Goal: Transaction & Acquisition: Purchase product/service

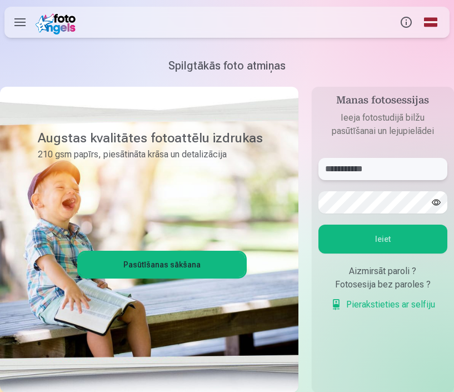
type input "**********"
click at [395, 246] on button "Ieiet" at bounding box center [383, 239] width 129 height 29
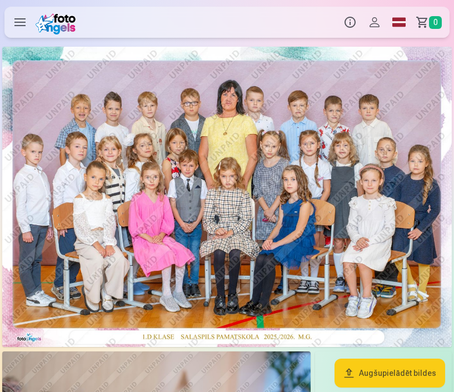
scroll to position [14, 0]
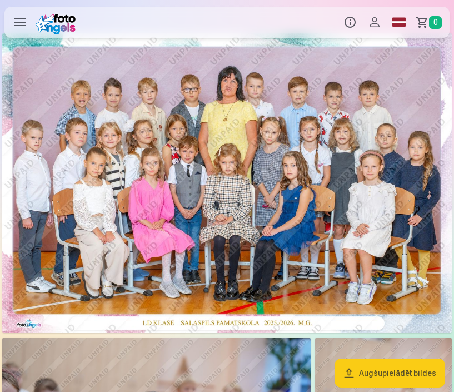
click at [258, 180] on img at bounding box center [227, 183] width 450 height 300
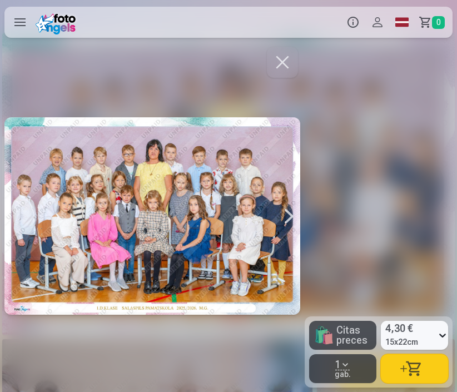
click at [227, 210] on div at bounding box center [152, 215] width 296 height 343
click at [273, 66] on button "button" at bounding box center [282, 62] width 31 height 31
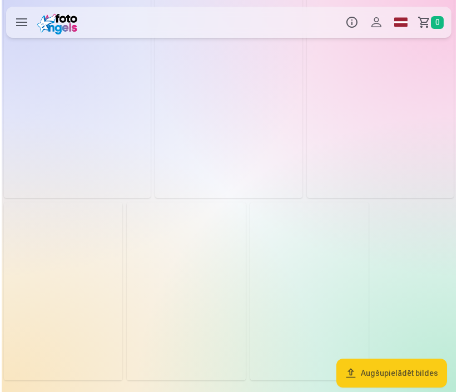
scroll to position [3543, 0]
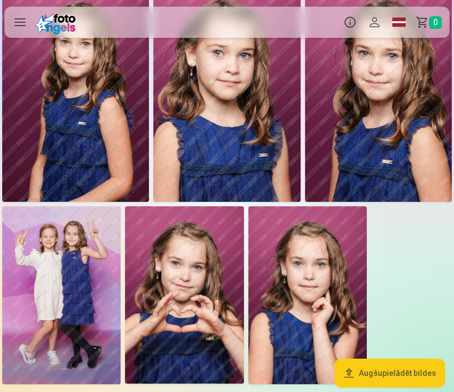
click at [78, 278] on img at bounding box center [61, 295] width 118 height 178
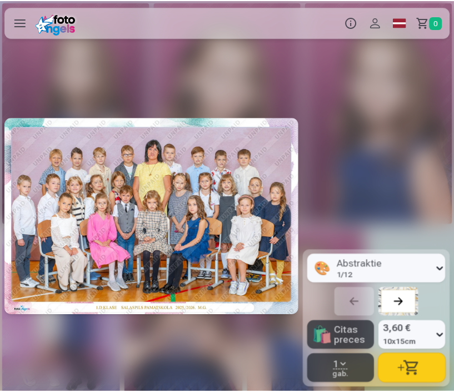
scroll to position [0, 8839]
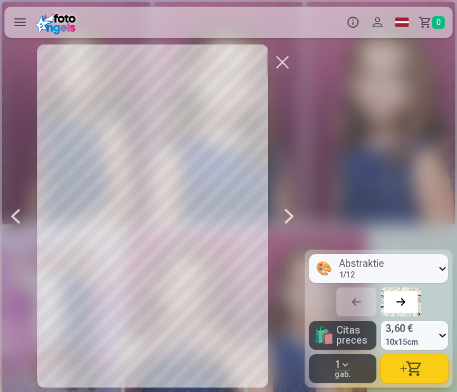
click at [279, 68] on button "button" at bounding box center [282, 62] width 31 height 31
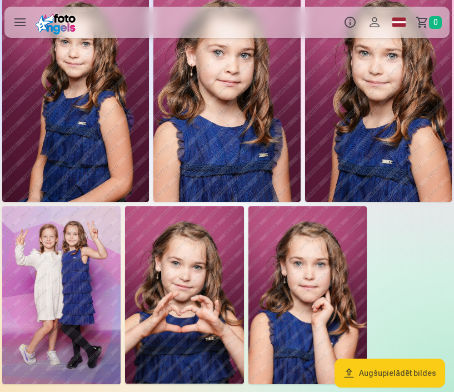
click at [378, 375] on button "Augšupielādēt bildes" at bounding box center [390, 373] width 111 height 29
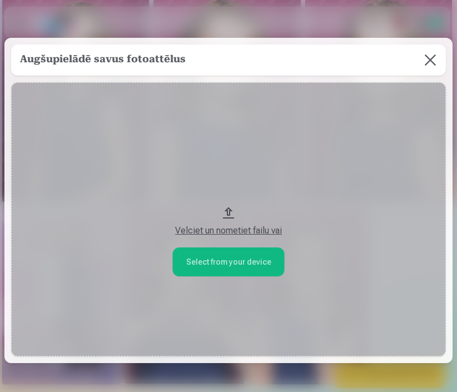
click at [422, 63] on button at bounding box center [430, 59] width 31 height 31
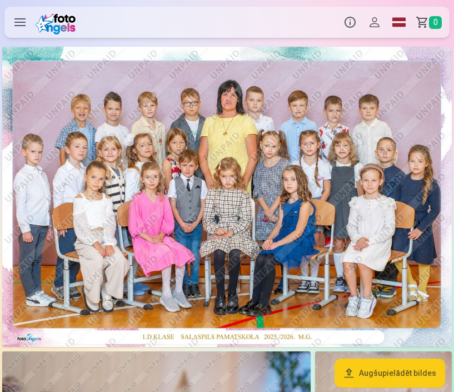
click at [21, 26] on label at bounding box center [19, 22] width 31 height 31
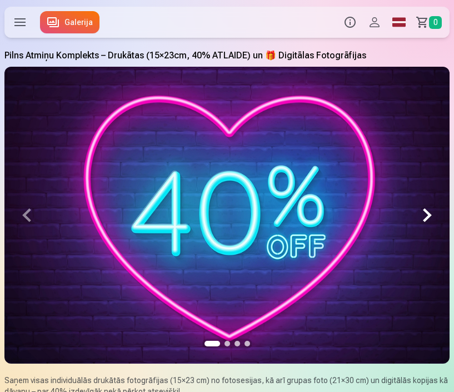
click at [27, 23] on label at bounding box center [19, 22] width 31 height 31
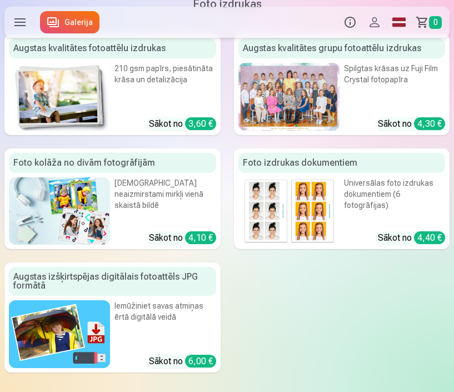
scroll to position [349, 0]
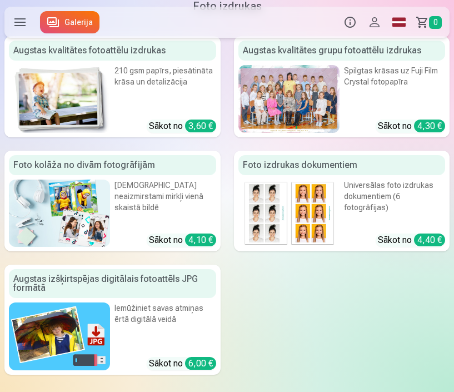
click at [354, 56] on div "Augstas kvalitātes grupu fotoattēlu izdrukas" at bounding box center [342, 51] width 207 height 20
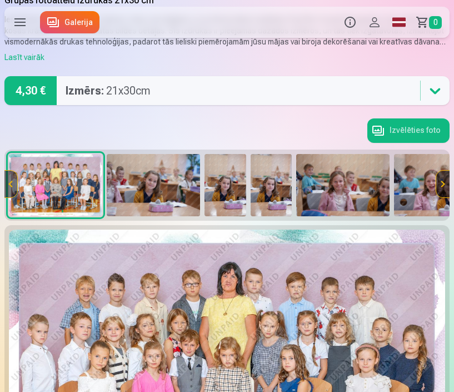
scroll to position [55, 0]
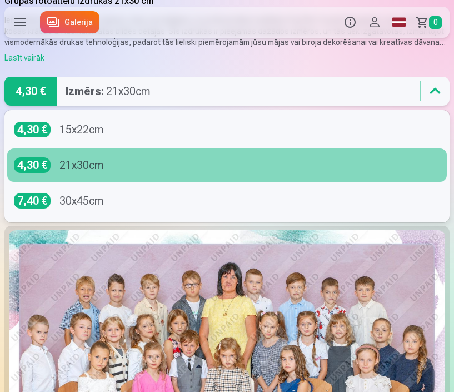
click at [241, 90] on div "4,30 € Izmērs : 21x30cm" at bounding box center [211, 91] width 415 height 29
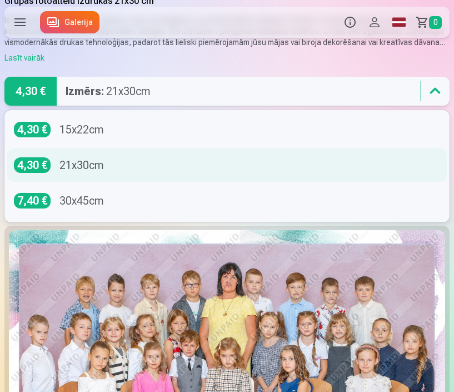
click at [203, 166] on div "4,30 € 21x30cm" at bounding box center [227, 165] width 427 height 16
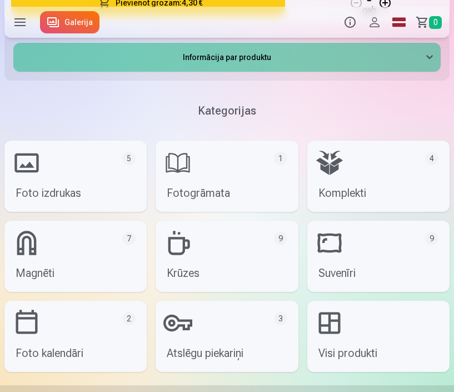
scroll to position [607, 0]
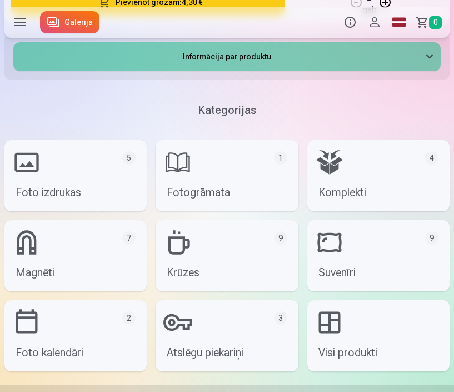
click at [334, 181] on link "Komplekti 4" at bounding box center [379, 175] width 142 height 71
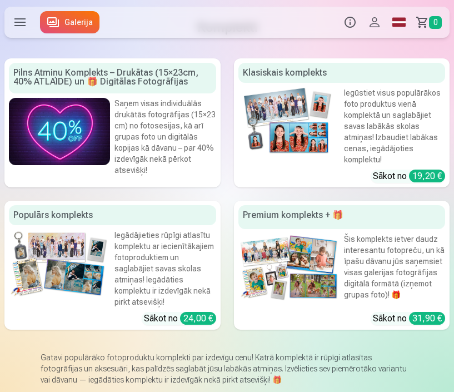
scroll to position [36, 0]
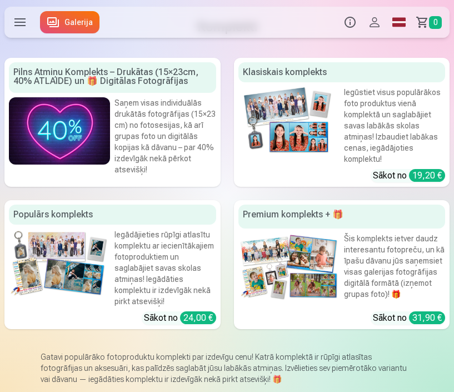
click at [313, 124] on img at bounding box center [289, 121] width 101 height 68
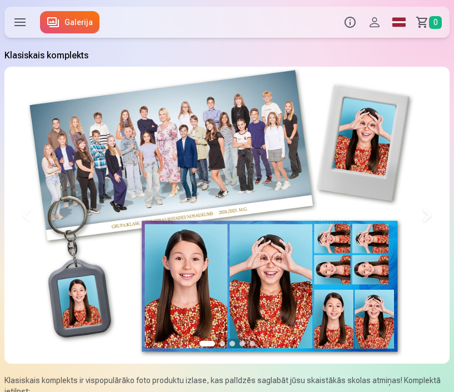
scroll to position [0, 445]
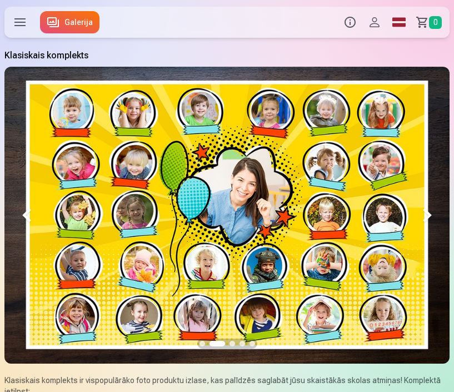
click at [428, 216] on button at bounding box center [427, 215] width 44 height 297
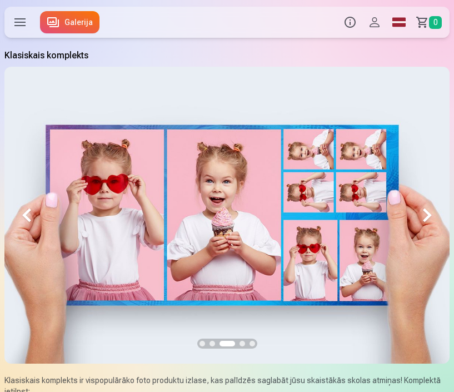
click at [428, 216] on button at bounding box center [427, 215] width 44 height 297
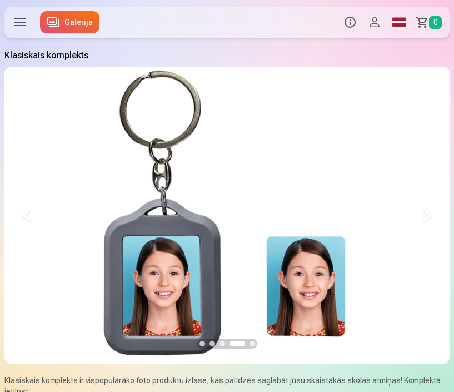
click at [428, 216] on button at bounding box center [427, 215] width 44 height 297
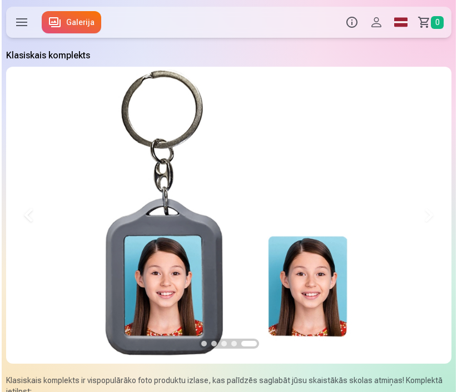
scroll to position [0, 1782]
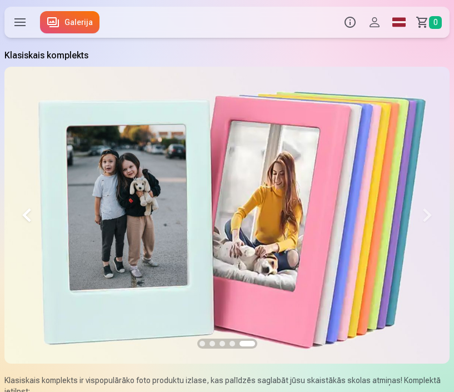
click at [21, 19] on label at bounding box center [19, 22] width 31 height 31
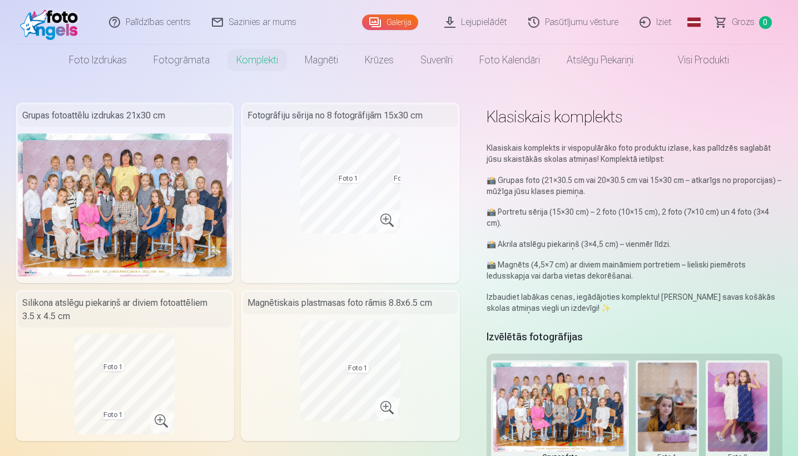
click at [454, 23] on link "Lejupielādēt" at bounding box center [476, 22] width 84 height 44
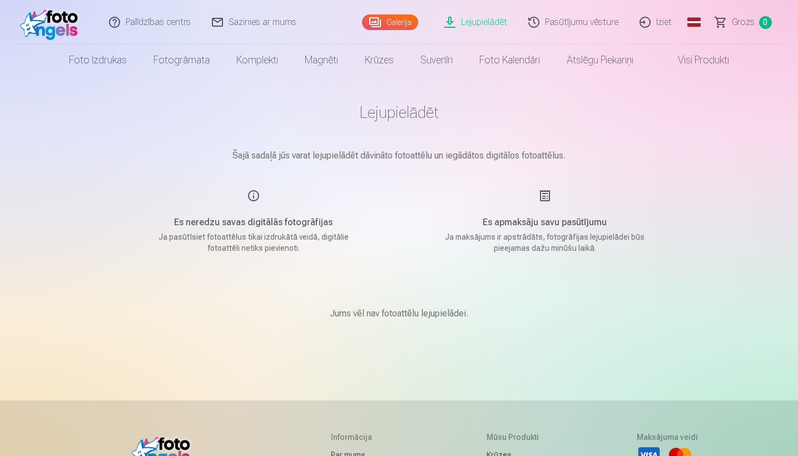
click at [454, 26] on link "Lejupielādēt" at bounding box center [476, 22] width 84 height 44
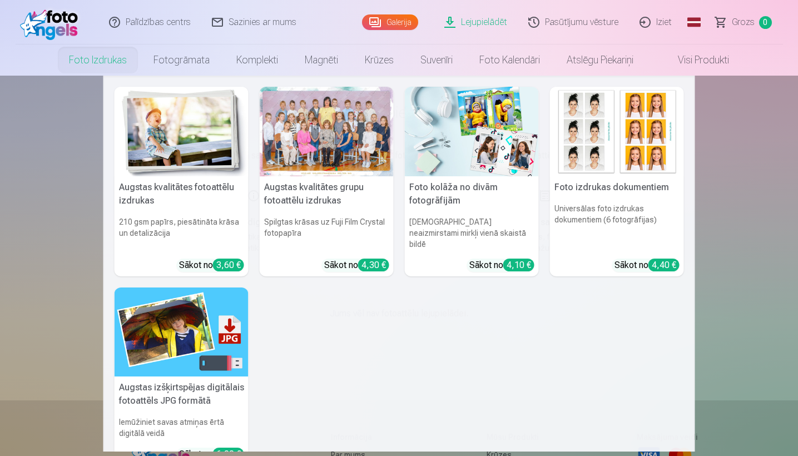
click at [110, 61] on link "Foto izdrukas" at bounding box center [98, 59] width 85 height 31
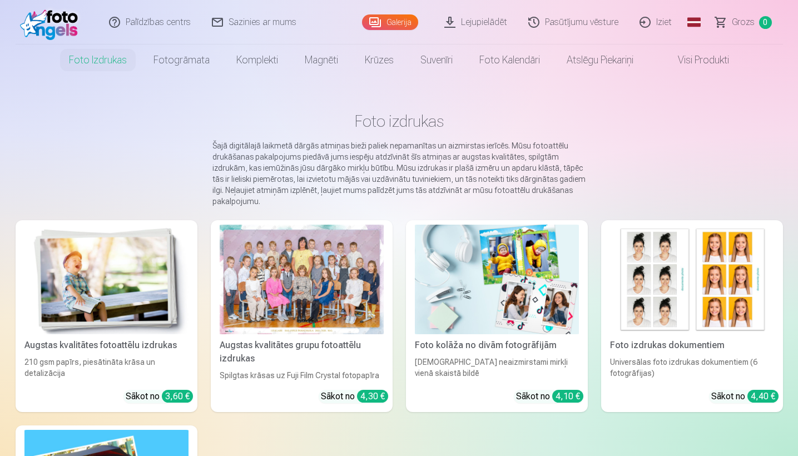
click at [75, 22] on img at bounding box center [52, 22] width 64 height 36
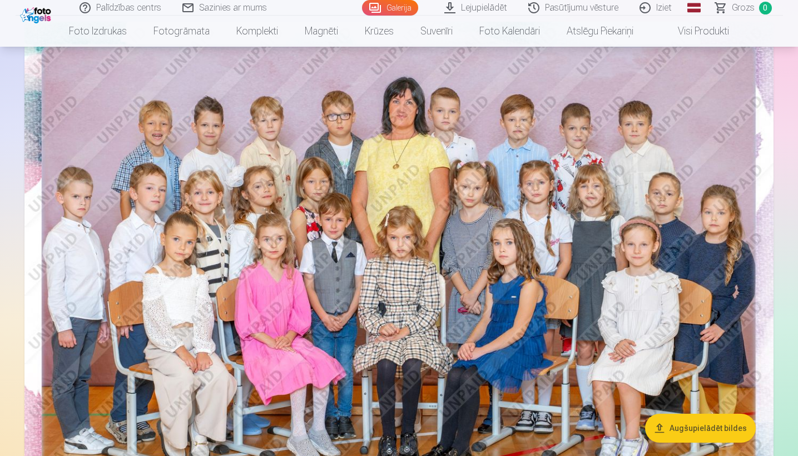
scroll to position [105, 0]
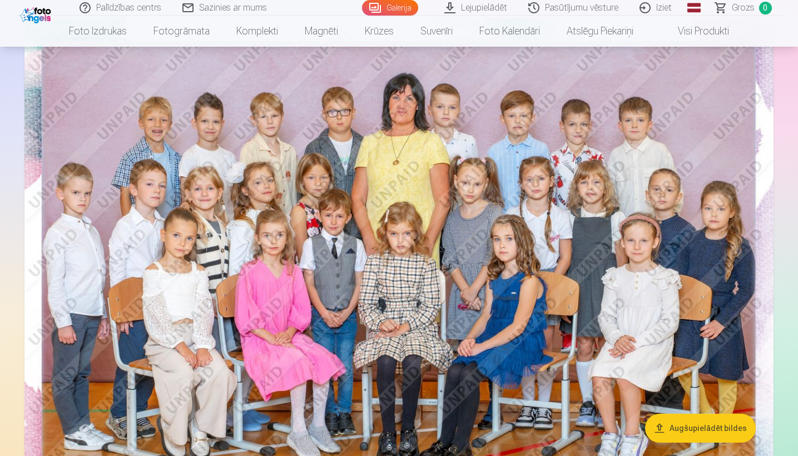
click at [454, 392] on button "Augšupielādēt bildes" at bounding box center [700, 428] width 111 height 29
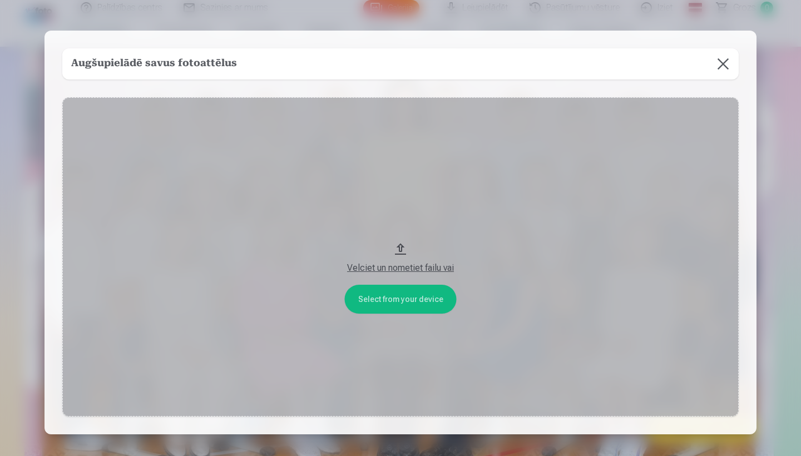
click at [454, 73] on button at bounding box center [722, 63] width 31 height 31
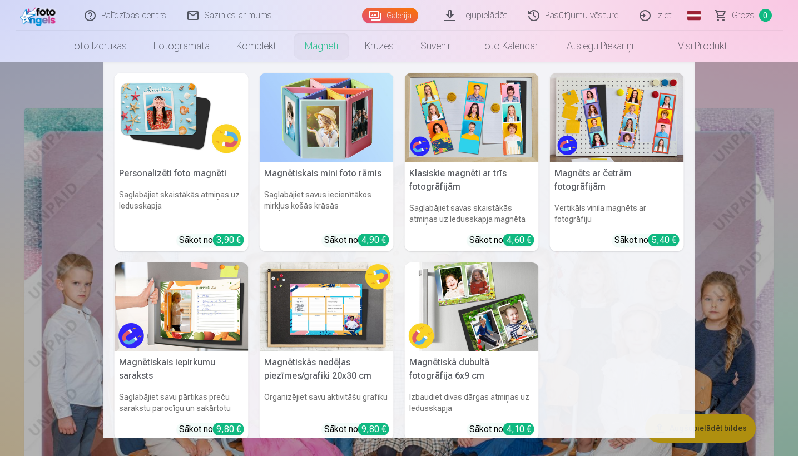
scroll to position [0, 0]
click at [454, 148] on img at bounding box center [617, 118] width 134 height 90
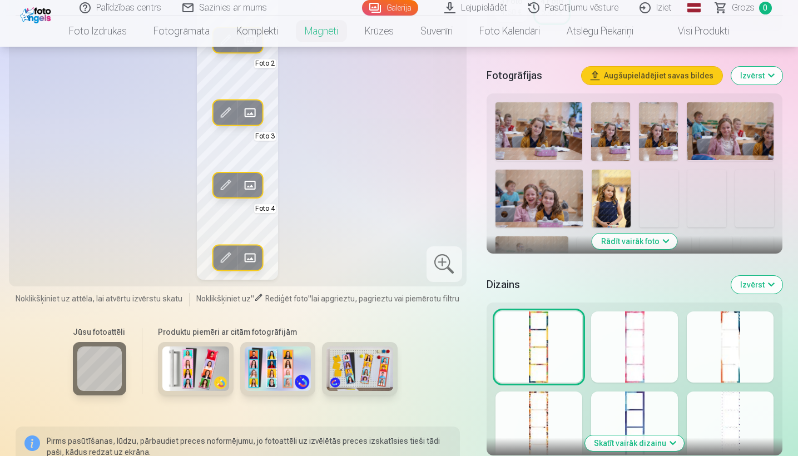
scroll to position [302, 0]
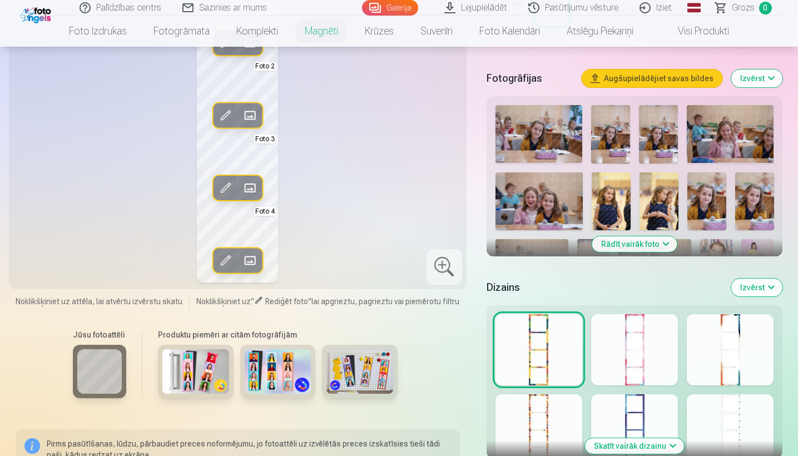
click at [213, 369] on img at bounding box center [195, 371] width 67 height 44
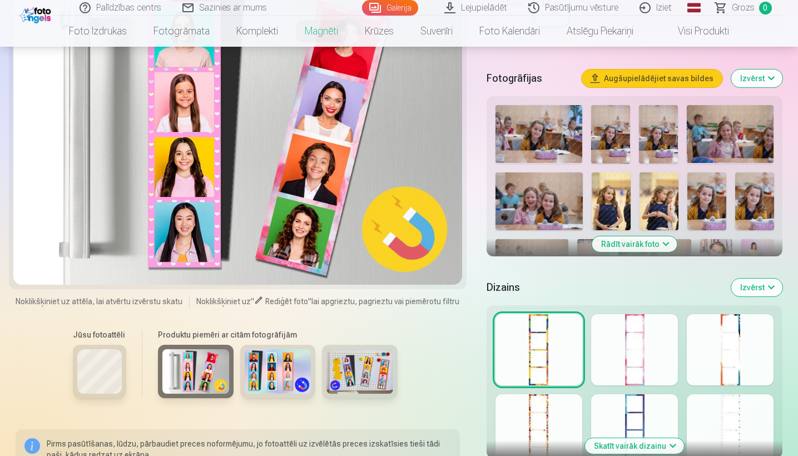
click at [267, 373] on img at bounding box center [278, 371] width 67 height 44
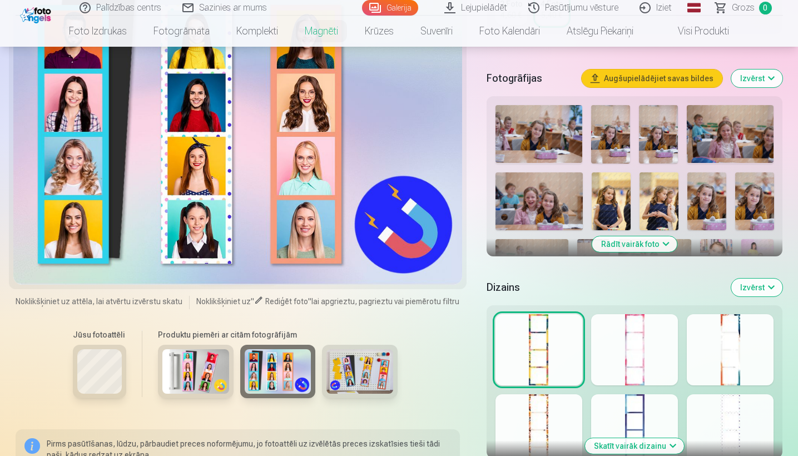
click at [353, 371] on img at bounding box center [359, 371] width 67 height 44
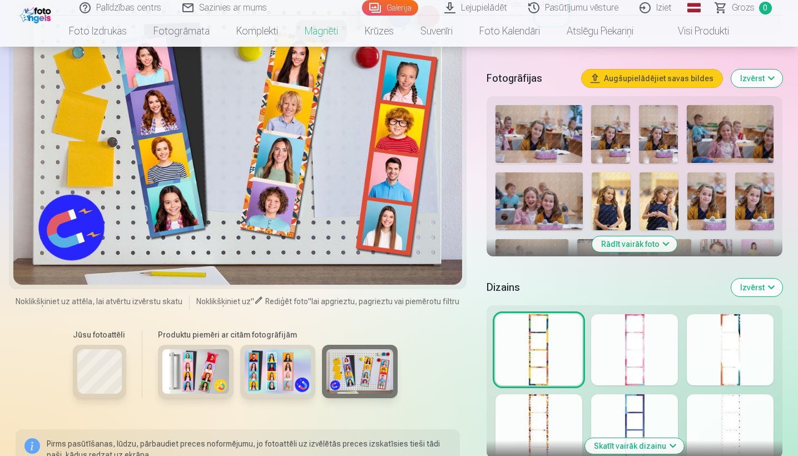
click at [288, 365] on img at bounding box center [278, 371] width 67 height 44
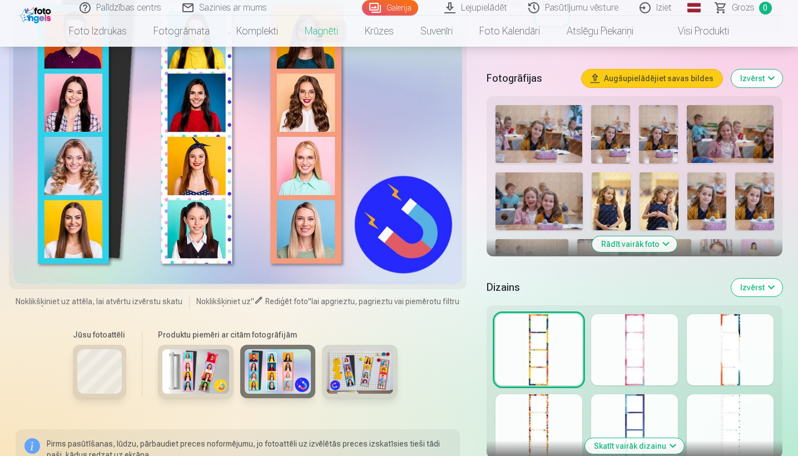
click at [122, 368] on div at bounding box center [99, 371] width 53 height 53
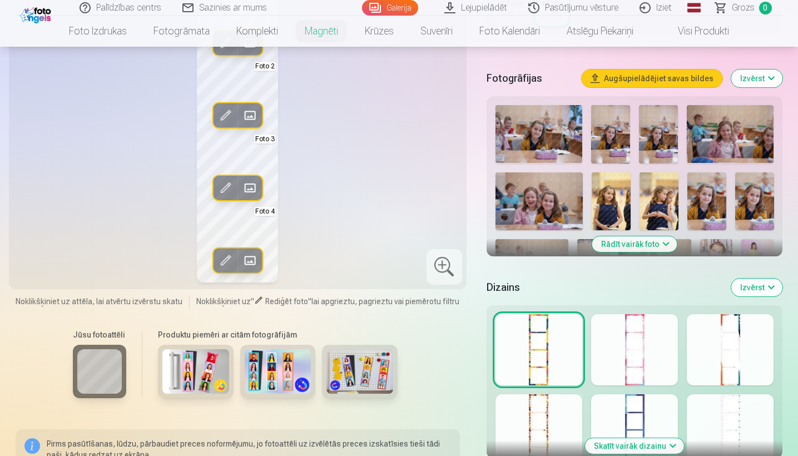
click at [191, 367] on img at bounding box center [195, 371] width 67 height 44
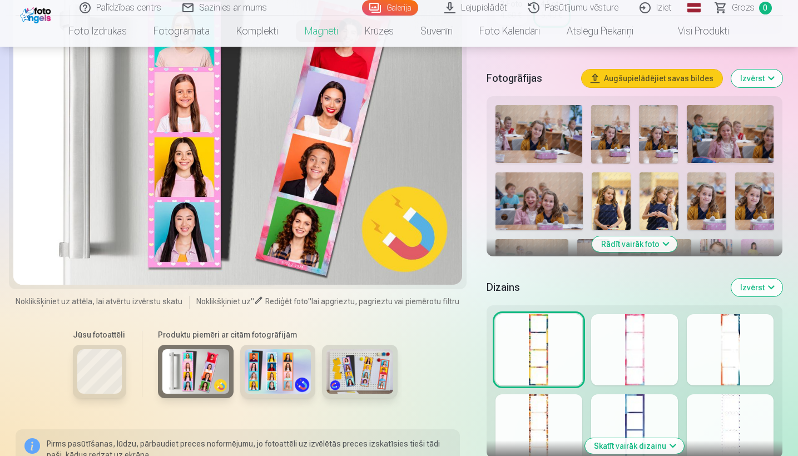
click at [272, 369] on img at bounding box center [278, 371] width 67 height 44
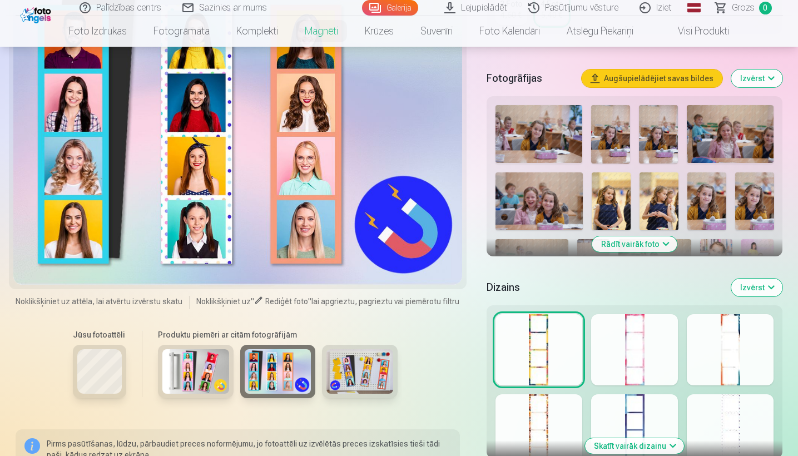
click at [227, 368] on img at bounding box center [195, 371] width 67 height 44
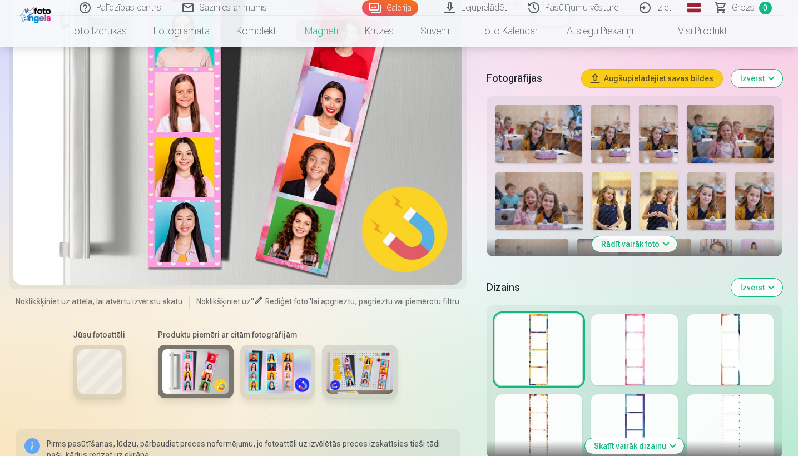
click at [454, 345] on div at bounding box center [634, 349] width 87 height 71
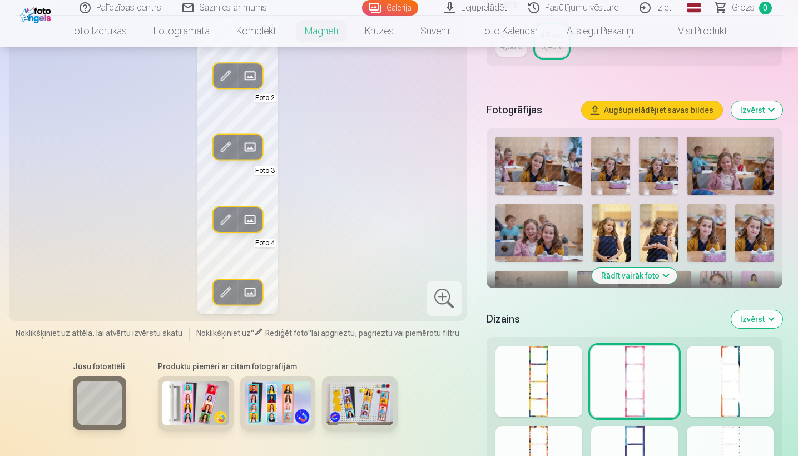
scroll to position [270, 0]
click at [454, 115] on button "Izvērst" at bounding box center [756, 110] width 51 height 18
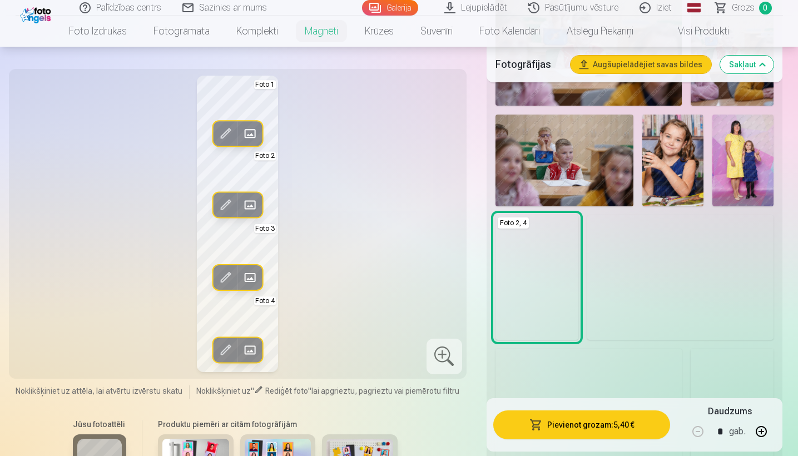
scroll to position [736, 0]
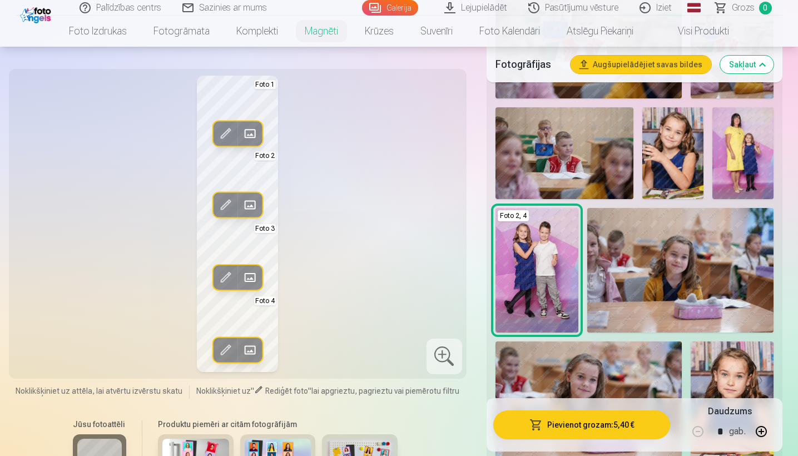
click at [454, 147] on img at bounding box center [672, 153] width 61 height 92
click at [454, 155] on img at bounding box center [672, 153] width 61 height 92
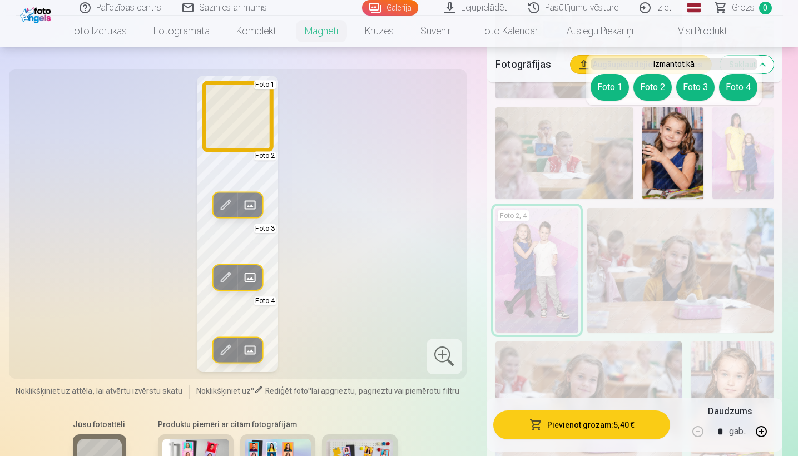
click at [454, 83] on button "Foto 1" at bounding box center [610, 87] width 38 height 27
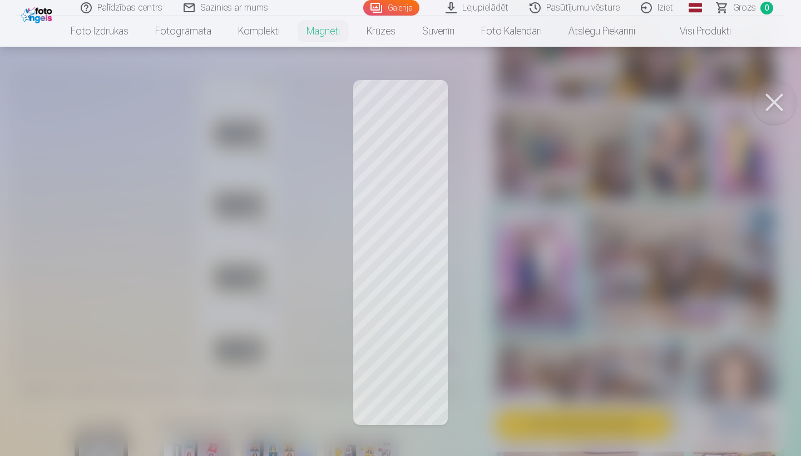
click at [454, 112] on button at bounding box center [774, 102] width 44 height 44
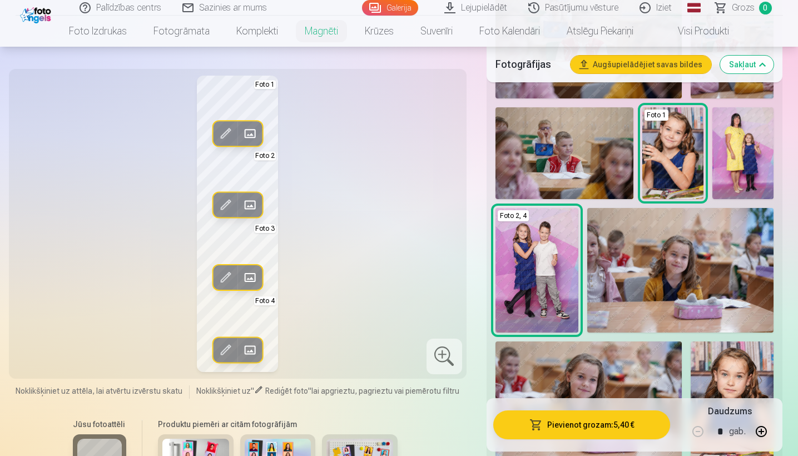
click at [225, 133] on span at bounding box center [225, 134] width 18 height 18
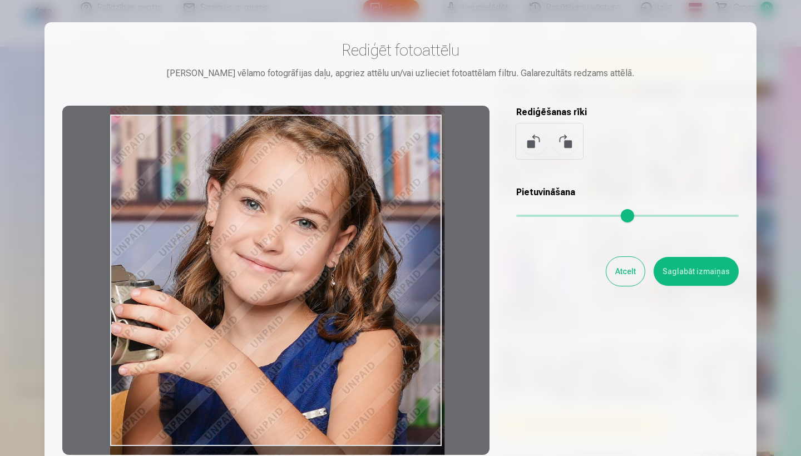
drag, startPoint x: 339, startPoint y: 247, endPoint x: 369, endPoint y: 212, distance: 46.6
click at [369, 212] on div at bounding box center [275, 280] width 427 height 349
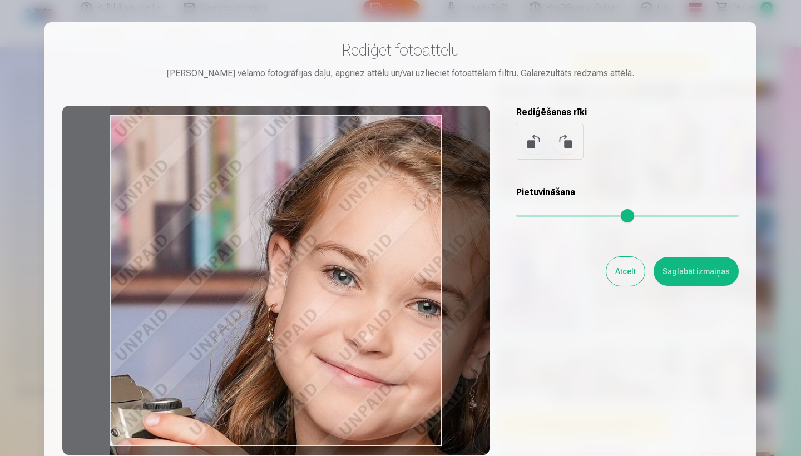
type input "*"
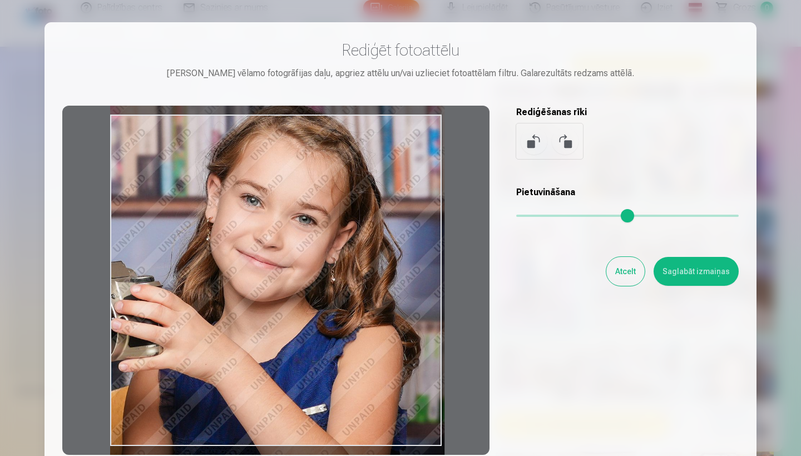
drag, startPoint x: 517, startPoint y: 214, endPoint x: 382, endPoint y: 222, distance: 136.0
click at [382, 222] on div "Rediģēt fotoattēlu [PERSON_NAME] vēlamo fotogrāfijas daļu, apgriez attēlu un/va…" at bounding box center [400, 247] width 676 height 415
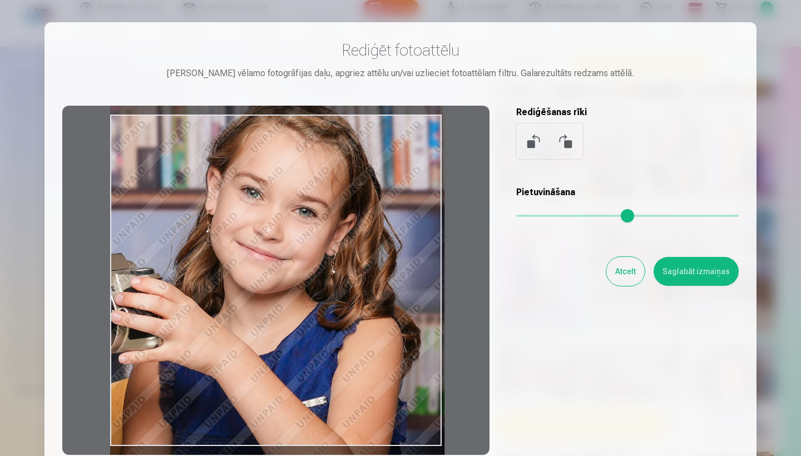
drag, startPoint x: 292, startPoint y: 294, endPoint x: 300, endPoint y: 286, distance: 11.4
click at [300, 286] on div at bounding box center [275, 280] width 427 height 349
click at [454, 275] on button "Saglabāt izmaiņas" at bounding box center [696, 271] width 85 height 29
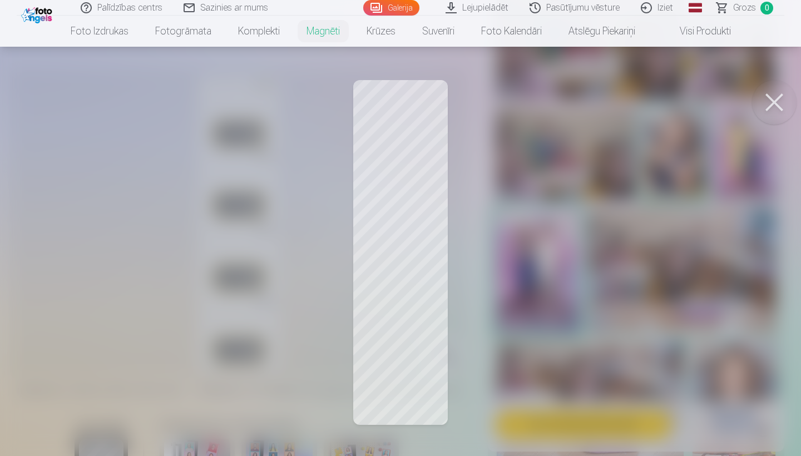
click at [454, 93] on button at bounding box center [774, 102] width 44 height 44
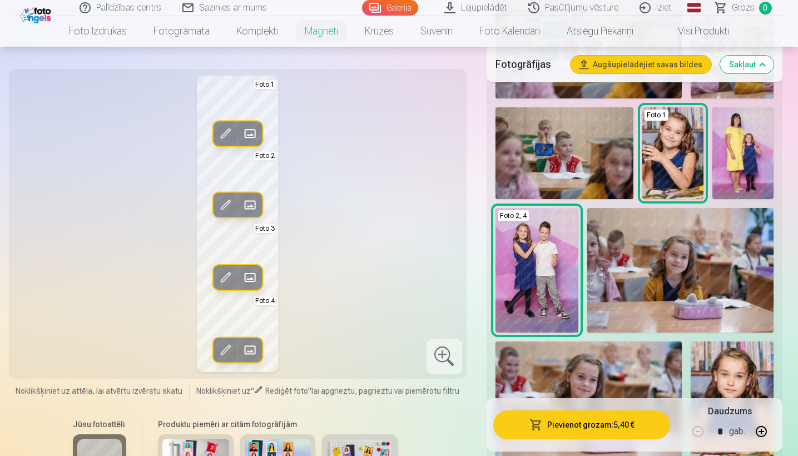
click at [224, 135] on span at bounding box center [225, 134] width 18 height 18
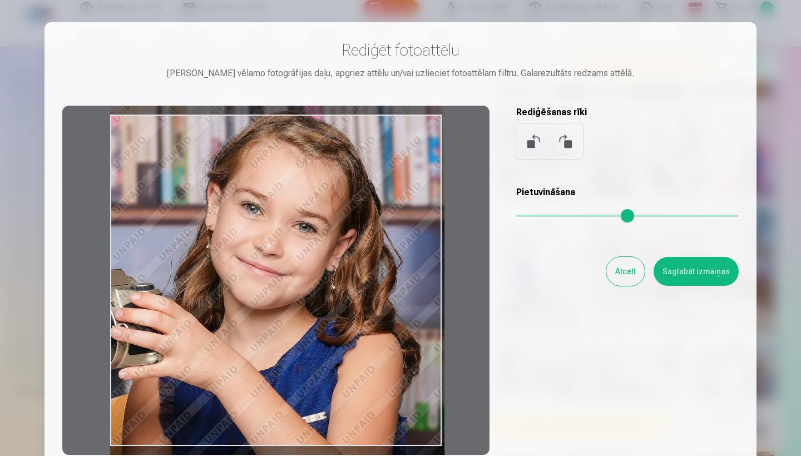
drag, startPoint x: 337, startPoint y: 195, endPoint x: 341, endPoint y: 210, distance: 16.2
click at [341, 210] on div at bounding box center [275, 280] width 427 height 349
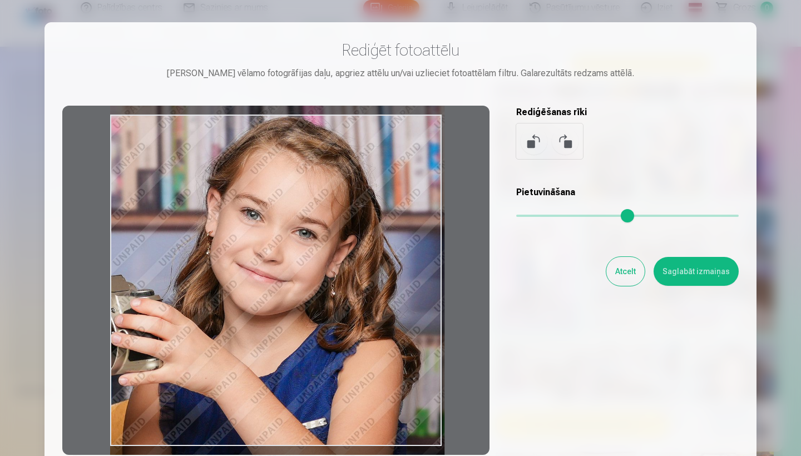
drag, startPoint x: 341, startPoint y: 210, endPoint x: 341, endPoint y: 216, distance: 6.1
click at [341, 216] on div at bounding box center [275, 280] width 427 height 349
click at [454, 278] on button "Saglabāt izmaiņas" at bounding box center [696, 271] width 85 height 29
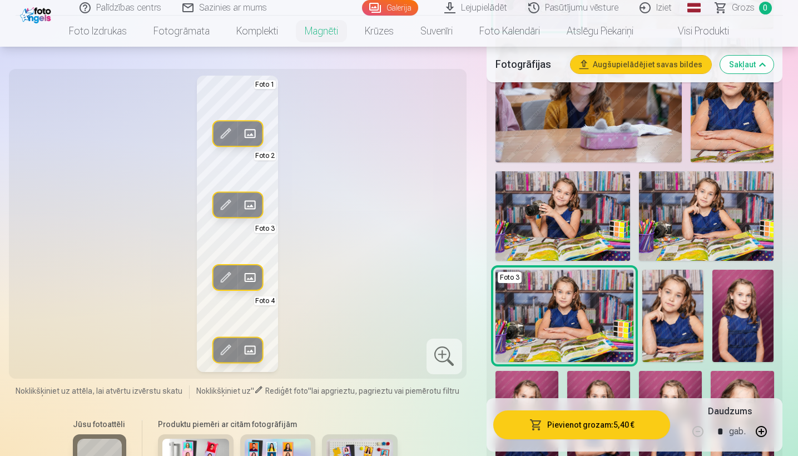
scroll to position [1046, 0]
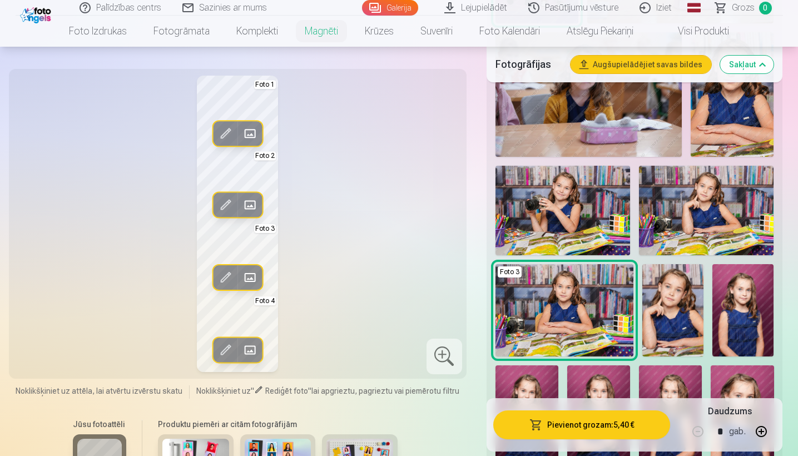
click at [454, 222] on img at bounding box center [563, 211] width 135 height 90
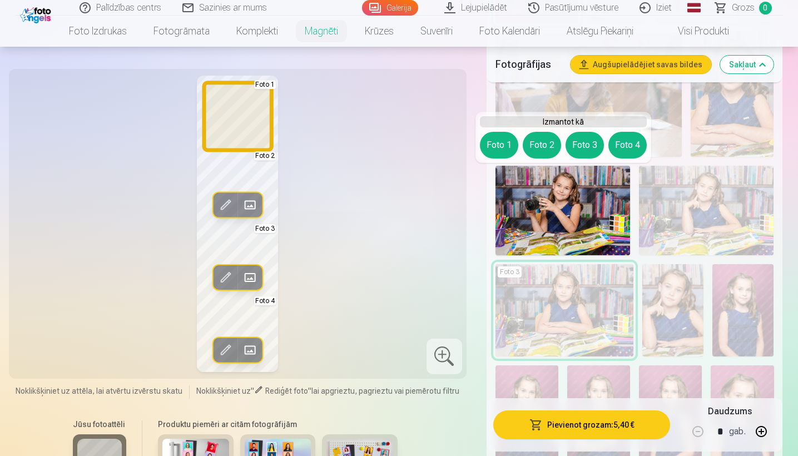
click at [454, 141] on button "Foto 1" at bounding box center [499, 145] width 38 height 27
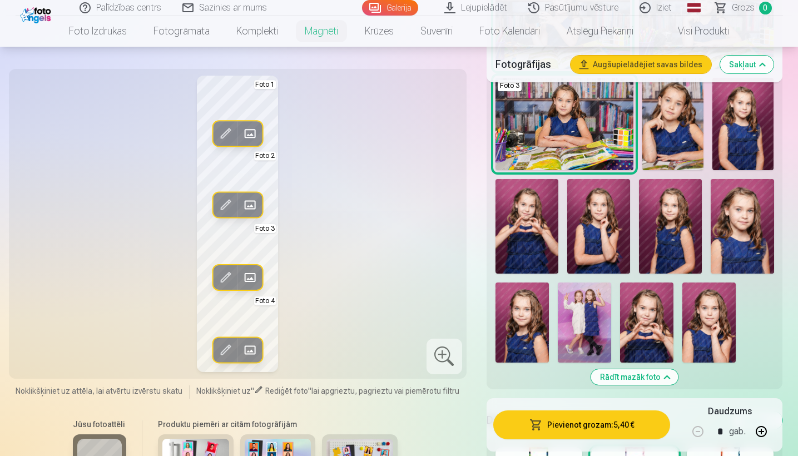
scroll to position [1235, 0]
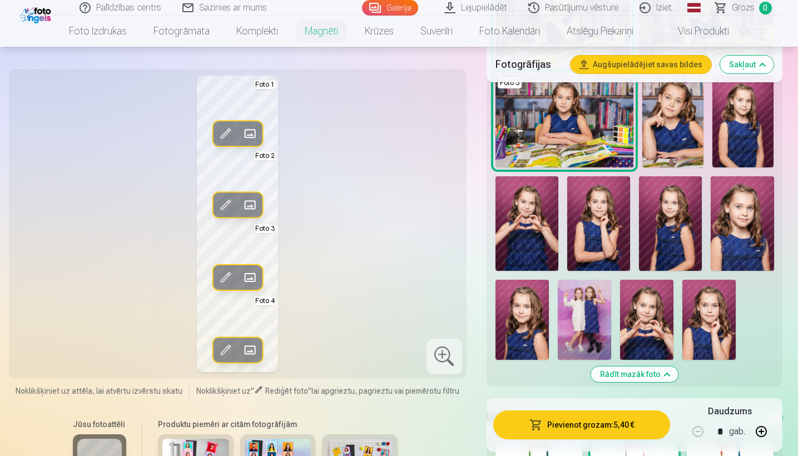
click at [454, 223] on img at bounding box center [527, 223] width 63 height 95
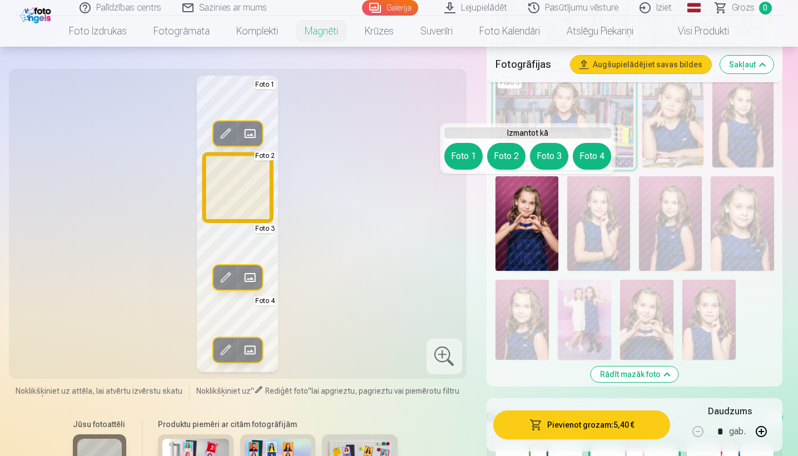
click at [454, 159] on button "Foto 2" at bounding box center [506, 156] width 38 height 27
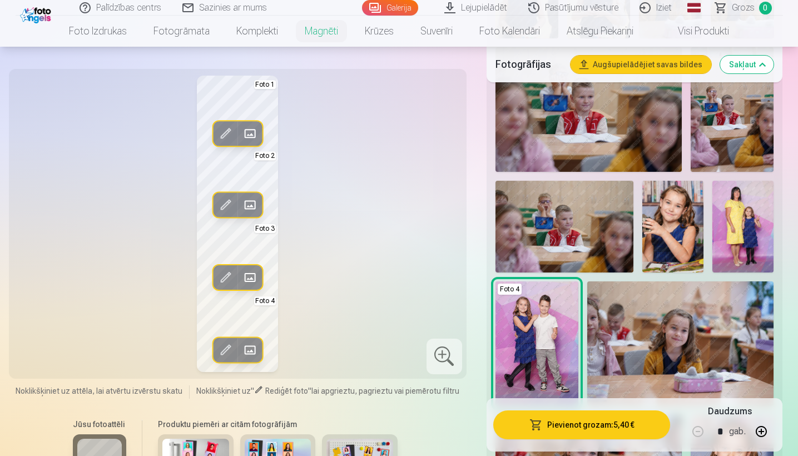
scroll to position [656, 0]
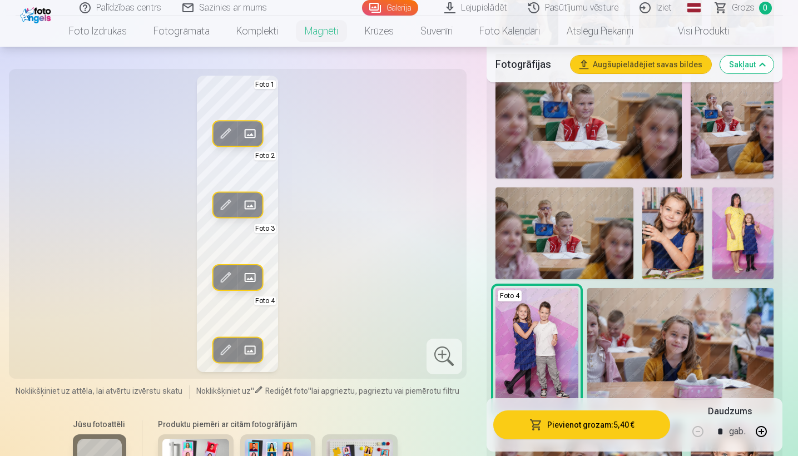
click at [454, 235] on img at bounding box center [742, 233] width 61 height 92
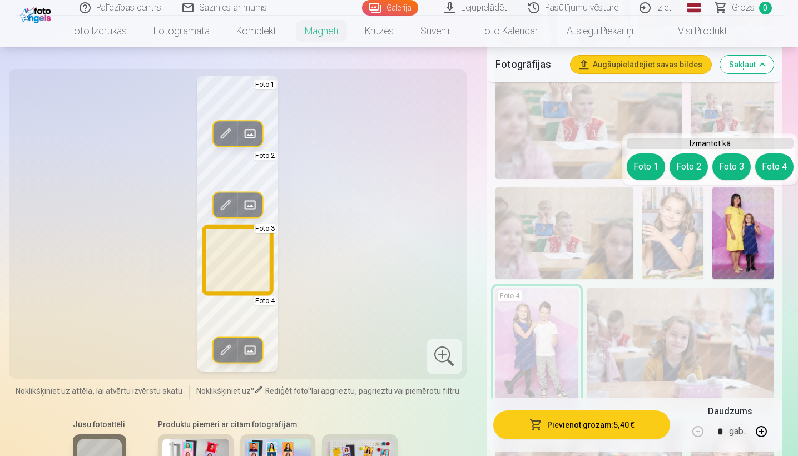
click at [454, 169] on button "Foto 3" at bounding box center [731, 167] width 38 height 27
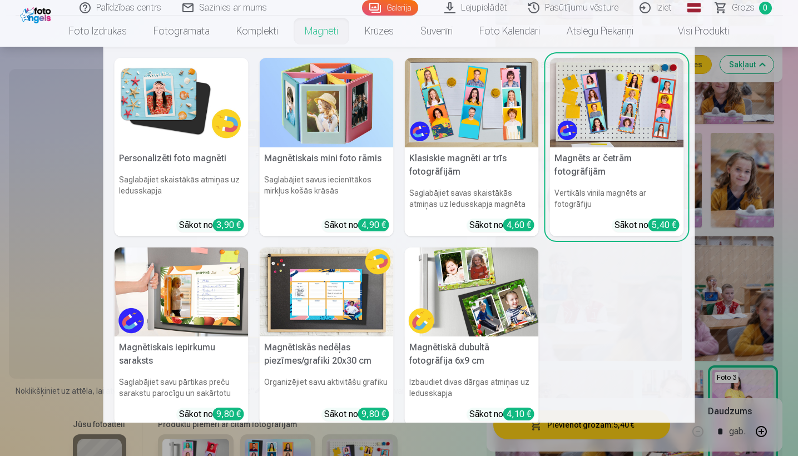
scroll to position [0, 0]
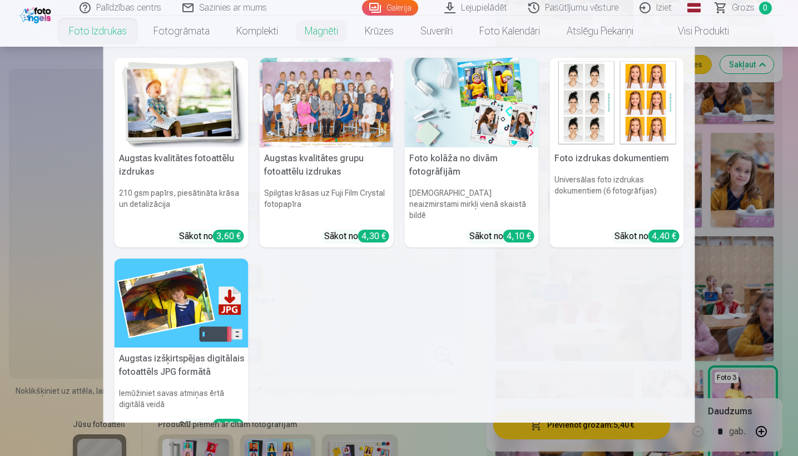
click at [168, 306] on img at bounding box center [182, 304] width 134 height 90
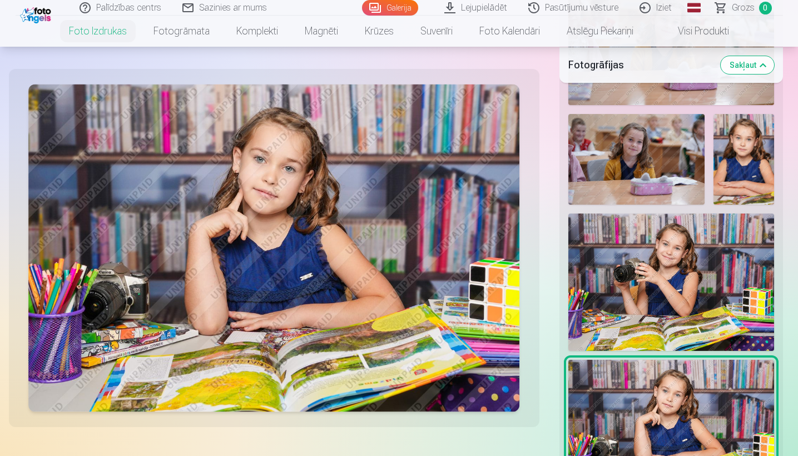
scroll to position [1175, 0]
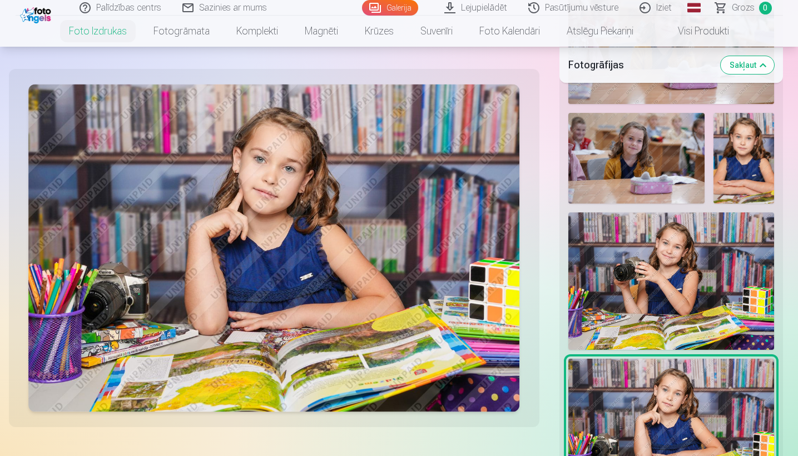
click at [454, 270] on img at bounding box center [671, 280] width 206 height 137
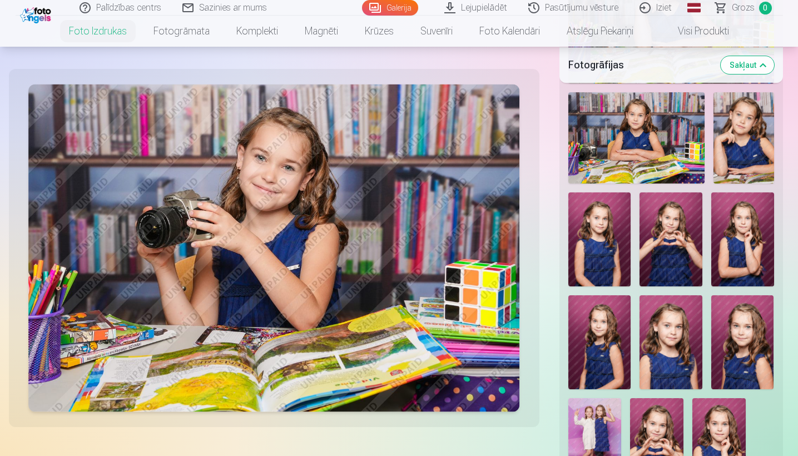
scroll to position [1589, 0]
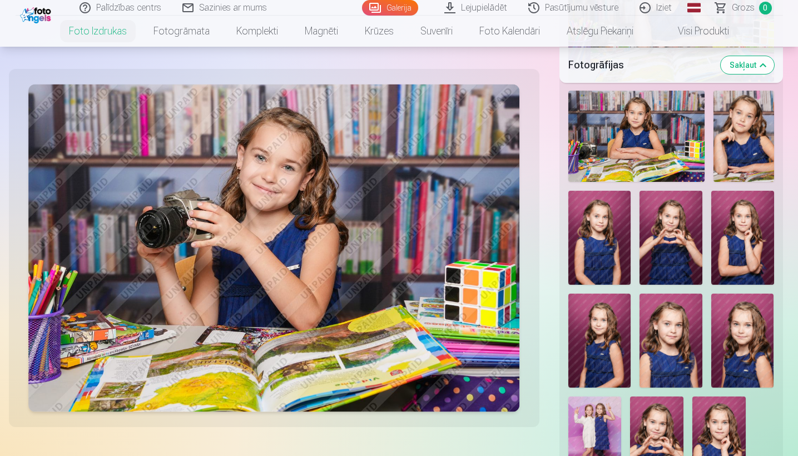
click at [420, 202] on img at bounding box center [274, 249] width 492 height 328
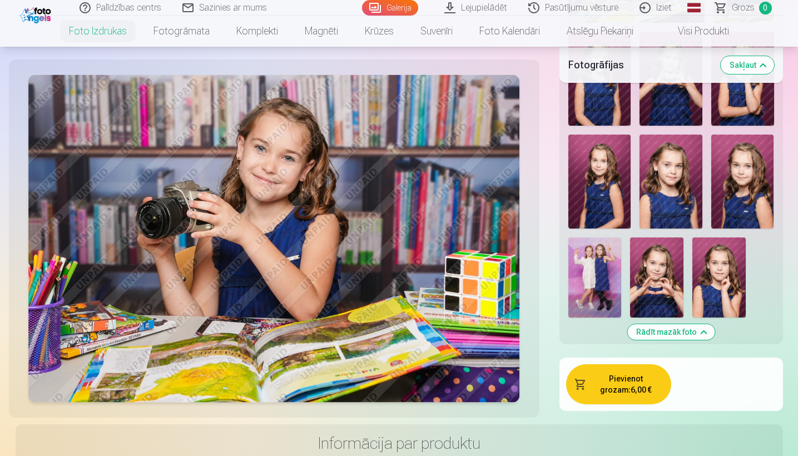
scroll to position [1747, 0]
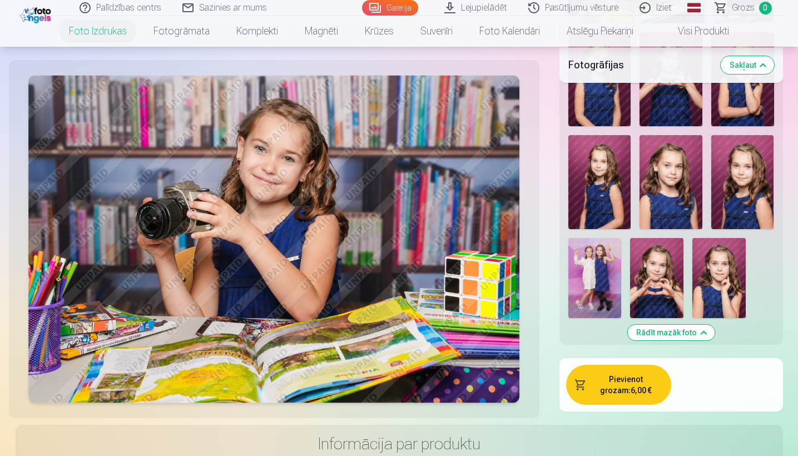
click at [454, 259] on img at bounding box center [656, 278] width 53 height 80
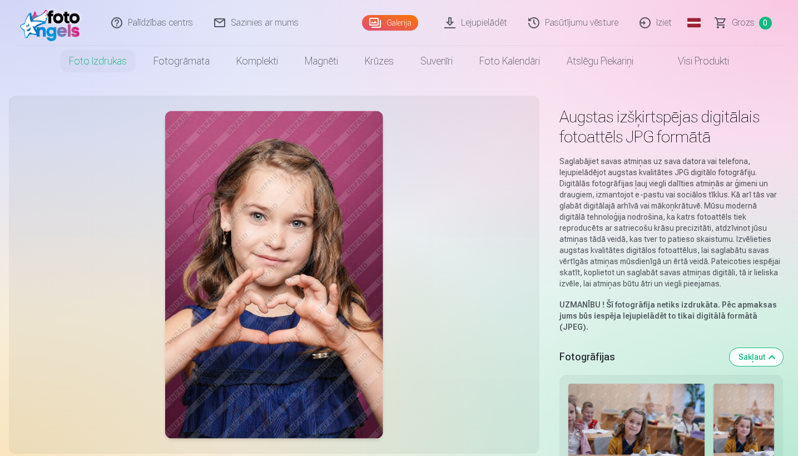
scroll to position [0, 0]
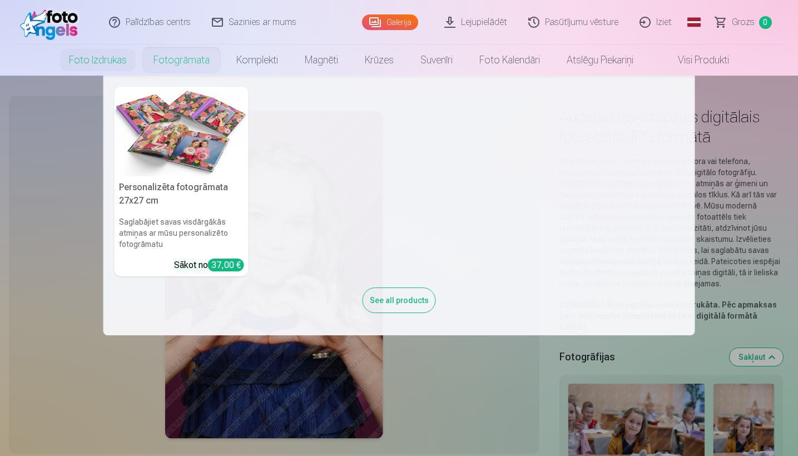
click at [200, 199] on h5 "Personalizēta fotogrāmata 27x27 cm" at bounding box center [182, 194] width 134 height 36
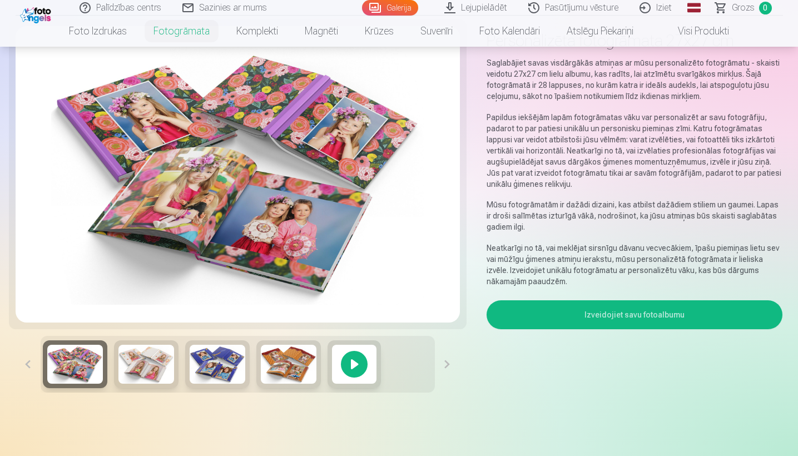
scroll to position [77, 0]
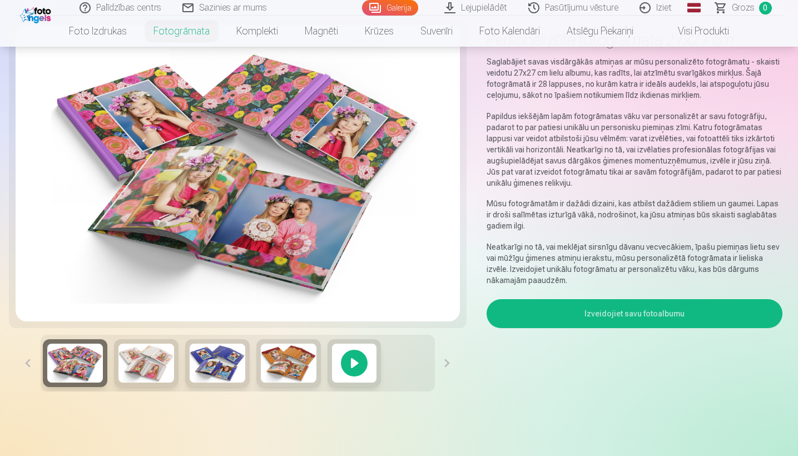
click at [454, 318] on button "Izveidojiet savu fotoalbumu" at bounding box center [635, 313] width 296 height 29
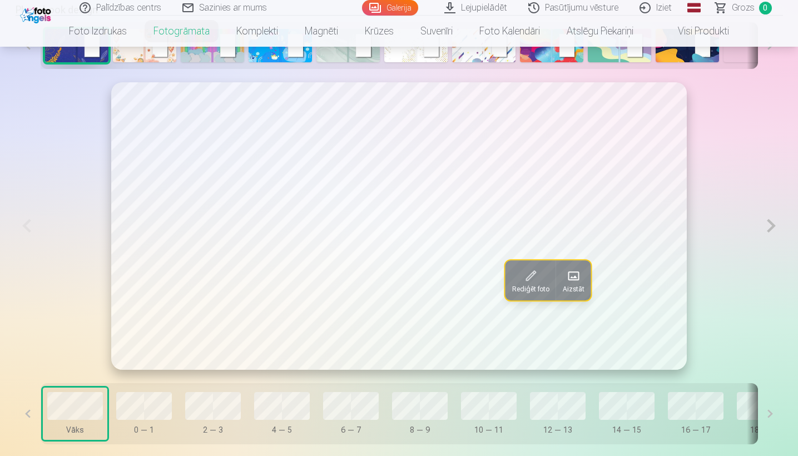
scroll to position [595, 0]
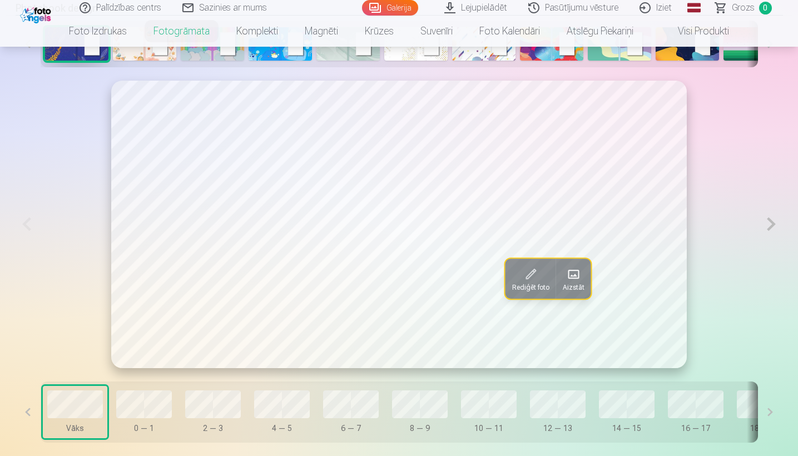
click at [454, 392] on button at bounding box center [770, 412] width 25 height 61
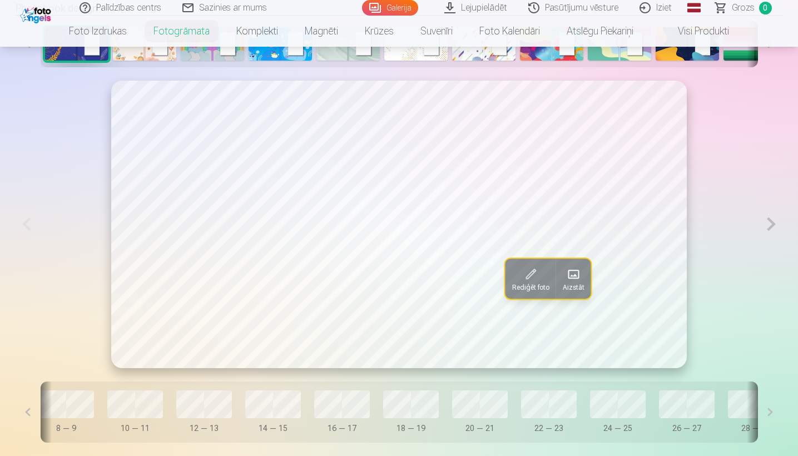
click at [454, 392] on button at bounding box center [770, 412] width 25 height 61
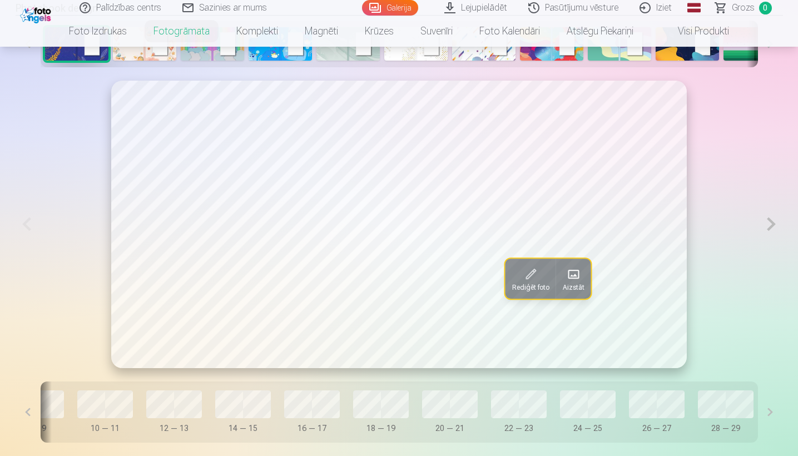
click at [454, 392] on button at bounding box center [770, 412] width 25 height 61
click at [32, 392] on button at bounding box center [28, 412] width 25 height 61
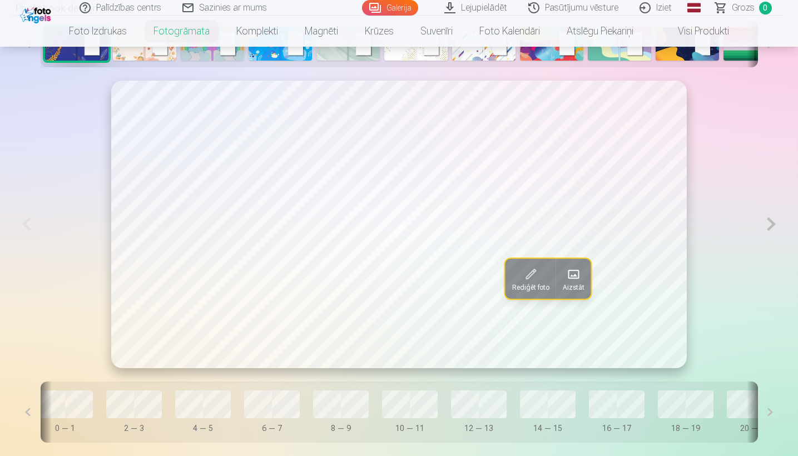
click at [32, 392] on button at bounding box center [28, 412] width 25 height 61
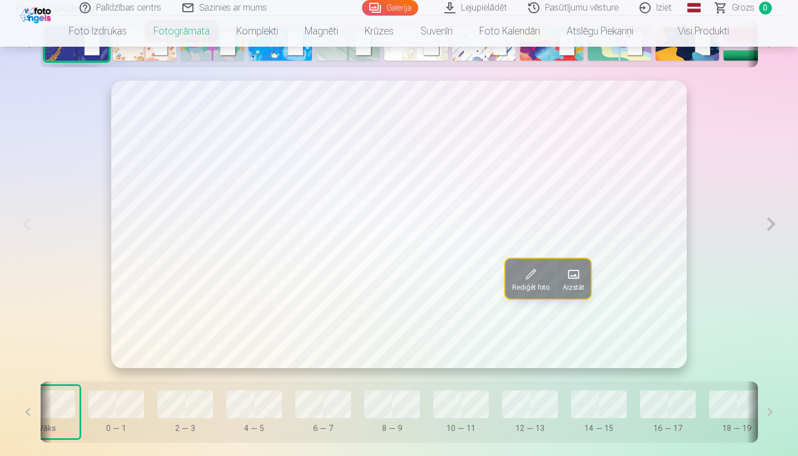
scroll to position [0, 0]
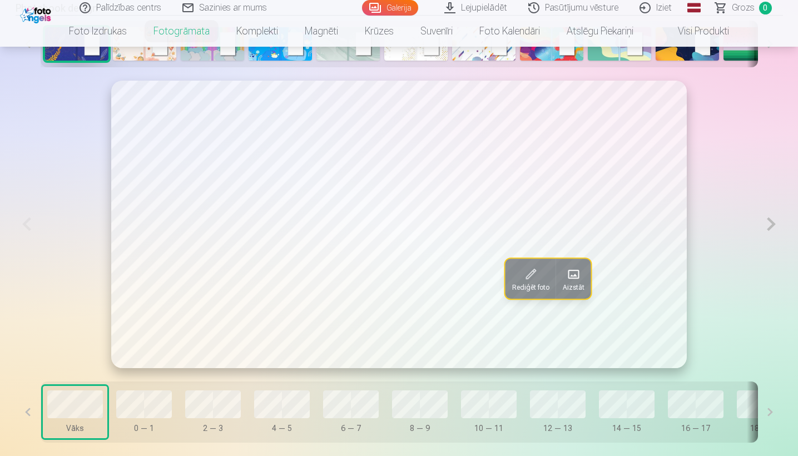
click at [32, 392] on button at bounding box center [28, 412] width 25 height 61
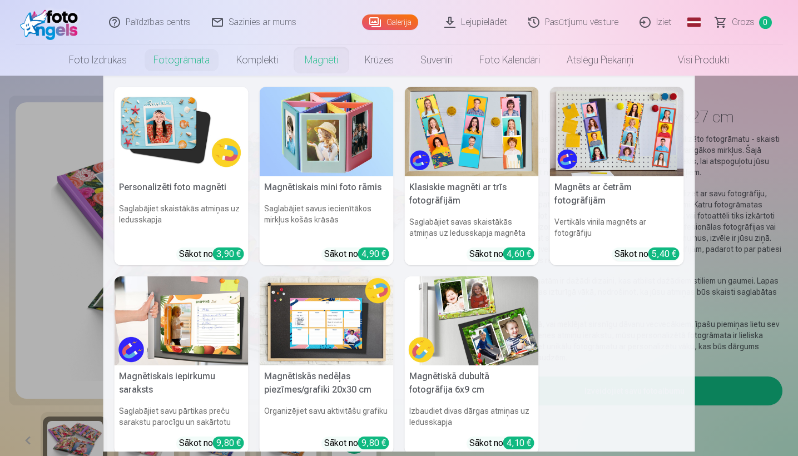
click at [454, 329] on img at bounding box center [472, 321] width 134 height 90
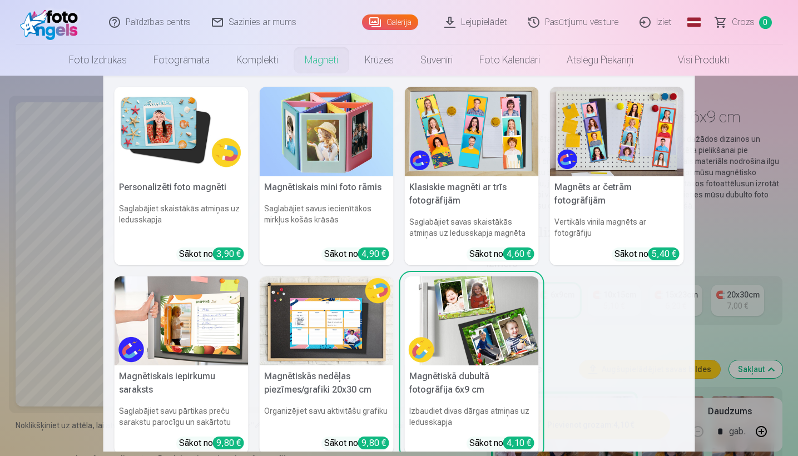
click at [328, 322] on img at bounding box center [327, 321] width 134 height 90
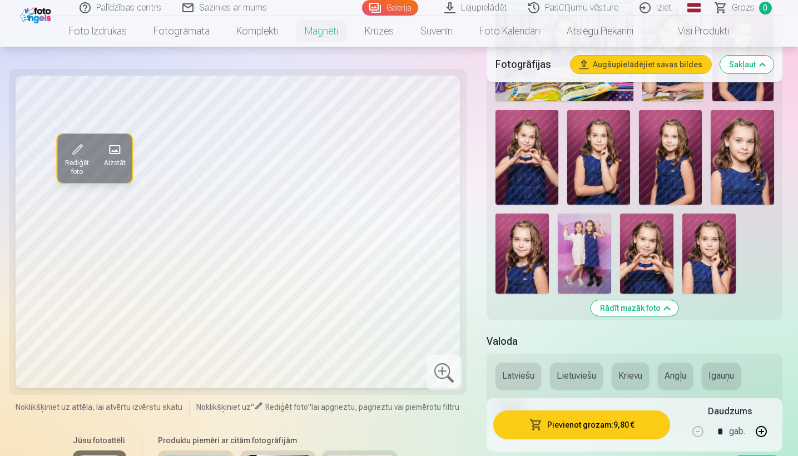
scroll to position [1478, 0]
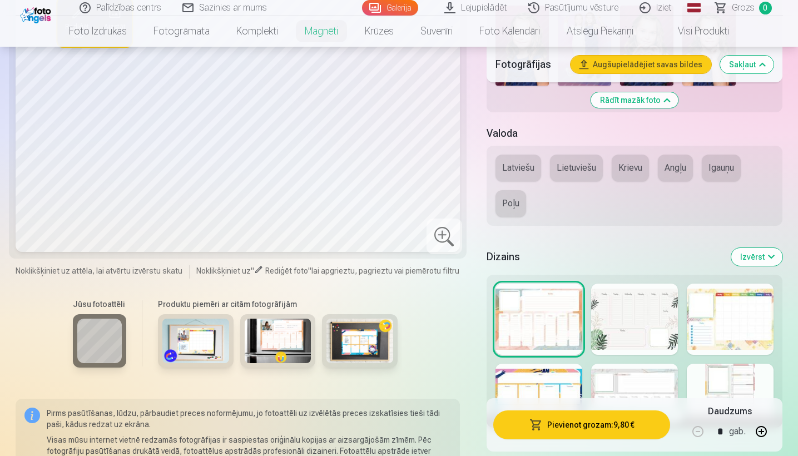
click at [454, 334] on div at bounding box center [634, 319] width 87 height 71
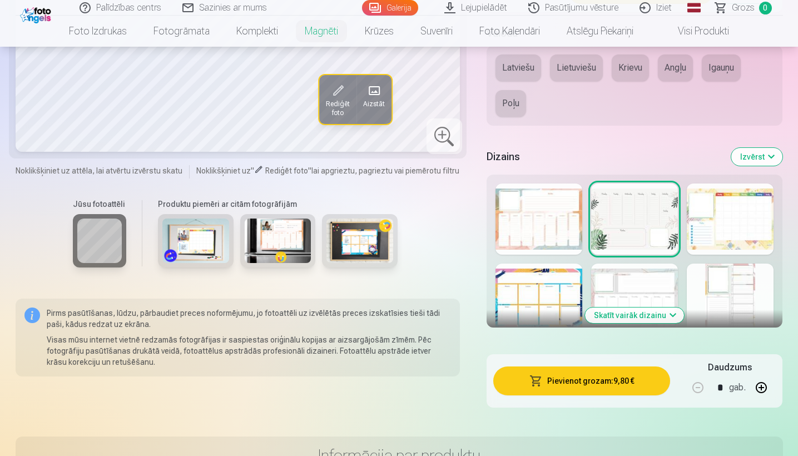
scroll to position [1580, 0]
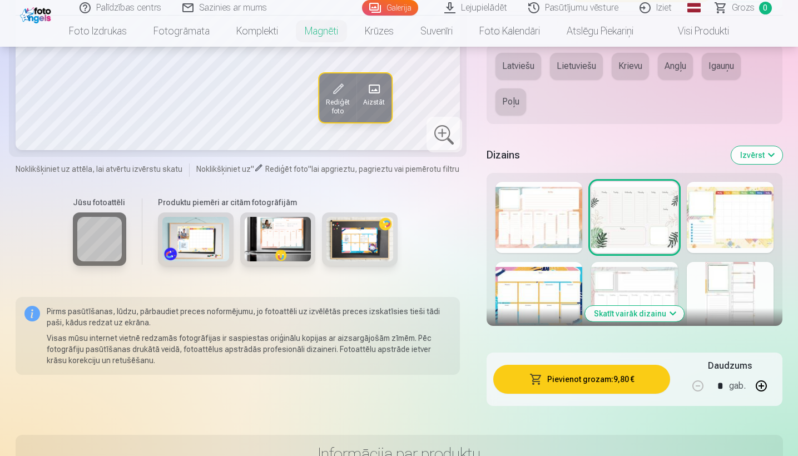
click at [454, 297] on div at bounding box center [730, 297] width 87 height 71
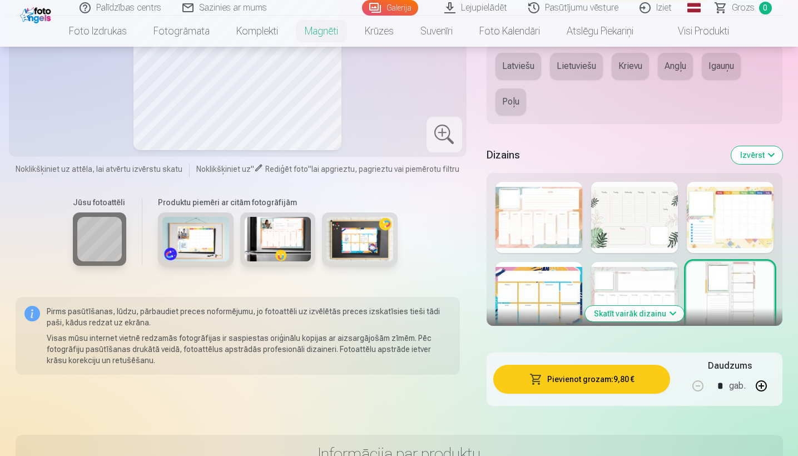
click at [454, 226] on div at bounding box center [634, 217] width 87 height 71
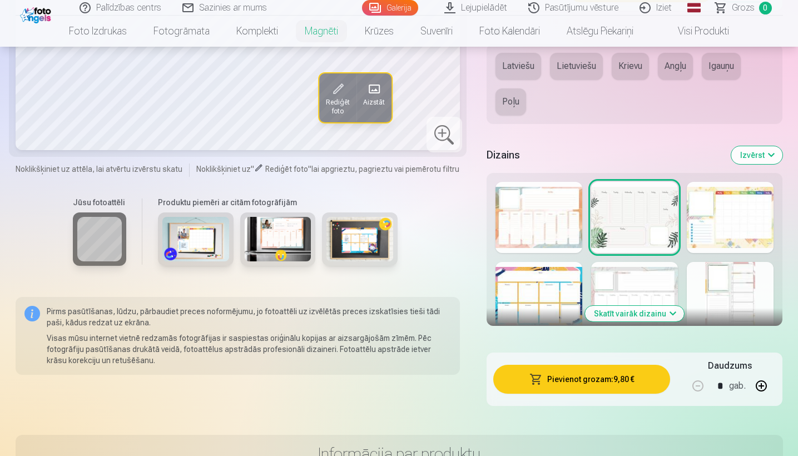
click at [202, 241] on img at bounding box center [195, 239] width 67 height 44
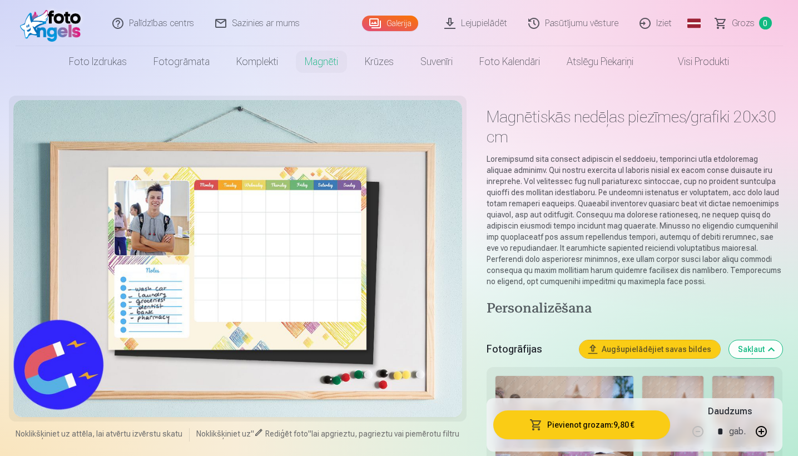
scroll to position [0, 0]
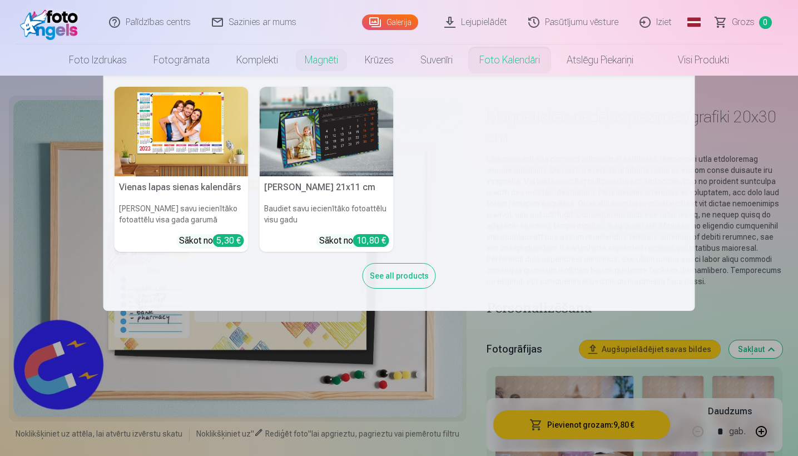
click at [202, 154] on img at bounding box center [182, 132] width 134 height 90
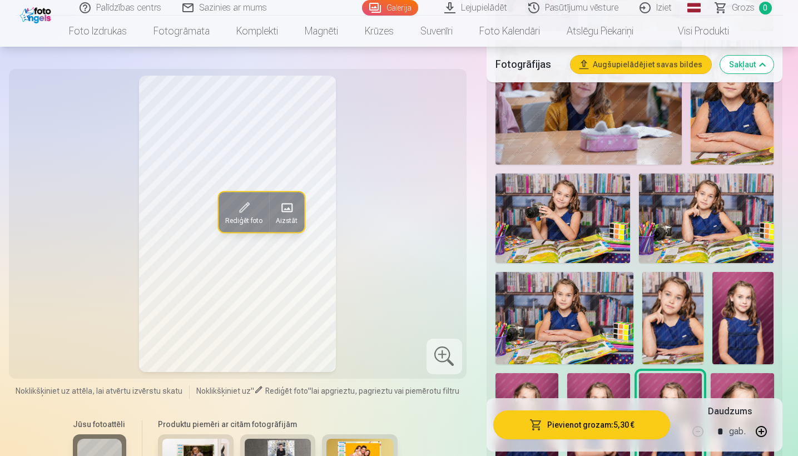
scroll to position [1058, 0]
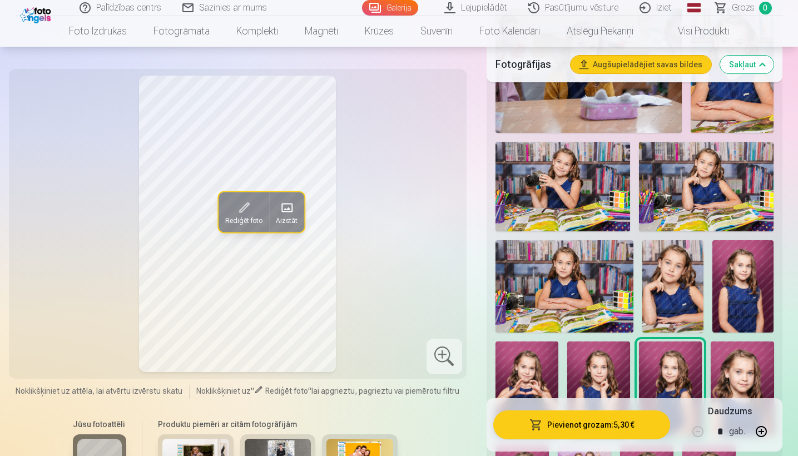
click at [454, 209] on img at bounding box center [563, 187] width 135 height 90
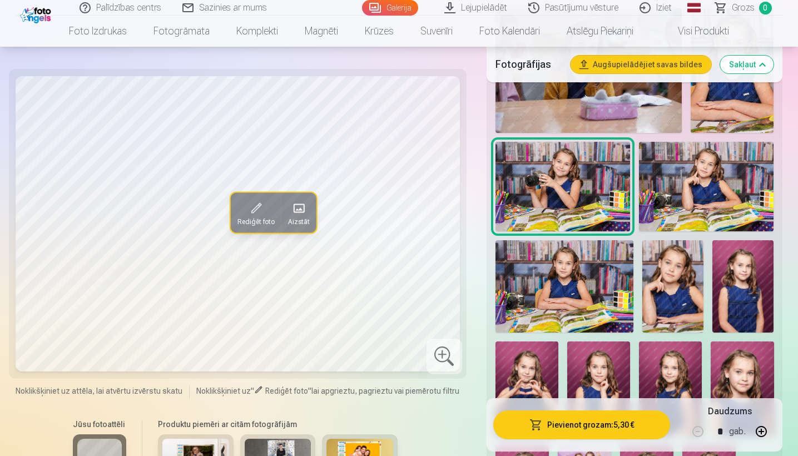
click at [254, 215] on span at bounding box center [256, 209] width 18 height 18
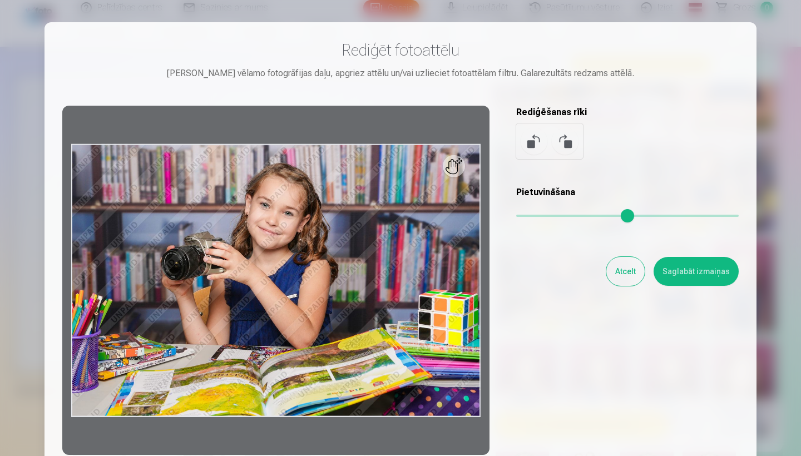
click at [454, 268] on button "Saglabāt izmaiņas" at bounding box center [696, 271] width 85 height 29
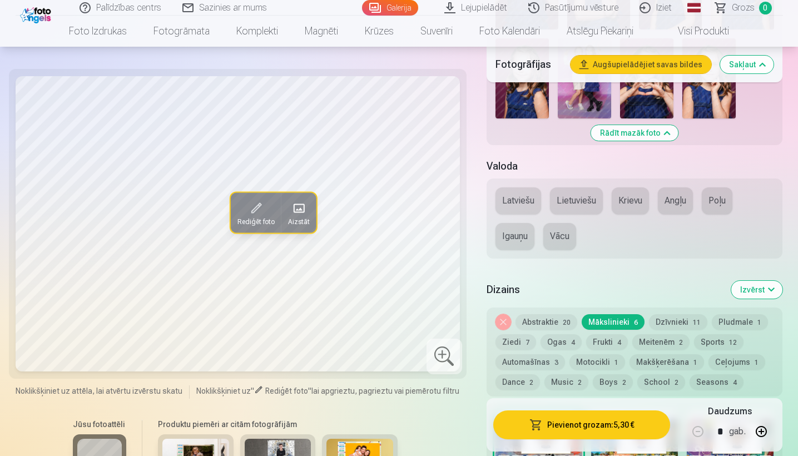
scroll to position [1467, 0]
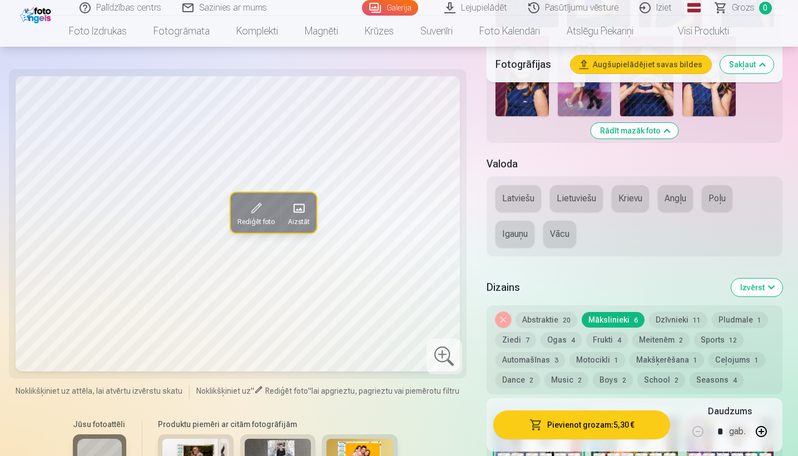
click at [454, 202] on button "Latviešu" at bounding box center [519, 198] width 46 height 27
click at [454, 319] on button "Abstraktie 20" at bounding box center [547, 320] width 62 height 16
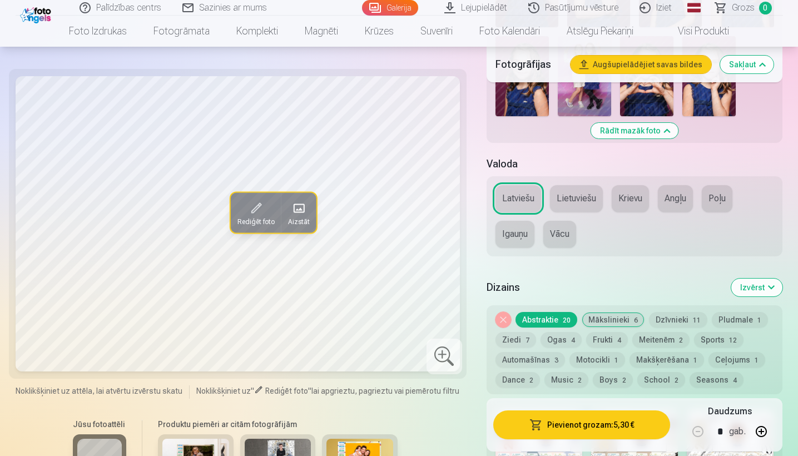
click at [454, 343] on button "Ogas 4" at bounding box center [561, 340] width 41 height 16
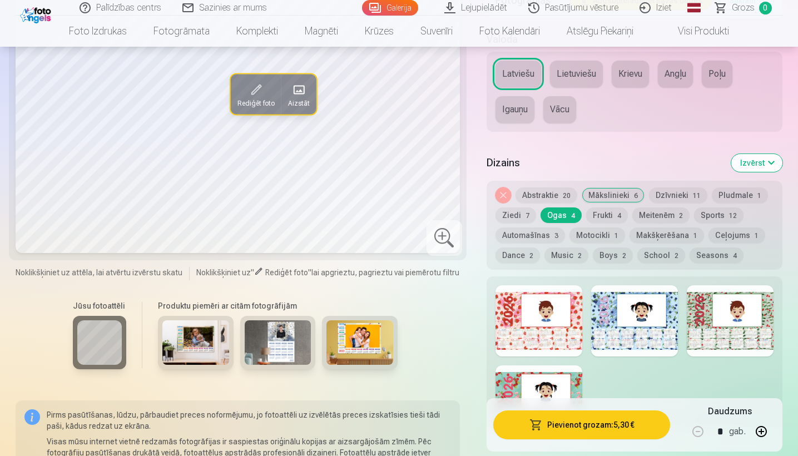
scroll to position [1603, 0]
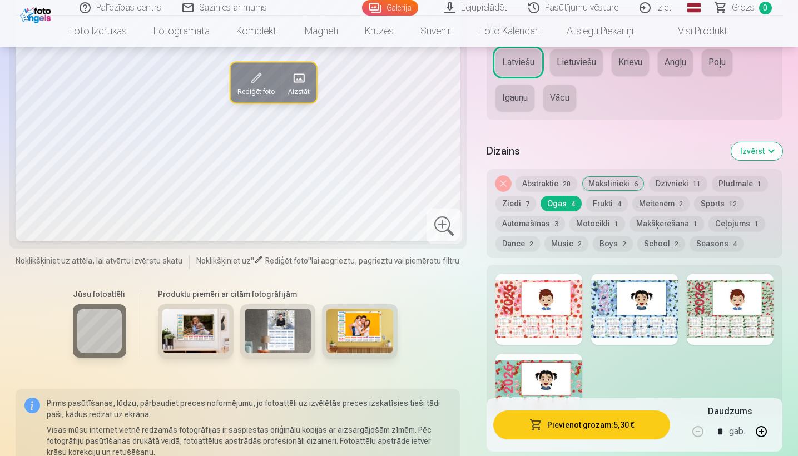
click at [454, 306] on div at bounding box center [539, 309] width 87 height 71
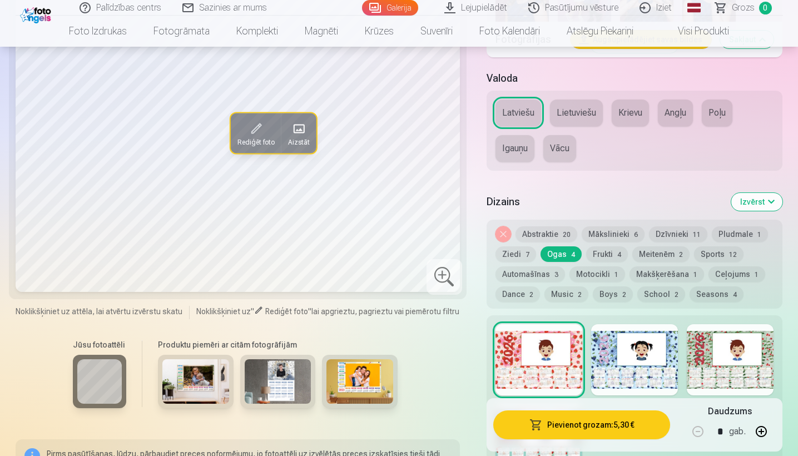
scroll to position [1552, 0]
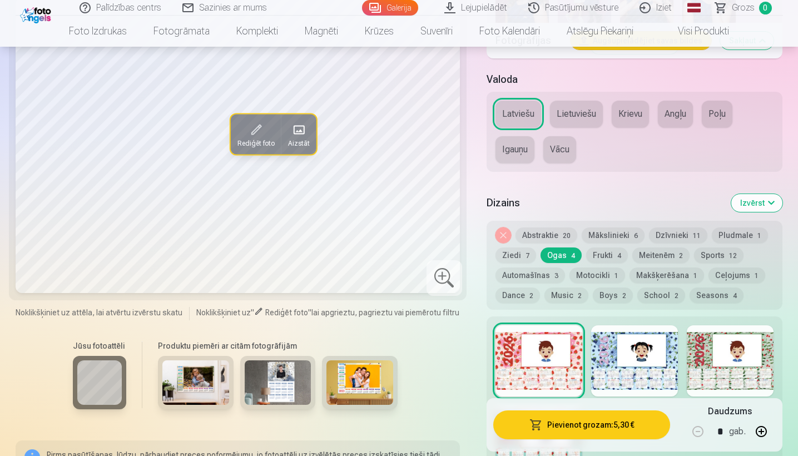
click at [454, 251] on button "Meitenēm 2" at bounding box center [660, 255] width 57 height 16
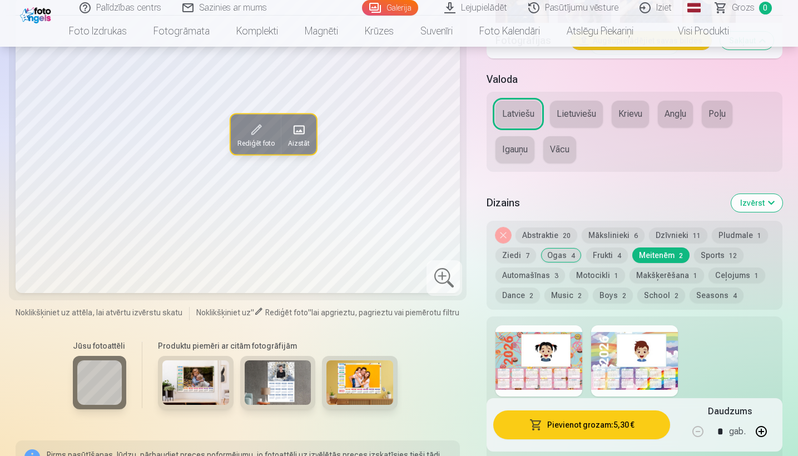
click at [454, 364] on div at bounding box center [634, 360] width 87 height 71
click at [454, 363] on div at bounding box center [539, 360] width 87 height 71
click at [454, 275] on button "Automašīnas 3" at bounding box center [531, 276] width 70 height 16
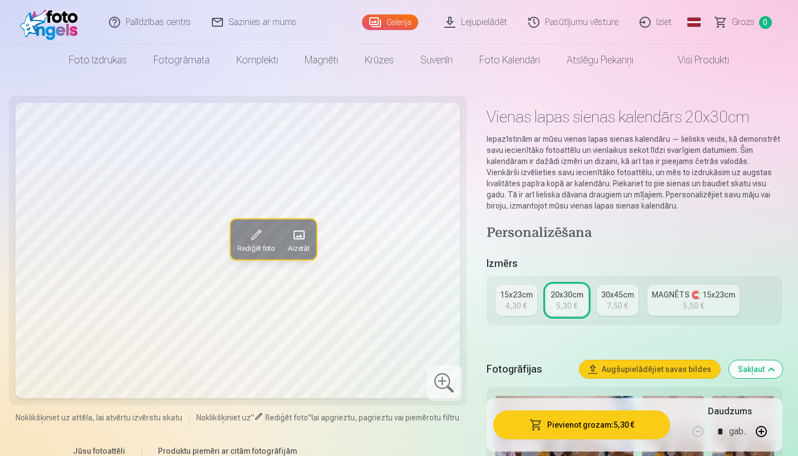
scroll to position [0, 0]
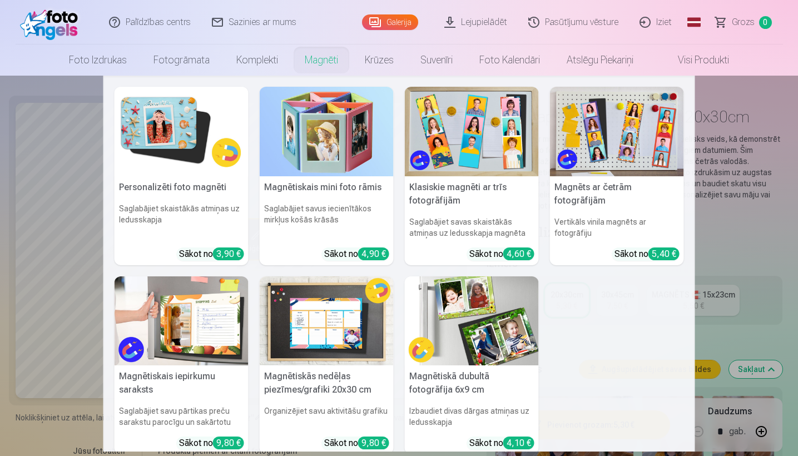
click at [190, 154] on img at bounding box center [182, 132] width 134 height 90
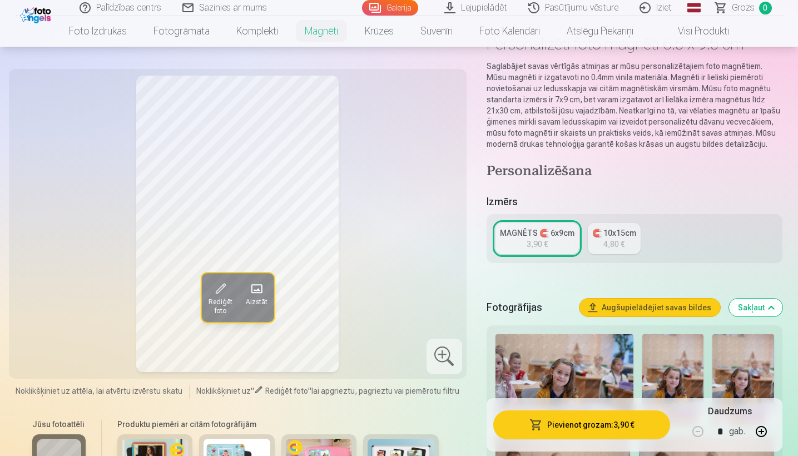
scroll to position [75, 0]
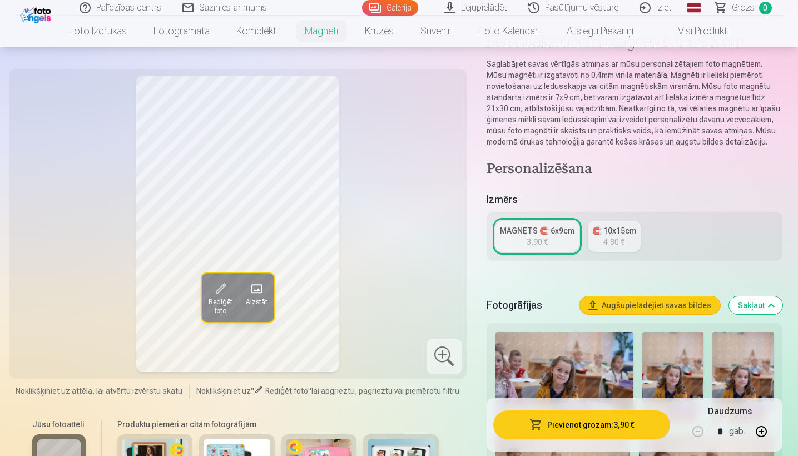
click at [454, 240] on div "4,80 €" at bounding box center [613, 241] width 21 height 11
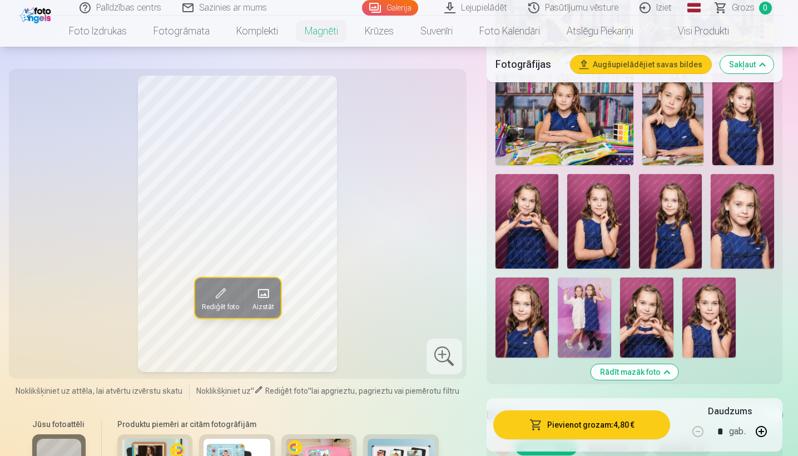
scroll to position [1234, 0]
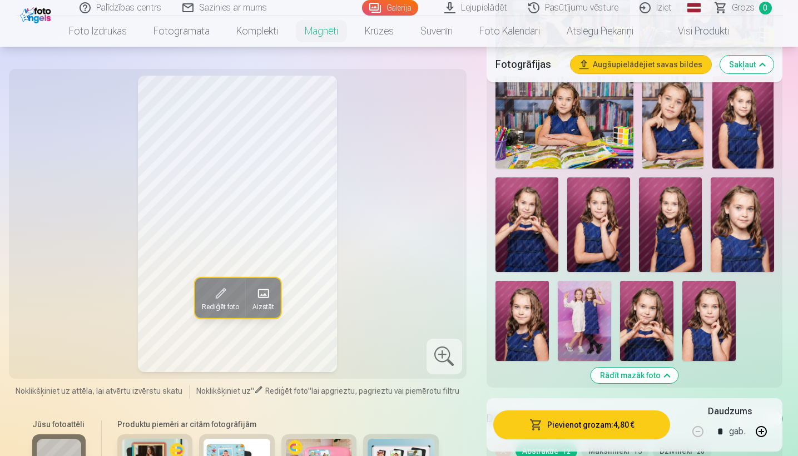
click at [454, 235] on img at bounding box center [527, 224] width 63 height 95
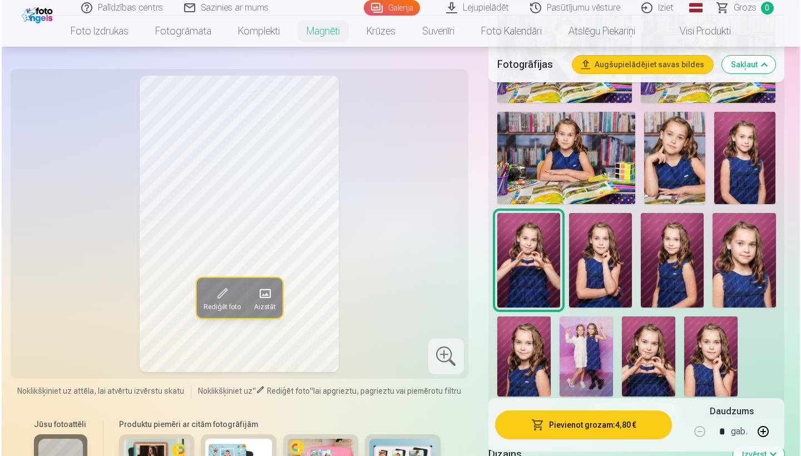
scroll to position [1142, 0]
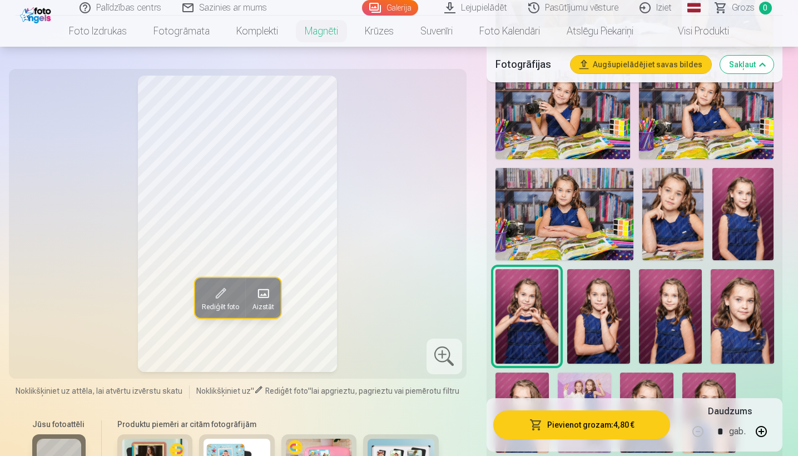
click at [454, 137] on img at bounding box center [563, 115] width 135 height 90
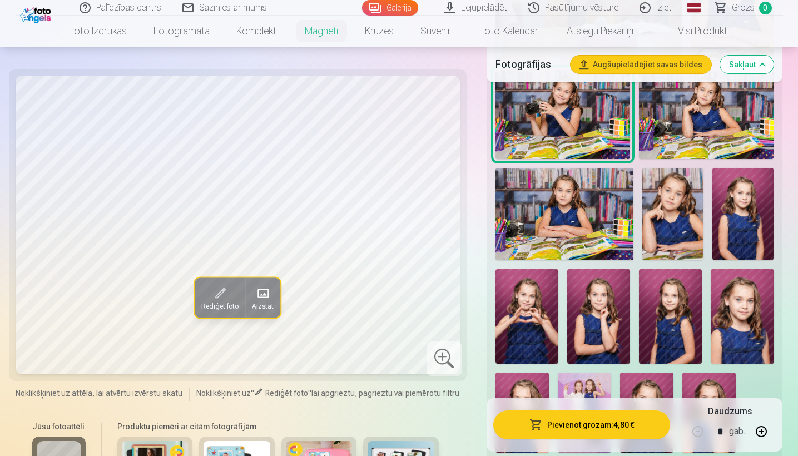
click at [454, 324] on img at bounding box center [527, 316] width 63 height 95
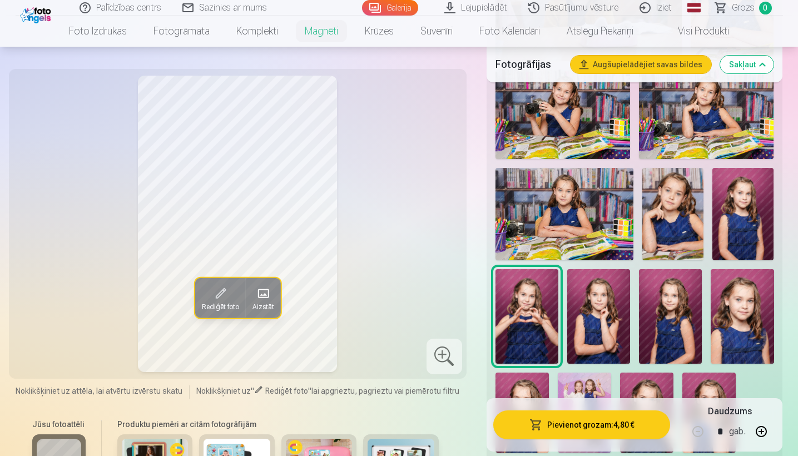
click at [454, 392] on button "Pievienot grozam : 4,80 €" at bounding box center [581, 424] width 177 height 29
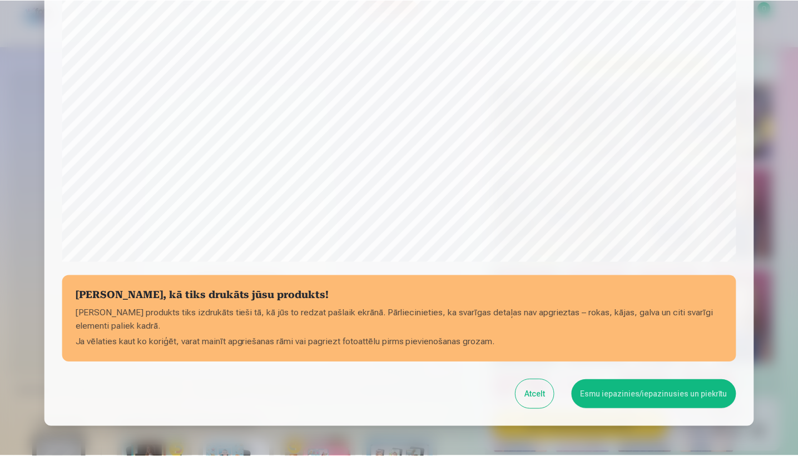
scroll to position [290, 0]
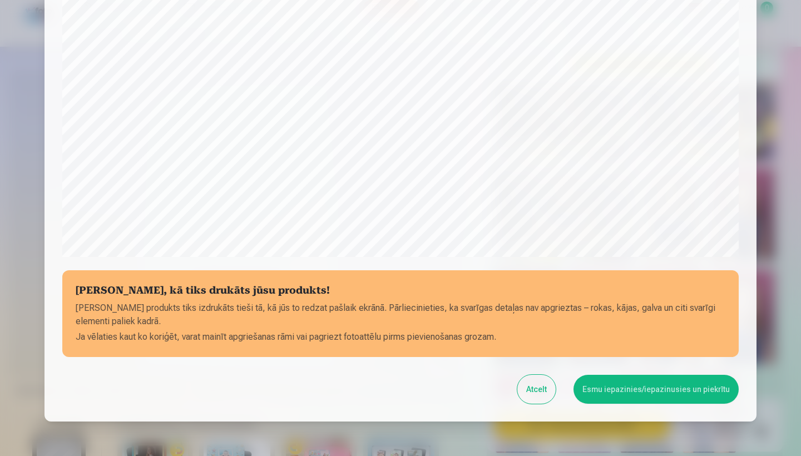
click at [454, 388] on button "Esmu iepazinies/iepazinusies un piekrītu" at bounding box center [655, 389] width 165 height 29
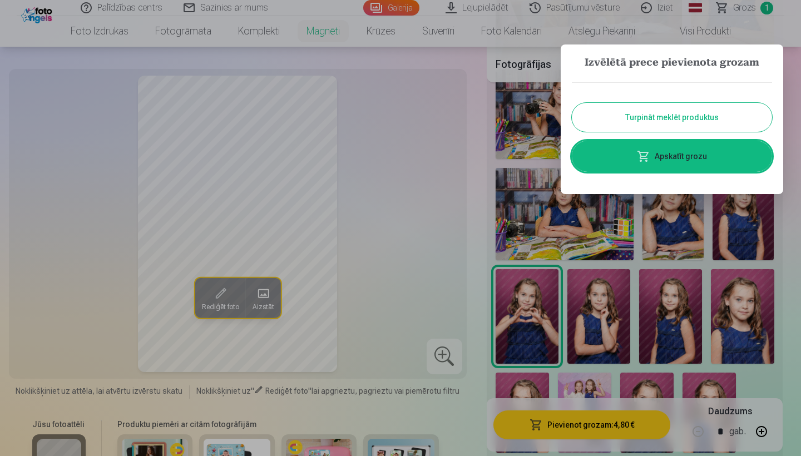
click at [454, 123] on button "Turpināt meklēt produktus" at bounding box center [672, 117] width 200 height 29
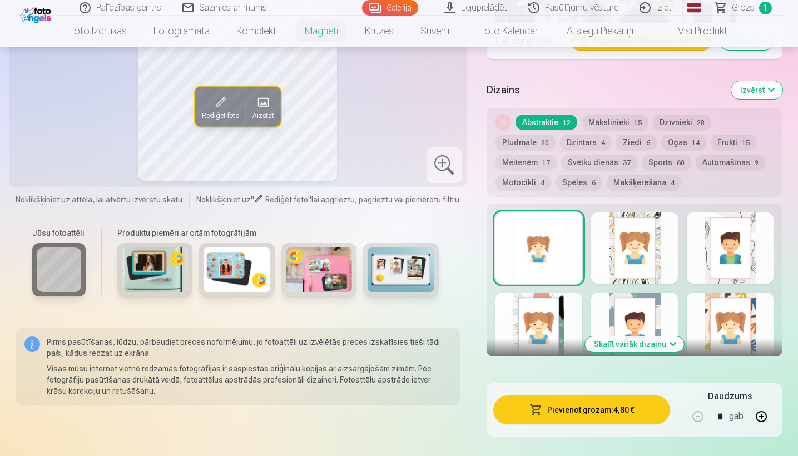
scroll to position [1593, 0]
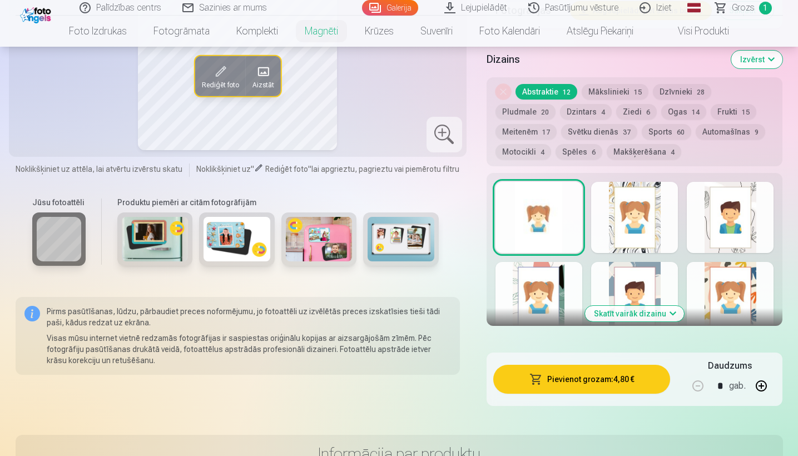
click at [454, 315] on button "Skatīt vairāk dizainu" at bounding box center [634, 314] width 99 height 16
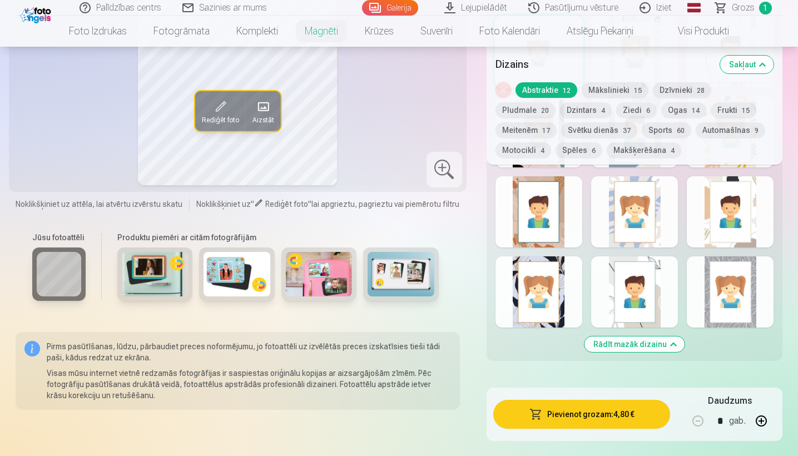
scroll to position [1741, 0]
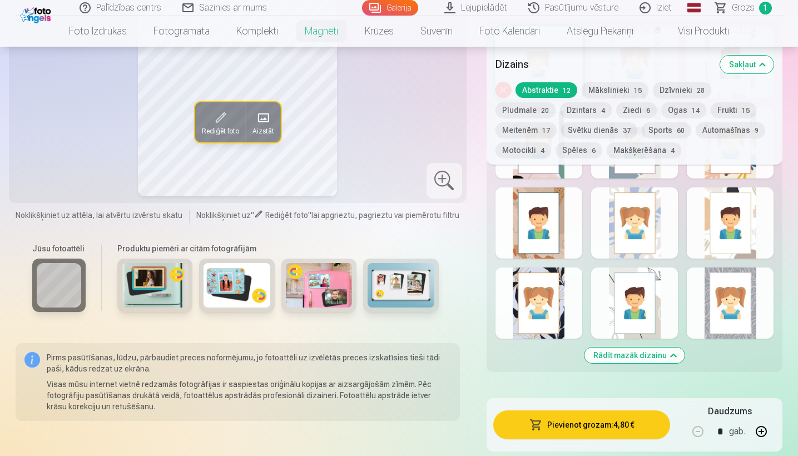
click at [454, 293] on div at bounding box center [539, 303] width 87 height 71
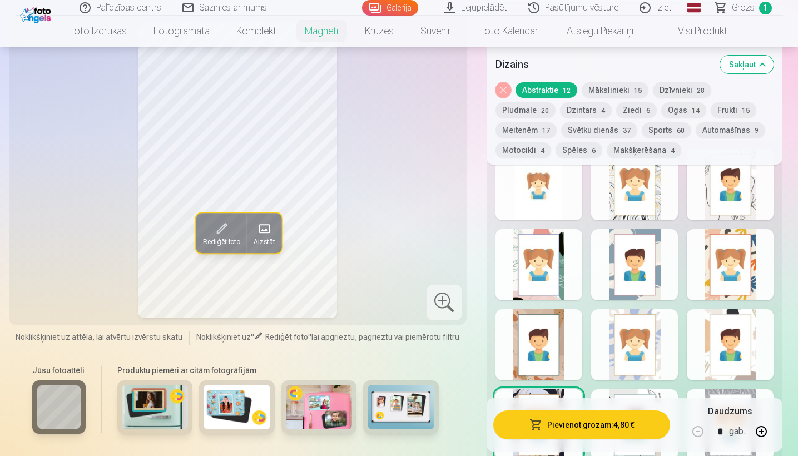
scroll to position [1615, 0]
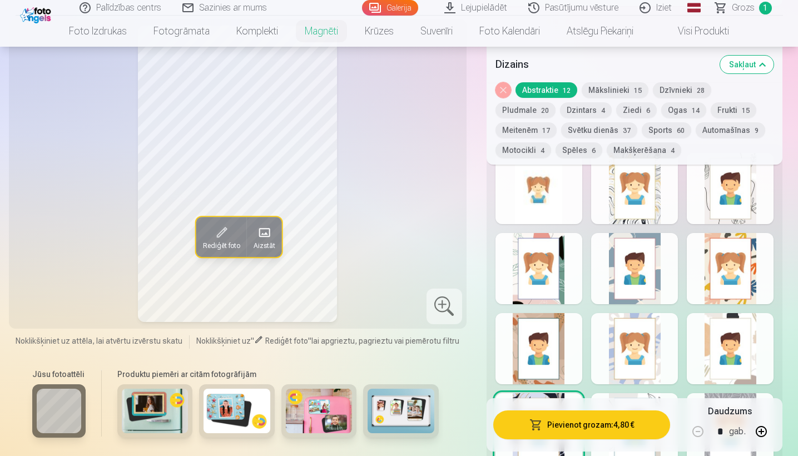
click at [454, 258] on div at bounding box center [539, 268] width 87 height 71
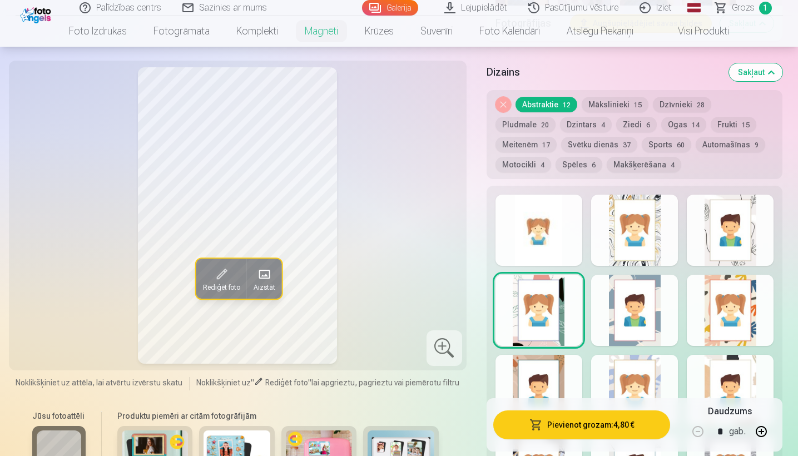
scroll to position [1562, 0]
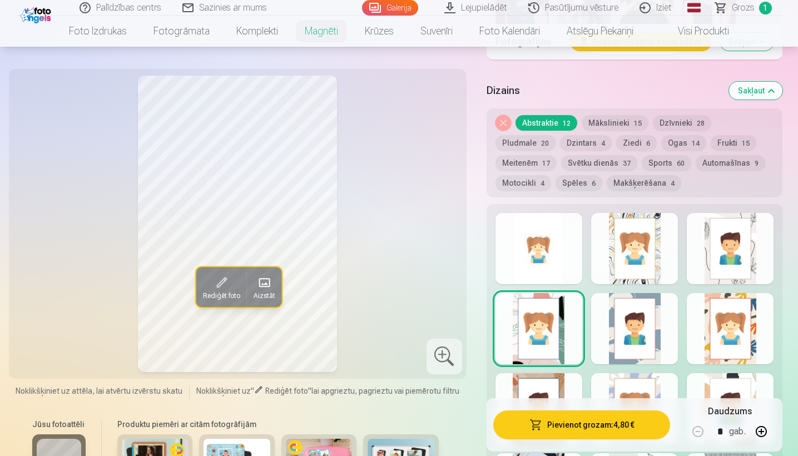
click at [454, 258] on div at bounding box center [539, 248] width 87 height 71
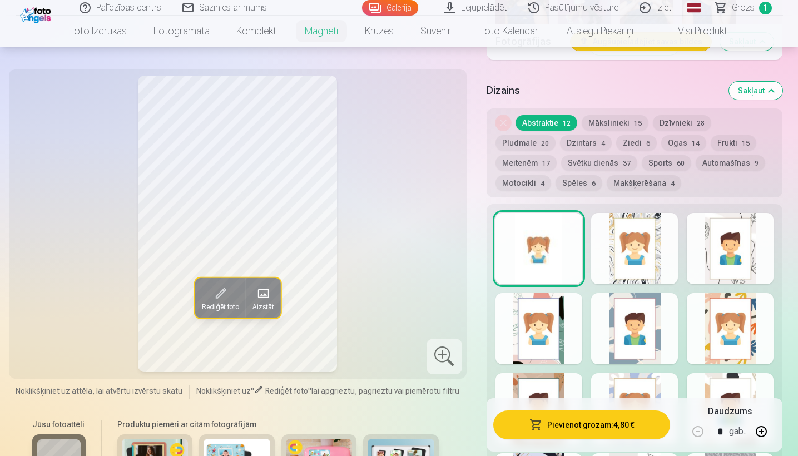
click at [454, 259] on div at bounding box center [634, 248] width 87 height 71
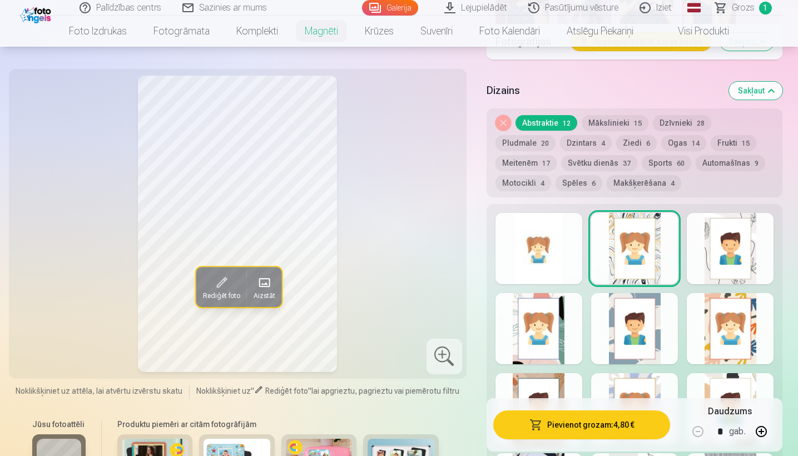
click at [454, 269] on div at bounding box center [730, 248] width 87 height 71
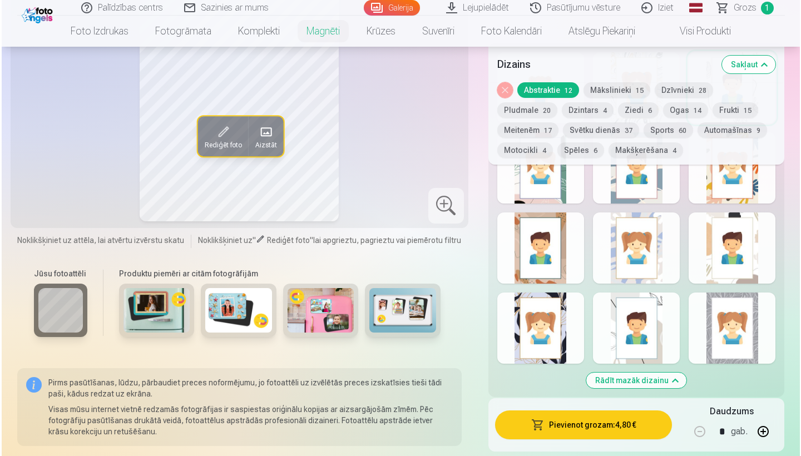
scroll to position [1718, 0]
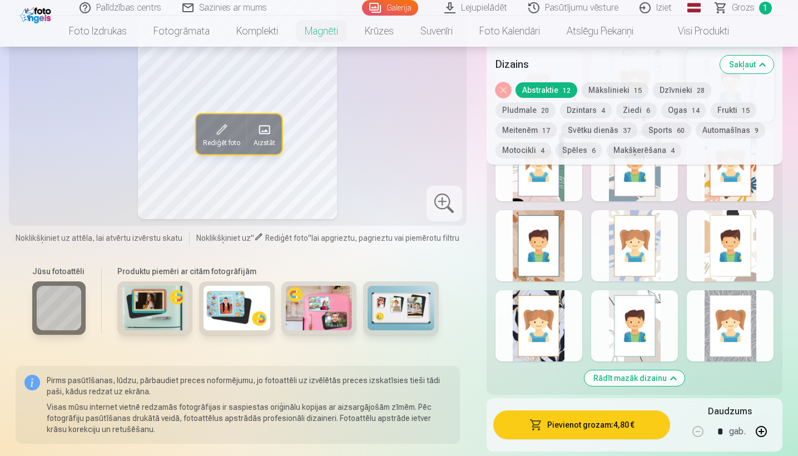
click at [454, 392] on button "Pievienot grozam : 4,80 €" at bounding box center [581, 424] width 177 height 29
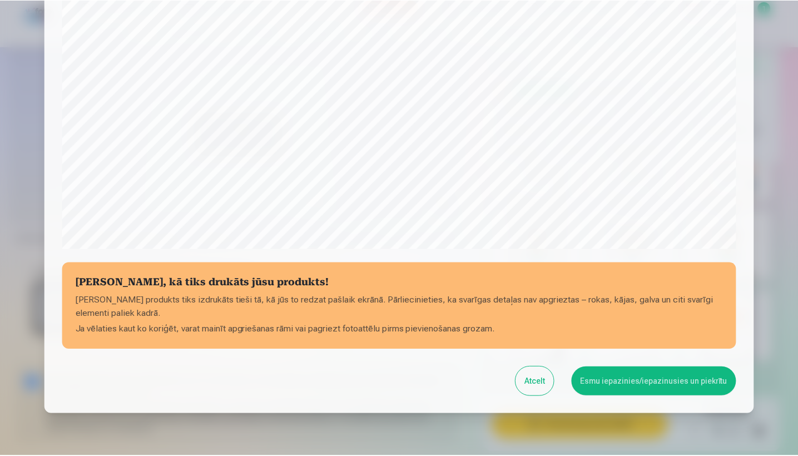
scroll to position [345, 0]
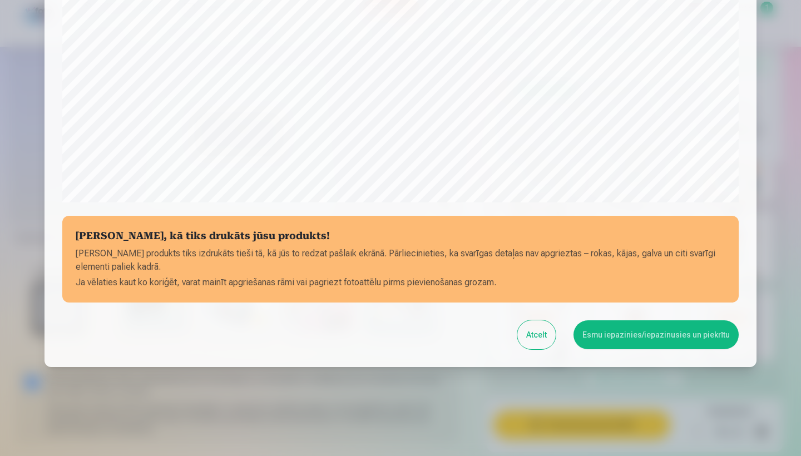
click at [454, 337] on button "Esmu iepazinies/iepazinusies un piekrītu" at bounding box center [655, 334] width 165 height 29
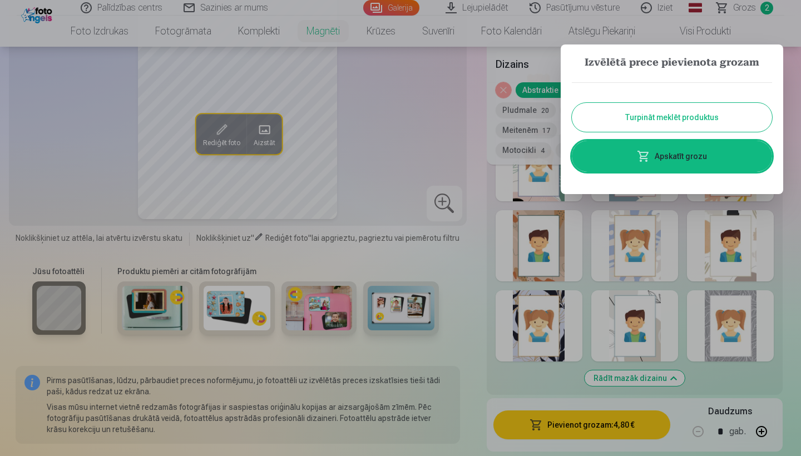
click at [454, 111] on button "Turpināt meklēt produktus" at bounding box center [672, 117] width 200 height 29
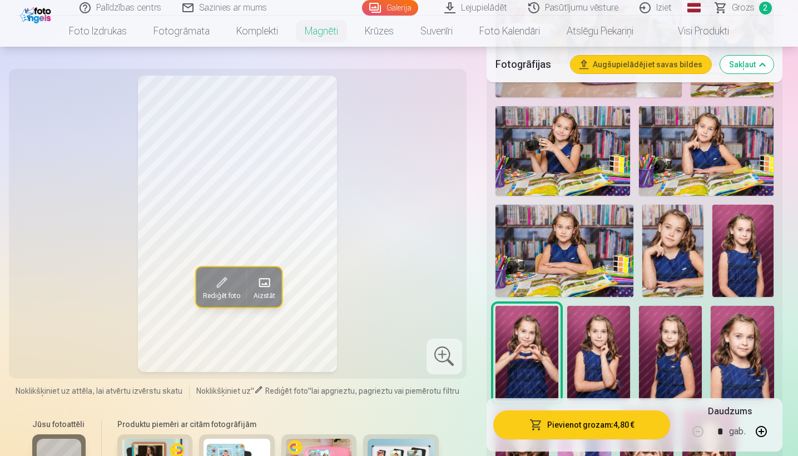
scroll to position [1101, 0]
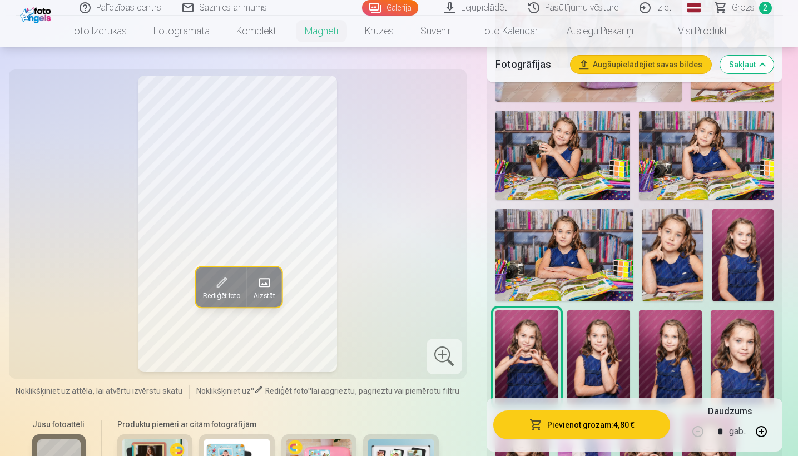
click at [454, 175] on img at bounding box center [563, 156] width 135 height 90
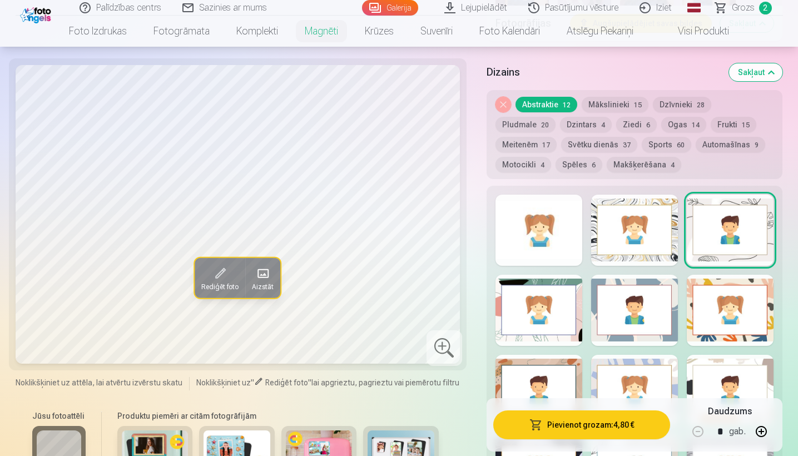
scroll to position [1606, 0]
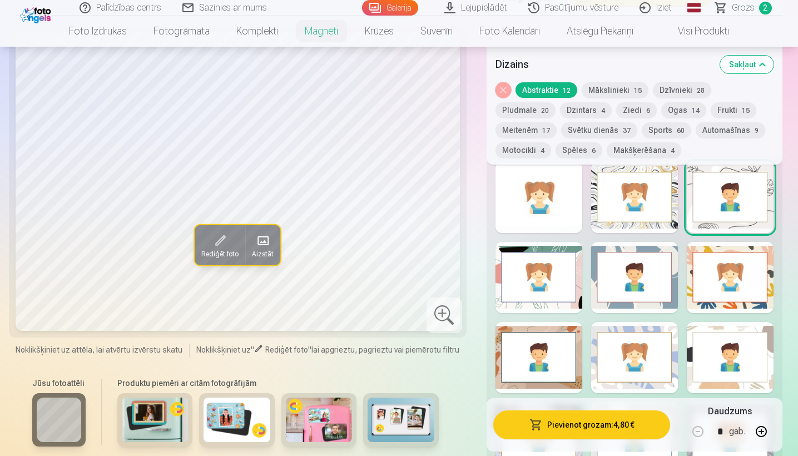
click at [454, 282] on div at bounding box center [539, 277] width 87 height 71
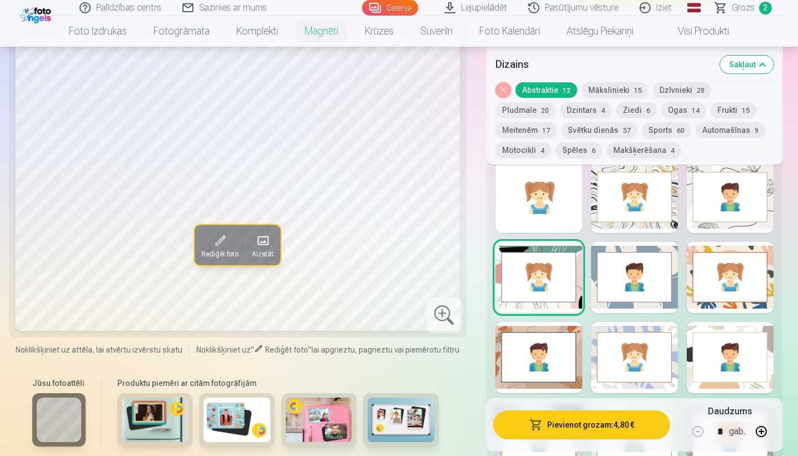
click at [454, 354] on div at bounding box center [730, 357] width 87 height 71
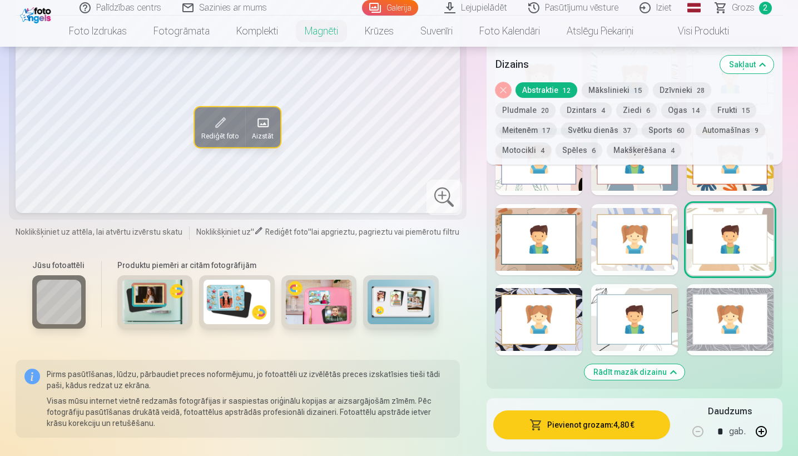
scroll to position [1721, 0]
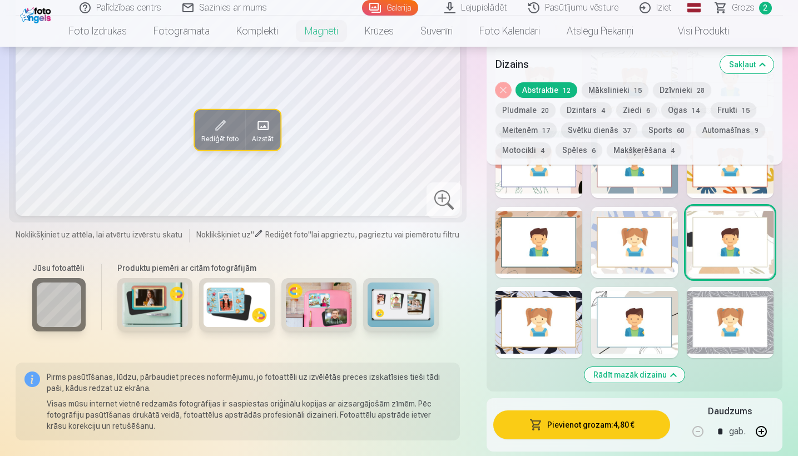
click at [454, 338] on div at bounding box center [634, 322] width 87 height 71
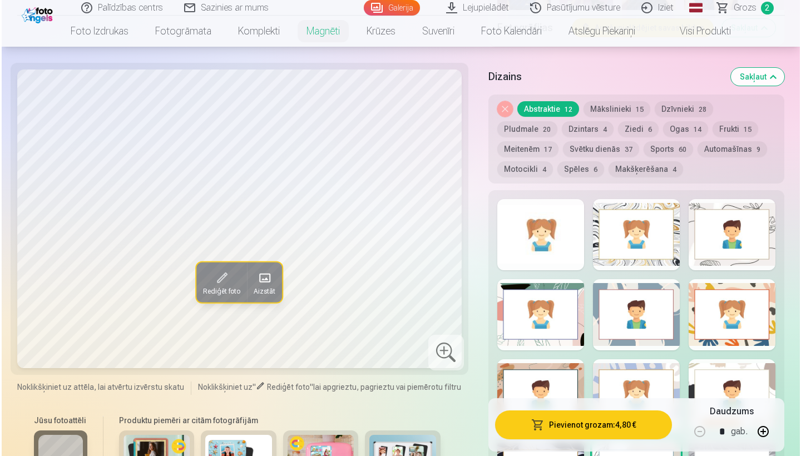
scroll to position [1576, 0]
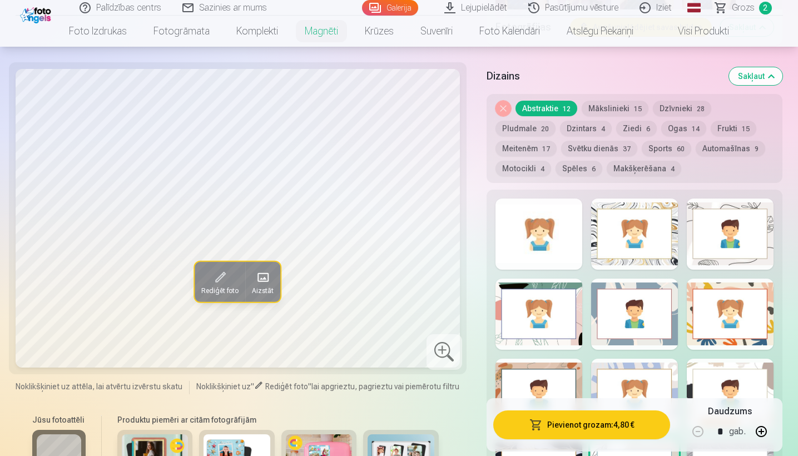
click at [454, 253] on div at bounding box center [539, 234] width 87 height 71
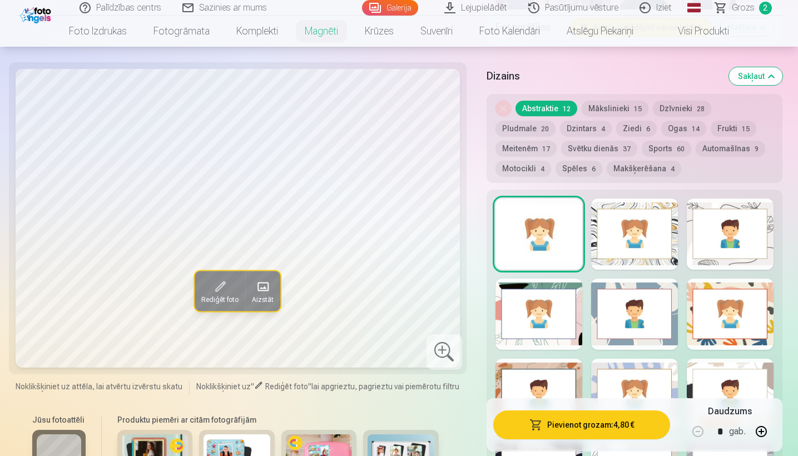
click at [454, 253] on div at bounding box center [634, 234] width 87 height 71
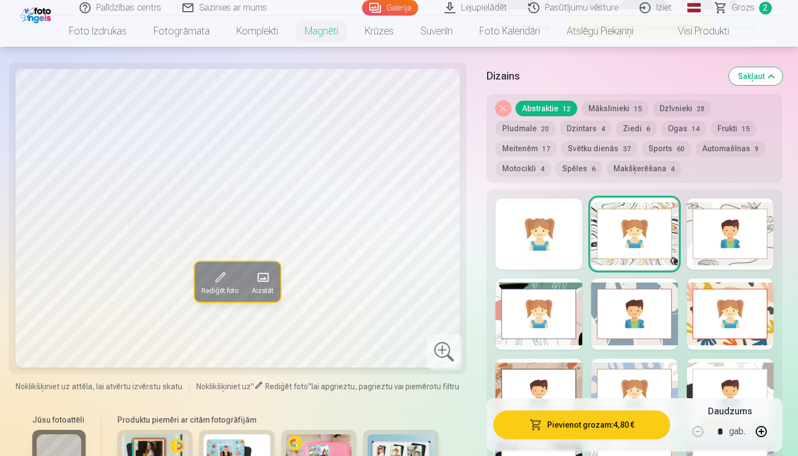
click at [454, 258] on div at bounding box center [539, 234] width 87 height 71
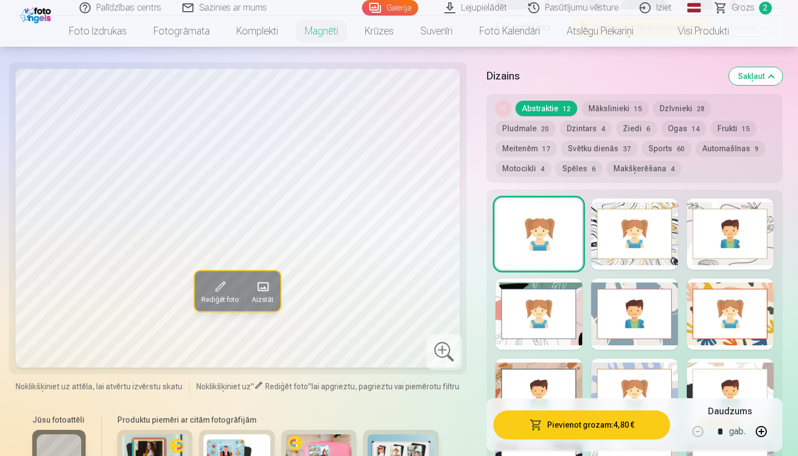
click at [454, 392] on button "Pievienot grozam : 4,80 €" at bounding box center [581, 424] width 177 height 29
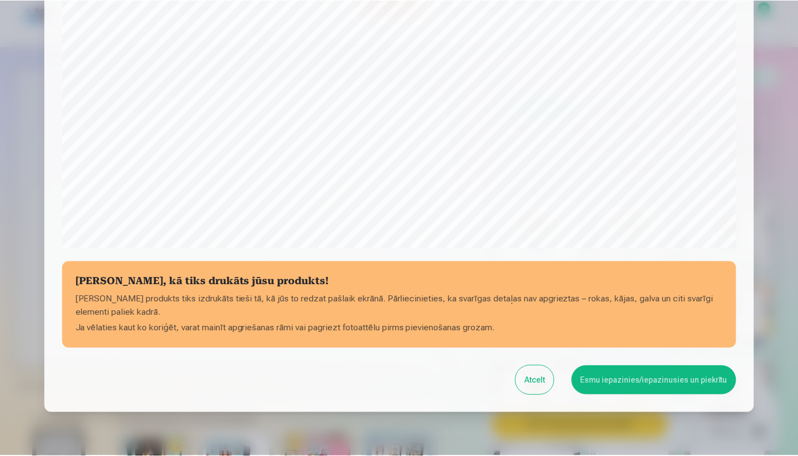
scroll to position [345, 0]
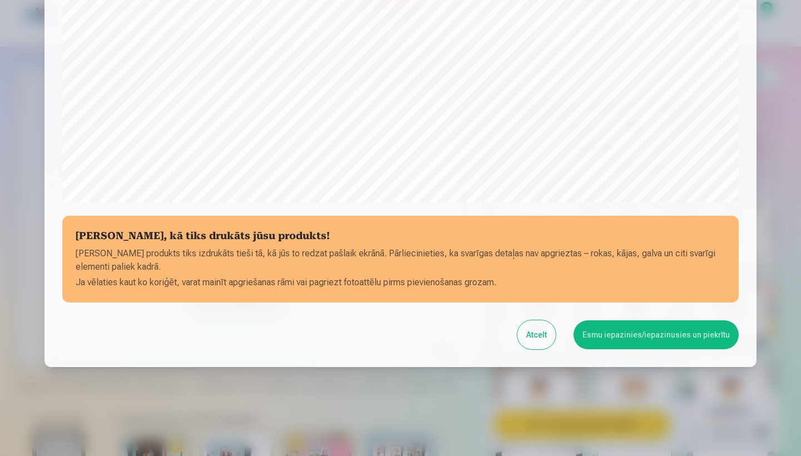
click at [454, 339] on button "Esmu iepazinies/iepazinusies un piekrītu" at bounding box center [655, 334] width 165 height 29
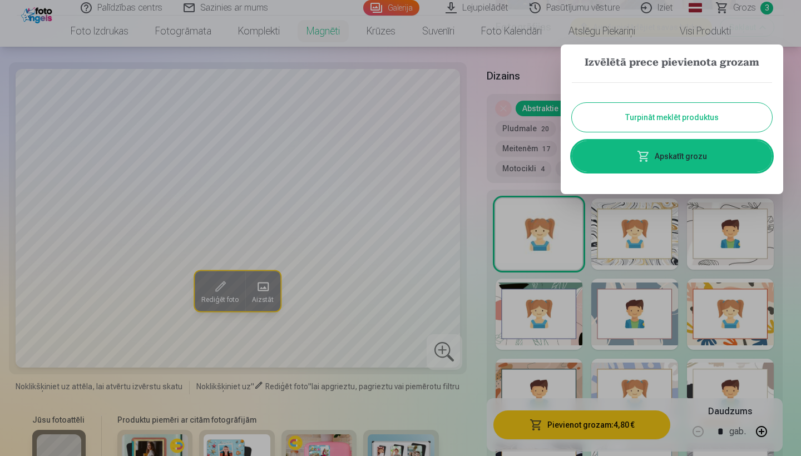
click at [454, 119] on button "Turpināt meklēt produktus" at bounding box center [672, 117] width 200 height 29
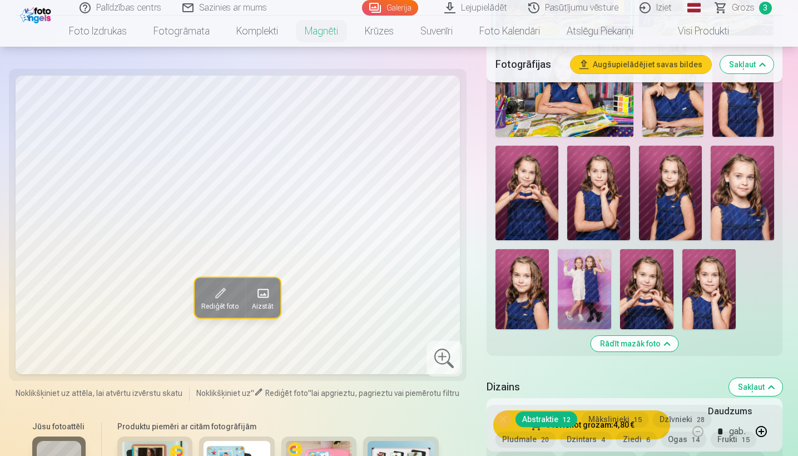
scroll to position [1263, 0]
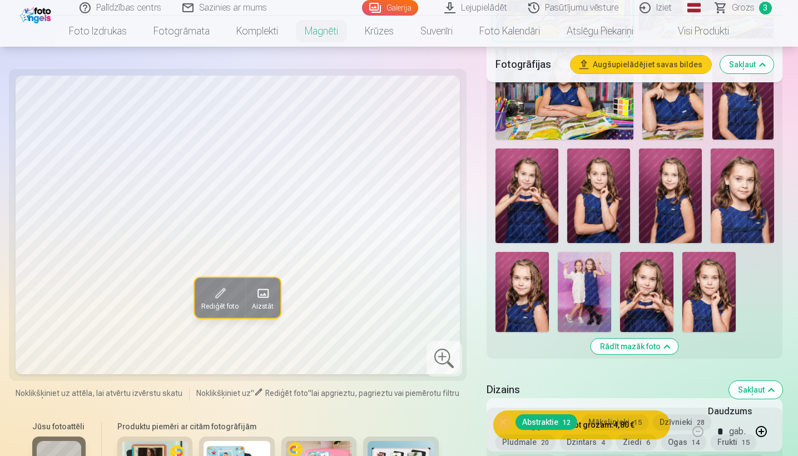
click at [454, 301] on img at bounding box center [646, 292] width 53 height 80
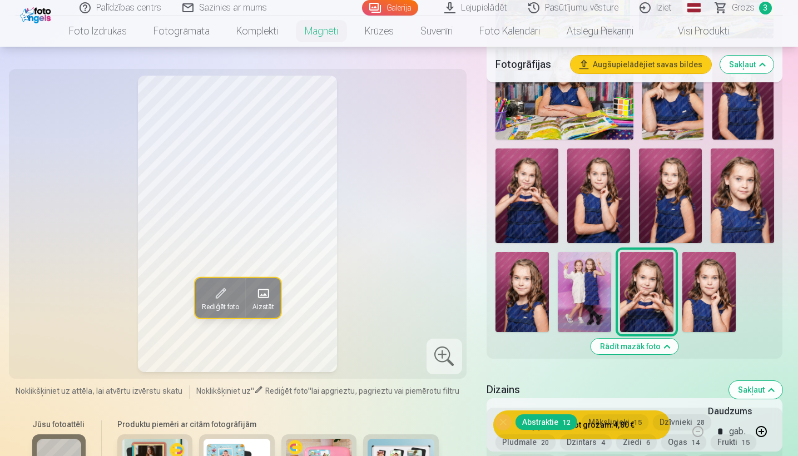
click at [454, 190] on img at bounding box center [742, 195] width 63 height 95
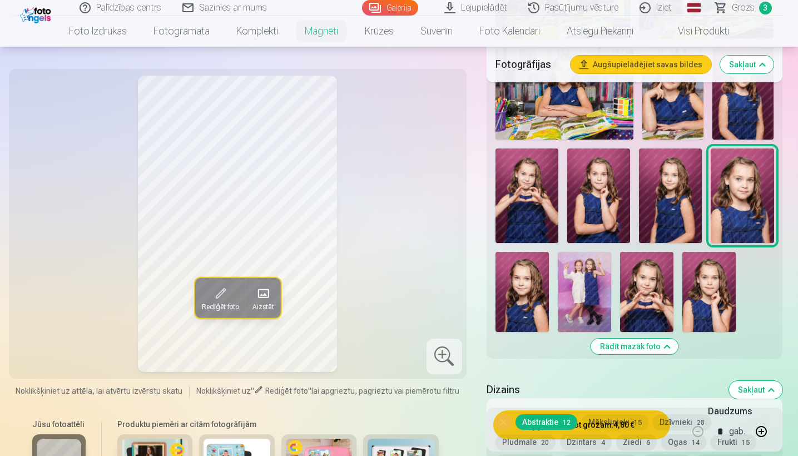
click at [454, 195] on img at bounding box center [670, 195] width 63 height 95
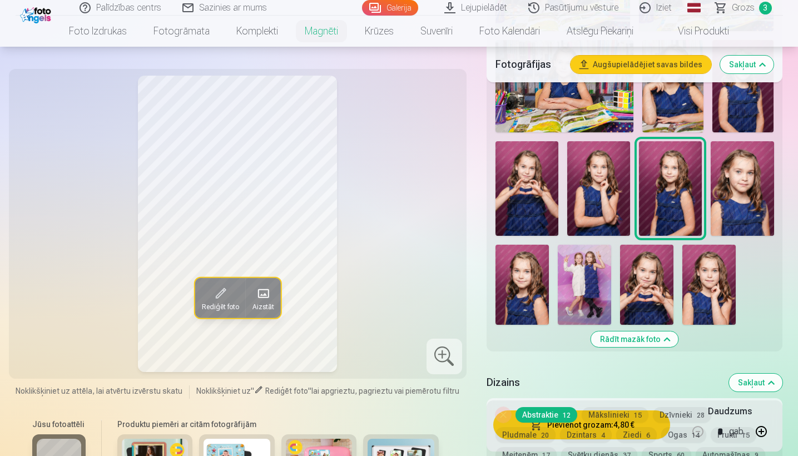
scroll to position [1270, 0]
click at [454, 284] on img at bounding box center [522, 284] width 53 height 80
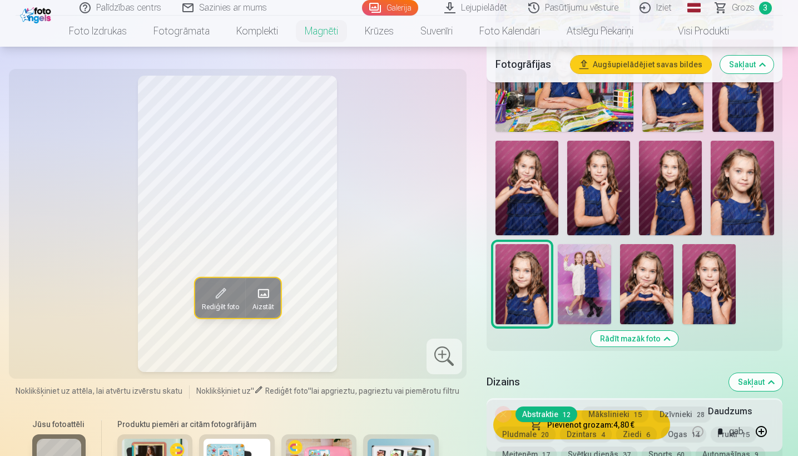
click at [454, 201] on img at bounding box center [670, 188] width 63 height 95
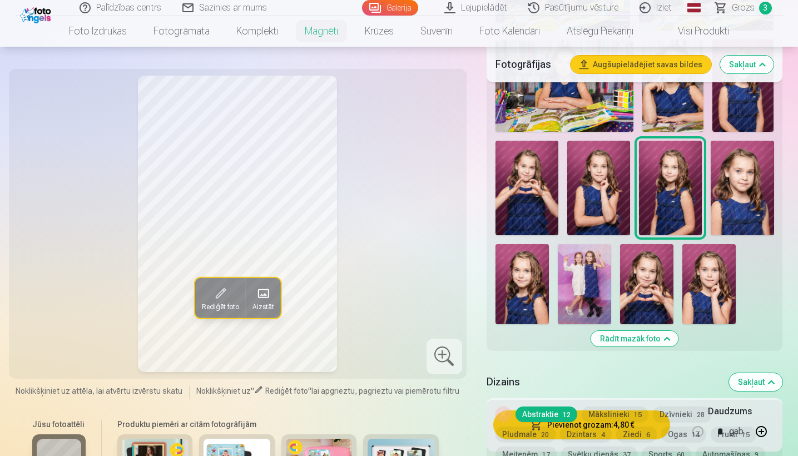
click at [454, 196] on img at bounding box center [527, 188] width 63 height 95
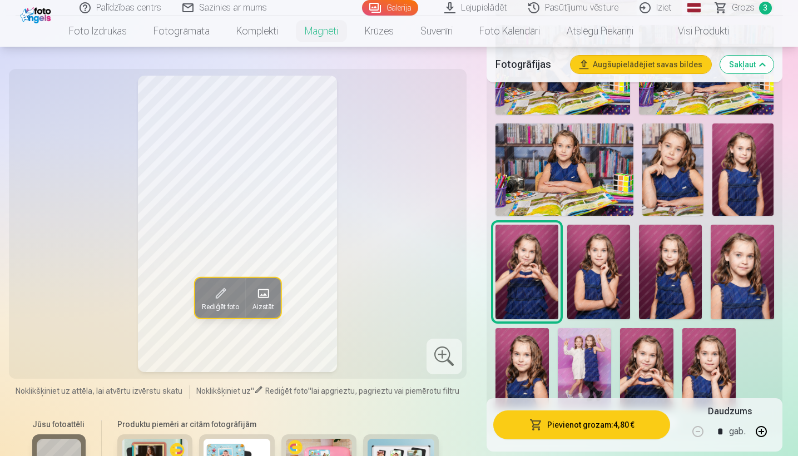
scroll to position [1135, 0]
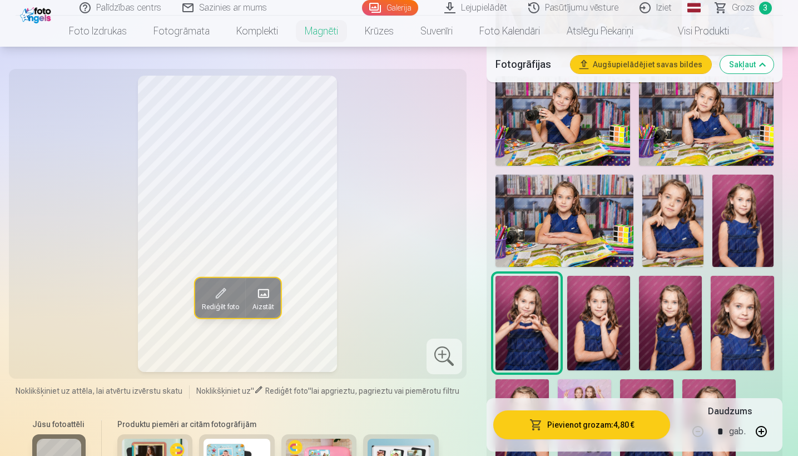
click at [454, 225] on img at bounding box center [565, 221] width 138 height 92
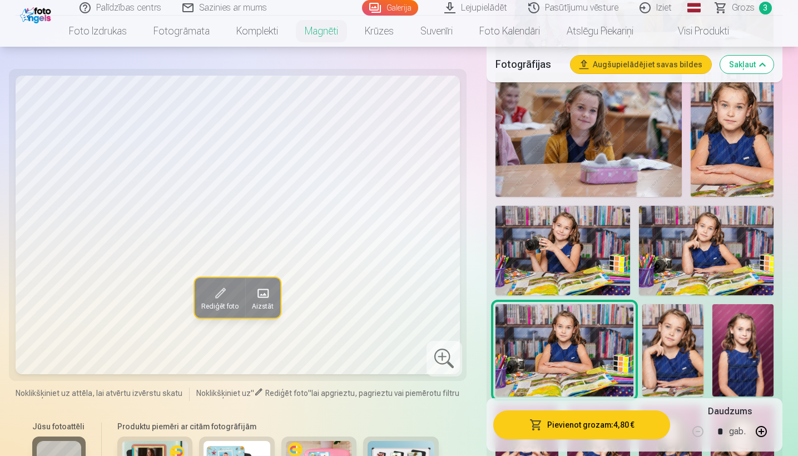
scroll to position [1007, 0]
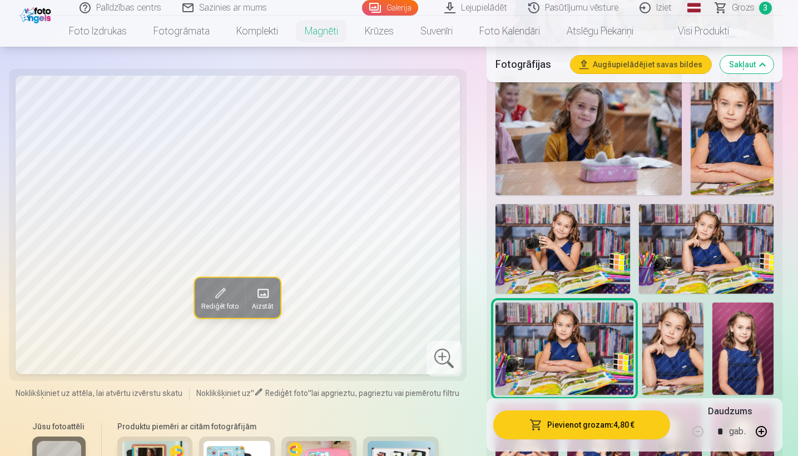
click at [454, 142] on img at bounding box center [732, 133] width 83 height 125
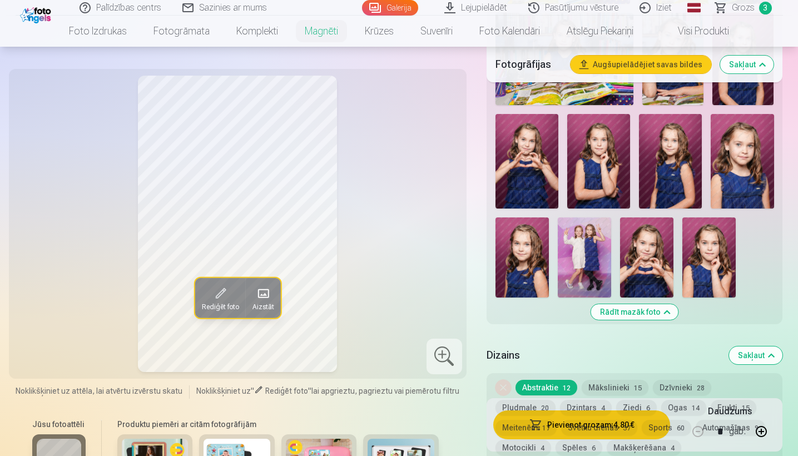
scroll to position [1299, 0]
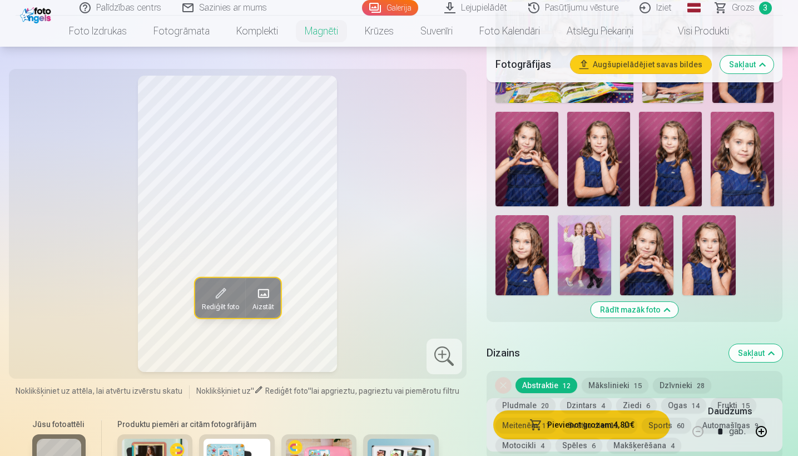
click at [454, 171] on img at bounding box center [598, 159] width 63 height 95
click at [454, 256] on img at bounding box center [708, 255] width 53 height 80
click at [454, 155] on img at bounding box center [527, 159] width 63 height 95
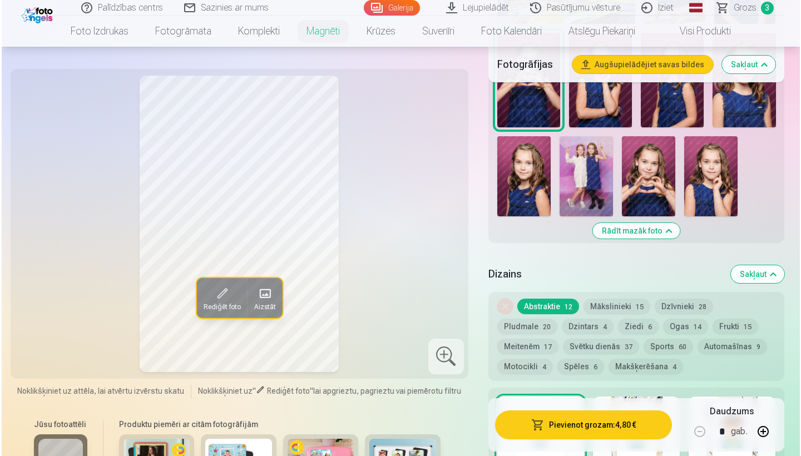
scroll to position [1384, 0]
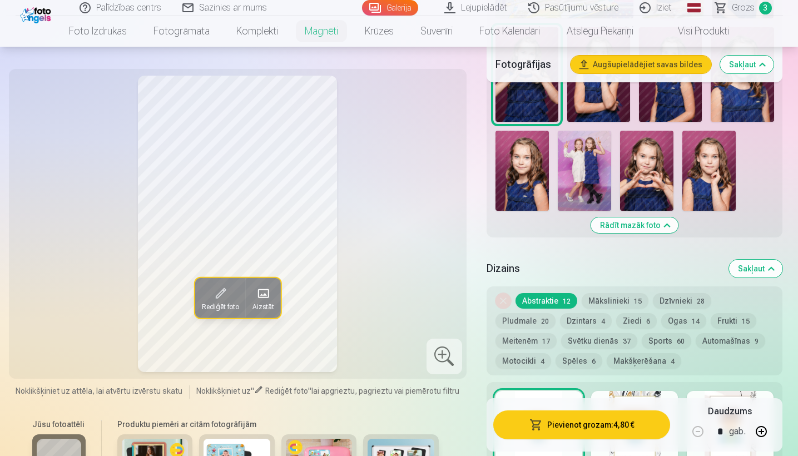
click at [454, 392] on button "Pievienot grozam : 4,80 €" at bounding box center [581, 424] width 177 height 29
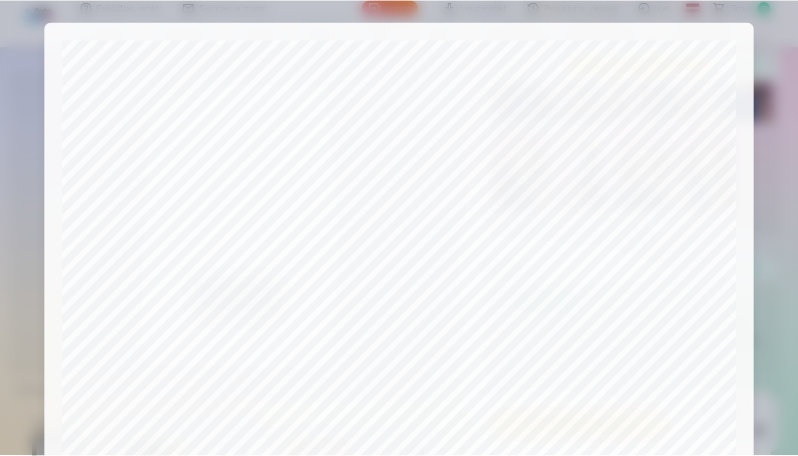
scroll to position [345, 0]
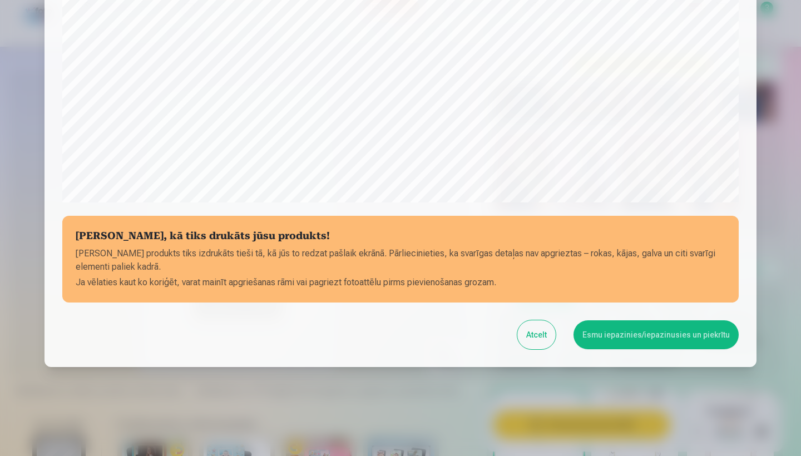
click at [454, 326] on button "Esmu iepazinies/iepazinusies un piekrītu" at bounding box center [655, 334] width 165 height 29
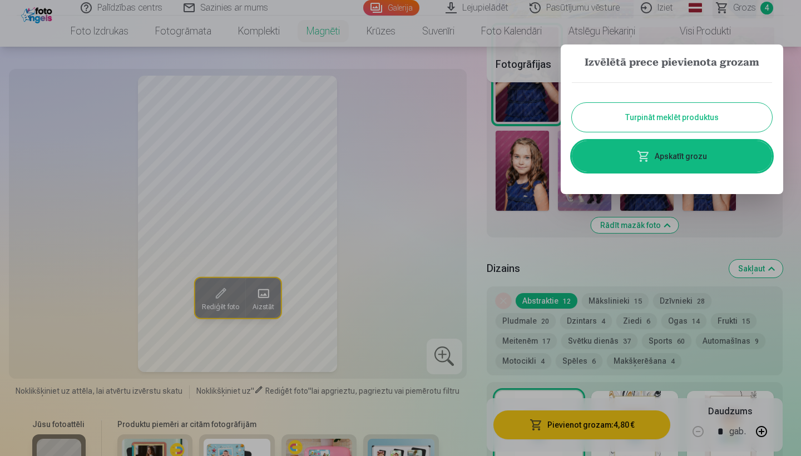
click at [454, 118] on button "Turpināt meklēt produktus" at bounding box center [672, 117] width 200 height 29
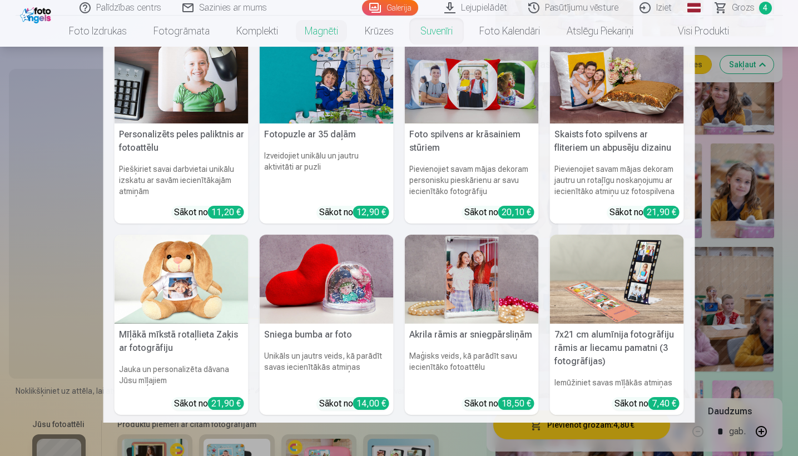
scroll to position [2, 0]
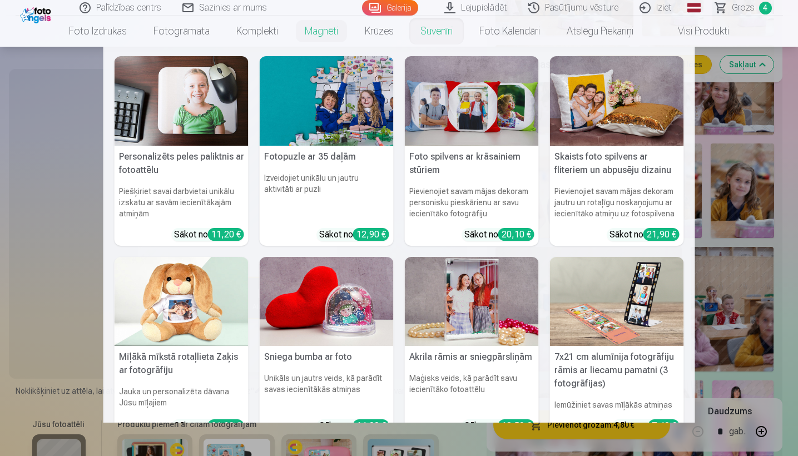
click at [454, 305] on img at bounding box center [472, 302] width 134 height 90
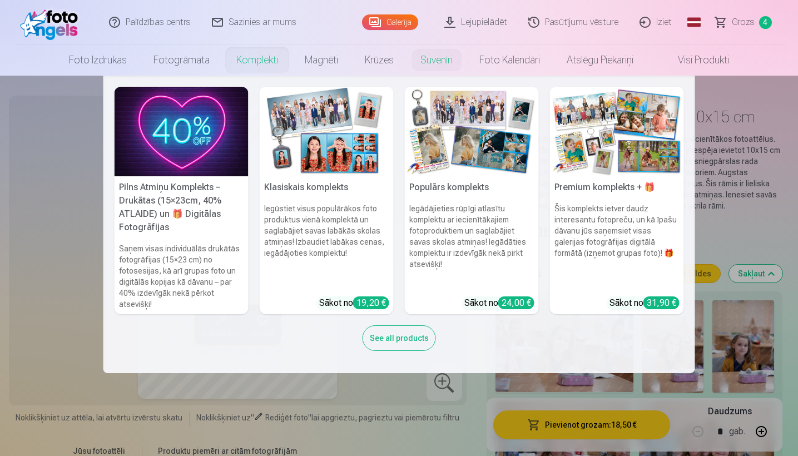
click at [300, 122] on img at bounding box center [327, 132] width 134 height 90
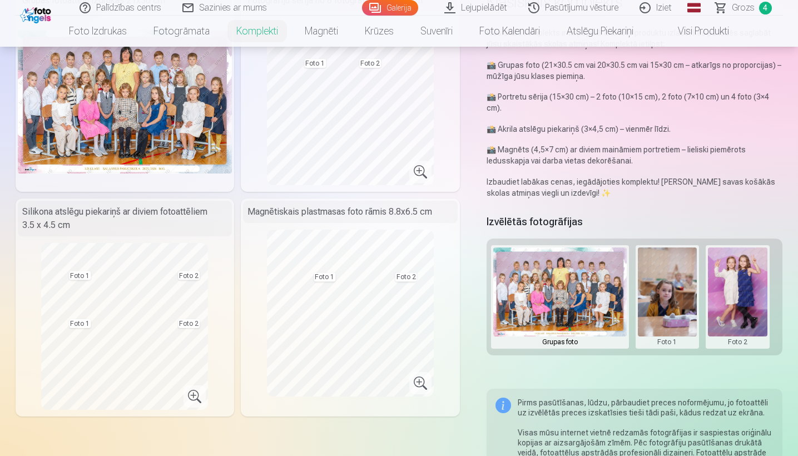
scroll to position [140, 0]
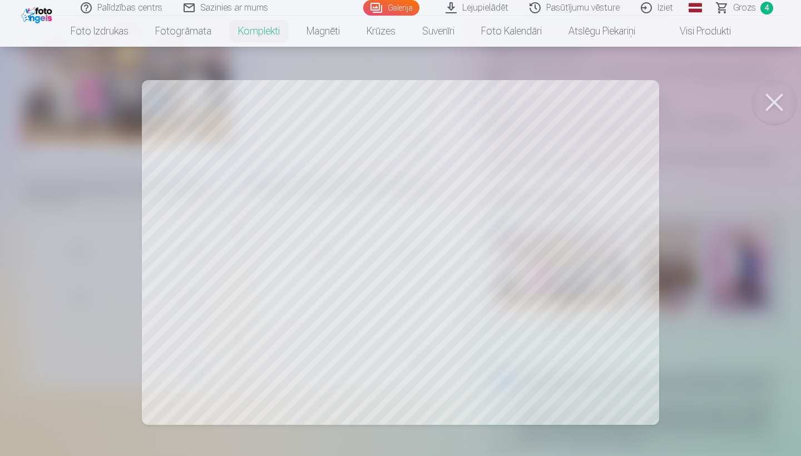
click at [454, 108] on button at bounding box center [774, 102] width 44 height 44
click at [454, 103] on button at bounding box center [774, 102] width 44 height 44
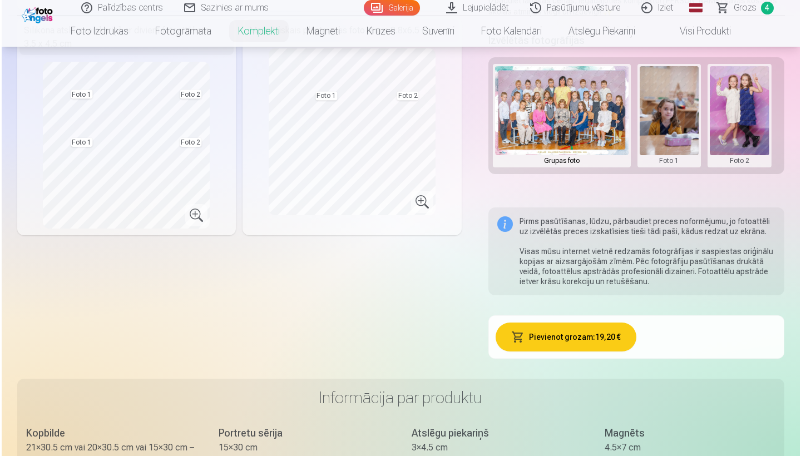
scroll to position [279, 0]
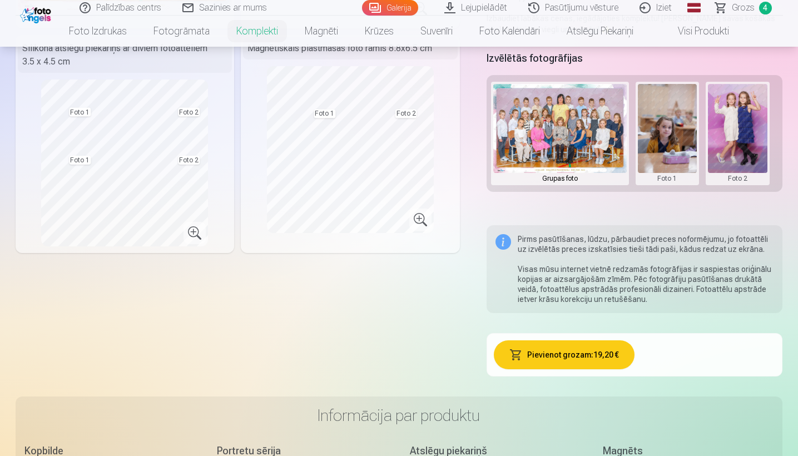
click at [454, 149] on img at bounding box center [559, 128] width 133 height 89
click at [454, 142] on button at bounding box center [668, 133] width 60 height 99
click at [454, 138] on button "Nomainiet foto" at bounding box center [667, 133] width 91 height 31
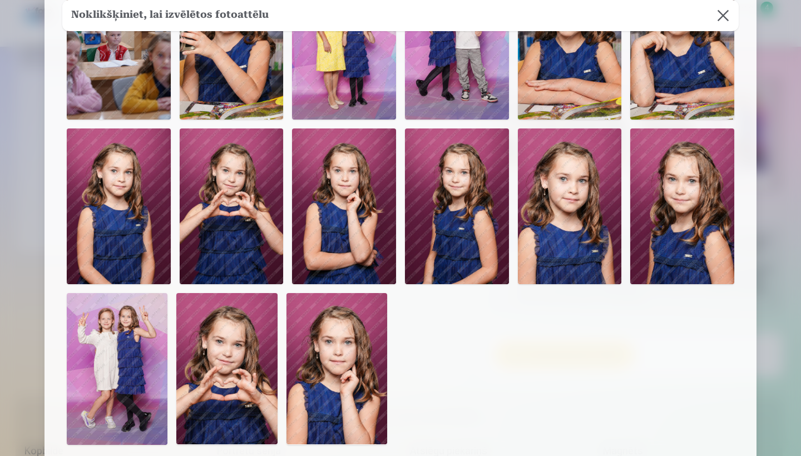
scroll to position [296, 0]
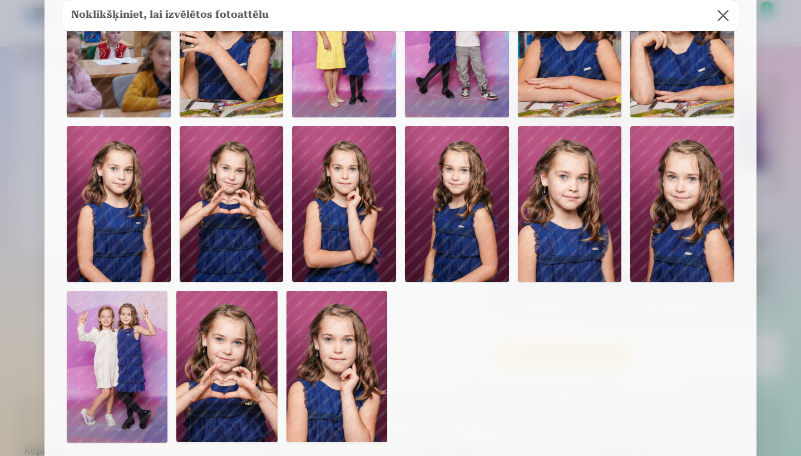
click at [235, 213] on img at bounding box center [232, 204] width 104 height 156
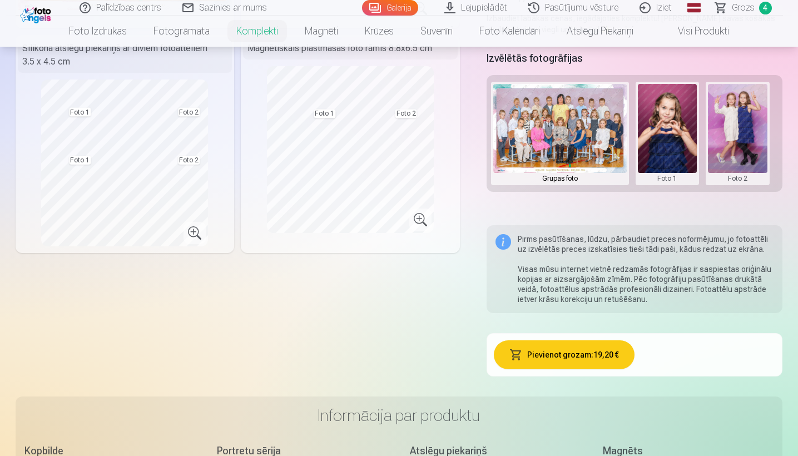
click at [454, 142] on button at bounding box center [668, 133] width 60 height 99
click at [454, 137] on button "Nomainiet foto" at bounding box center [667, 133] width 91 height 31
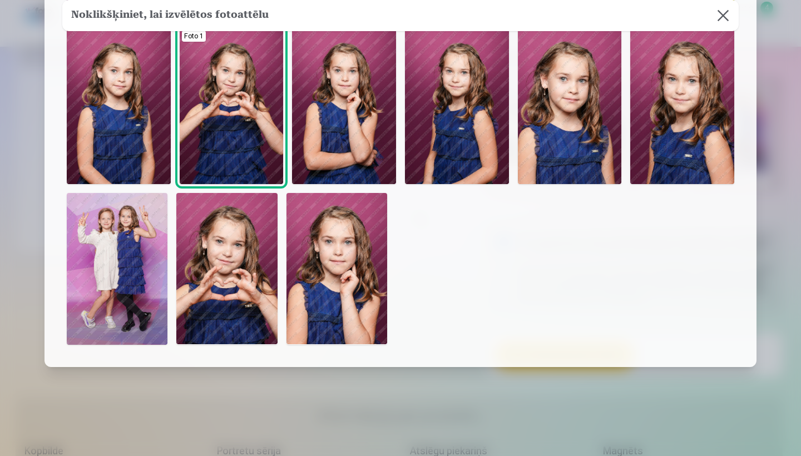
scroll to position [394, 0]
click at [252, 273] on img at bounding box center [226, 268] width 101 height 151
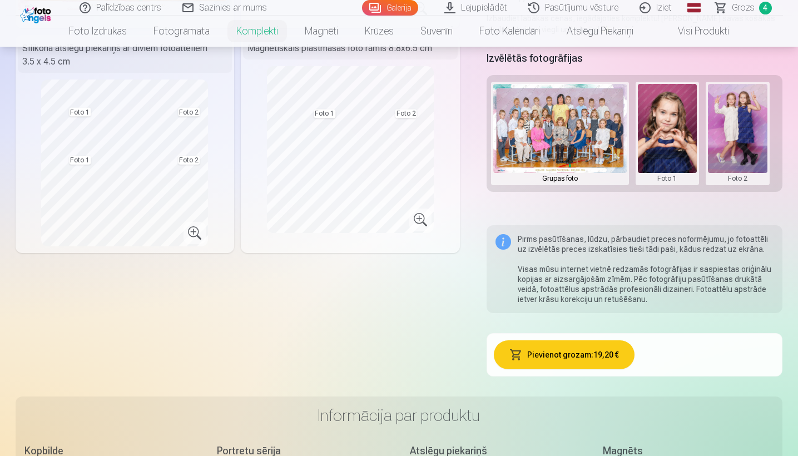
click at [454, 123] on button at bounding box center [738, 133] width 60 height 99
click at [454, 135] on button "Nomainiet foto" at bounding box center [737, 133] width 91 height 31
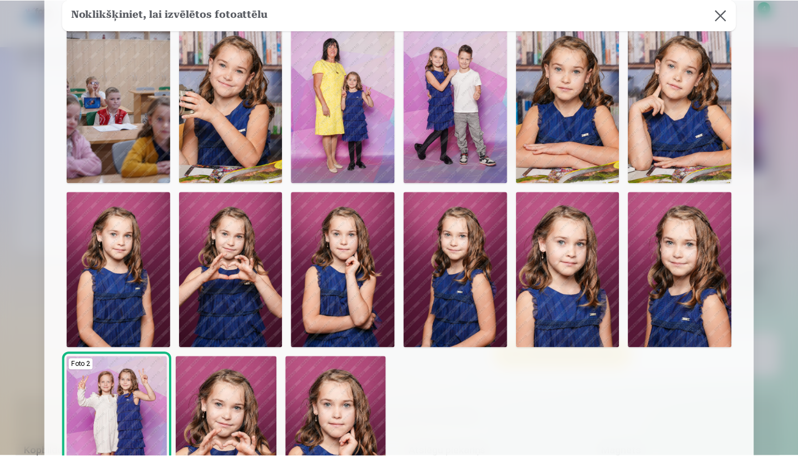
scroll to position [228, 0]
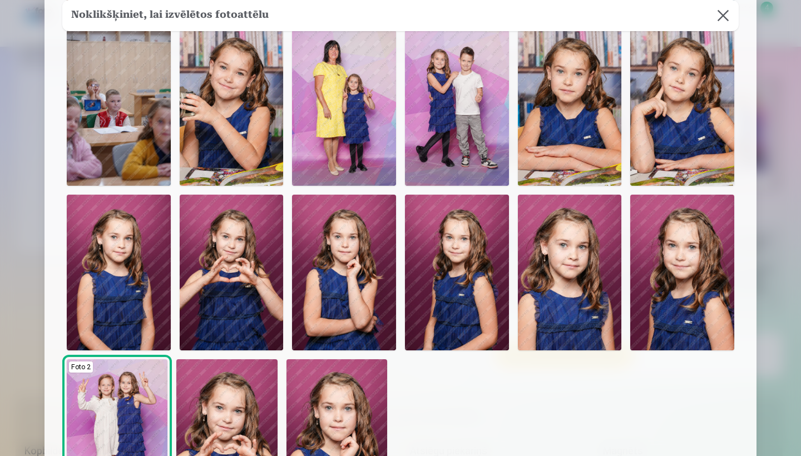
click at [454, 265] on img at bounding box center [682, 273] width 104 height 156
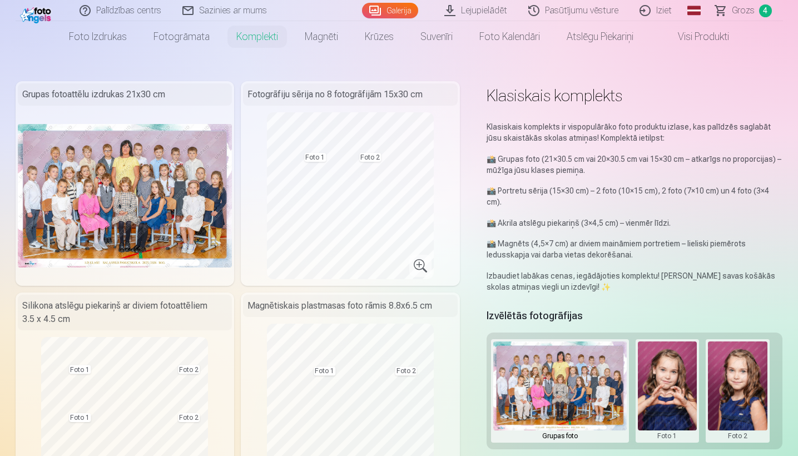
scroll to position [18, 0]
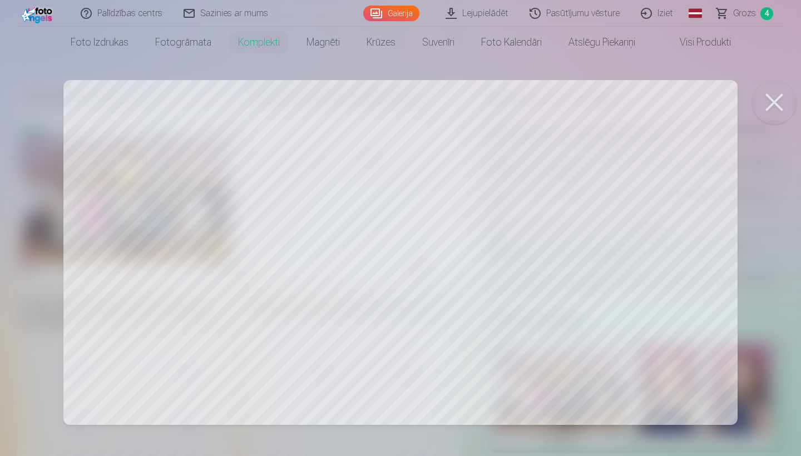
click at [454, 106] on button at bounding box center [774, 102] width 44 height 44
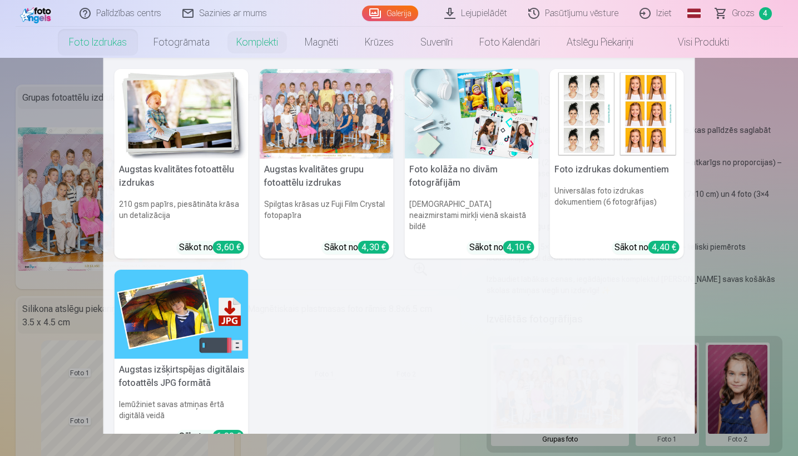
click at [217, 144] on img at bounding box center [182, 114] width 134 height 90
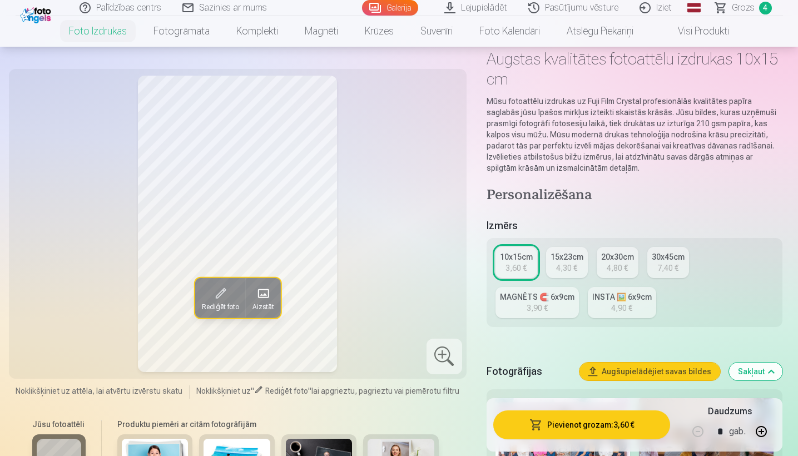
scroll to position [60, 0]
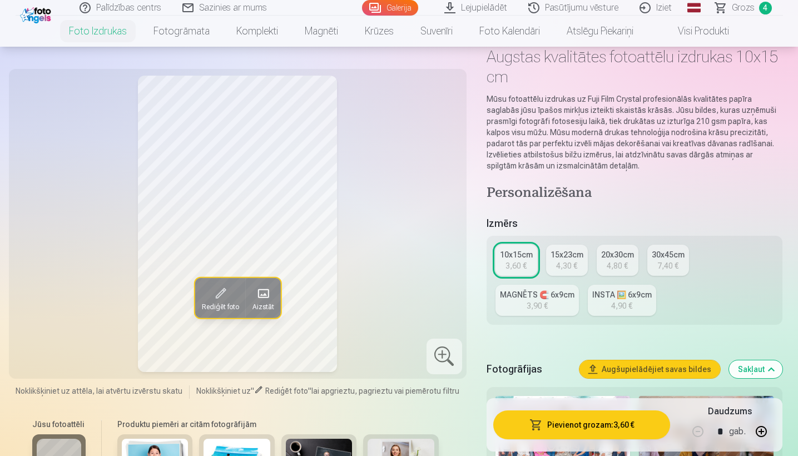
click at [454, 304] on div "3,90 €" at bounding box center [537, 305] width 21 height 11
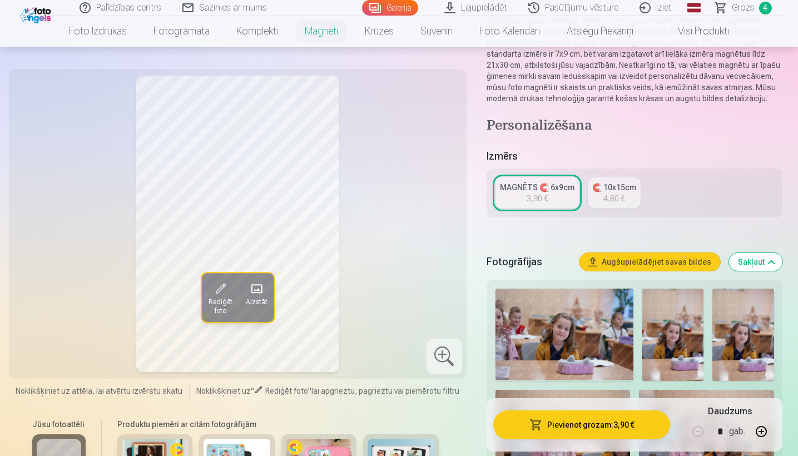
scroll to position [115, 0]
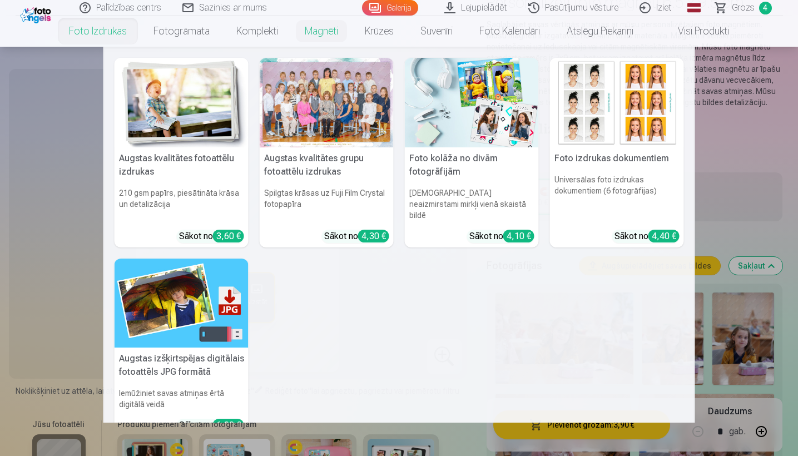
click at [454, 173] on nav "Augstas kvalitātes fotoattēlu izdrukas 210 gsm papīrs, piesātināta krāsa un det…" at bounding box center [399, 235] width 798 height 376
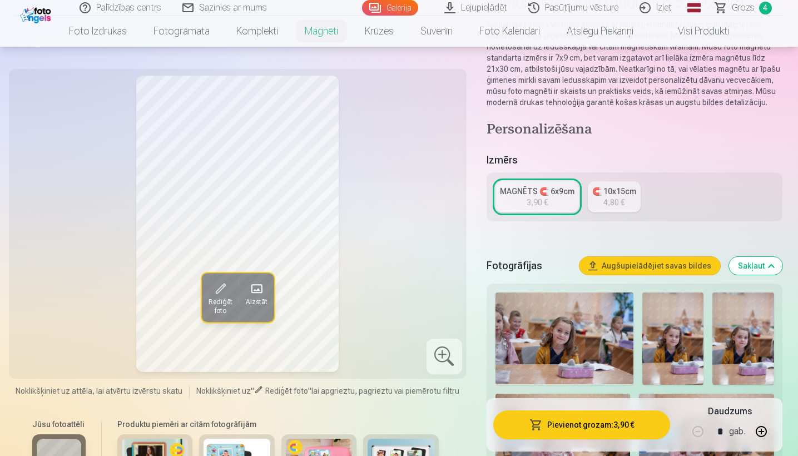
click at [454, 199] on link "MAGNĒTS 🧲 6x9cm 3,90 €" at bounding box center [537, 196] width 83 height 31
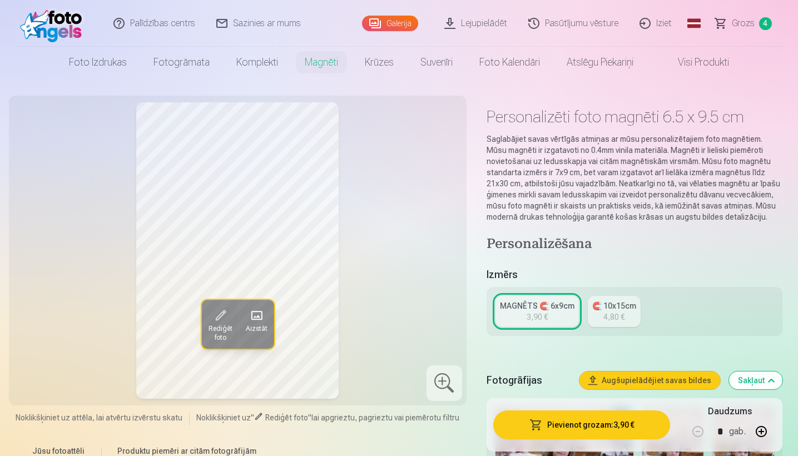
scroll to position [0, 0]
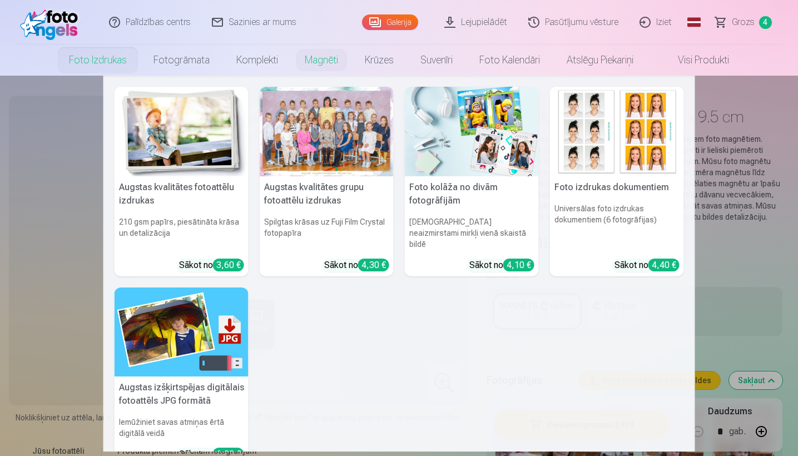
click at [183, 174] on img at bounding box center [182, 132] width 134 height 90
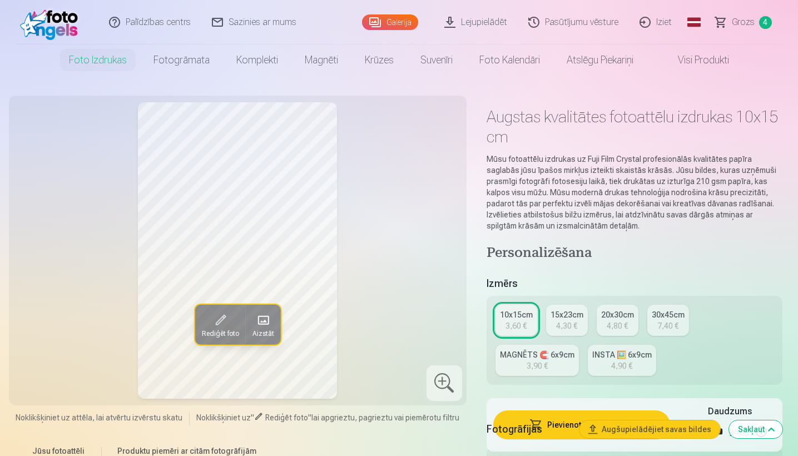
click at [454, 325] on div "4,30 €" at bounding box center [566, 325] width 21 height 11
click at [454, 324] on div "3,60 €" at bounding box center [516, 325] width 21 height 11
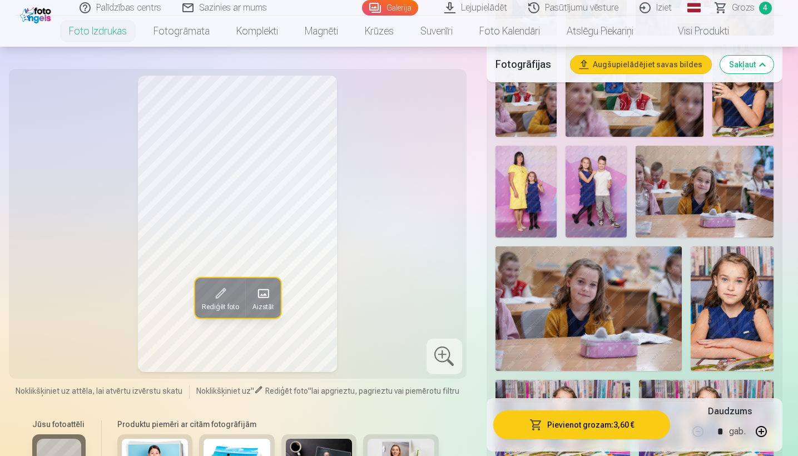
scroll to position [814, 0]
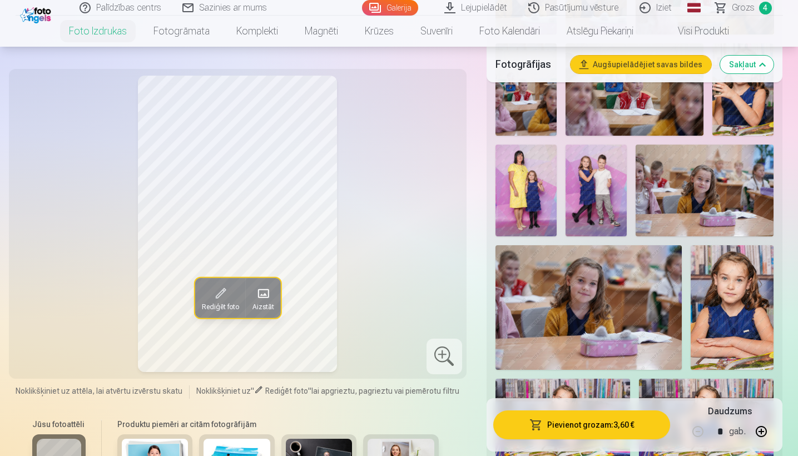
click at [454, 209] on img at bounding box center [526, 191] width 61 height 92
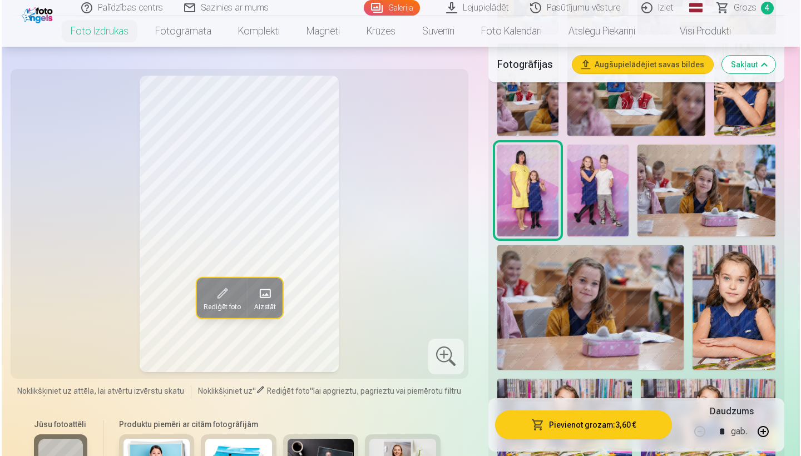
scroll to position [821, 0]
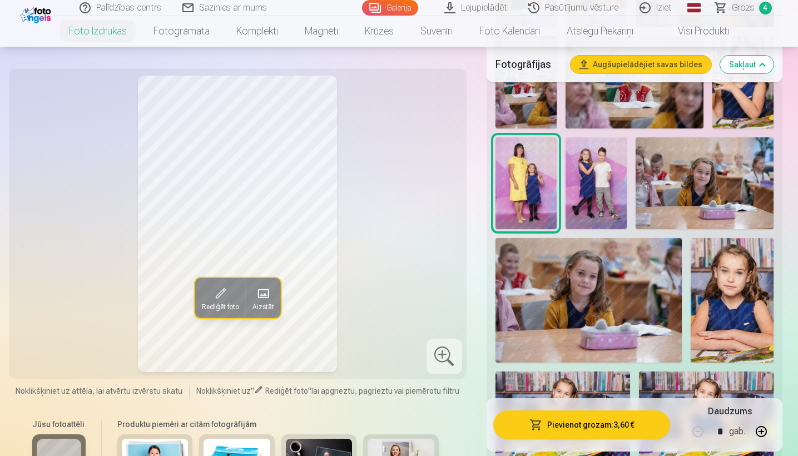
click at [454, 392] on button "Pievienot grozam : 3,60 €" at bounding box center [581, 424] width 177 height 29
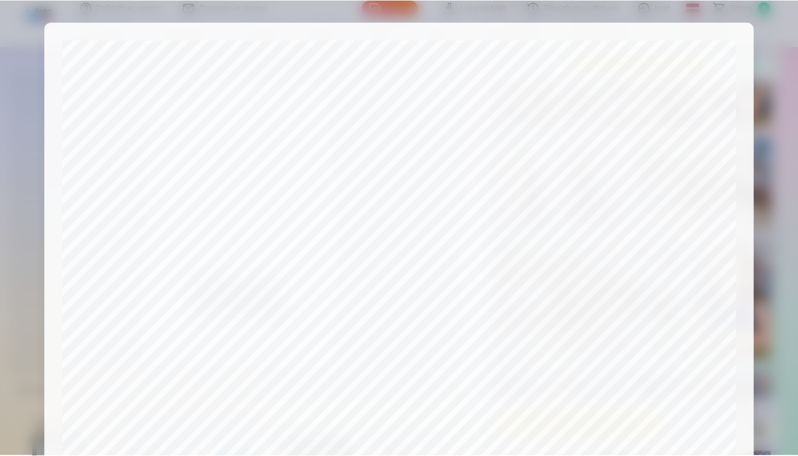
scroll to position [345, 0]
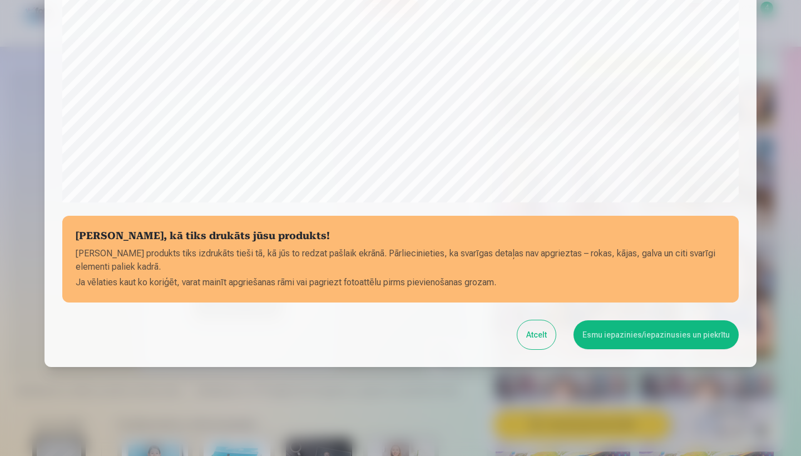
click at [454, 335] on button "Esmu iepazinies/iepazinusies un piekrītu" at bounding box center [655, 334] width 165 height 29
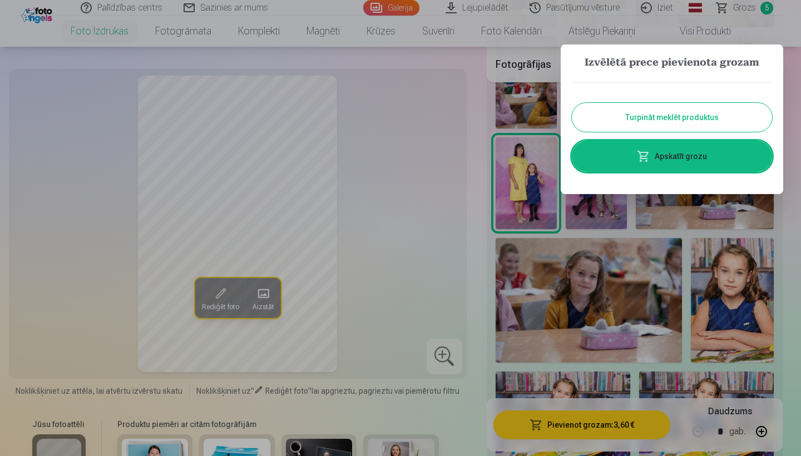
click at [454, 121] on button "Turpināt meklēt produktus" at bounding box center [672, 117] width 200 height 29
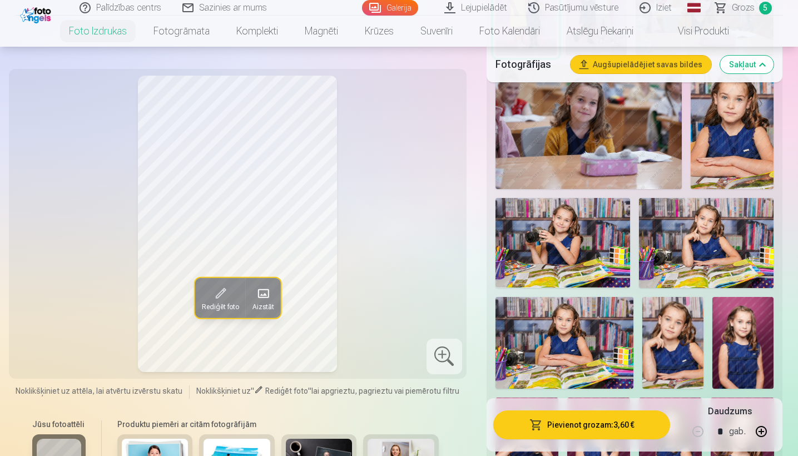
scroll to position [1000, 0]
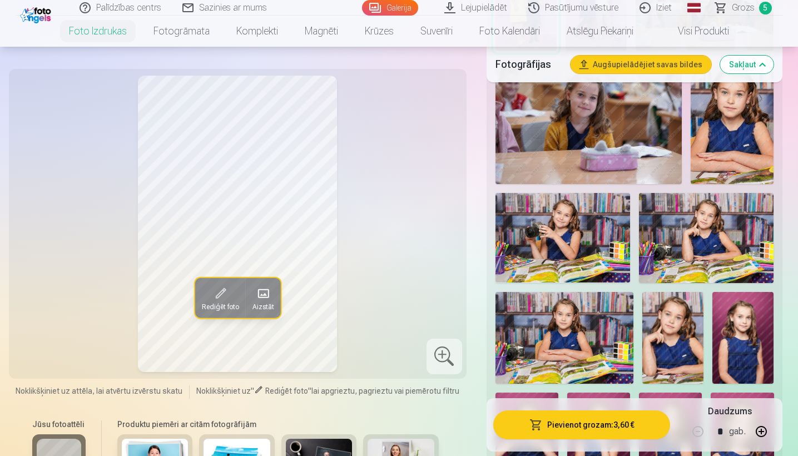
click at [454, 247] on img at bounding box center [563, 238] width 135 height 90
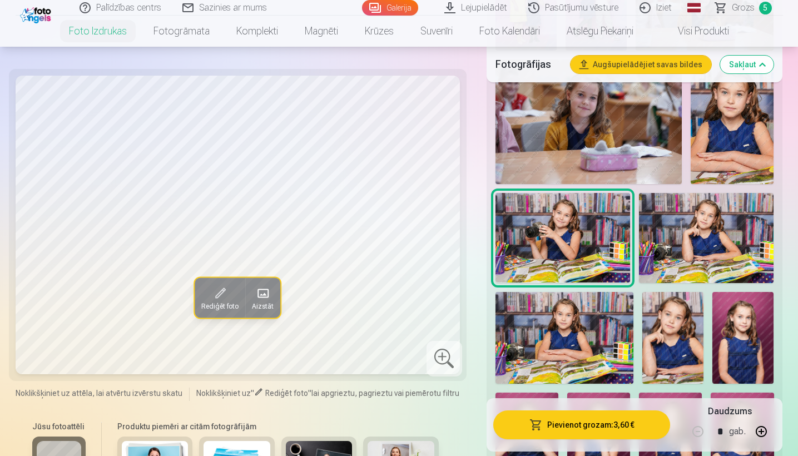
click at [410, 9] on link "Galerija" at bounding box center [390, 8] width 56 height 16
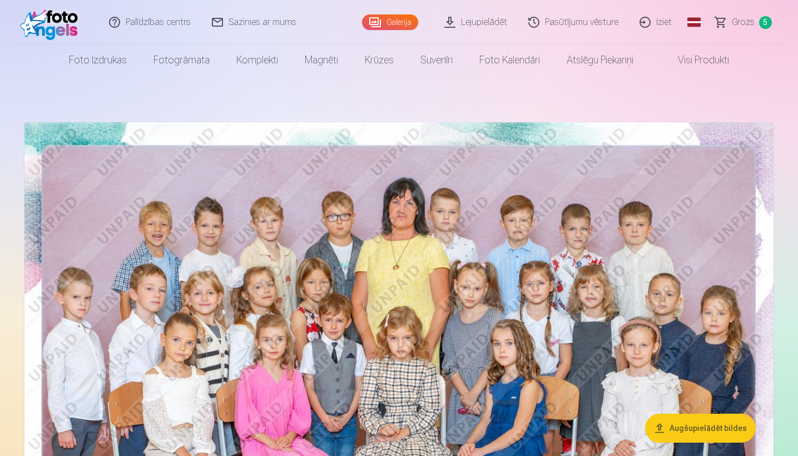
click at [454, 392] on button "Augšupielādēt bildes" at bounding box center [700, 428] width 111 height 29
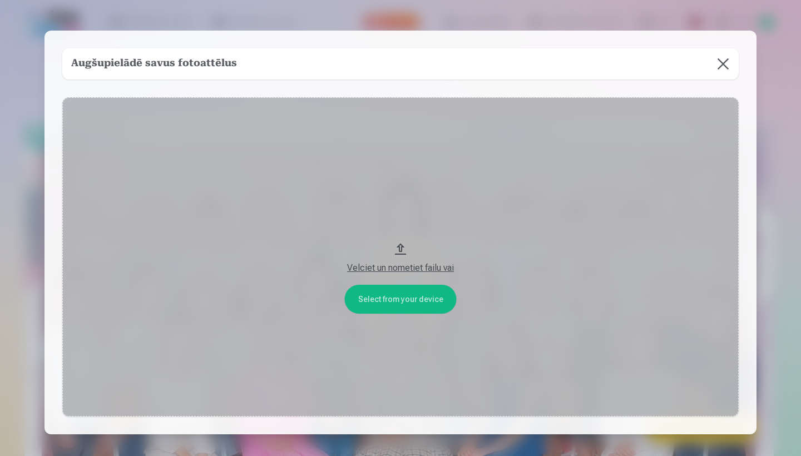
click at [454, 70] on button at bounding box center [722, 63] width 31 height 31
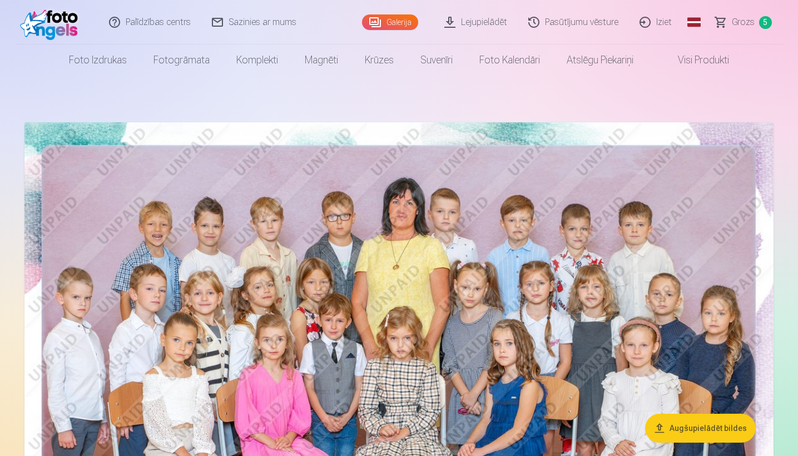
click at [402, 19] on link "Galerija" at bounding box center [390, 22] width 56 height 16
click at [454, 22] on link "Lejupielādēt" at bounding box center [476, 22] width 84 height 44
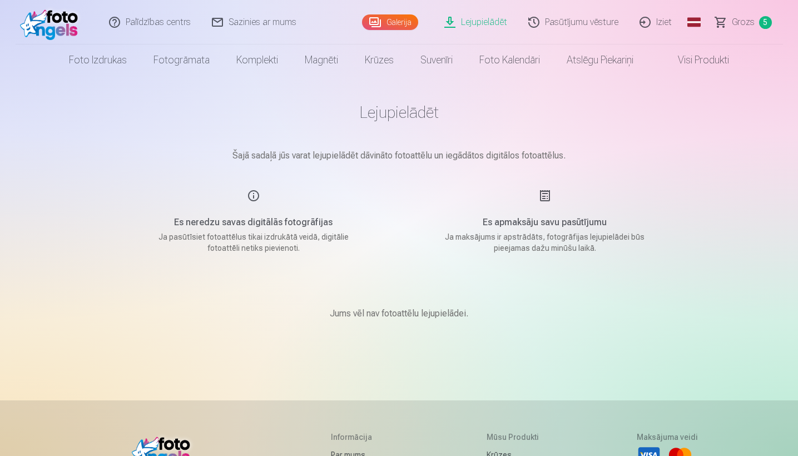
click at [454, 23] on link "Pasūtījumu vēsture" at bounding box center [573, 22] width 111 height 44
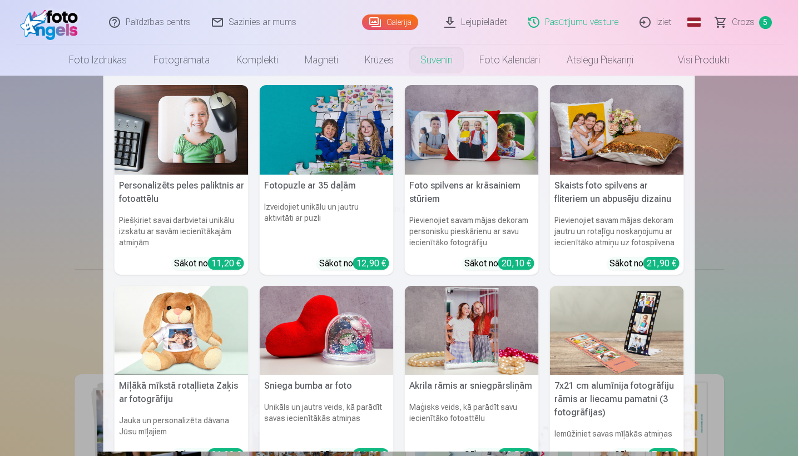
click at [49, 193] on nav "Personalizēts peles paliktnis ar fotoattēlu Piešķiriet savai darbvietai unikālu…" at bounding box center [399, 264] width 798 height 376
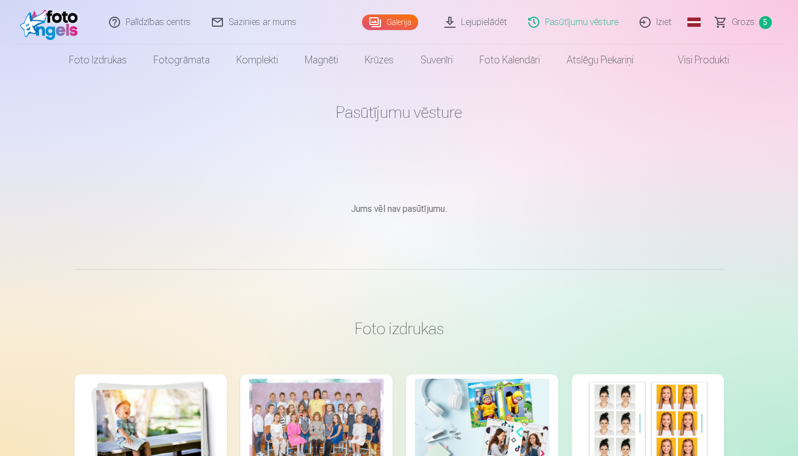
click at [454, 29] on link "Lejupielādēt" at bounding box center [476, 22] width 84 height 44
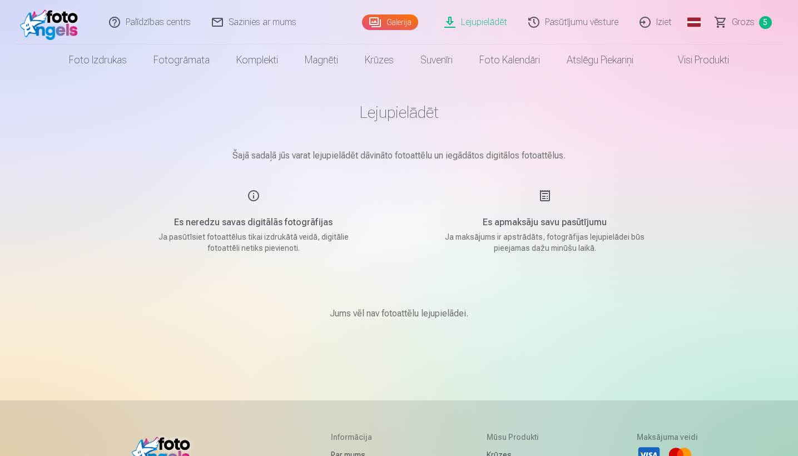
click at [408, 25] on link "Galerija" at bounding box center [390, 22] width 56 height 16
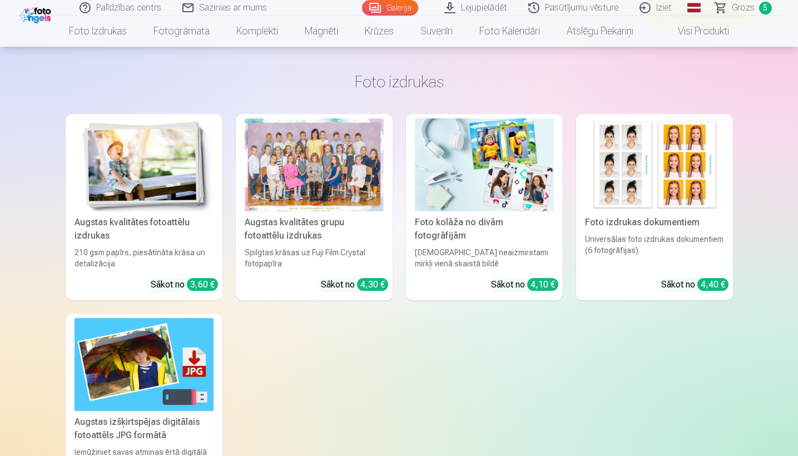
scroll to position [6400, 0]
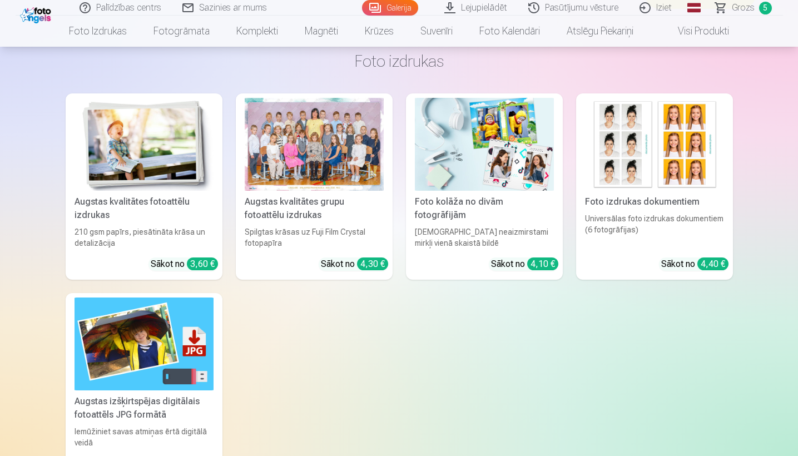
click at [454, 165] on img at bounding box center [484, 144] width 139 height 93
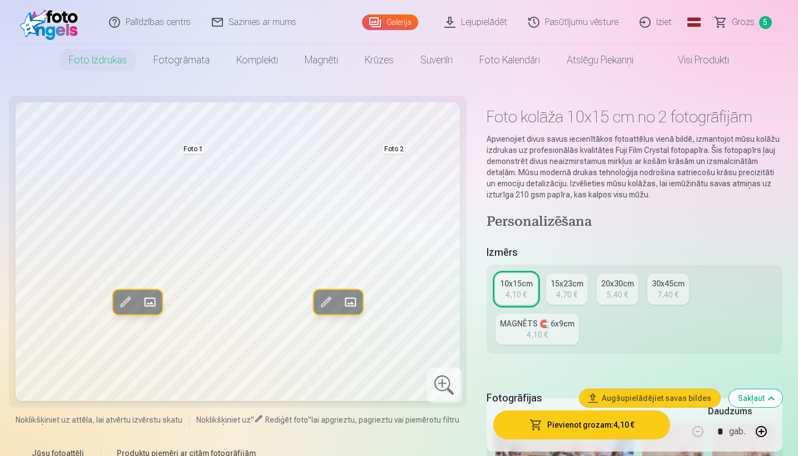
click at [454, 328] on div "MAGNĒTS 🧲 6x9cm" at bounding box center [537, 323] width 75 height 11
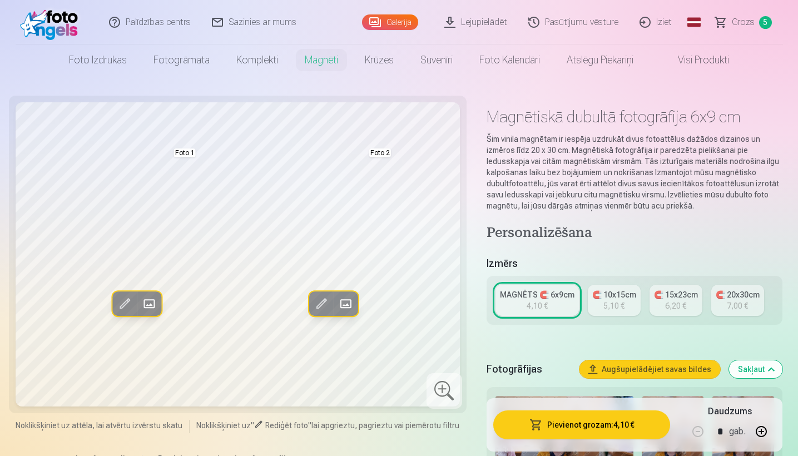
click at [454, 302] on div "5,10 €" at bounding box center [613, 305] width 21 height 11
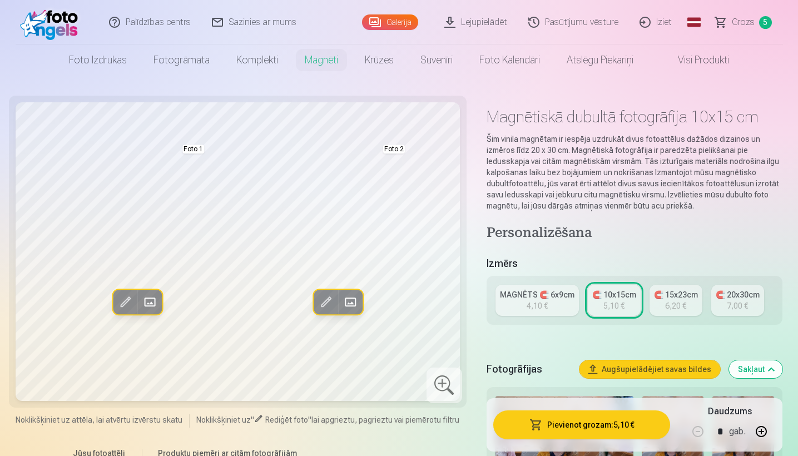
click at [454, 299] on div "🧲 15x23cm" at bounding box center [676, 294] width 44 height 11
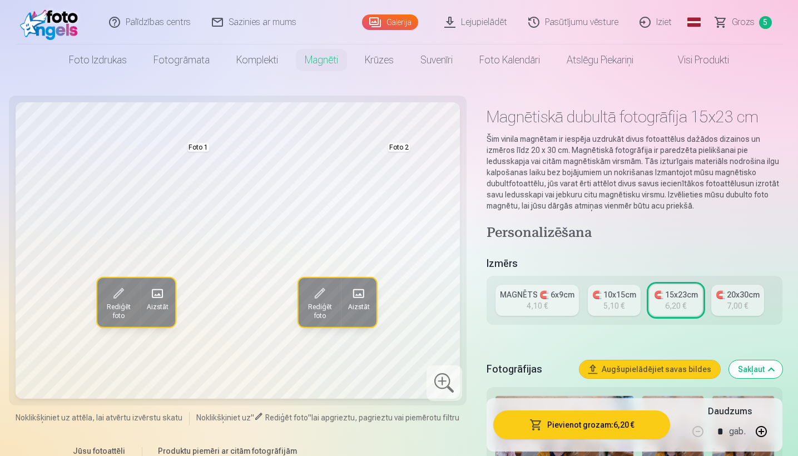
click at [454, 304] on div "5,10 €" at bounding box center [613, 305] width 21 height 11
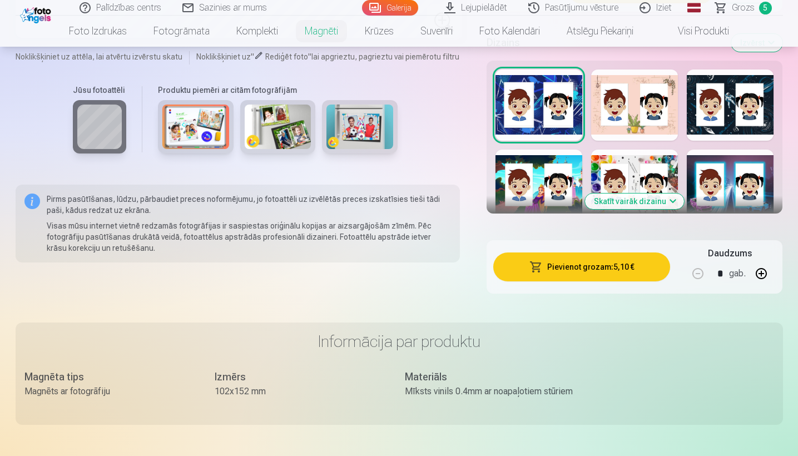
scroll to position [1570, 0]
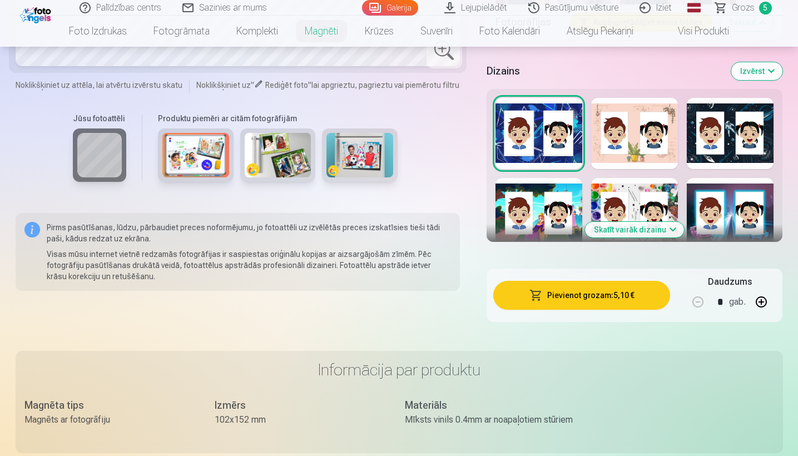
click at [454, 228] on button "Skatīt vairāk dizainu" at bounding box center [634, 230] width 99 height 16
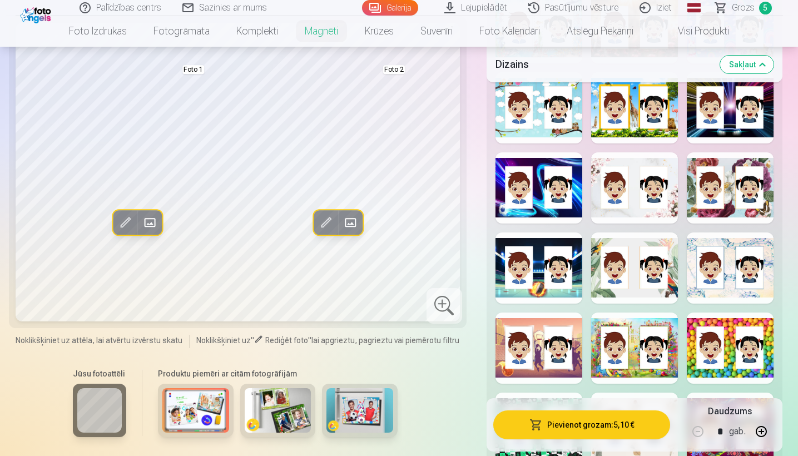
scroll to position [2004, 0]
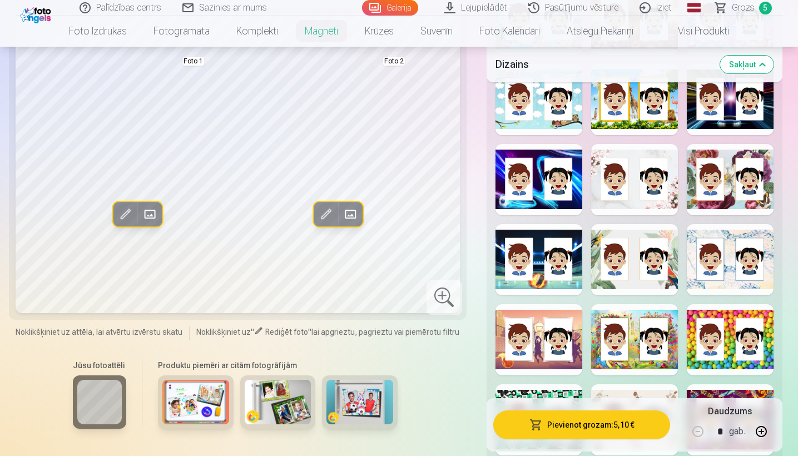
click at [454, 191] on div at bounding box center [634, 179] width 87 height 71
click at [454, 269] on div at bounding box center [730, 259] width 87 height 71
click at [454, 268] on div at bounding box center [634, 259] width 87 height 71
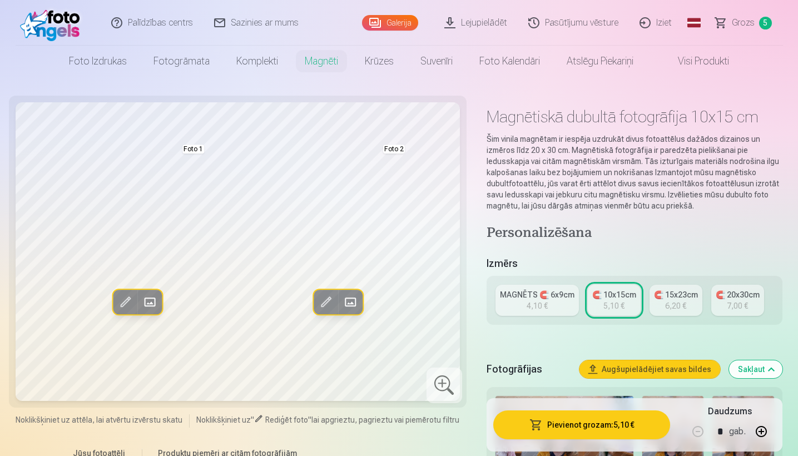
scroll to position [0, 0]
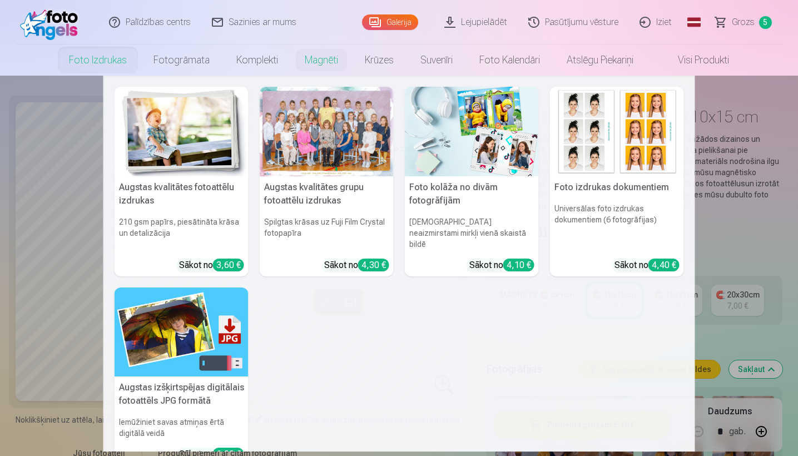
click at [102, 66] on link "Foto izdrukas" at bounding box center [98, 59] width 85 height 31
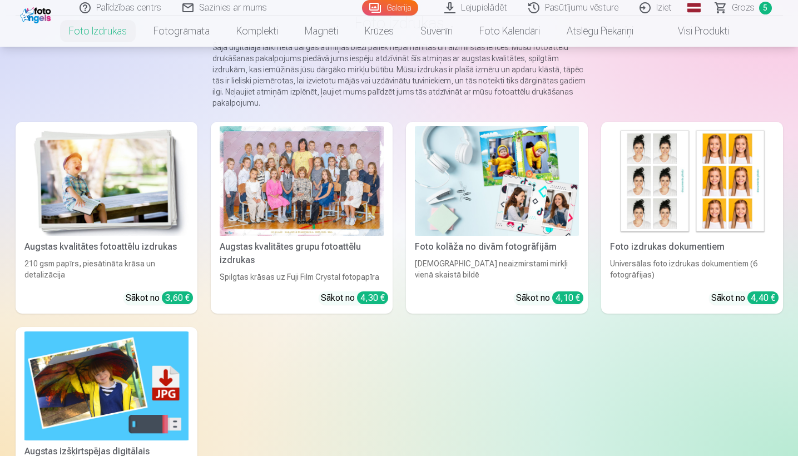
scroll to position [100, 0]
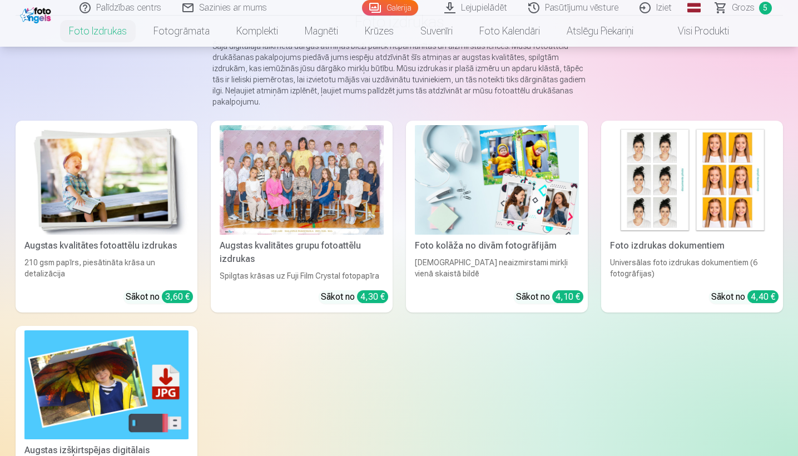
click at [454, 251] on link "Foto kolāža no divām fotogrāfijām Divi neaizmirstami mirkļi vienā skaistā bildē…" at bounding box center [497, 217] width 182 height 192
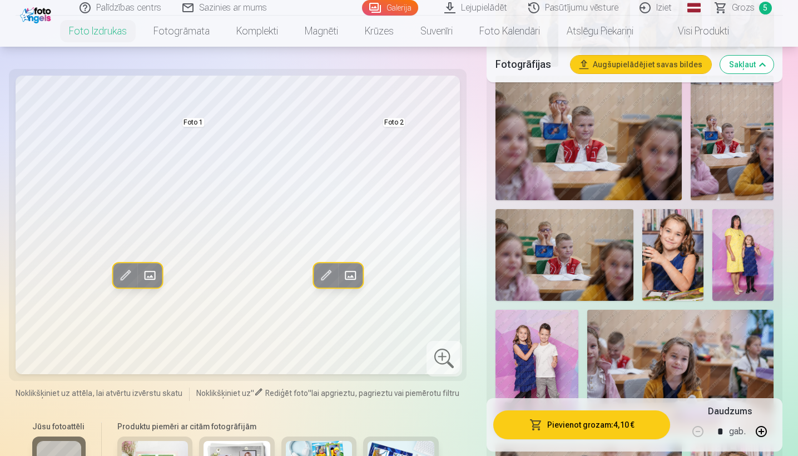
scroll to position [1071, 0]
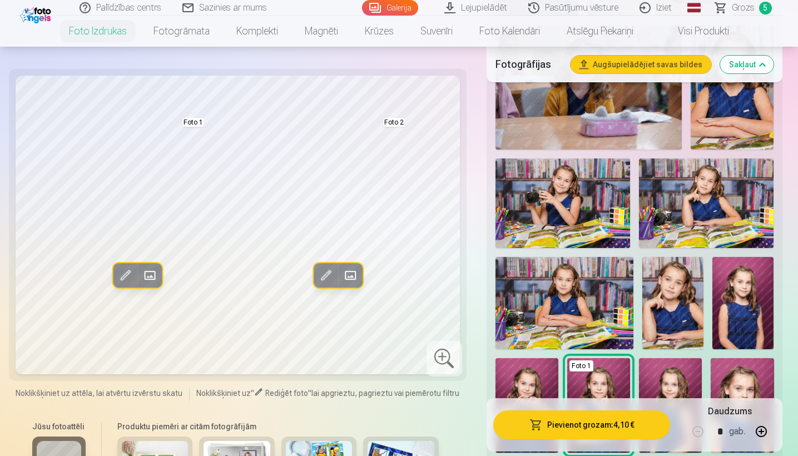
click at [454, 68] on button "Sakļaut" at bounding box center [746, 65] width 53 height 18
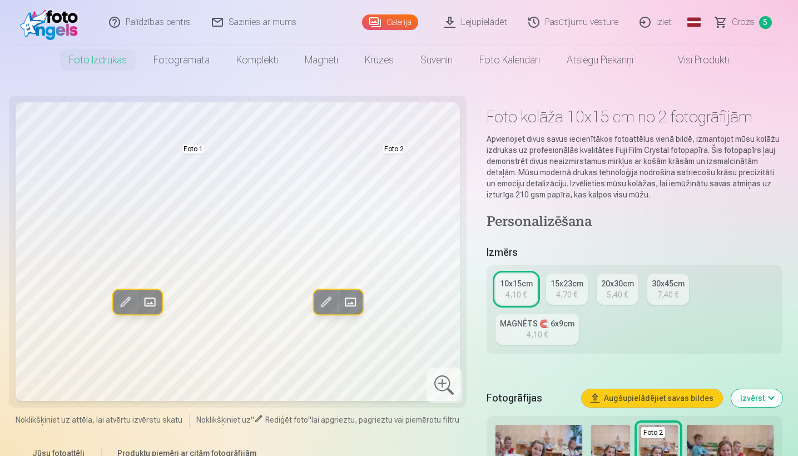
scroll to position [0, 0]
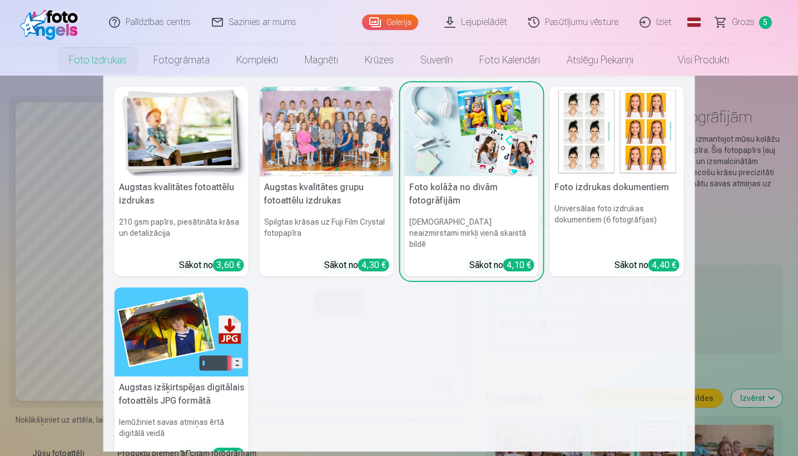
click at [191, 377] on h5 "Augstas izšķirtspējas digitālais fotoattēls JPG formātā" at bounding box center [182, 395] width 134 height 36
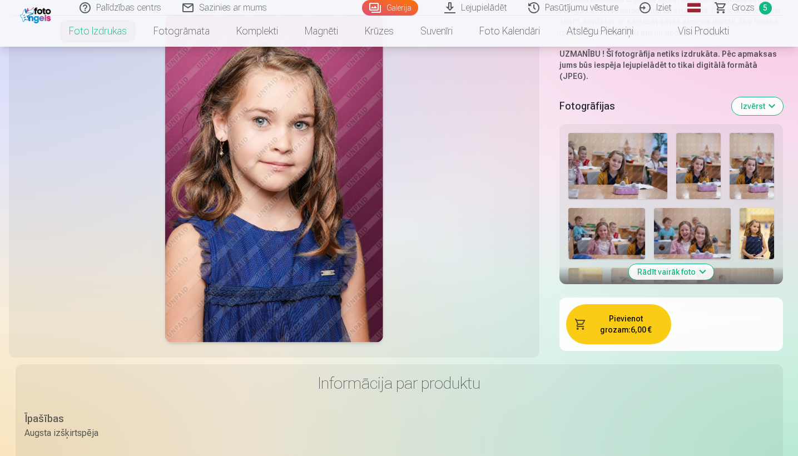
scroll to position [233, 0]
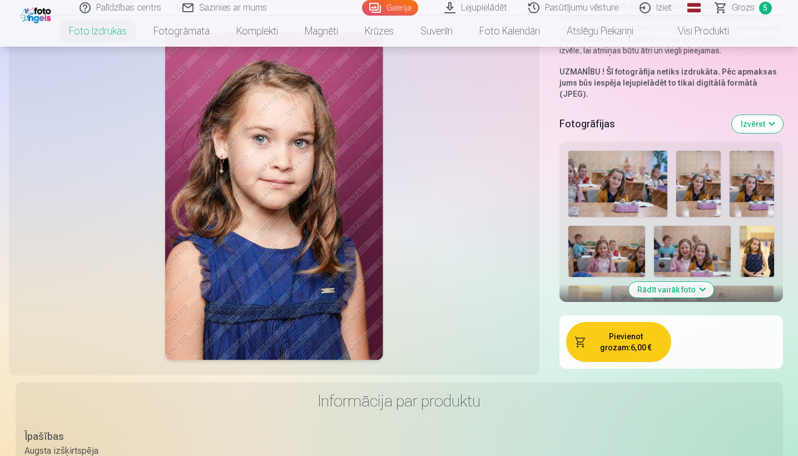
click at [454, 282] on button "Rādīt vairāk foto" at bounding box center [670, 290] width 85 height 16
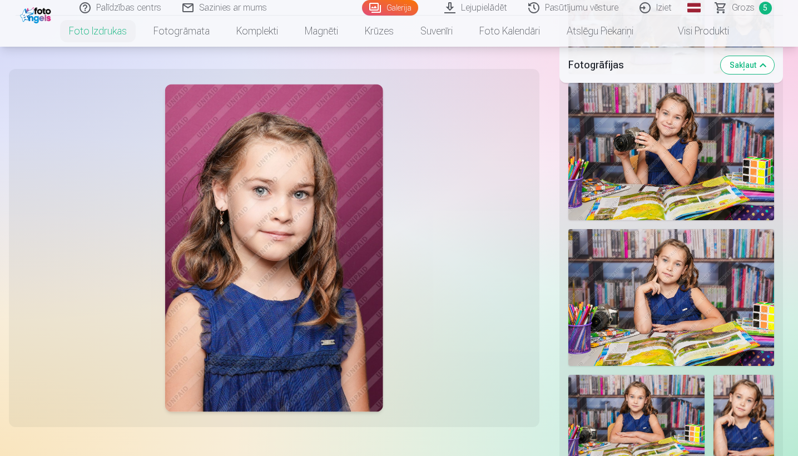
scroll to position [1295, 0]
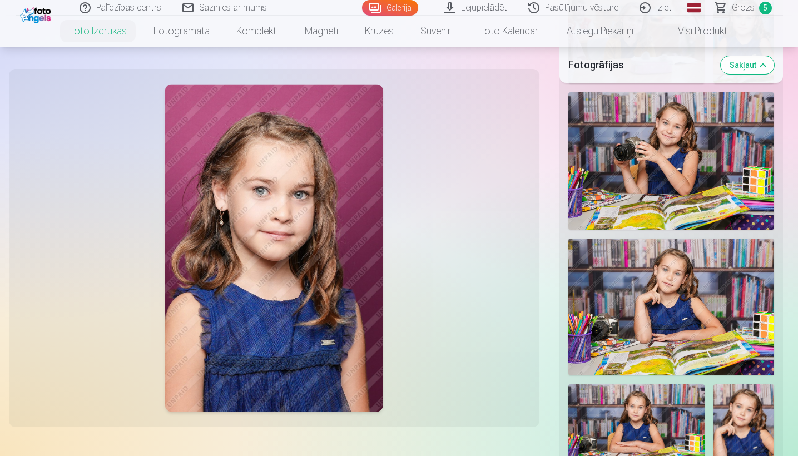
click at [454, 171] on img at bounding box center [671, 160] width 206 height 137
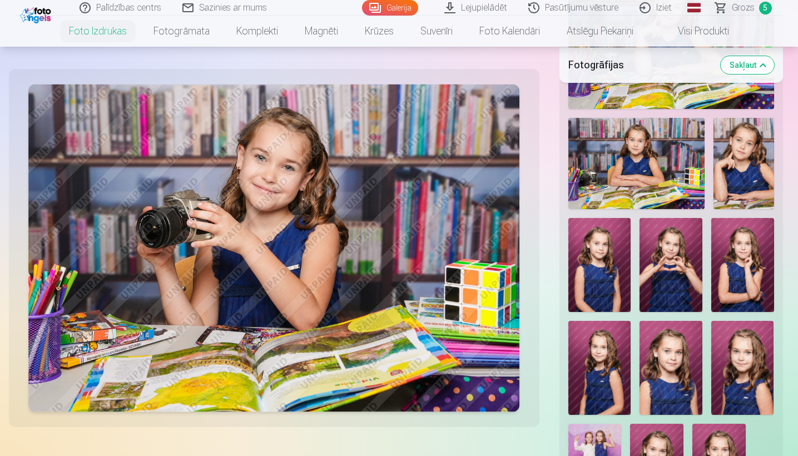
scroll to position [1580, 0]
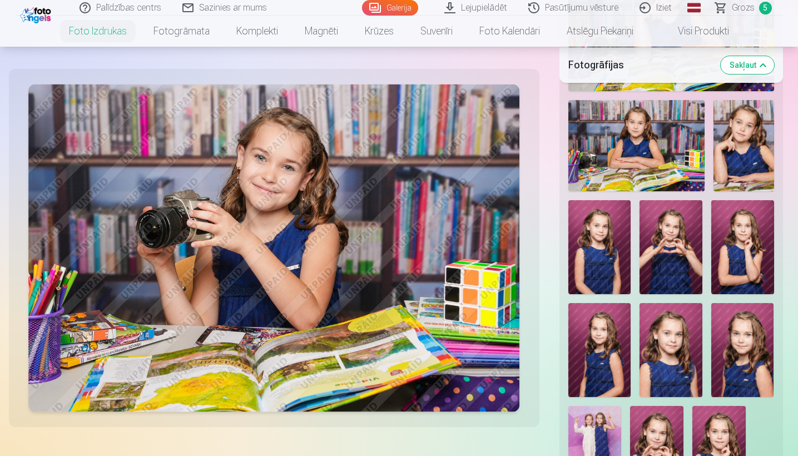
click at [454, 254] on img at bounding box center [671, 247] width 63 height 94
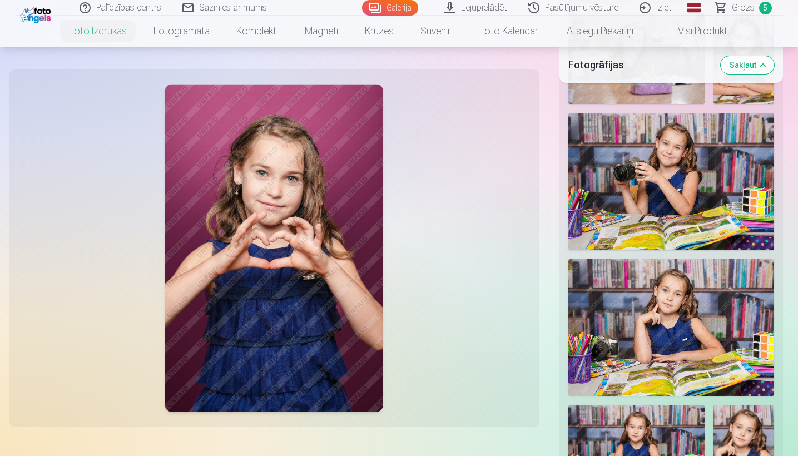
click at [454, 203] on img at bounding box center [671, 181] width 206 height 137
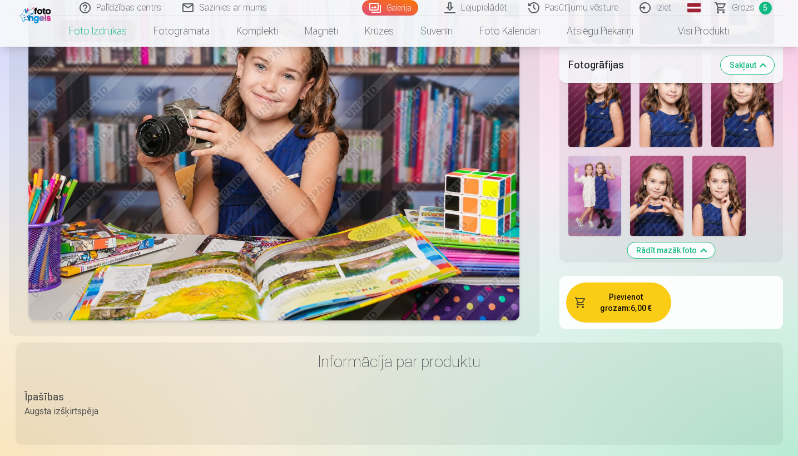
scroll to position [1846, 0]
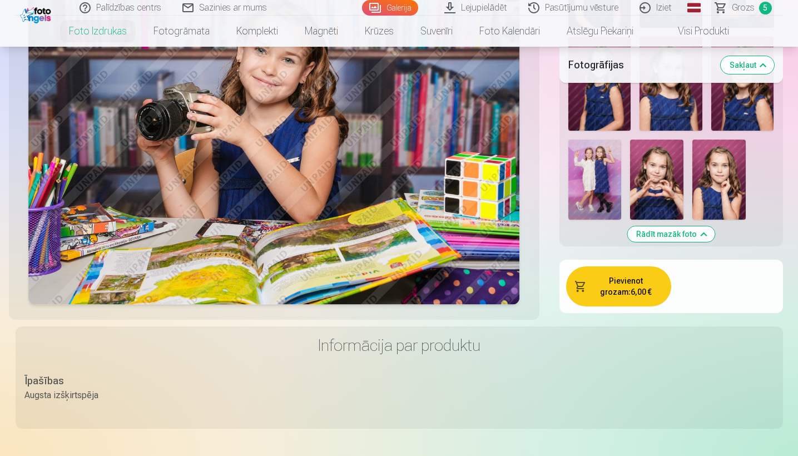
click at [454, 285] on button "Pievienot grozam : 6,00 €" at bounding box center [618, 286] width 105 height 40
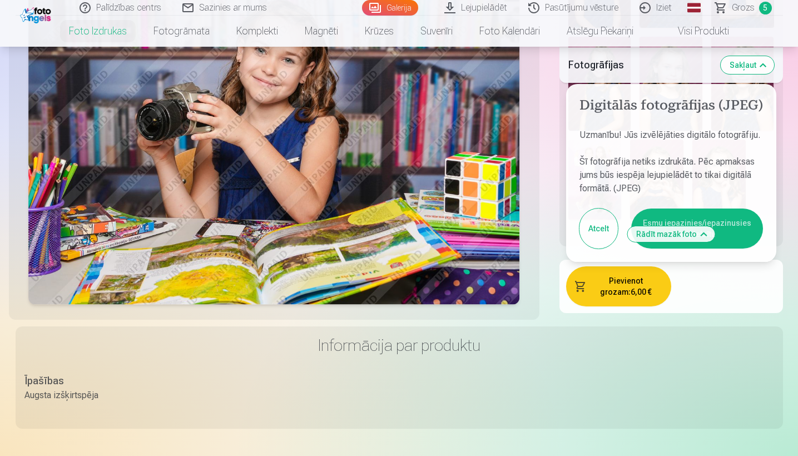
click at [454, 211] on button "Esmu iepazinies/iepazinusies un piekrītu" at bounding box center [697, 229] width 132 height 40
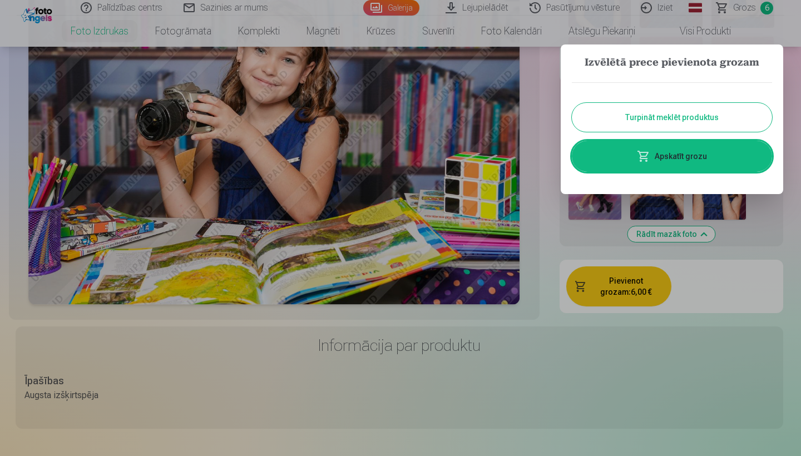
click at [454, 122] on button "Turpināt meklēt produktus" at bounding box center [672, 117] width 200 height 29
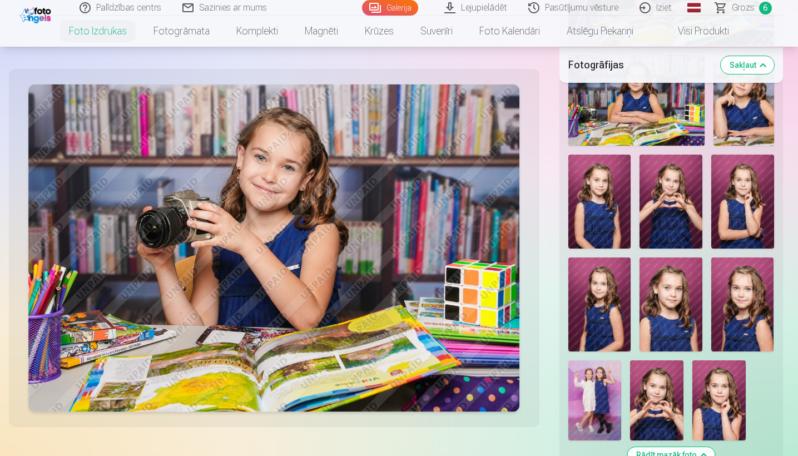
scroll to position [1631, 0]
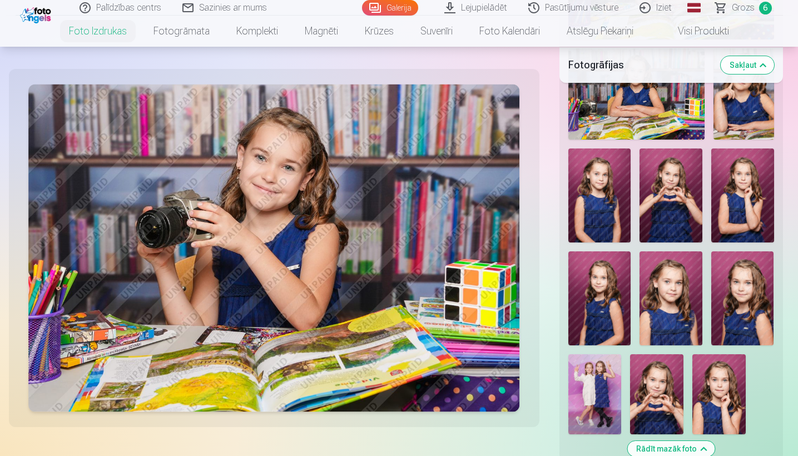
click at [454, 173] on img at bounding box center [671, 195] width 63 height 94
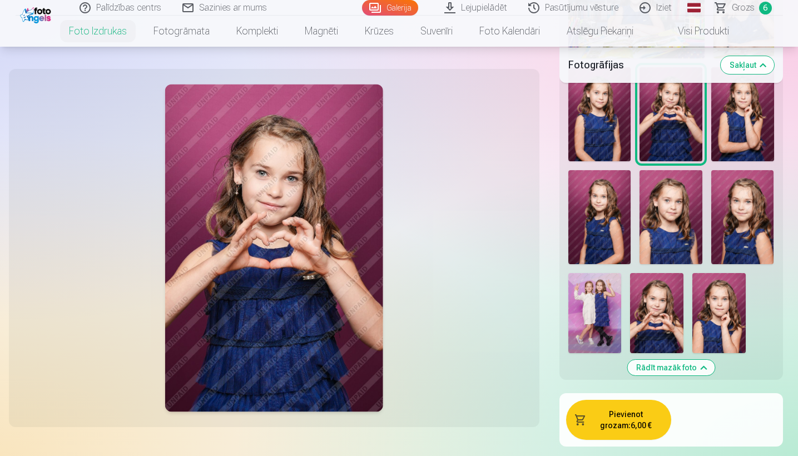
scroll to position [1714, 0]
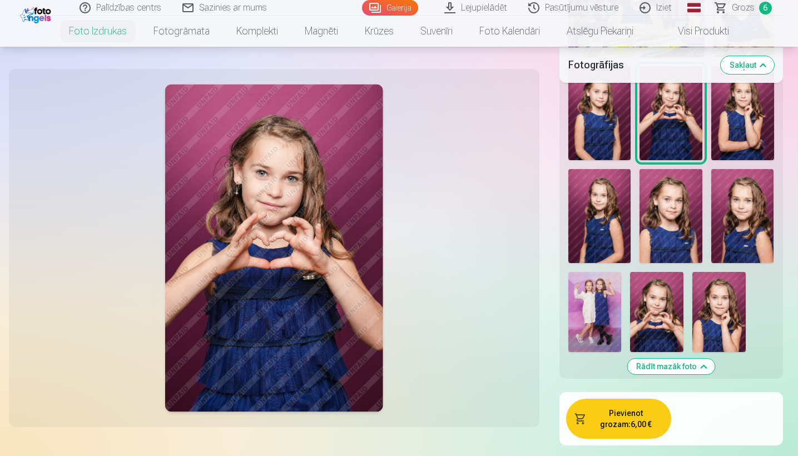
click at [454, 392] on button "Pievienot grozam : 6,00 €" at bounding box center [618, 419] width 105 height 40
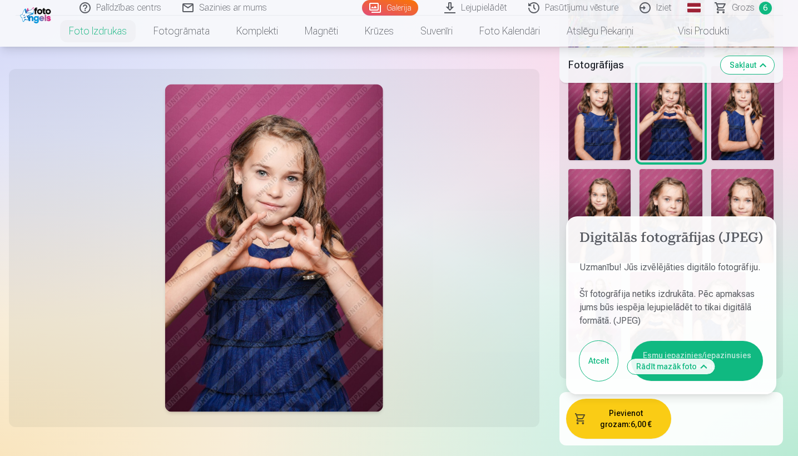
click at [454, 341] on button "Esmu iepazinies/iepazinusies un piekrītu" at bounding box center [697, 361] width 132 height 40
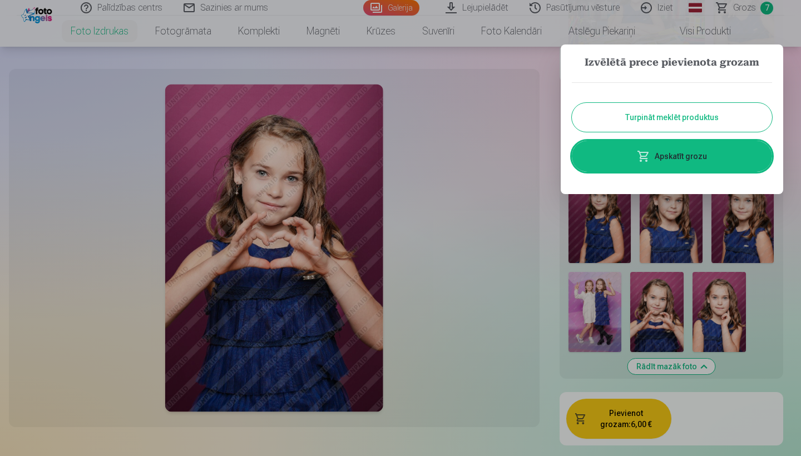
click at [454, 112] on button "Turpināt meklēt produktus" at bounding box center [672, 117] width 200 height 29
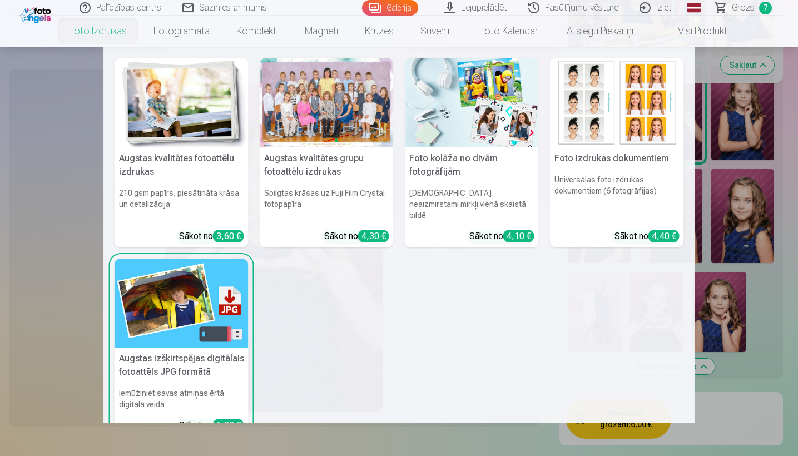
click at [111, 34] on link "Foto izdrukas" at bounding box center [98, 31] width 85 height 31
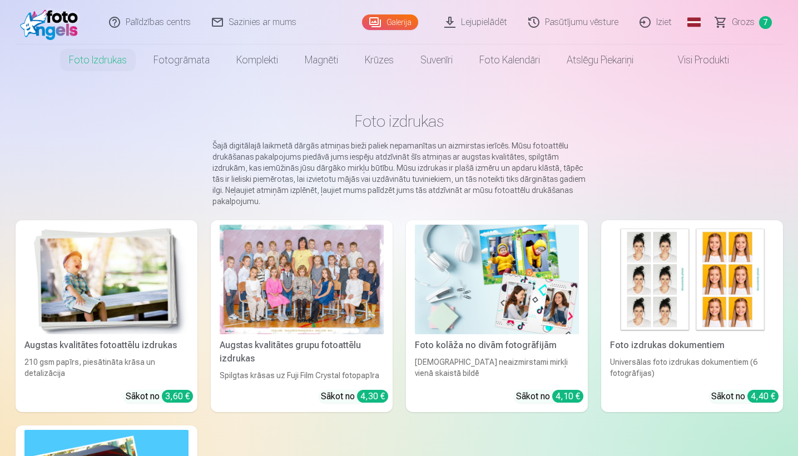
click at [151, 310] on img at bounding box center [106, 280] width 164 height 110
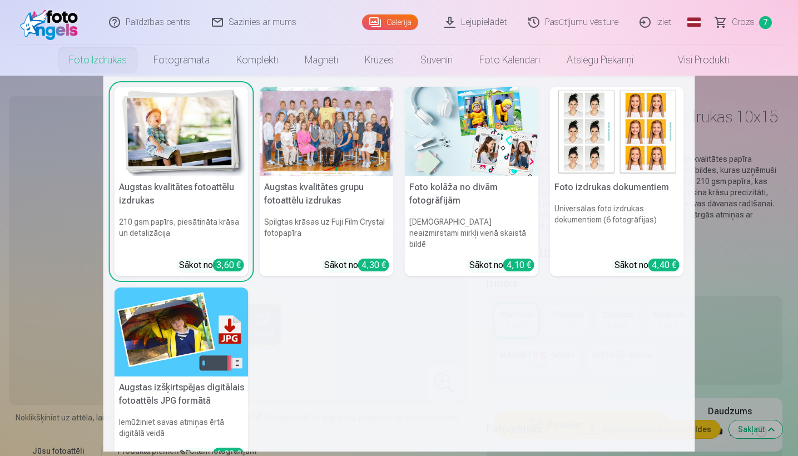
click at [454, 122] on img at bounding box center [472, 132] width 134 height 90
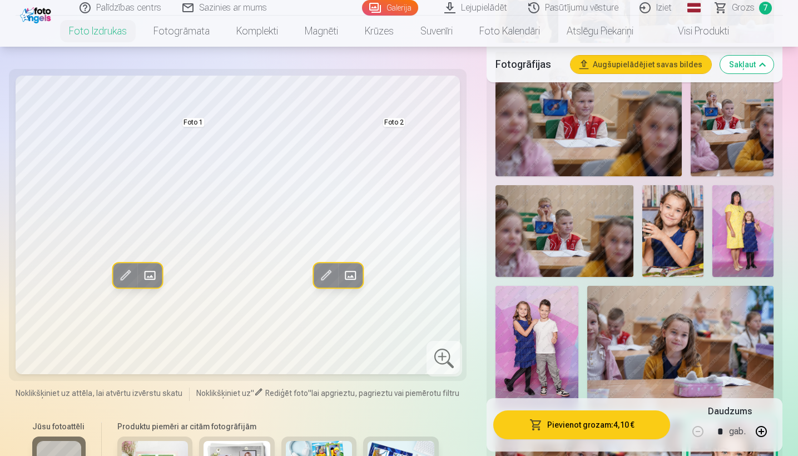
scroll to position [684, 0]
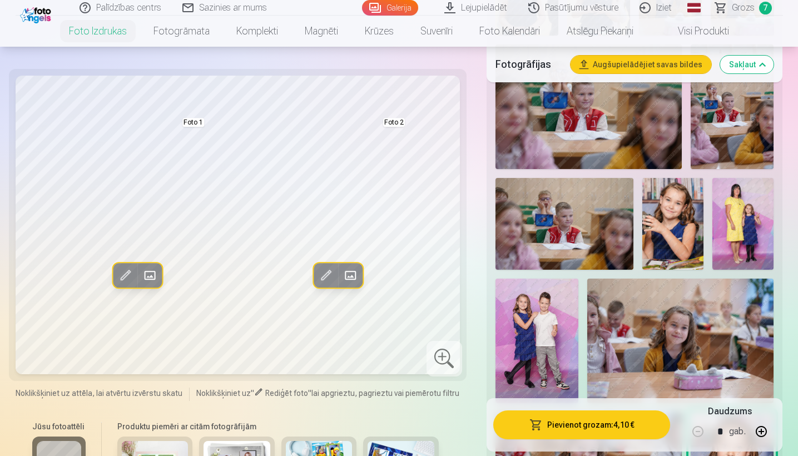
click at [454, 229] on img at bounding box center [742, 224] width 61 height 92
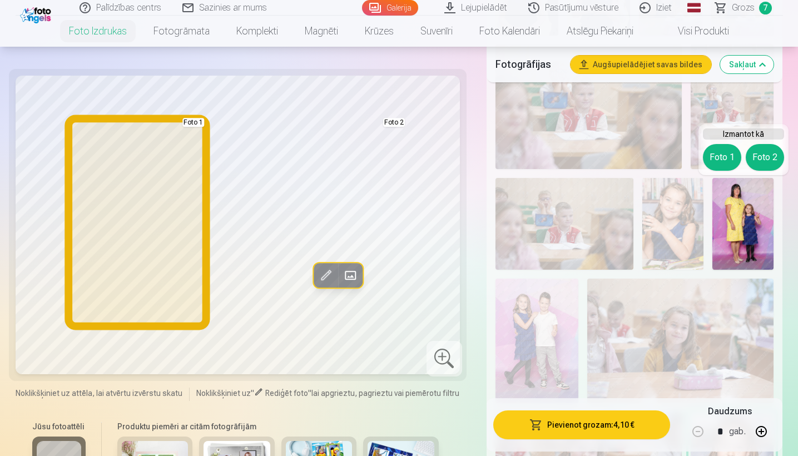
click at [454, 161] on button "Foto 1" at bounding box center [722, 157] width 38 height 27
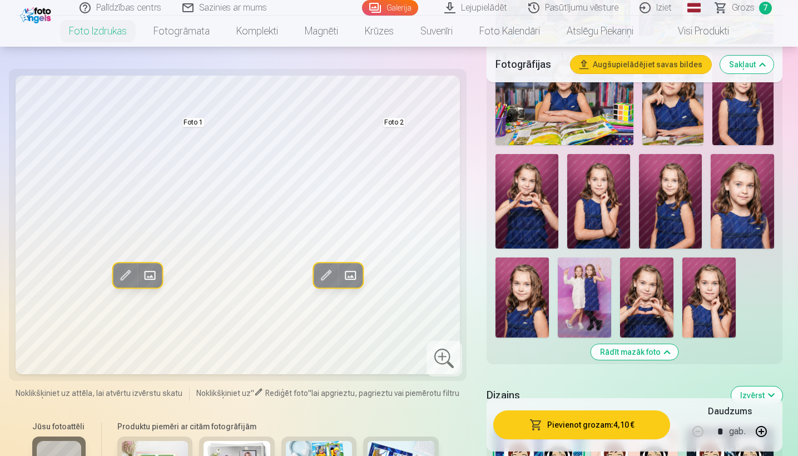
scroll to position [1276, 0]
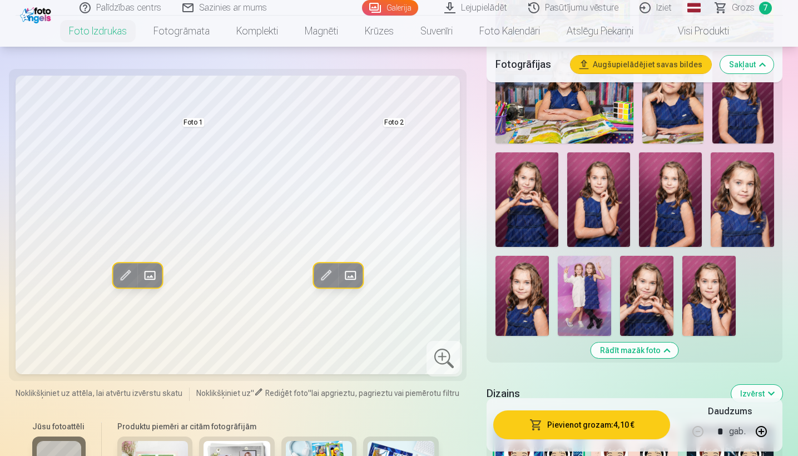
click at [454, 295] on img at bounding box center [522, 296] width 53 height 80
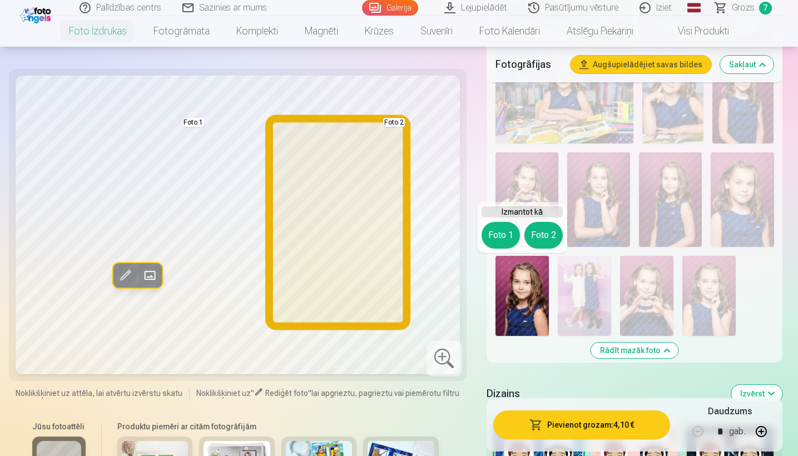
click at [454, 238] on button "Foto 2" at bounding box center [543, 235] width 38 height 27
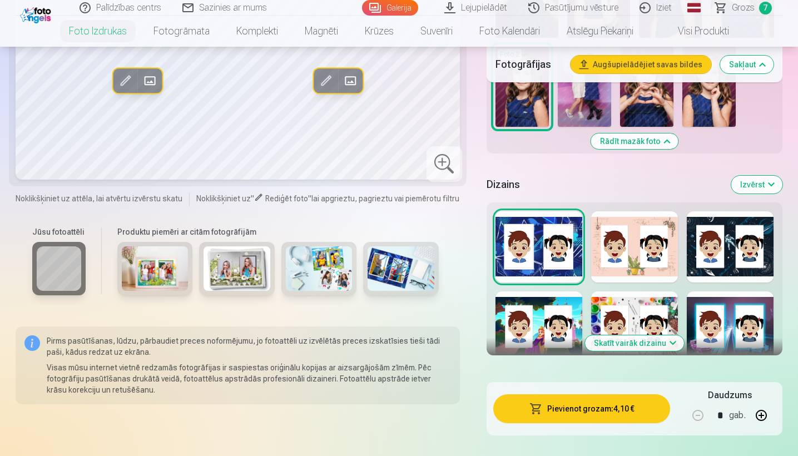
scroll to position [1497, 0]
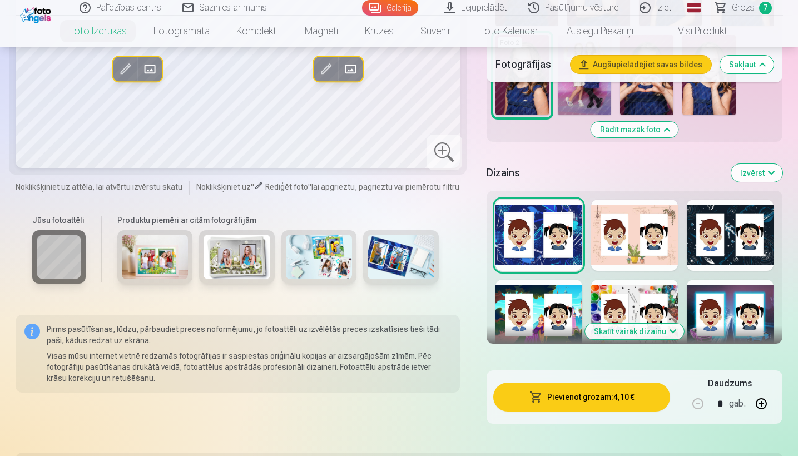
click at [454, 336] on button "Skatīt vairāk dizainu" at bounding box center [634, 332] width 99 height 16
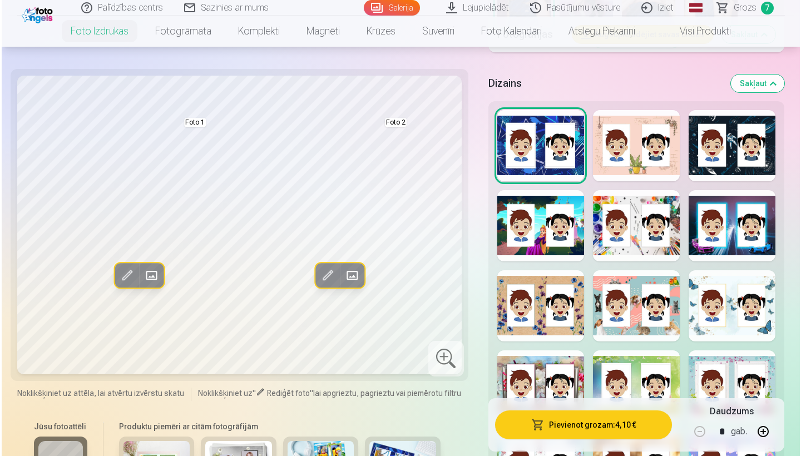
scroll to position [1588, 0]
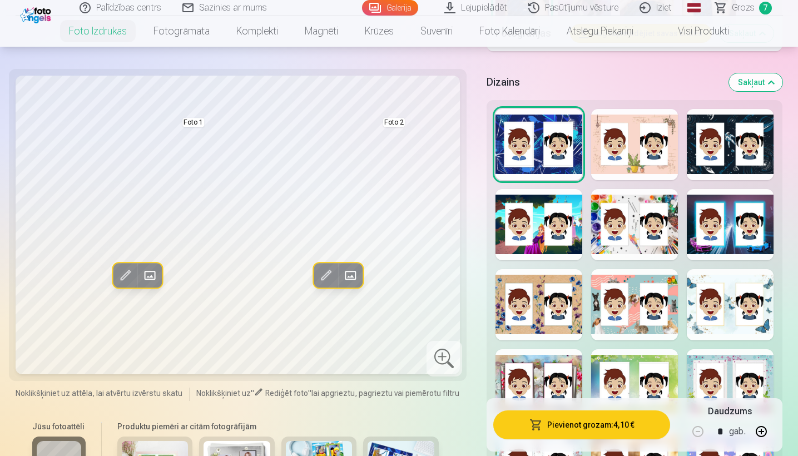
click at [454, 313] on div at bounding box center [730, 304] width 87 height 71
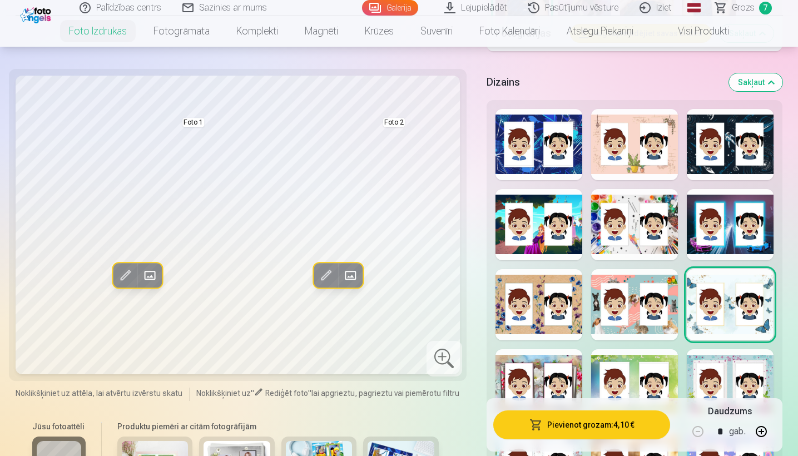
click at [454, 392] on button "Pievienot grozam : 4,10 €" at bounding box center [581, 424] width 177 height 29
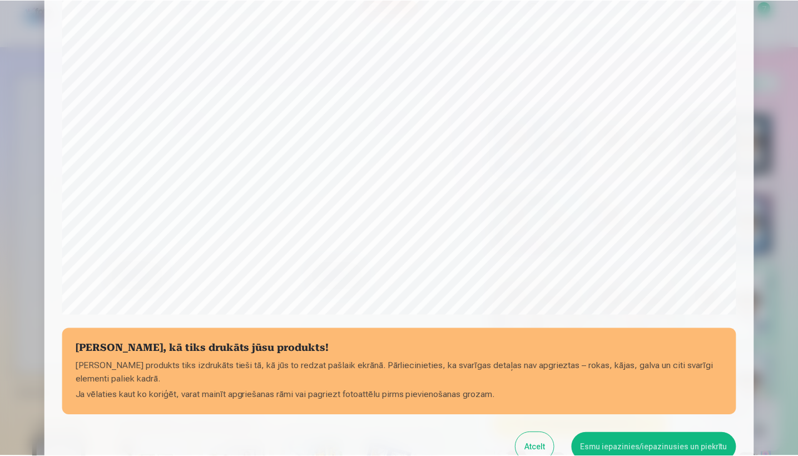
scroll to position [237, 0]
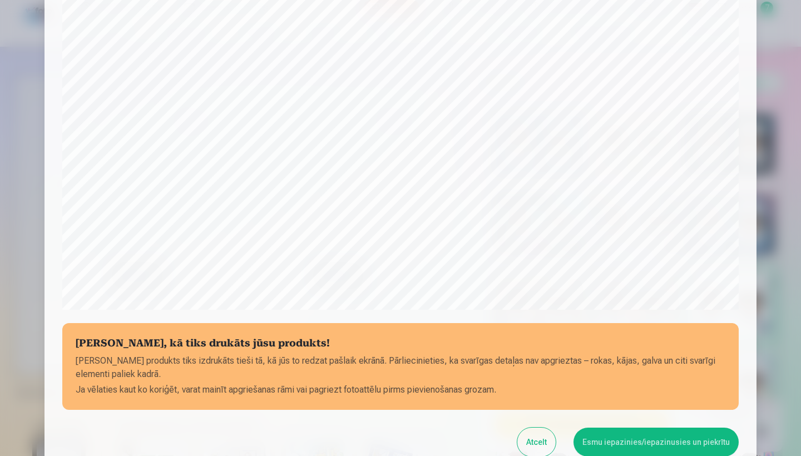
click at [454, 392] on button "Esmu iepazinies/iepazinusies un piekrītu" at bounding box center [655, 442] width 165 height 29
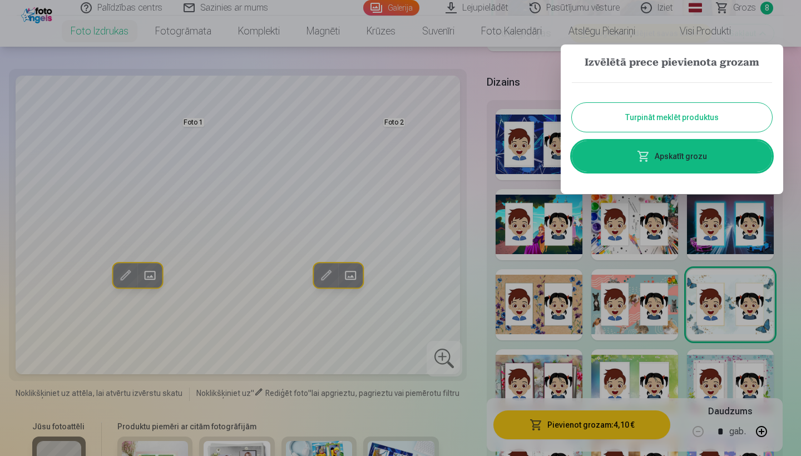
click at [454, 43] on div at bounding box center [400, 228] width 801 height 456
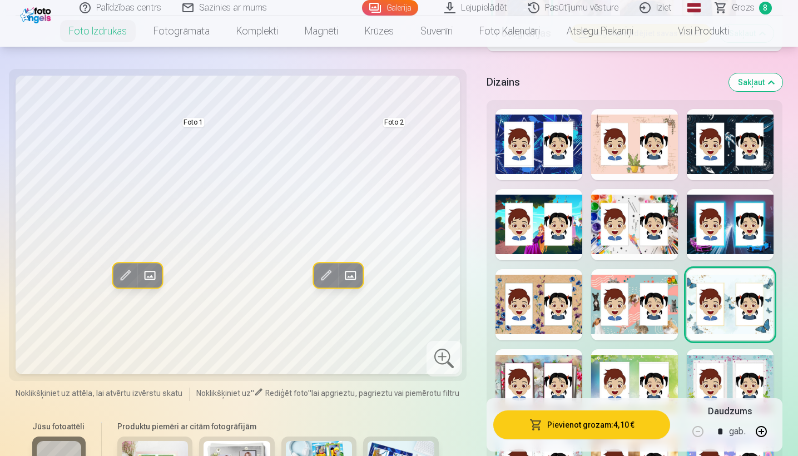
click at [454, 7] on span "Grozs" at bounding box center [743, 7] width 23 height 13
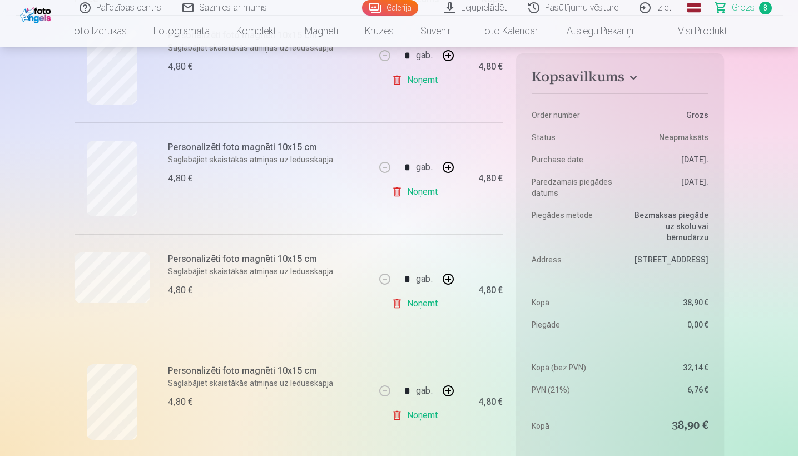
scroll to position [267, 0]
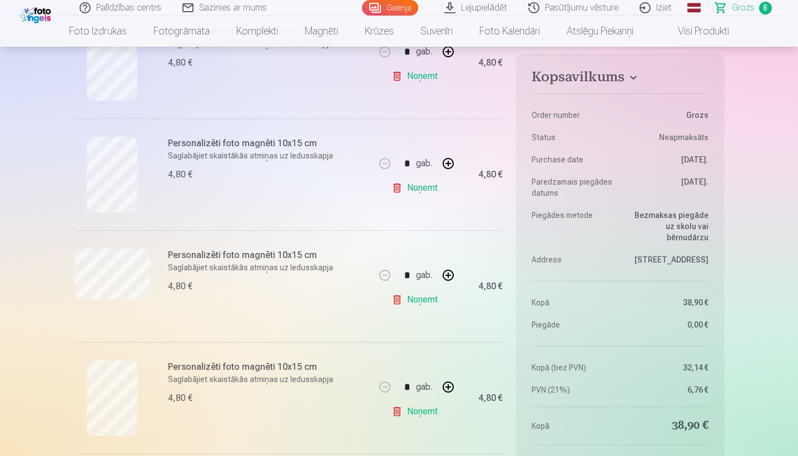
click at [414, 189] on link "Noņemt" at bounding box center [417, 188] width 51 height 22
click at [419, 304] on link "Noņemt" at bounding box center [417, 300] width 51 height 22
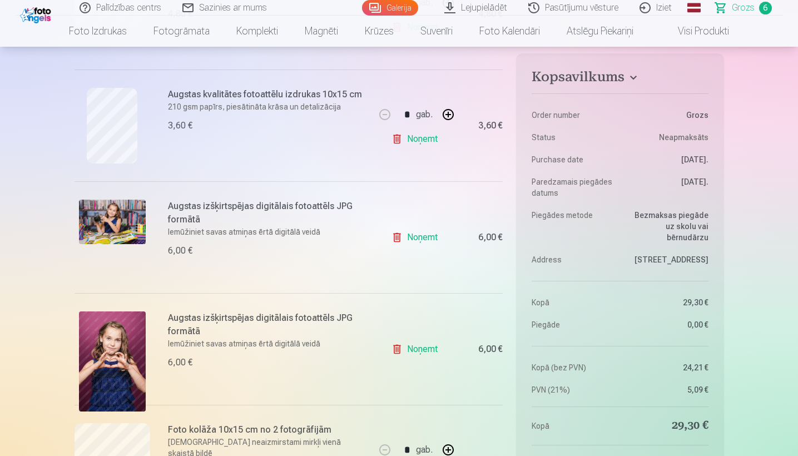
scroll to position [427, 0]
click at [429, 141] on link "Noņemt" at bounding box center [417, 139] width 51 height 22
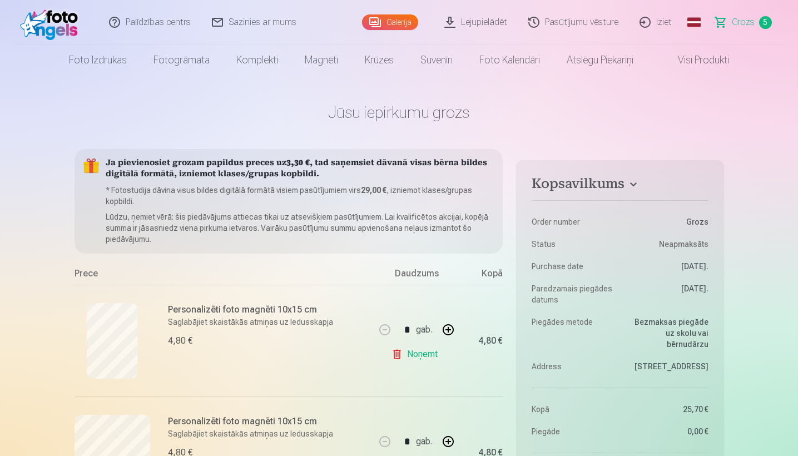
scroll to position [0, 0]
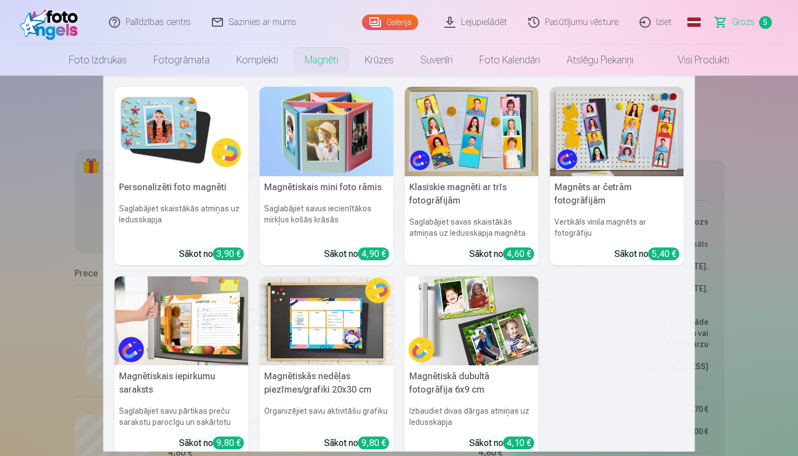
click at [65, 144] on nav "Personalizēti foto magnēti Saglabājiet skaistākās atmiņas uz ledusskapja Sākot …" at bounding box center [399, 264] width 798 height 376
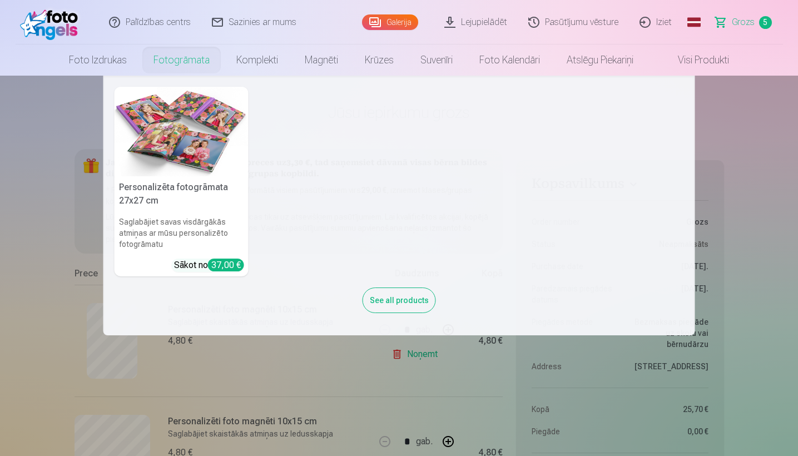
click at [68, 205] on nav "Personalizēta fotogrāmata 27x27 cm Saglabājiet savas visdārgākās atmiņas ar mūs…" at bounding box center [399, 206] width 798 height 260
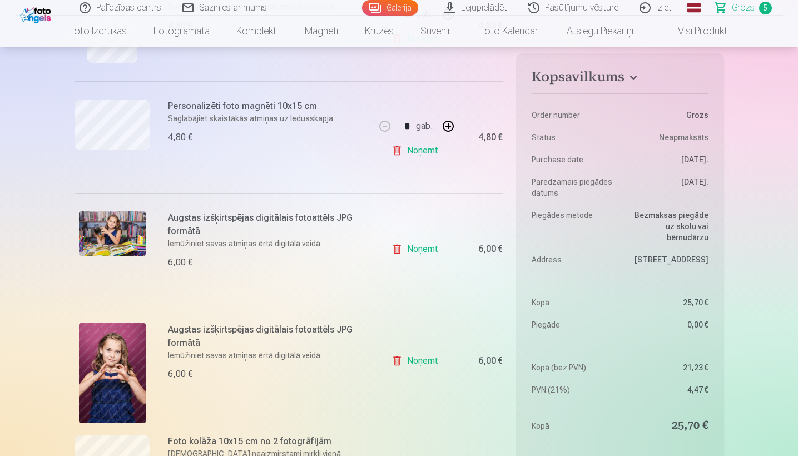
scroll to position [343, 0]
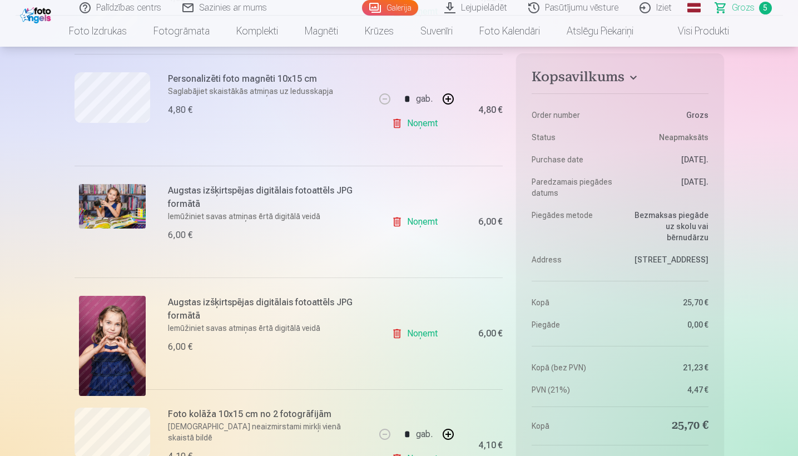
click at [430, 223] on link "Noņemt" at bounding box center [417, 222] width 51 height 22
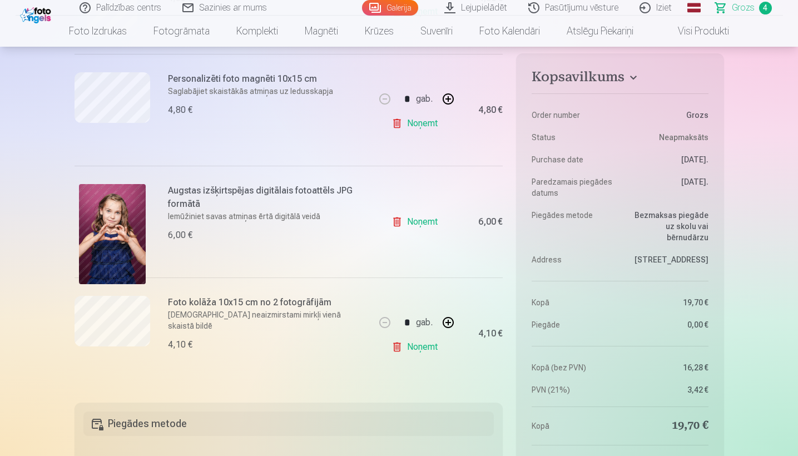
click at [424, 225] on link "Noņemt" at bounding box center [417, 222] width 51 height 22
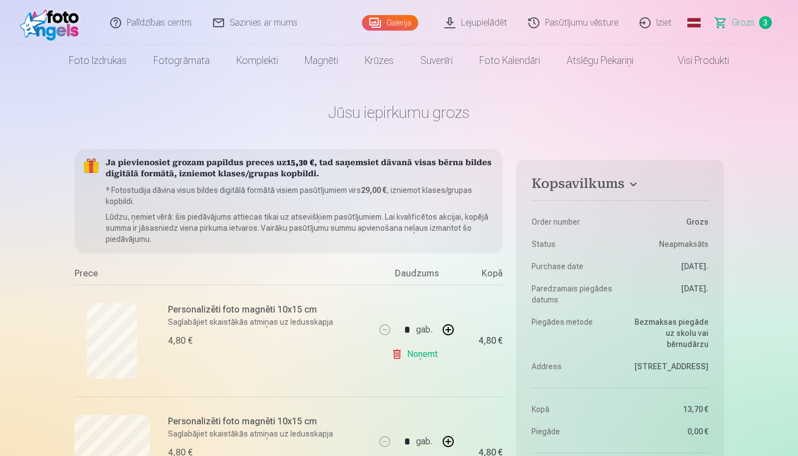
scroll to position [0, 0]
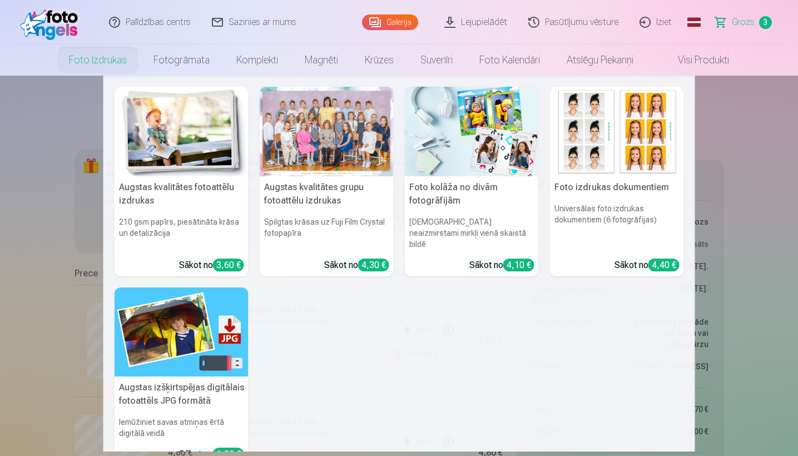
click at [343, 160] on div at bounding box center [327, 132] width 134 height 90
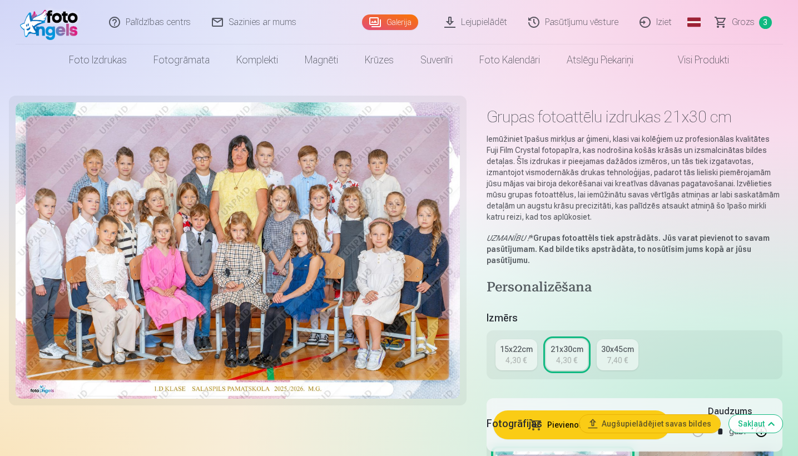
click at [454, 355] on div "4,30 €" at bounding box center [516, 360] width 21 height 11
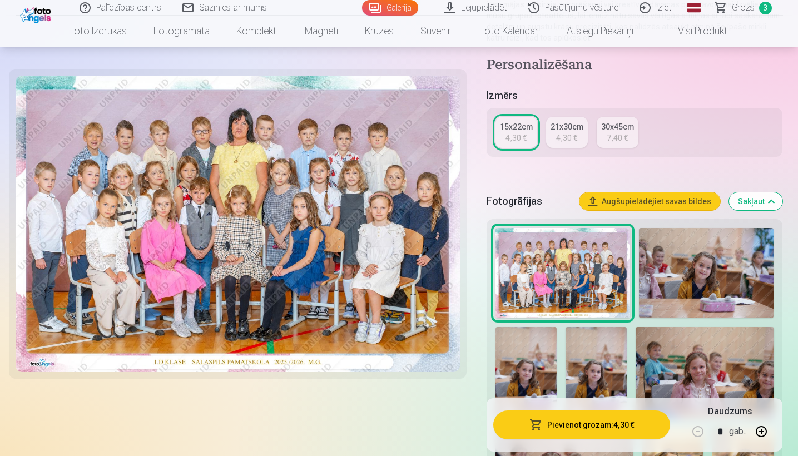
scroll to position [181, 0]
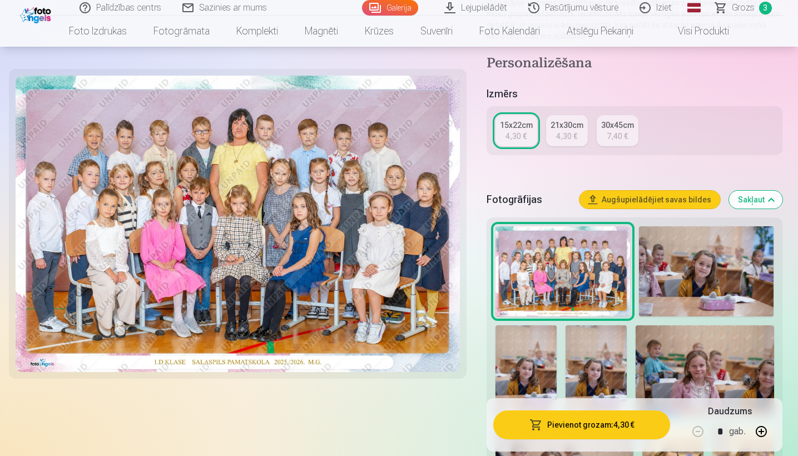
click at [454, 392] on button "Pievienot grozam : 4,30 €" at bounding box center [581, 424] width 177 height 29
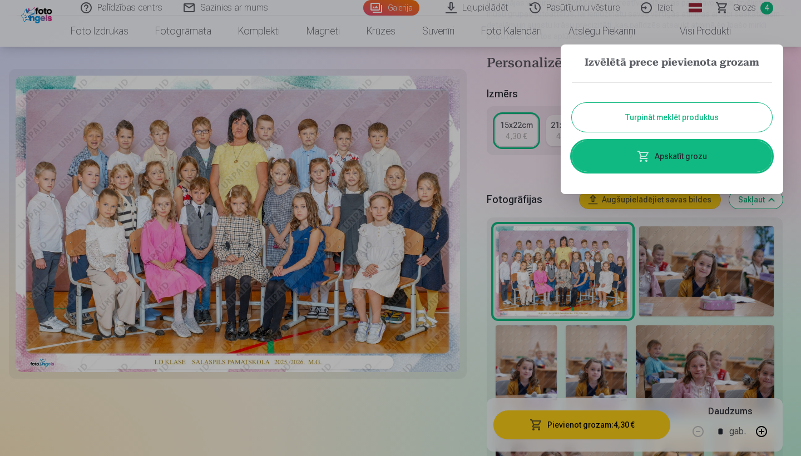
click at [454, 118] on button "Turpināt meklēt produktus" at bounding box center [672, 117] width 200 height 29
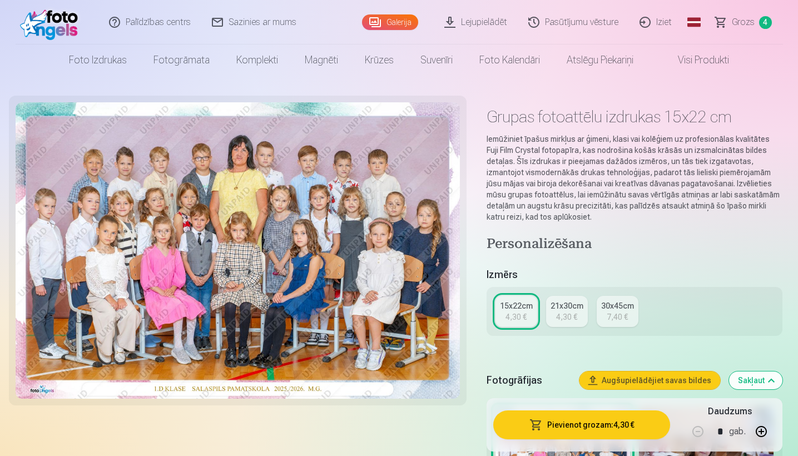
scroll to position [0, 0]
click at [68, 19] on img at bounding box center [52, 22] width 64 height 36
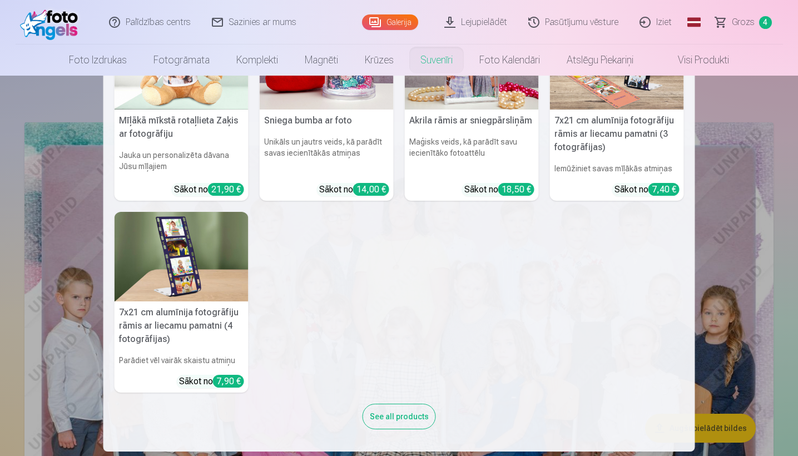
scroll to position [267, 0]
click at [413, 392] on div "See all products" at bounding box center [399, 417] width 73 height 26
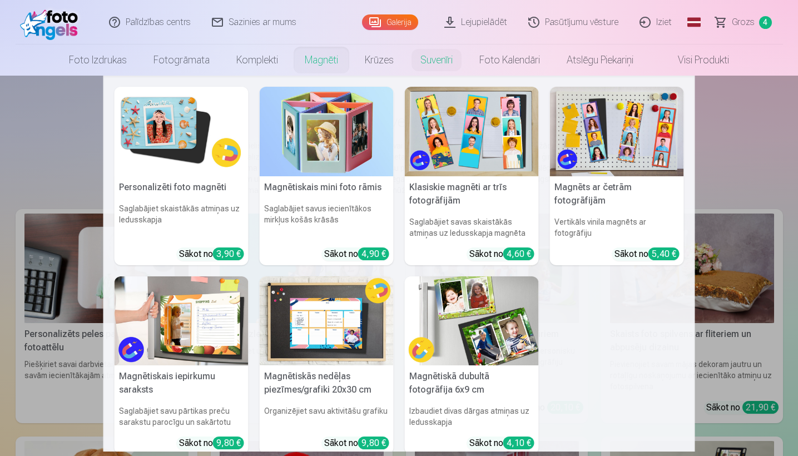
click at [203, 182] on h5 "Personalizēti foto magnēti" at bounding box center [182, 187] width 134 height 22
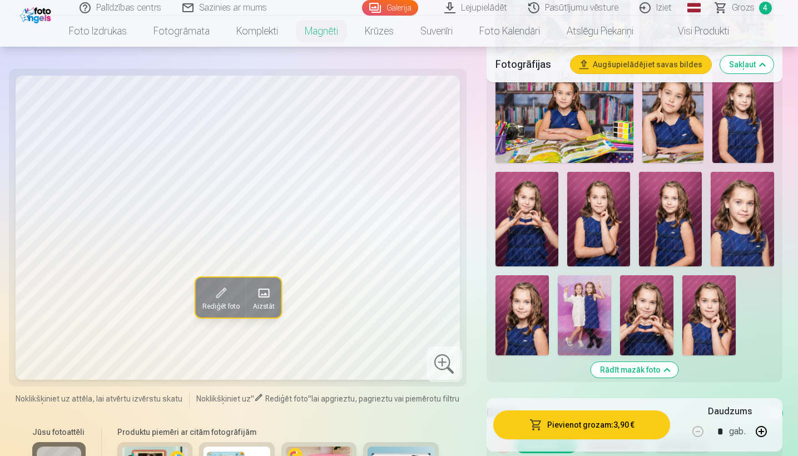
scroll to position [1222, 0]
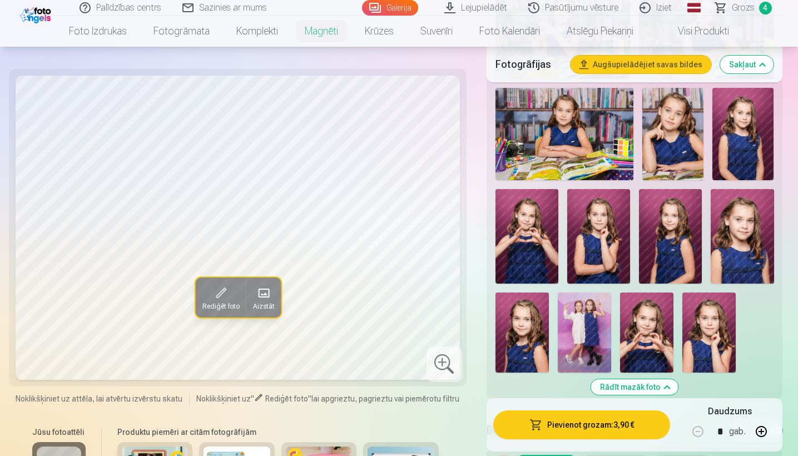
click at [454, 255] on img at bounding box center [527, 236] width 63 height 95
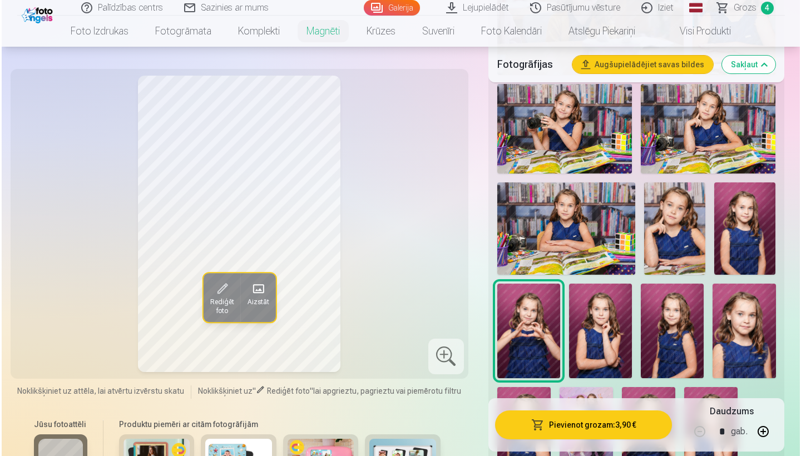
scroll to position [1119, 0]
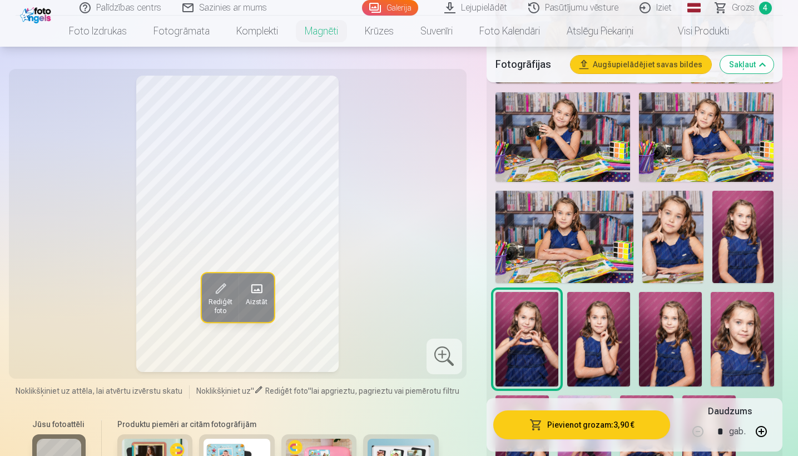
click at [454, 157] on img at bounding box center [563, 137] width 135 height 90
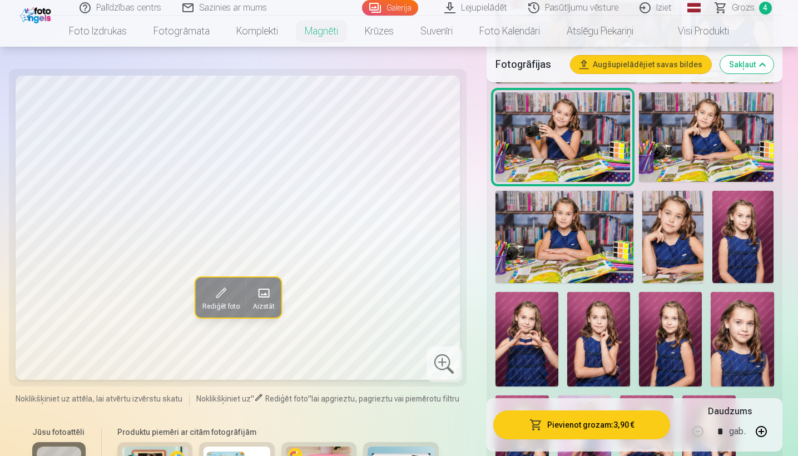
click at [454, 392] on button "Pievienot grozam : 3,90 €" at bounding box center [581, 424] width 177 height 29
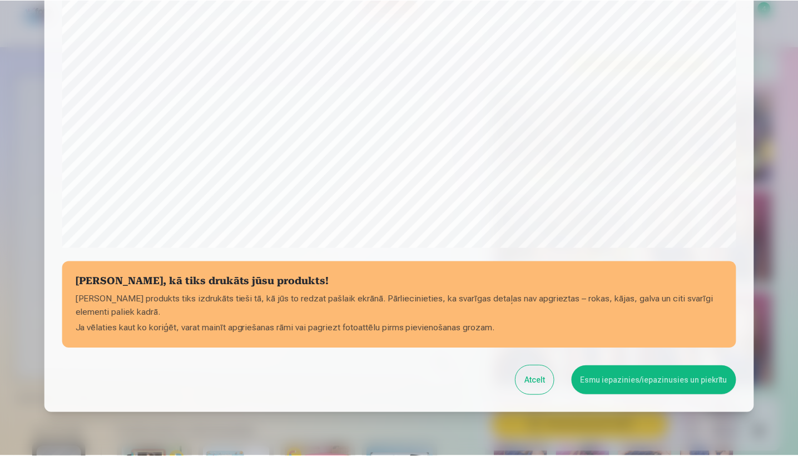
scroll to position [345, 0]
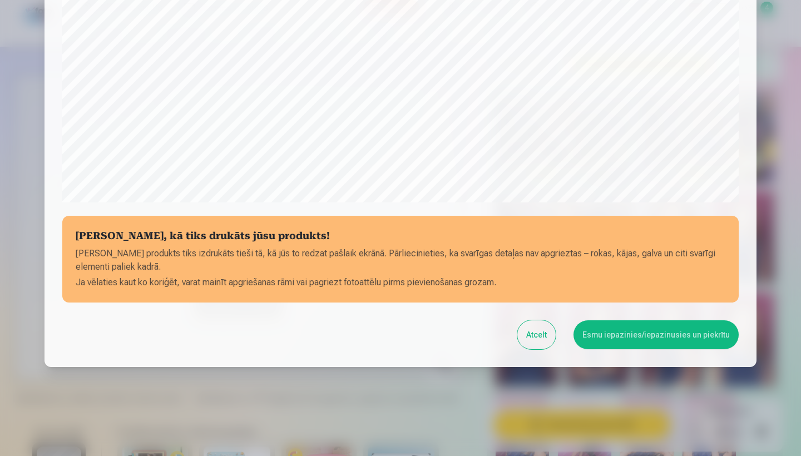
click at [454, 333] on button "Esmu iepazinies/iepazinusies un piekrītu" at bounding box center [655, 334] width 165 height 29
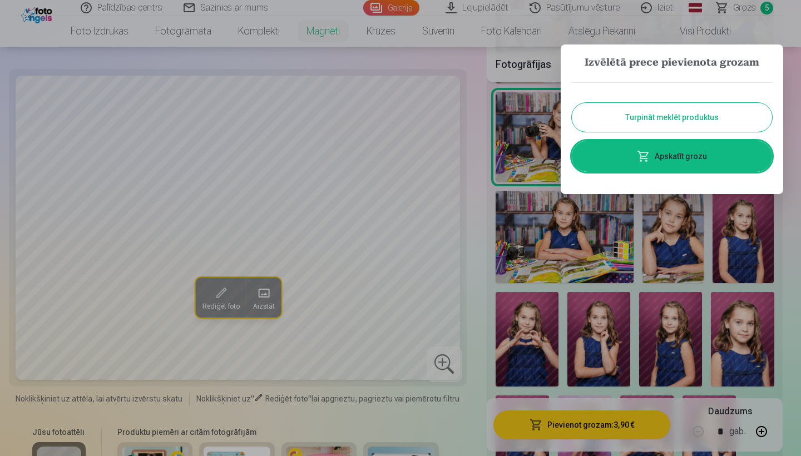
click at [454, 116] on button "Turpināt meklēt produktus" at bounding box center [672, 117] width 200 height 29
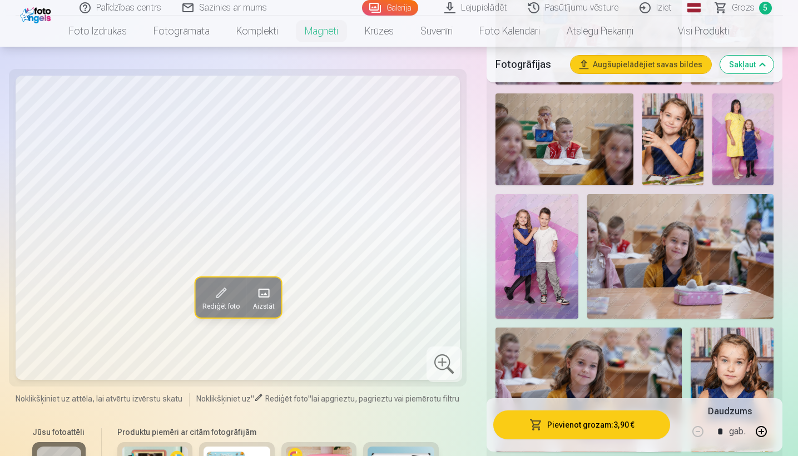
scroll to position [734, 0]
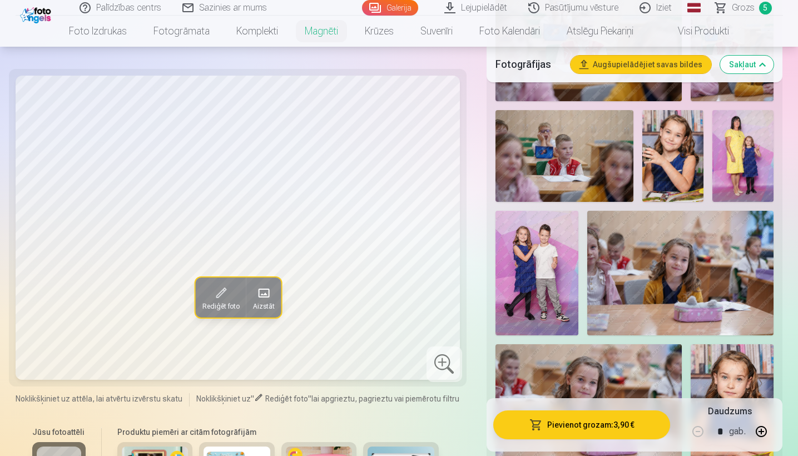
click at [454, 11] on link "Grozs 5" at bounding box center [744, 8] width 78 height 16
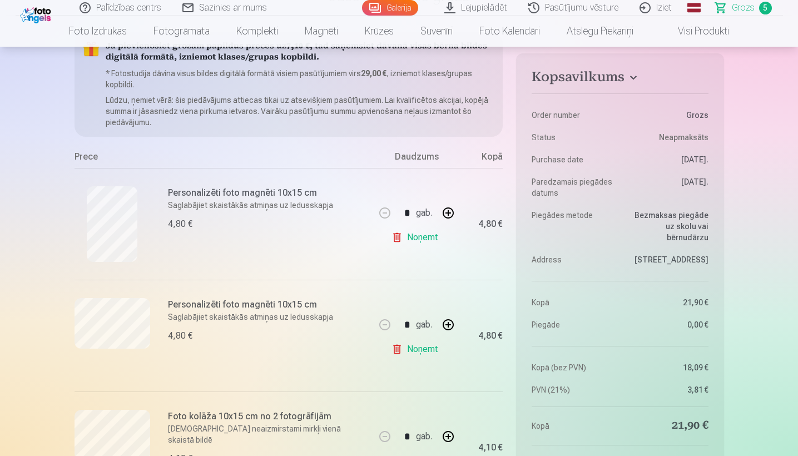
scroll to position [117, 0]
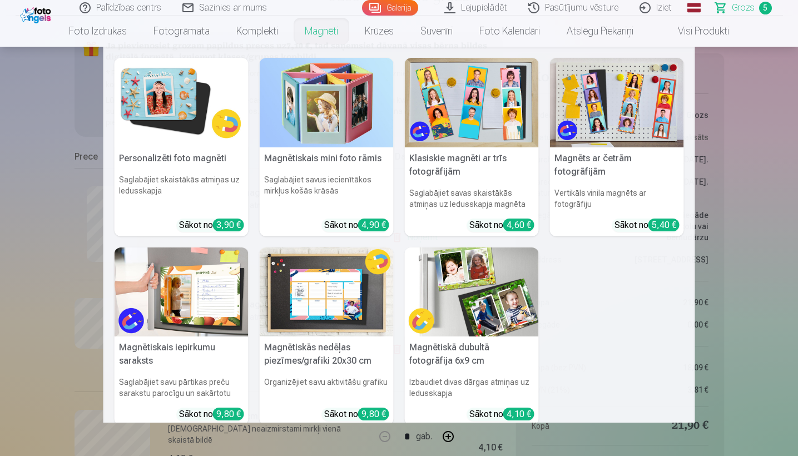
click at [192, 135] on img at bounding box center [182, 103] width 134 height 90
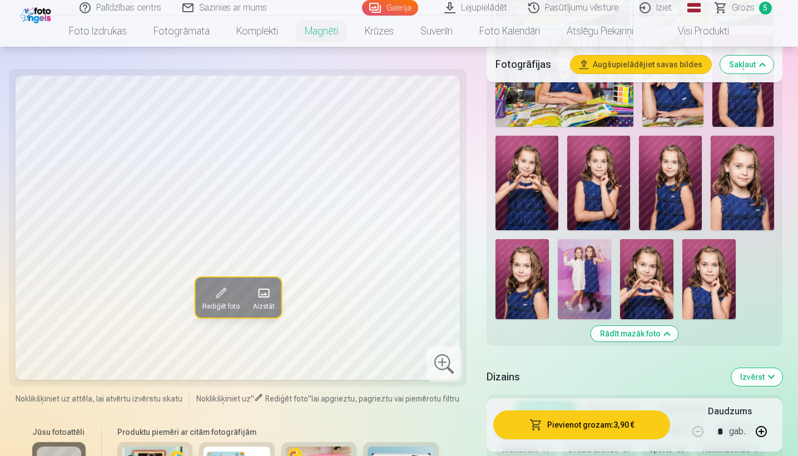
scroll to position [1273, 0]
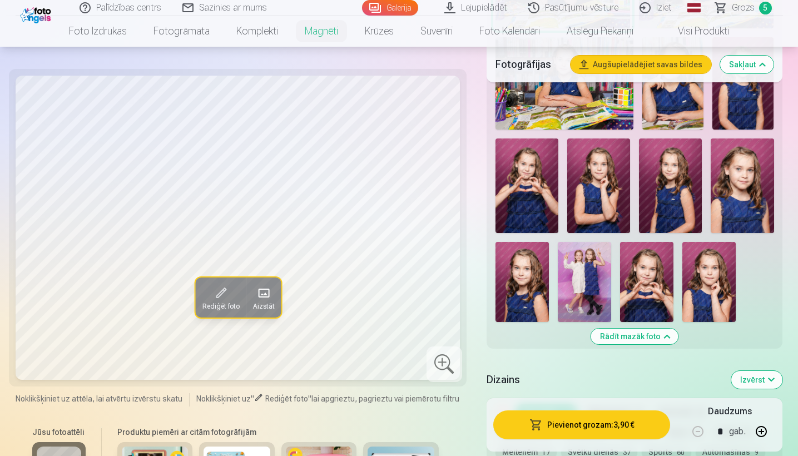
click at [454, 192] on img at bounding box center [527, 185] width 63 height 95
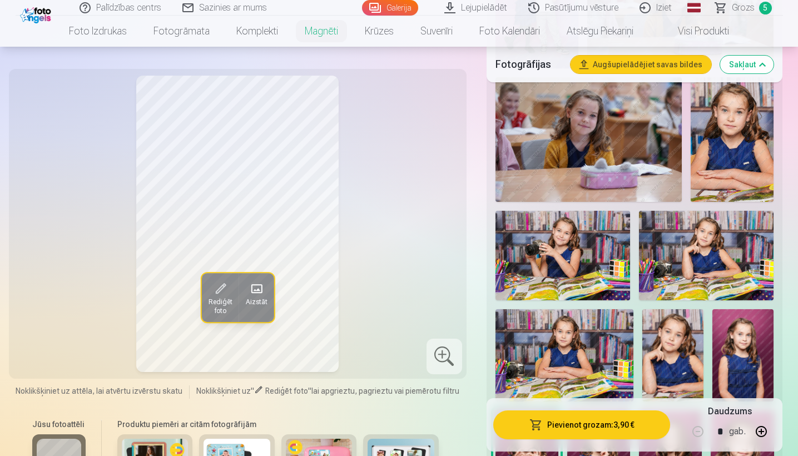
scroll to position [1001, 0]
click at [454, 238] on img at bounding box center [563, 256] width 135 height 90
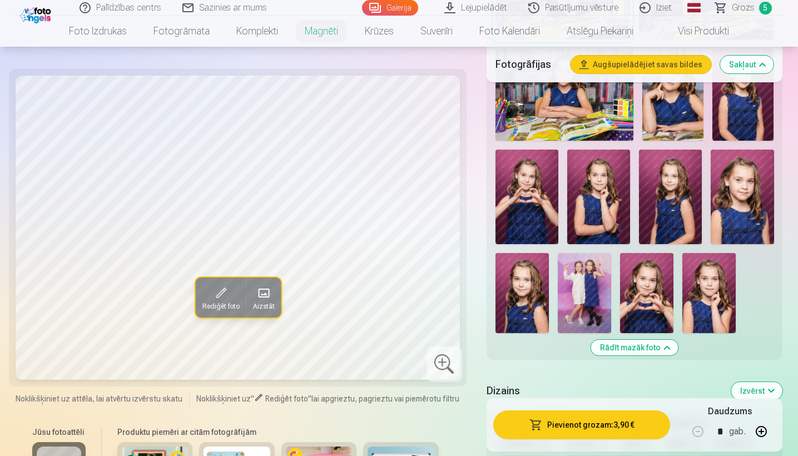
scroll to position [1270, 0]
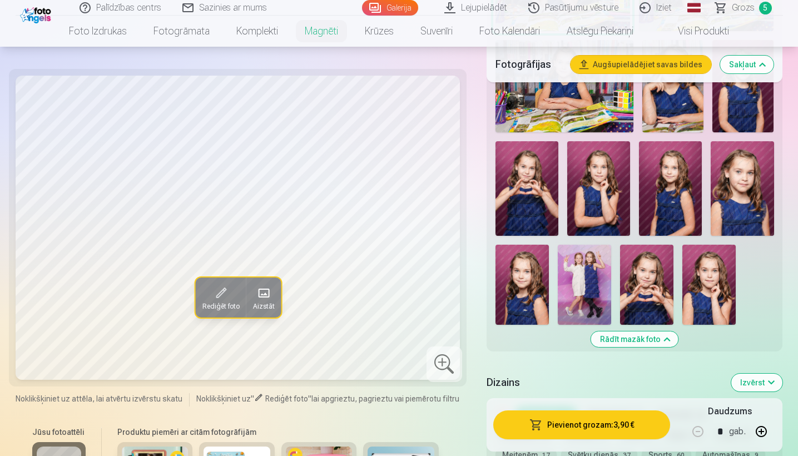
click at [454, 213] on img at bounding box center [742, 188] width 63 height 95
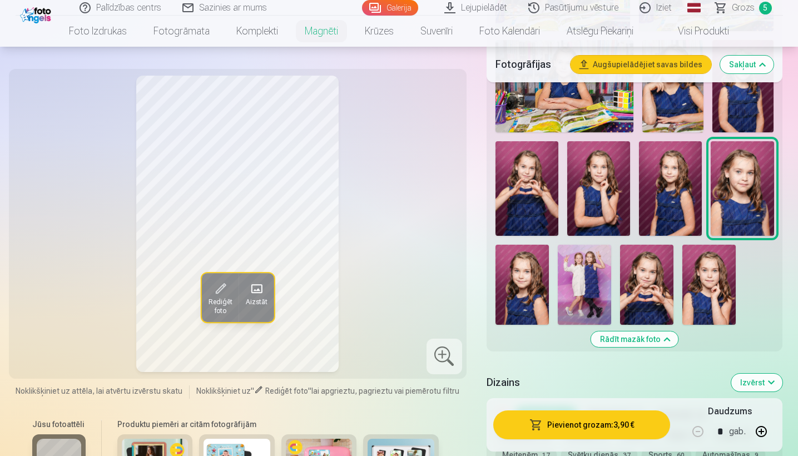
click at [454, 207] on img at bounding box center [670, 188] width 63 height 95
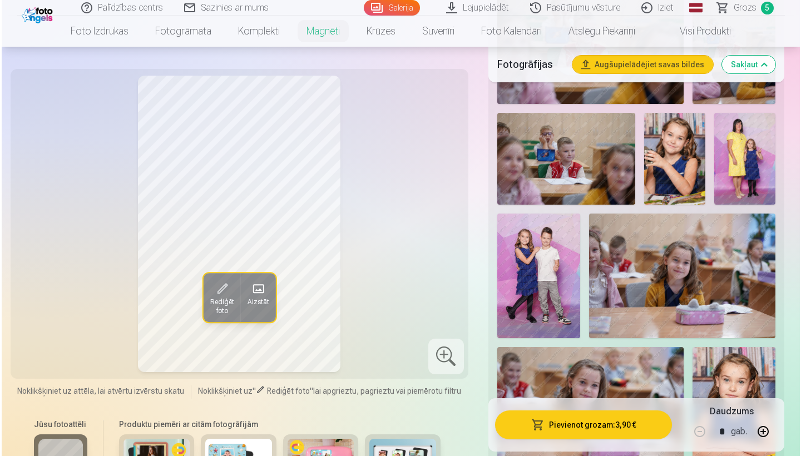
scroll to position [739, 0]
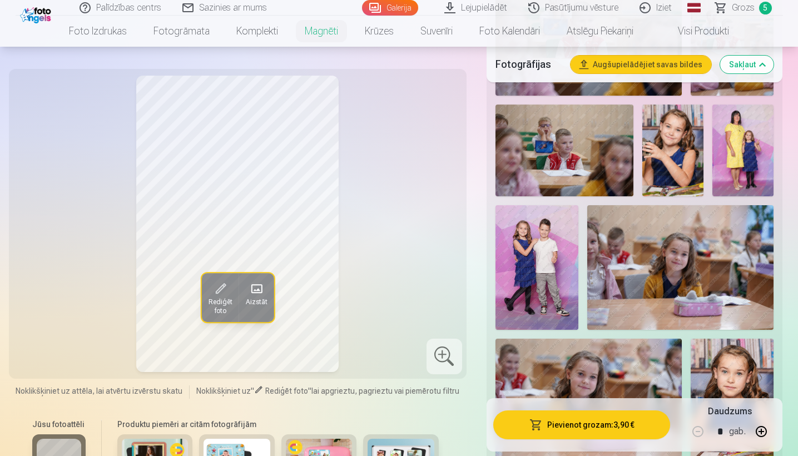
click at [454, 392] on button "Pievienot grozam : 3,90 €" at bounding box center [581, 424] width 177 height 29
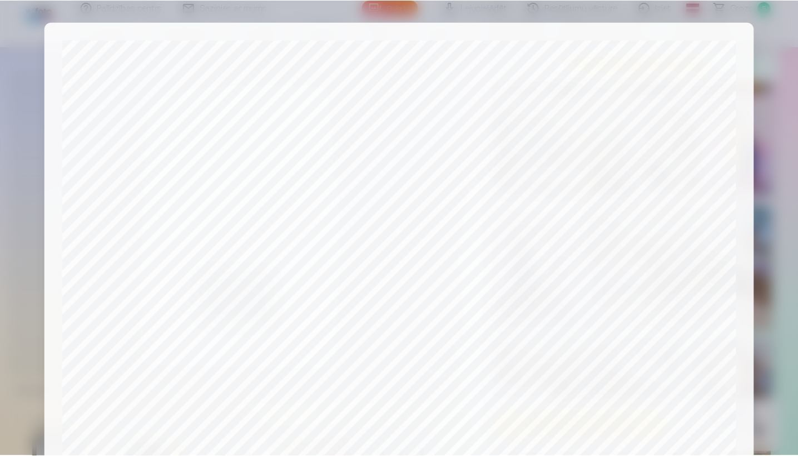
scroll to position [345, 0]
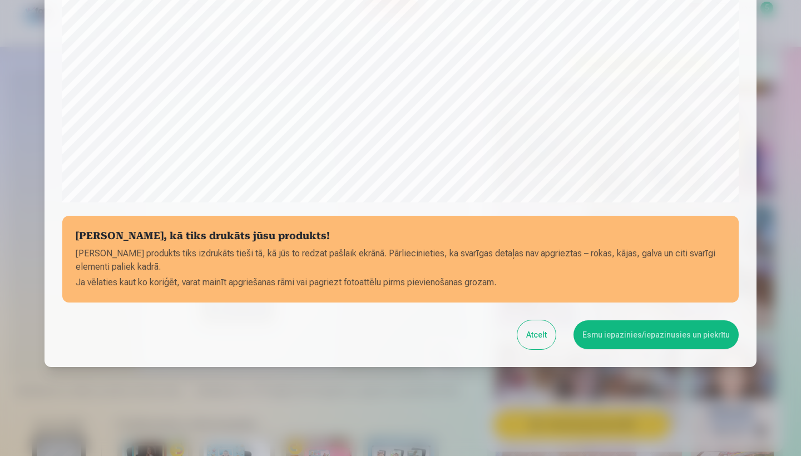
click at [454, 330] on button "Esmu iepazinies/iepazinusies un piekrītu" at bounding box center [655, 334] width 165 height 29
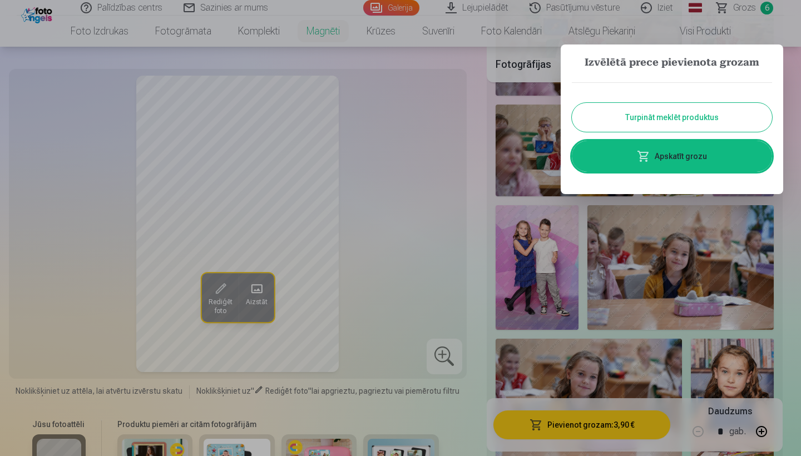
click at [454, 115] on button "Turpināt meklēt produktus" at bounding box center [672, 117] width 200 height 29
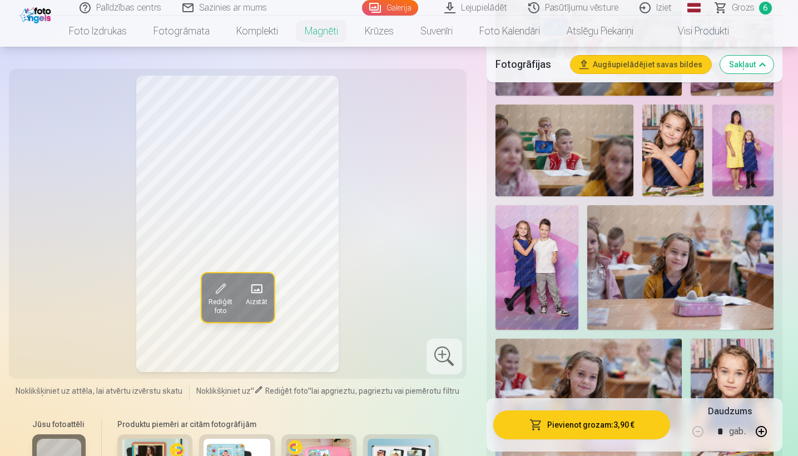
click at [454, 7] on span "Grozs" at bounding box center [743, 7] width 23 height 13
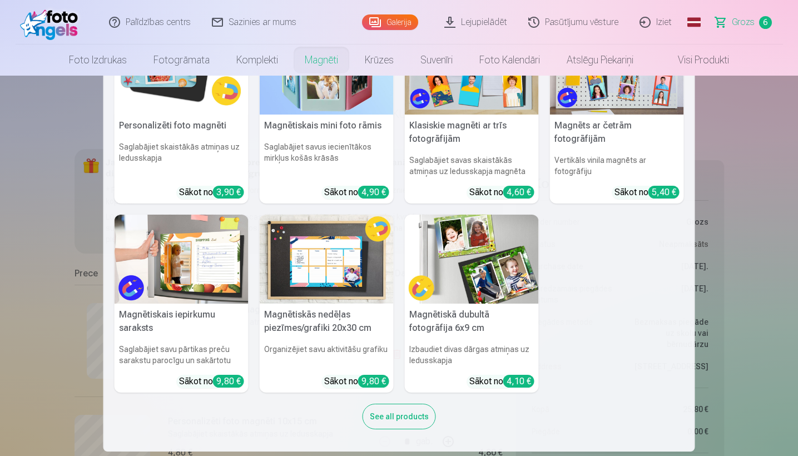
scroll to position [62, 0]
click at [454, 284] on img at bounding box center [472, 260] width 134 height 90
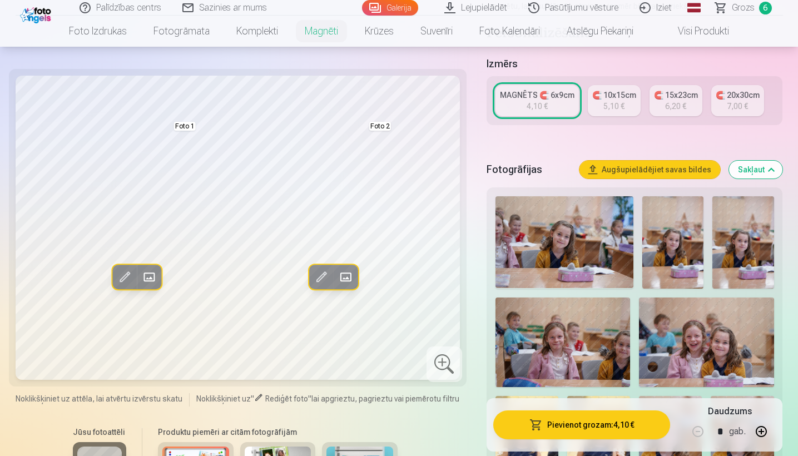
scroll to position [200, 0]
click at [454, 108] on div "5,10 €" at bounding box center [613, 105] width 21 height 11
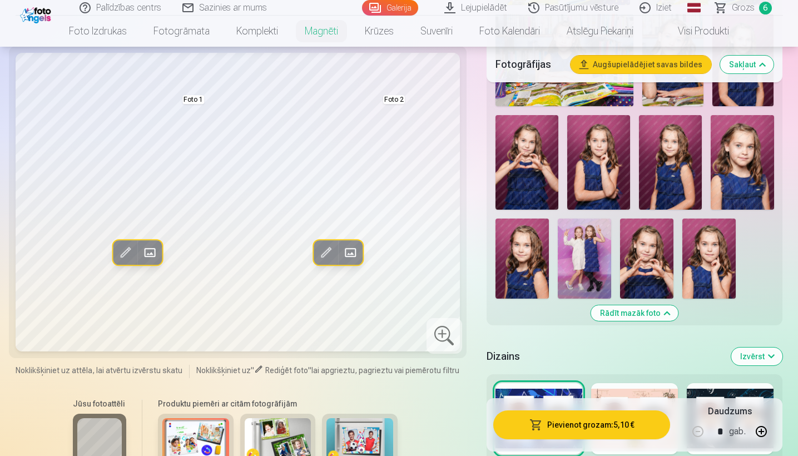
scroll to position [1278, 0]
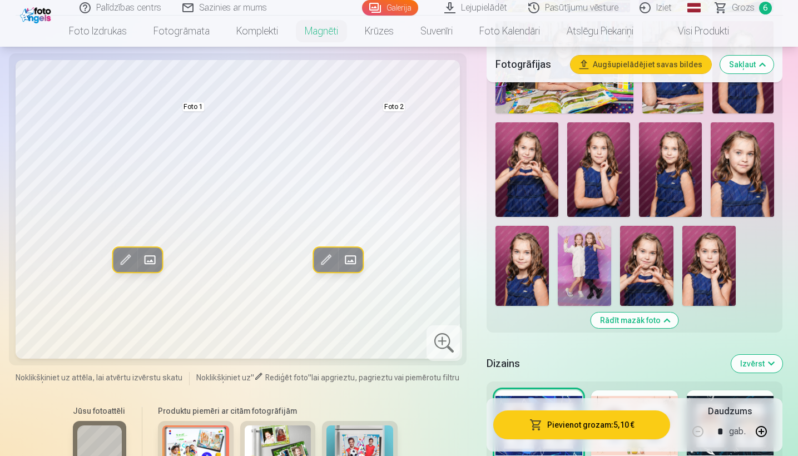
click at [454, 182] on img at bounding box center [527, 169] width 63 height 95
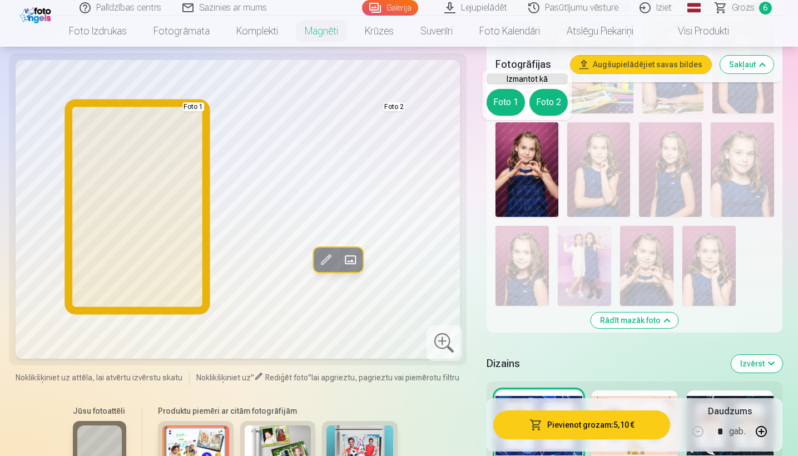
click at [454, 98] on button "Foto 1" at bounding box center [506, 102] width 38 height 27
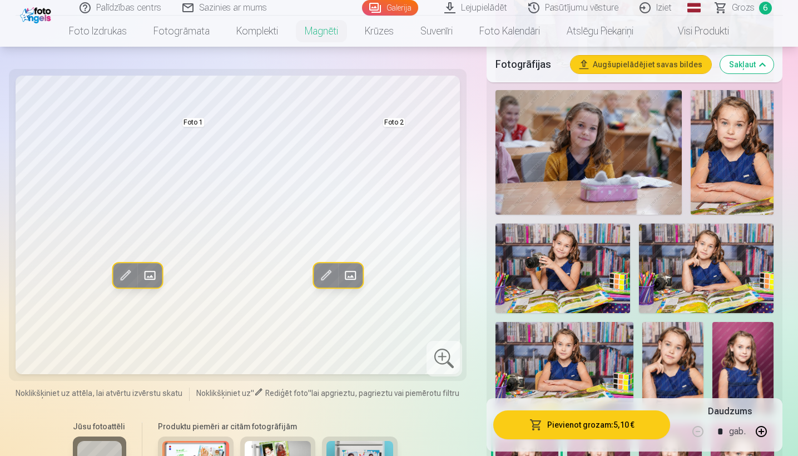
scroll to position [975, 0]
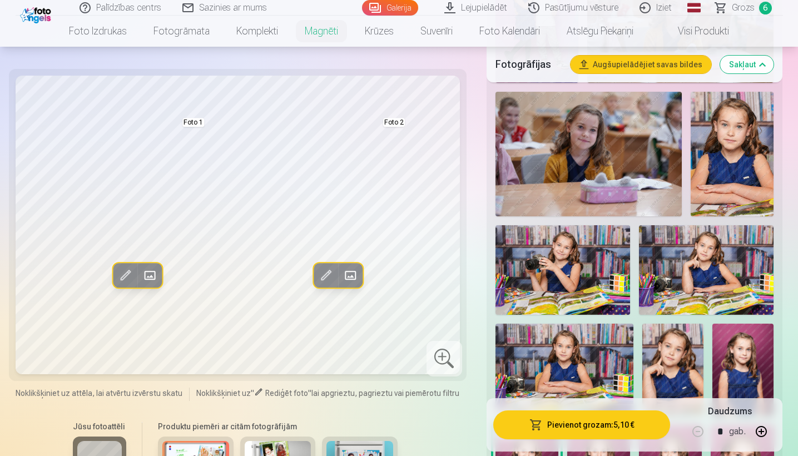
click at [454, 258] on img at bounding box center [563, 270] width 135 height 90
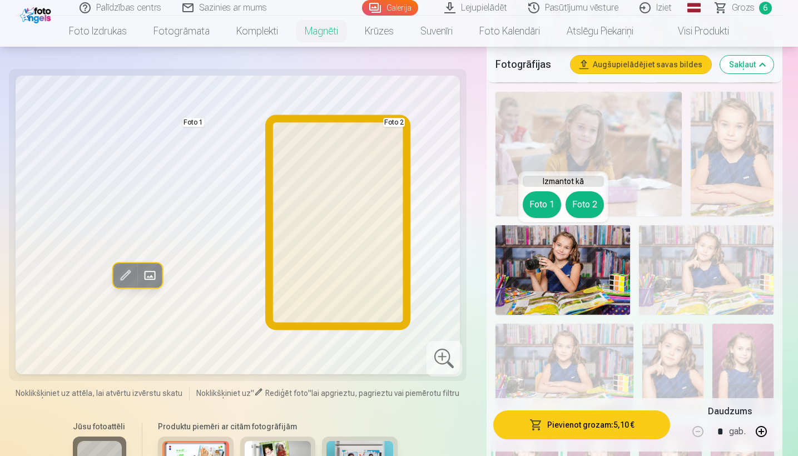
click at [454, 202] on button "Foto 2" at bounding box center [585, 204] width 38 height 27
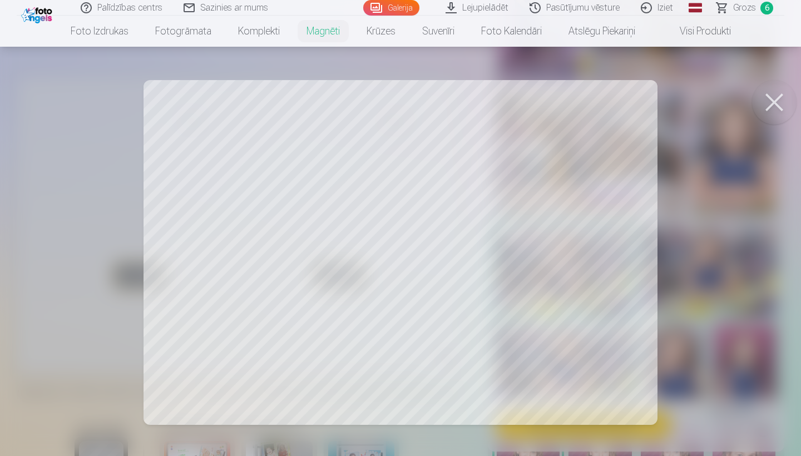
click at [454, 269] on div at bounding box center [400, 228] width 801 height 456
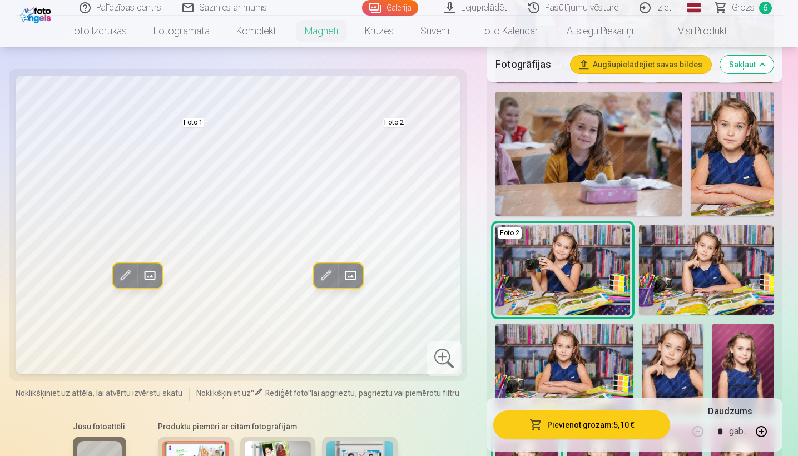
click at [324, 280] on span at bounding box center [325, 275] width 18 height 18
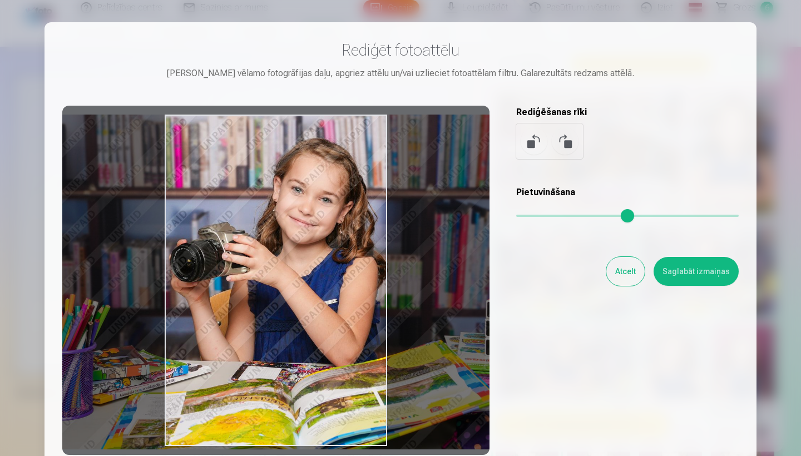
drag, startPoint x: 329, startPoint y: 290, endPoint x: 363, endPoint y: 290, distance: 33.9
click at [363, 290] on div at bounding box center [275, 280] width 427 height 349
click at [454, 276] on button "Saglabāt izmaiņas" at bounding box center [696, 271] width 85 height 29
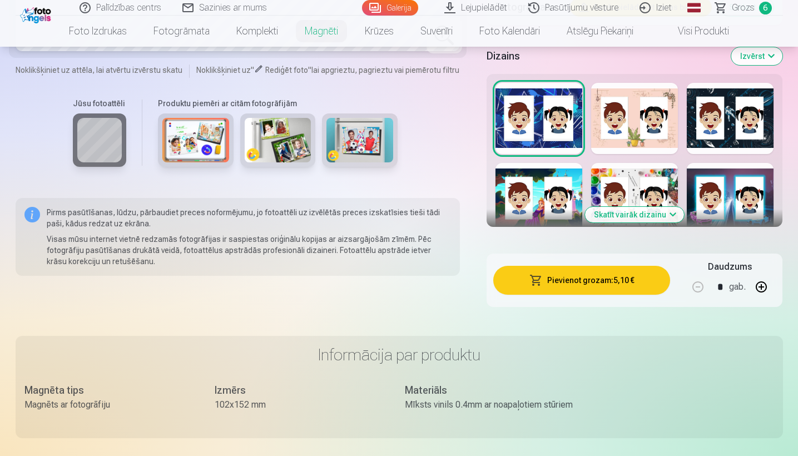
scroll to position [1583, 0]
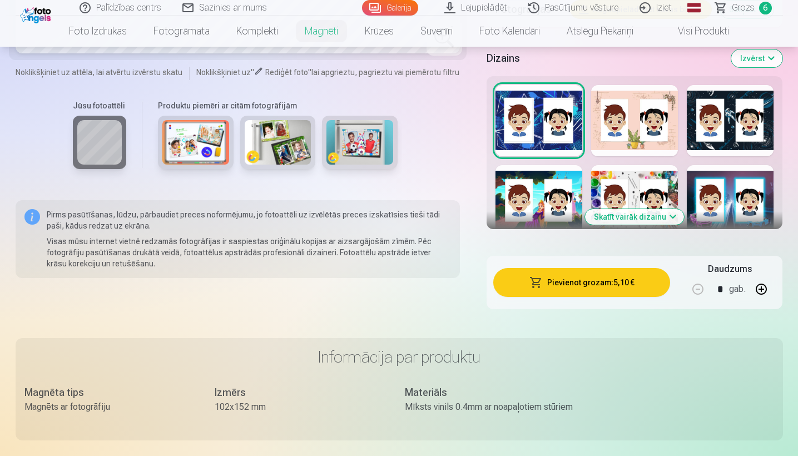
click at [454, 216] on button "Skatīt vairāk dizainu" at bounding box center [634, 217] width 99 height 16
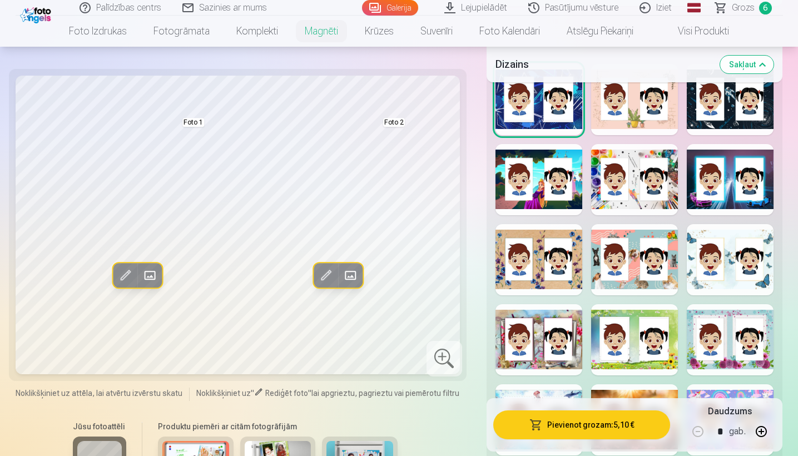
scroll to position [1607, 0]
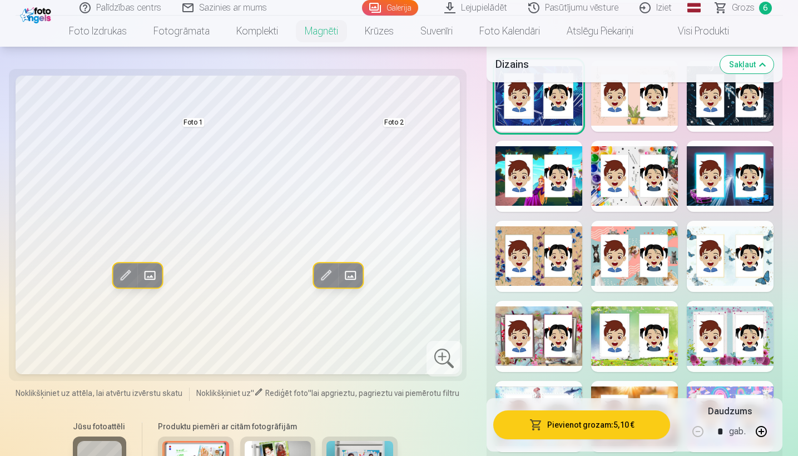
click at [454, 242] on div at bounding box center [730, 256] width 87 height 71
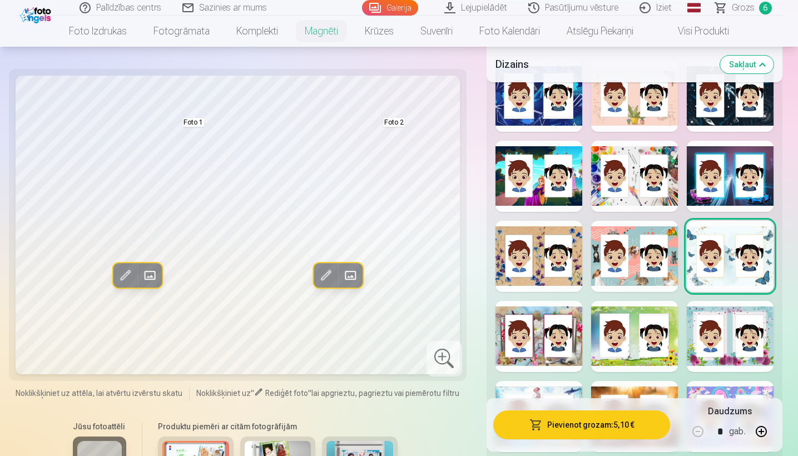
click at [324, 279] on span at bounding box center [325, 275] width 18 height 18
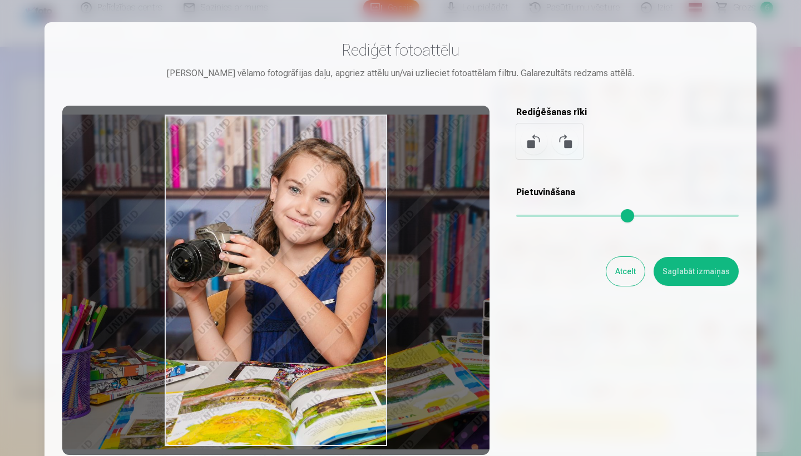
drag, startPoint x: 310, startPoint y: 279, endPoint x: 341, endPoint y: 281, distance: 31.2
click at [341, 281] on div at bounding box center [275, 280] width 427 height 349
click at [454, 270] on button "Saglabāt izmaiņas" at bounding box center [696, 271] width 85 height 29
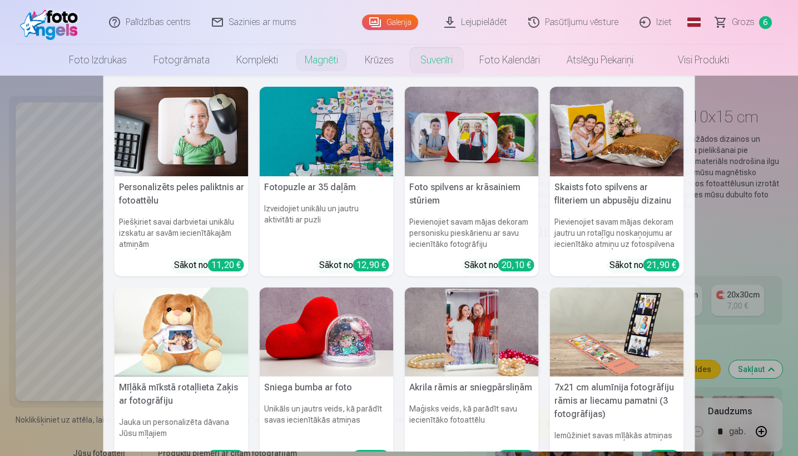
scroll to position [0, 0]
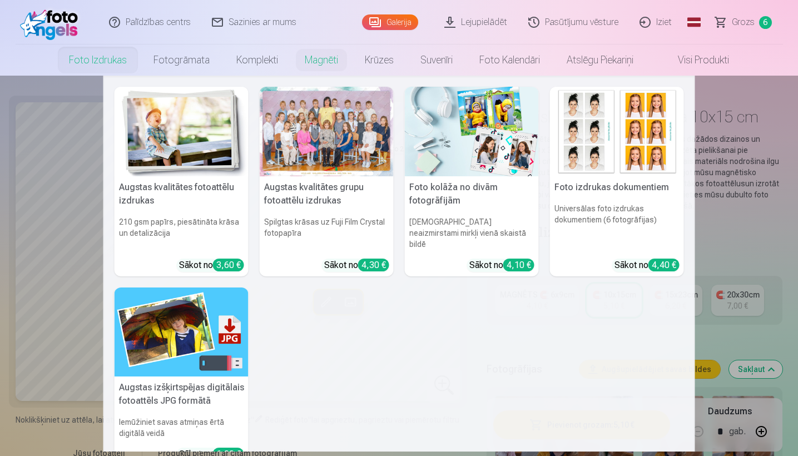
click at [454, 179] on h5 "Foto izdrukas dokumentiem" at bounding box center [617, 187] width 134 height 22
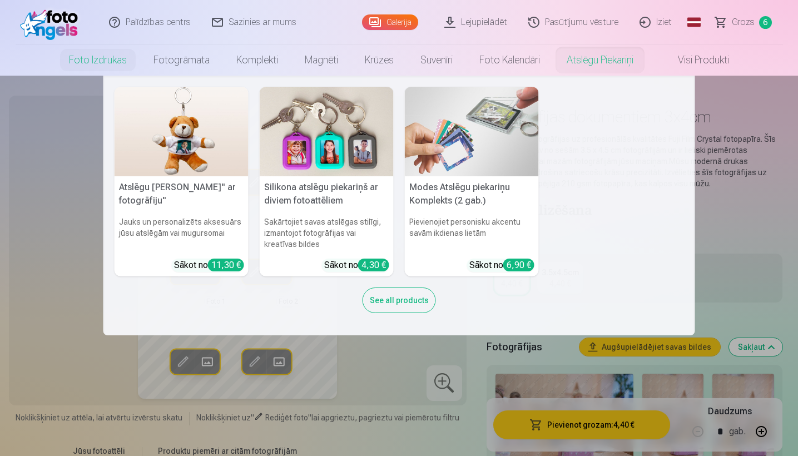
click at [327, 175] on img at bounding box center [327, 132] width 134 height 90
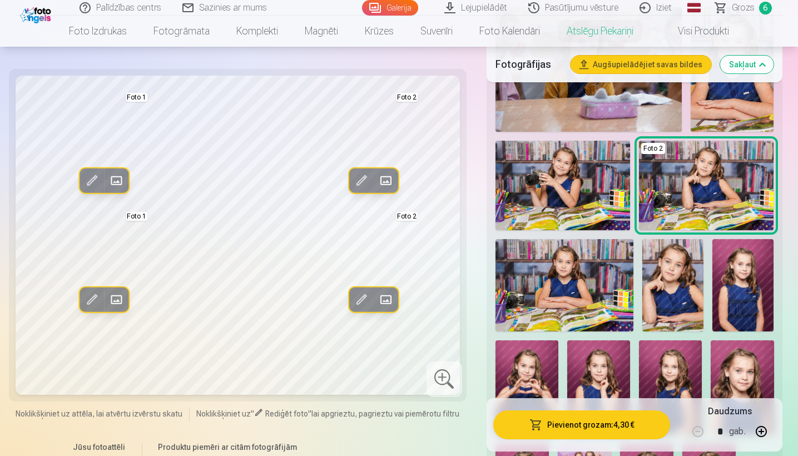
scroll to position [1034, 0]
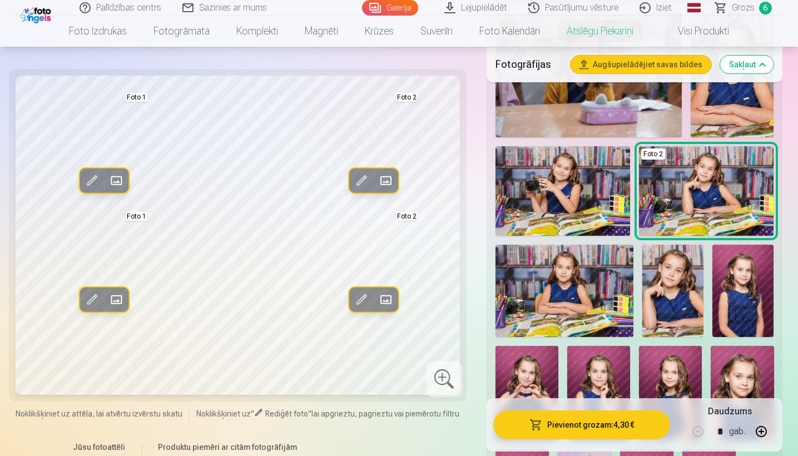
click at [454, 189] on img at bounding box center [563, 191] width 135 height 90
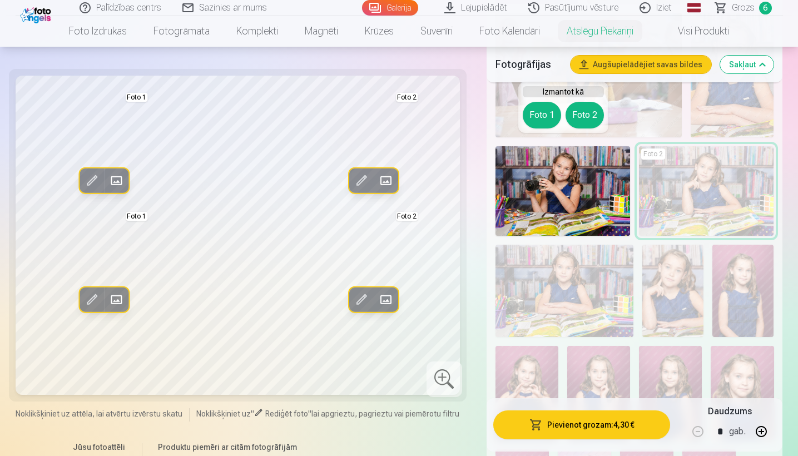
click at [454, 191] on img at bounding box center [563, 191] width 135 height 90
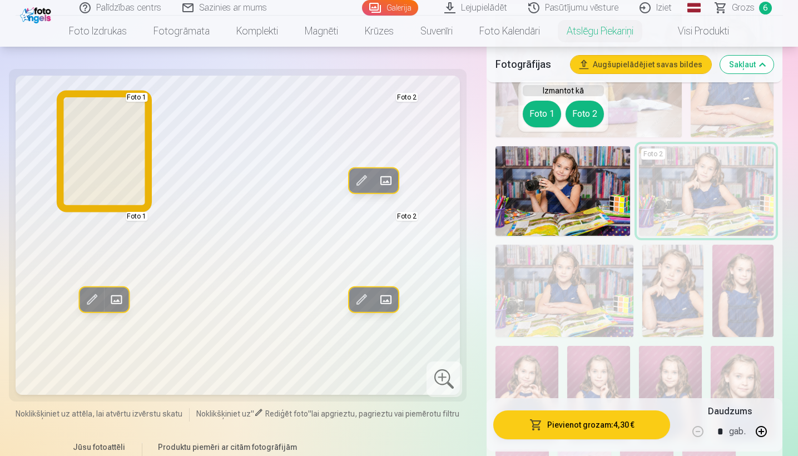
click at [454, 114] on button "Foto 1" at bounding box center [542, 114] width 38 height 27
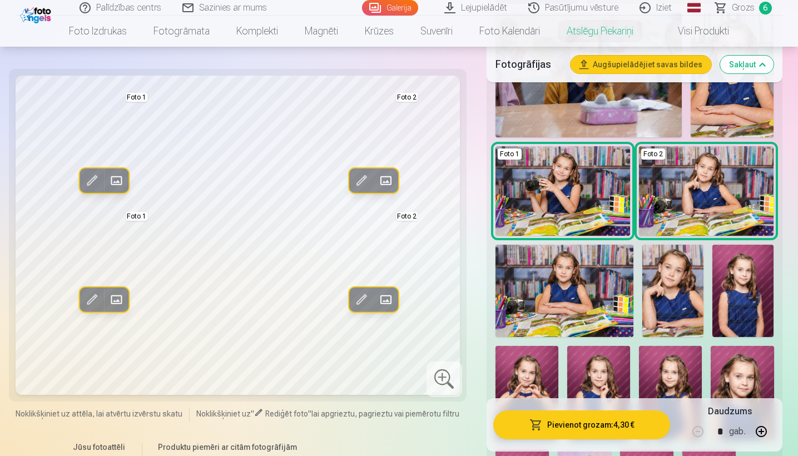
click at [92, 185] on span at bounding box center [92, 181] width 18 height 18
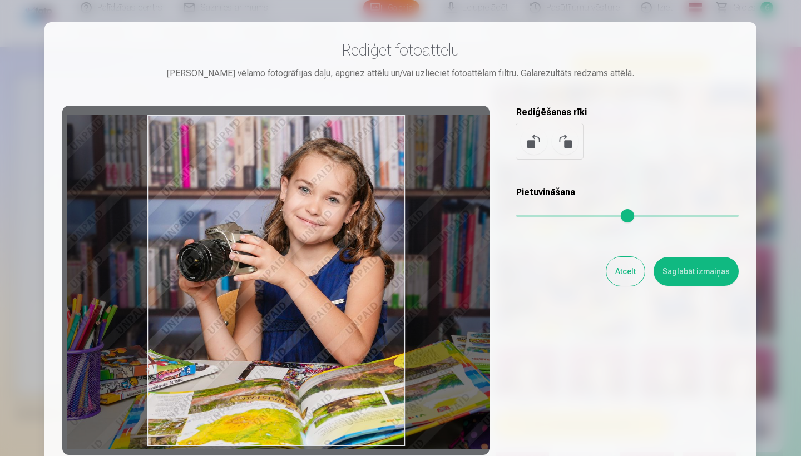
drag, startPoint x: 274, startPoint y: 242, endPoint x: 315, endPoint y: 242, distance: 41.2
click at [315, 242] on div at bounding box center [275, 280] width 427 height 349
click at [454, 268] on button "Saglabāt izmaiņas" at bounding box center [696, 271] width 85 height 29
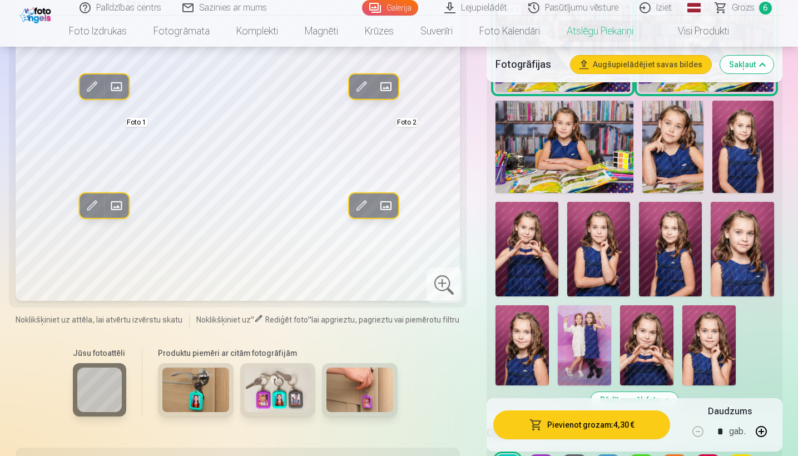
scroll to position [1206, 0]
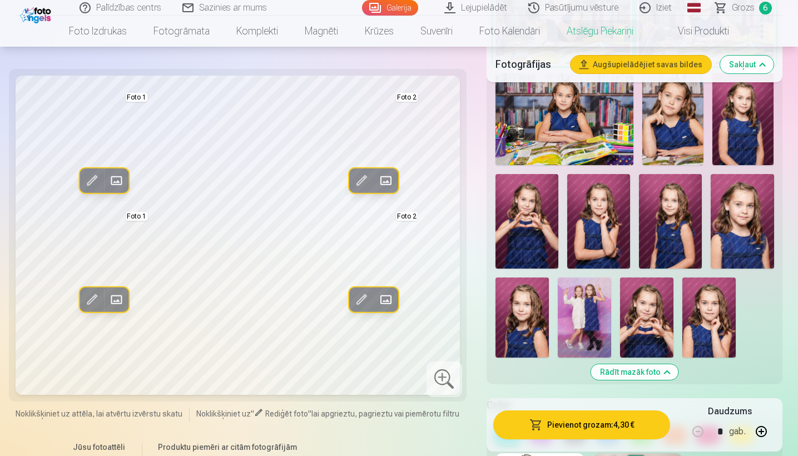
click at [454, 221] on img at bounding box center [527, 221] width 63 height 95
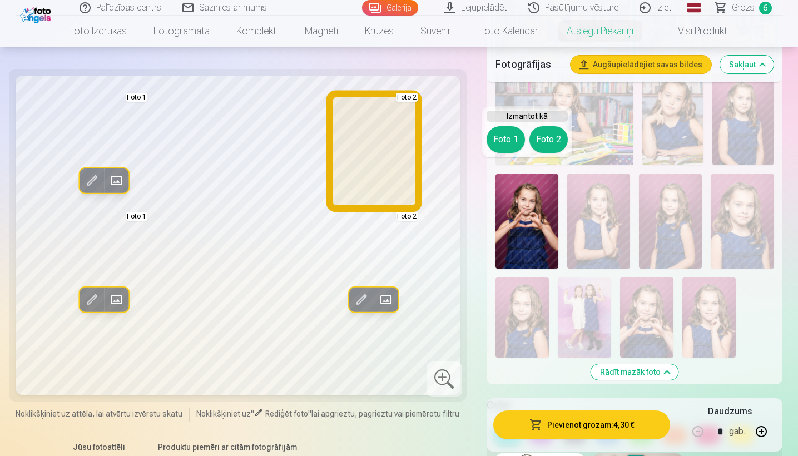
click at [454, 148] on button "Foto 2" at bounding box center [548, 139] width 38 height 27
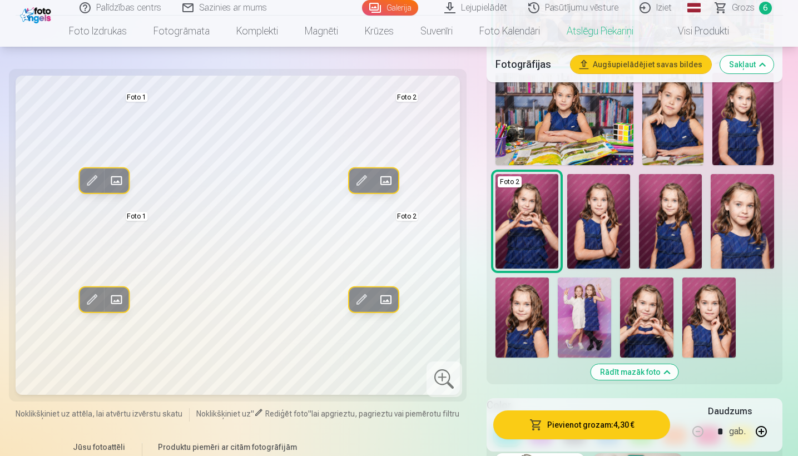
click at [98, 297] on span at bounding box center [92, 300] width 18 height 18
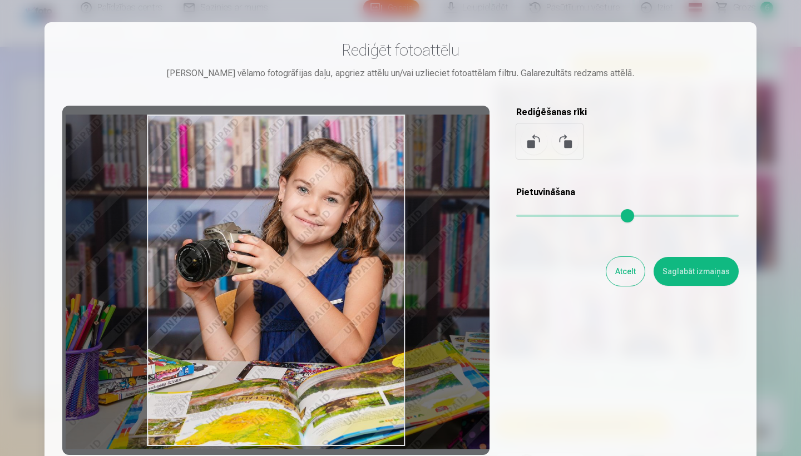
drag, startPoint x: 222, startPoint y: 293, endPoint x: 261, endPoint y: 293, distance: 38.9
click at [261, 293] on div at bounding box center [275, 280] width 427 height 349
click at [454, 270] on button "Saglabāt izmaiņas" at bounding box center [696, 271] width 85 height 29
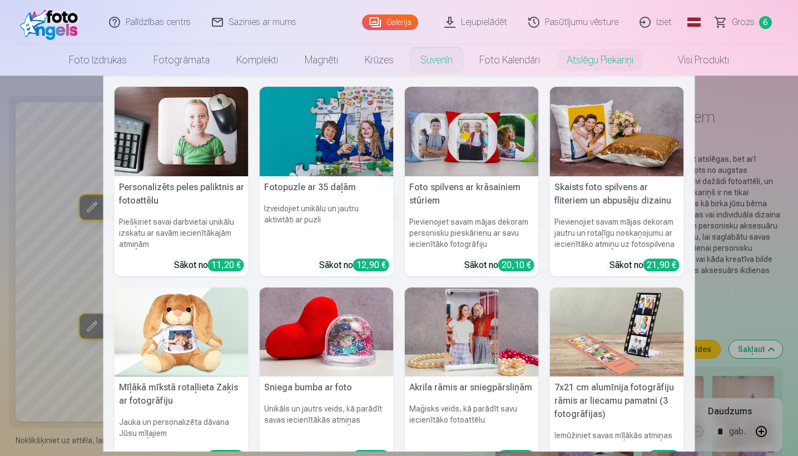
scroll to position [0, 0]
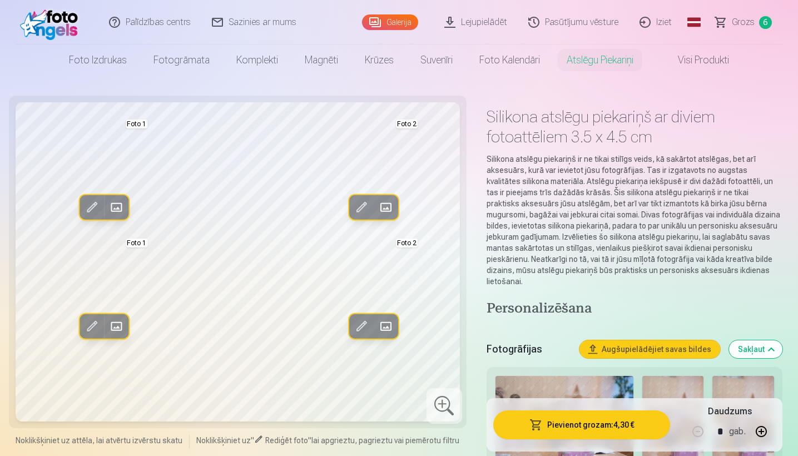
click at [454, 21] on span "Grozs" at bounding box center [743, 22] width 23 height 13
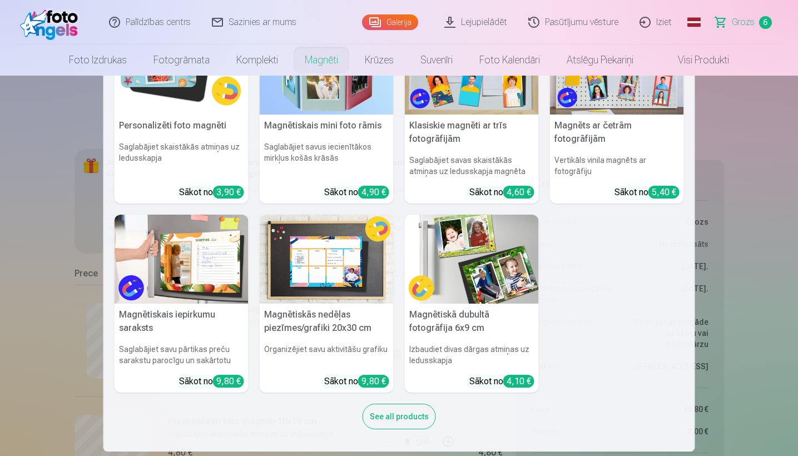
click at [309, 61] on link "Magnēti" at bounding box center [321, 59] width 60 height 31
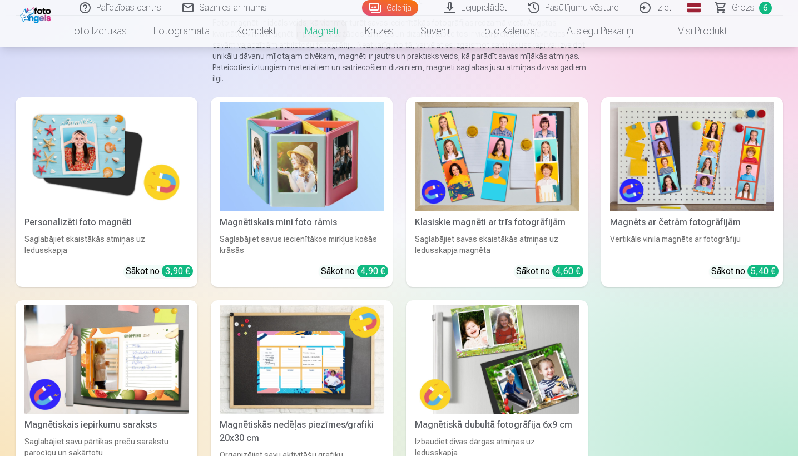
scroll to position [127, 0]
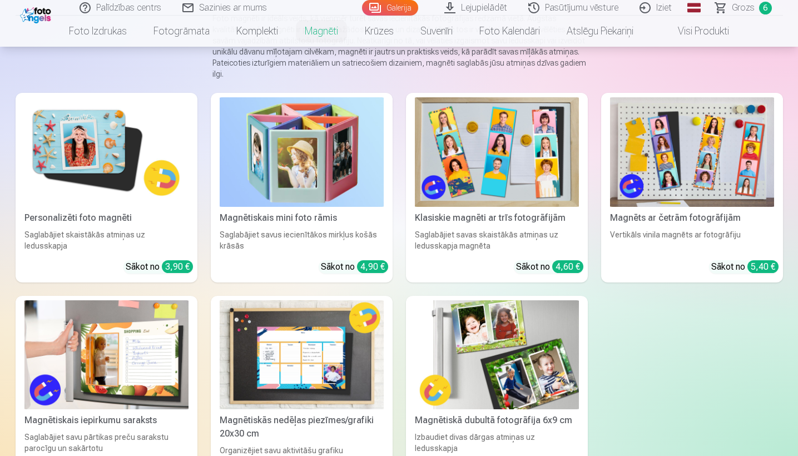
click at [454, 324] on img at bounding box center [497, 355] width 164 height 110
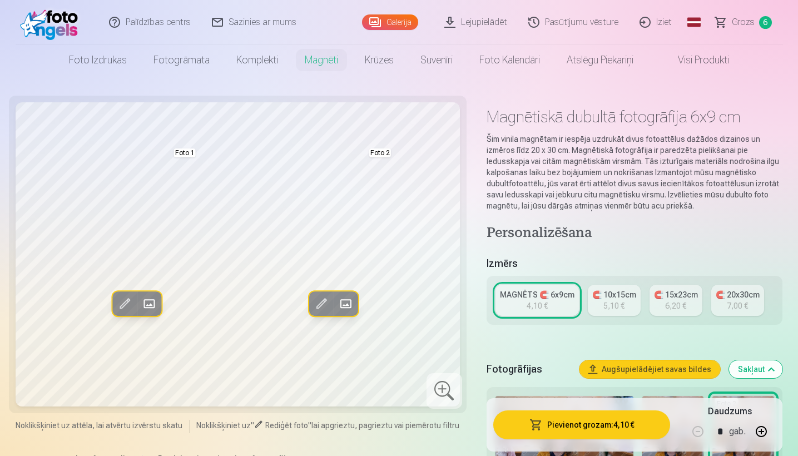
click at [454, 293] on div "🧲 10x15cm" at bounding box center [614, 294] width 44 height 11
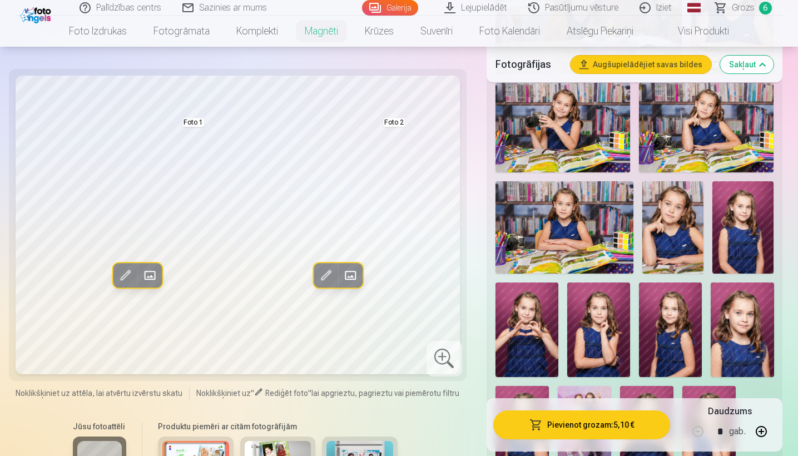
scroll to position [1122, 0]
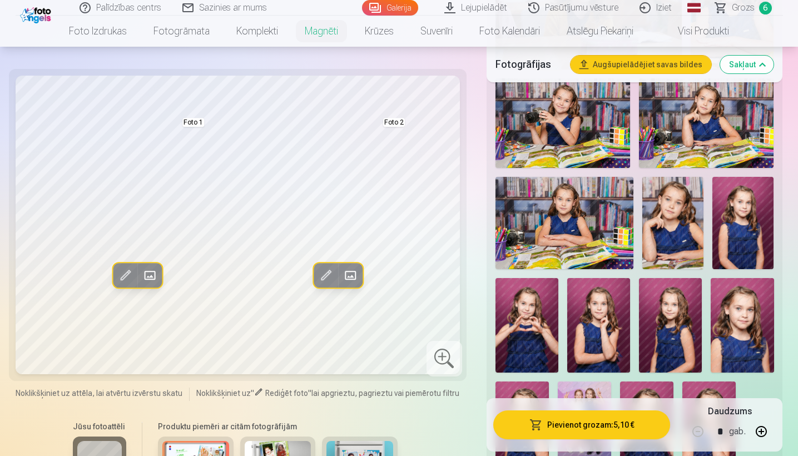
click at [454, 126] on img at bounding box center [563, 123] width 135 height 90
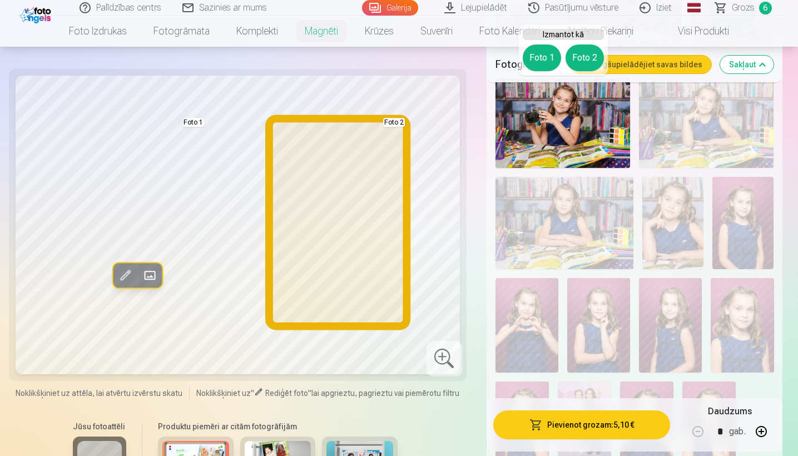
click at [454, 61] on button "Foto 2" at bounding box center [585, 57] width 38 height 27
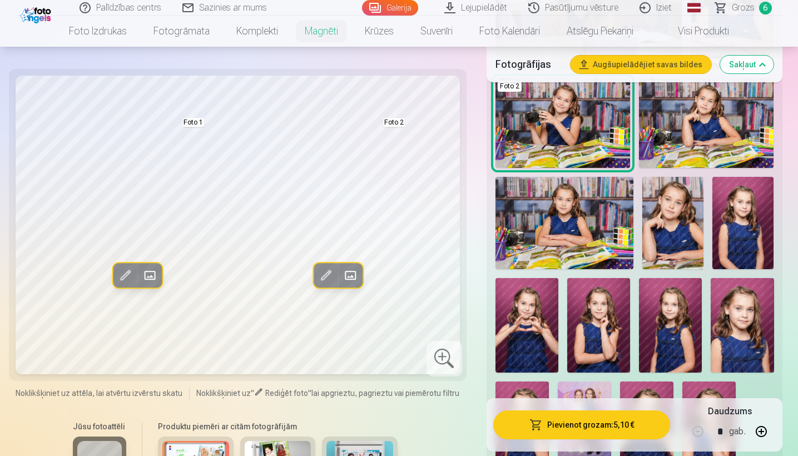
click at [326, 276] on span at bounding box center [325, 275] width 18 height 18
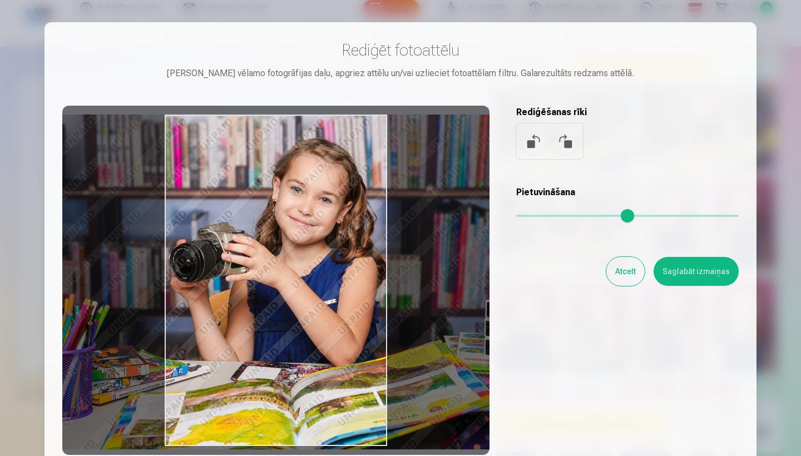
drag, startPoint x: 338, startPoint y: 270, endPoint x: 372, endPoint y: 271, distance: 33.4
click at [372, 271] on div at bounding box center [275, 280] width 427 height 349
click at [454, 276] on button "Saglabāt izmaiņas" at bounding box center [696, 271] width 85 height 29
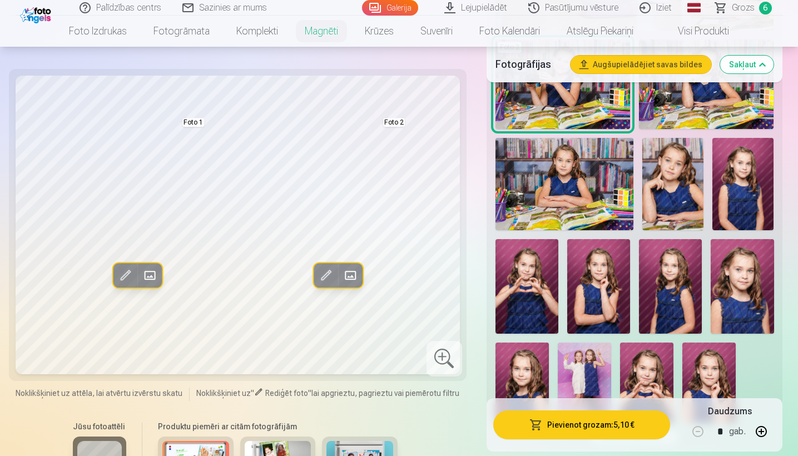
scroll to position [1165, 0]
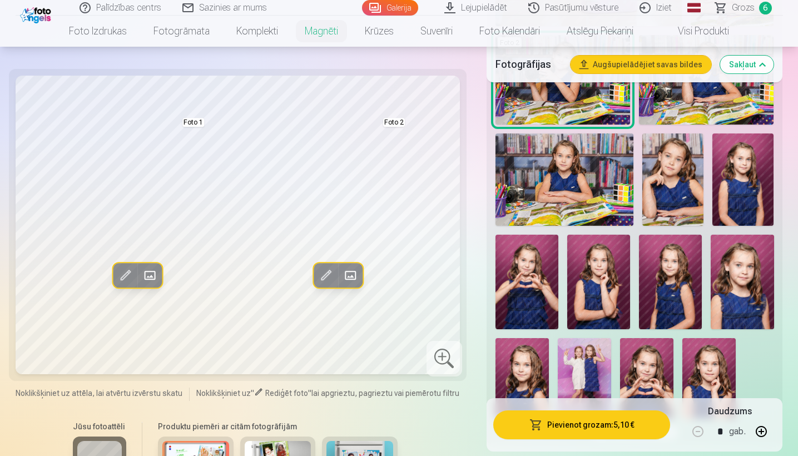
click at [454, 276] on img at bounding box center [527, 282] width 63 height 95
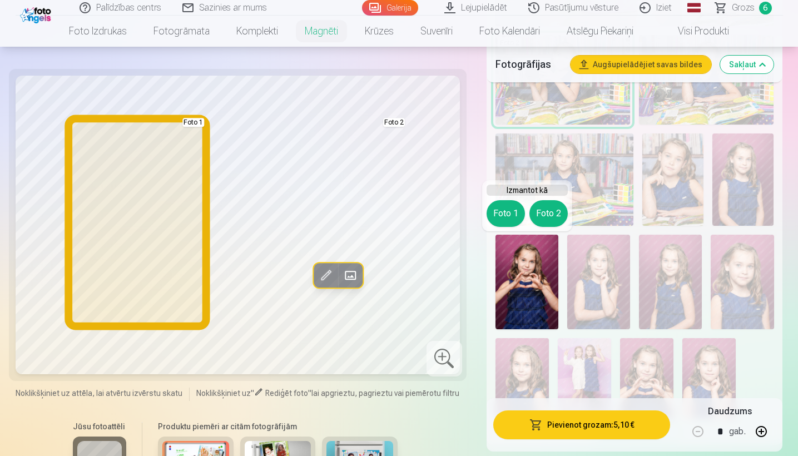
click at [454, 220] on button "Foto 1" at bounding box center [506, 213] width 38 height 27
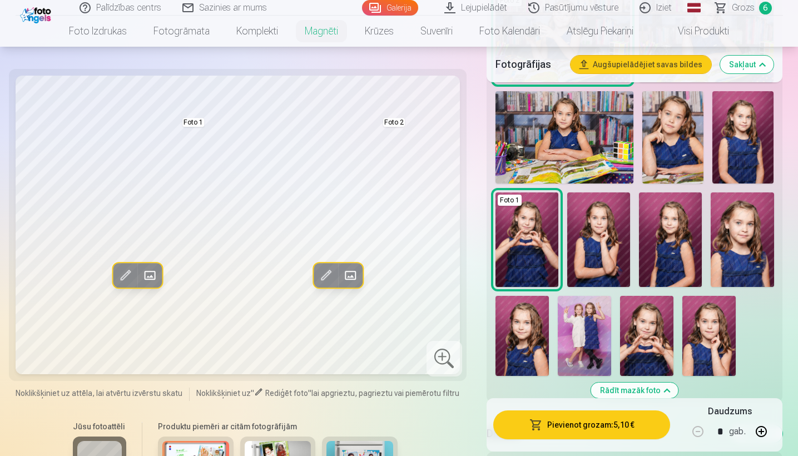
scroll to position [1214, 0]
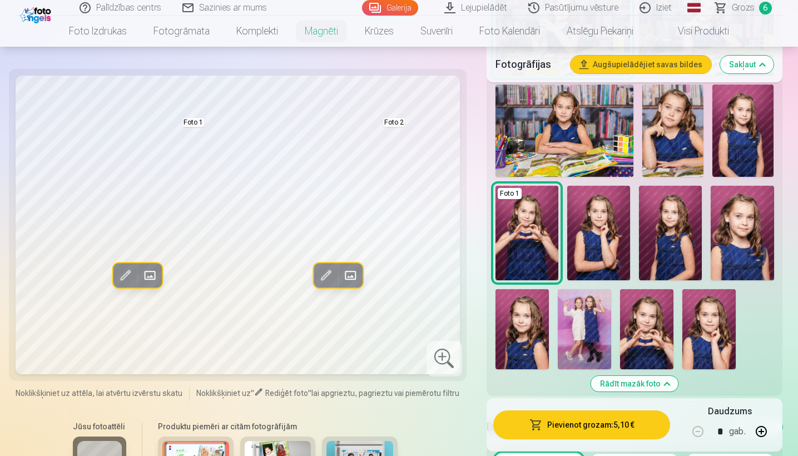
click at [454, 318] on img at bounding box center [646, 329] width 53 height 80
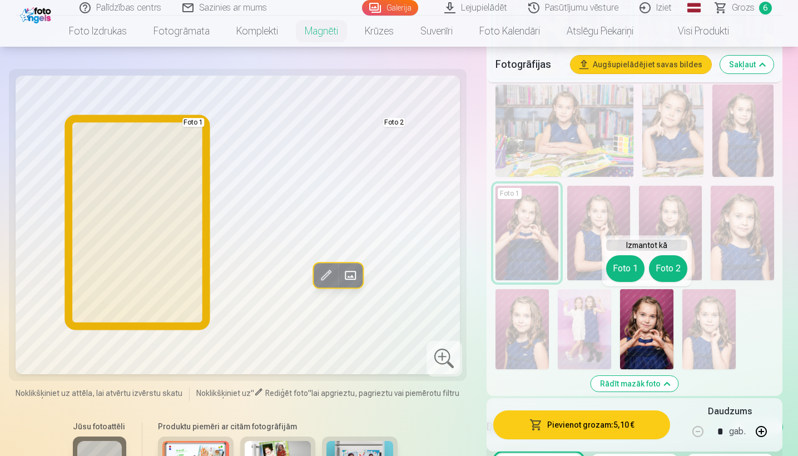
click at [454, 273] on button "Foto 1" at bounding box center [625, 268] width 38 height 27
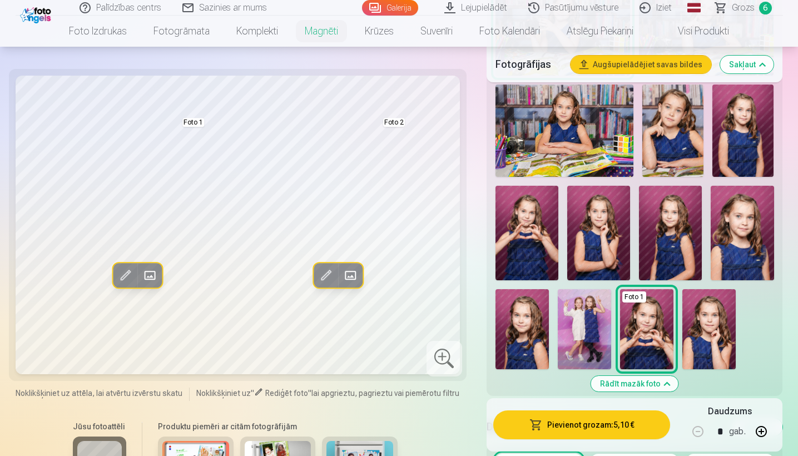
click at [454, 242] on img at bounding box center [527, 233] width 63 height 95
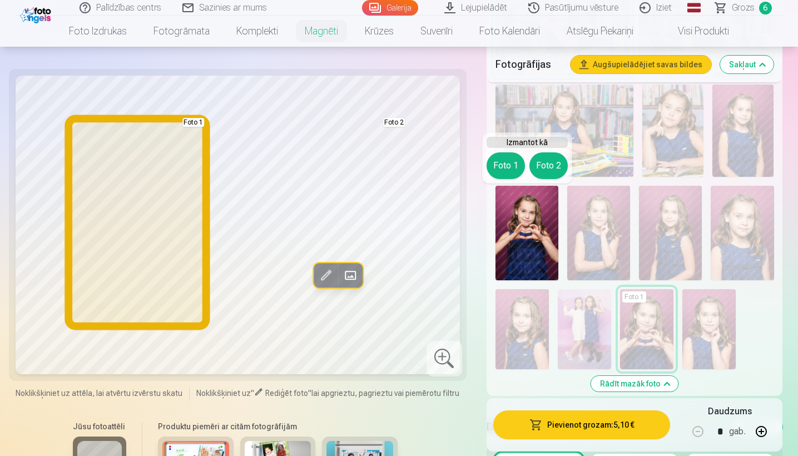
click at [454, 174] on button "Foto 1" at bounding box center [506, 165] width 38 height 27
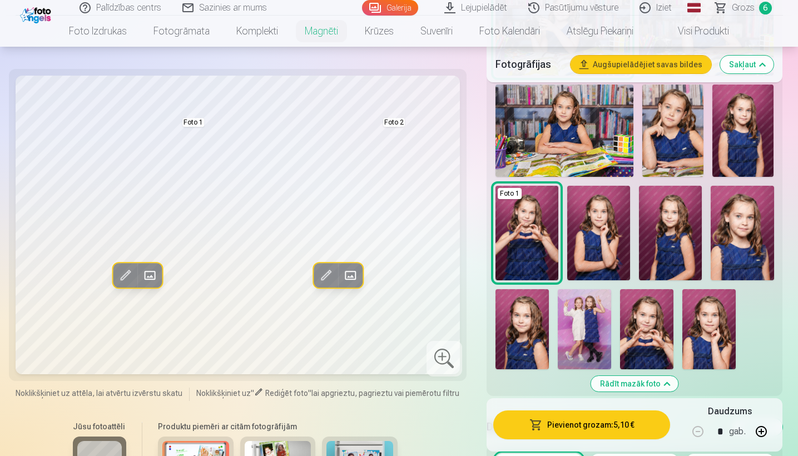
click at [454, 321] on img at bounding box center [646, 329] width 53 height 80
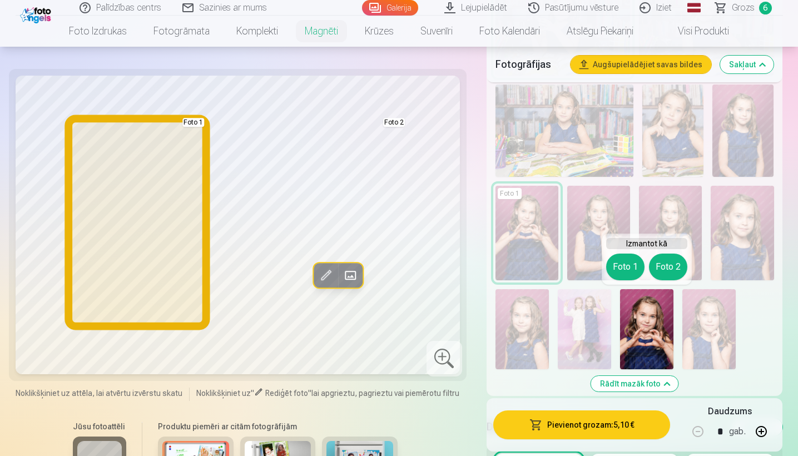
click at [454, 263] on button "Foto 1" at bounding box center [625, 267] width 38 height 27
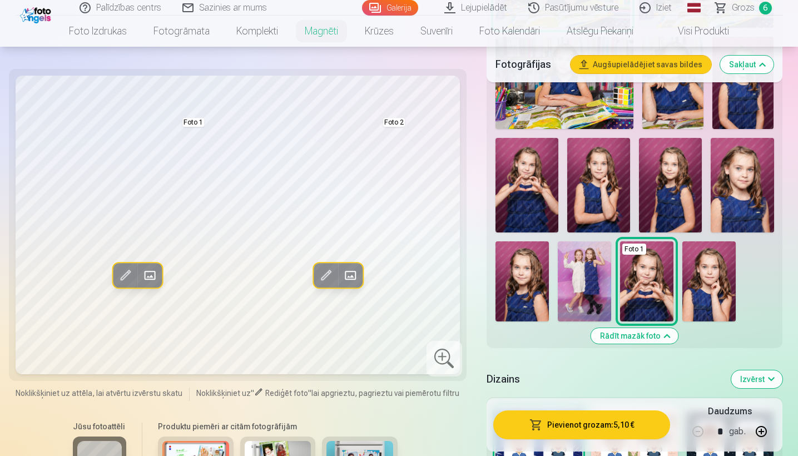
scroll to position [1275, 0]
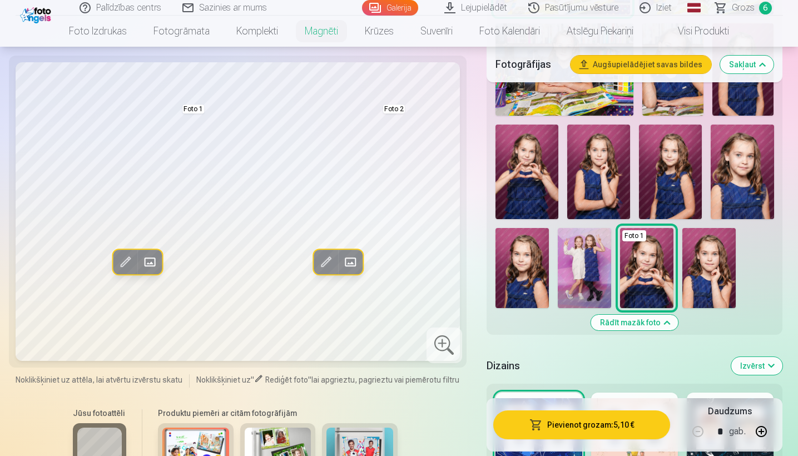
click at [329, 260] on span at bounding box center [325, 262] width 18 height 18
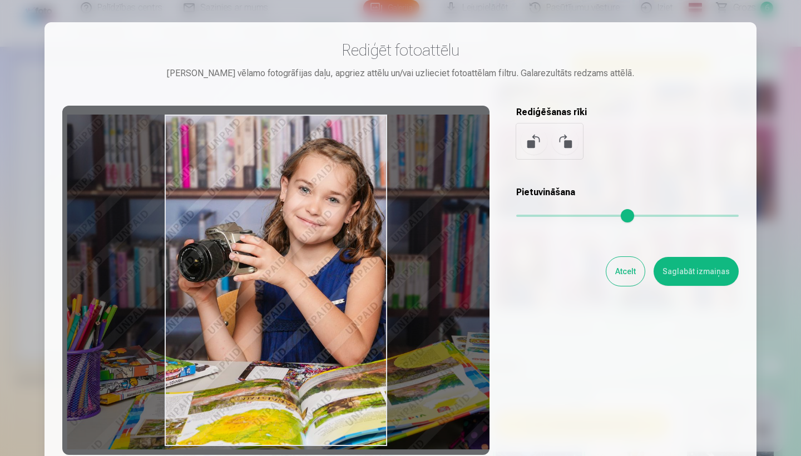
drag, startPoint x: 301, startPoint y: 270, endPoint x: 341, endPoint y: 271, distance: 40.6
click at [342, 271] on div at bounding box center [275, 280] width 427 height 349
click at [454, 268] on button "Saglabāt izmaiņas" at bounding box center [696, 271] width 85 height 29
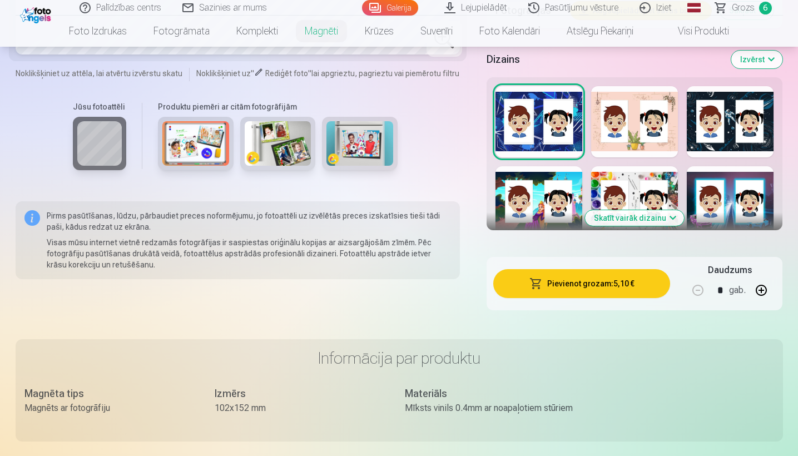
scroll to position [1582, 0]
click at [454, 224] on button "Skatīt vairāk dizainu" at bounding box center [634, 218] width 99 height 16
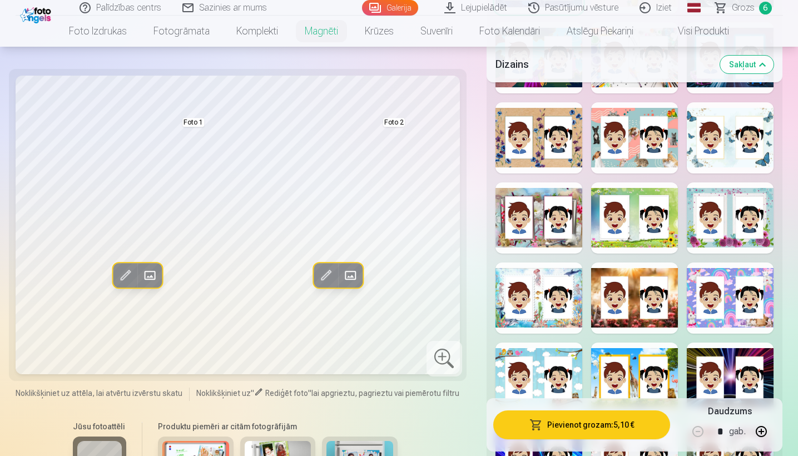
scroll to position [1721, 0]
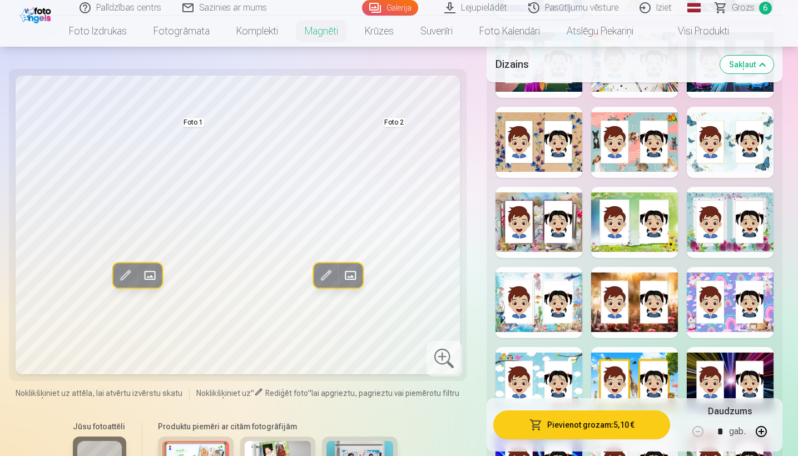
click at [454, 147] on div at bounding box center [730, 142] width 87 height 71
click at [324, 271] on span at bounding box center [325, 275] width 18 height 18
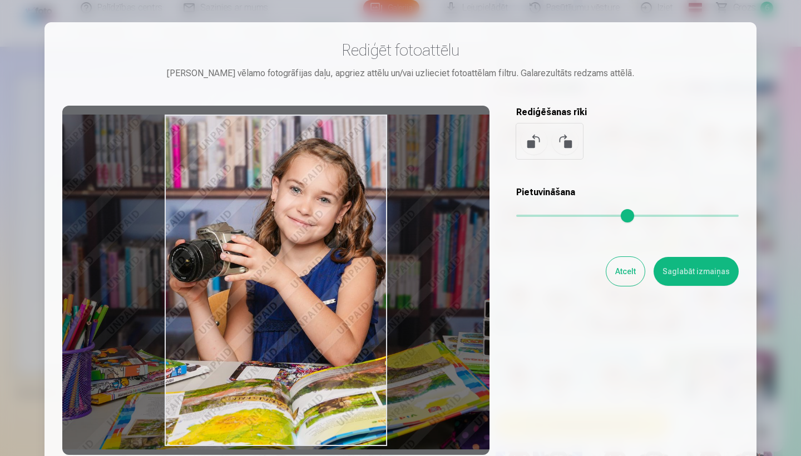
drag, startPoint x: 240, startPoint y: 261, endPoint x: 272, endPoint y: 263, distance: 32.3
click at [272, 263] on div at bounding box center [275, 280] width 427 height 349
click at [454, 272] on button "Saglabāt izmaiņas" at bounding box center [696, 271] width 85 height 29
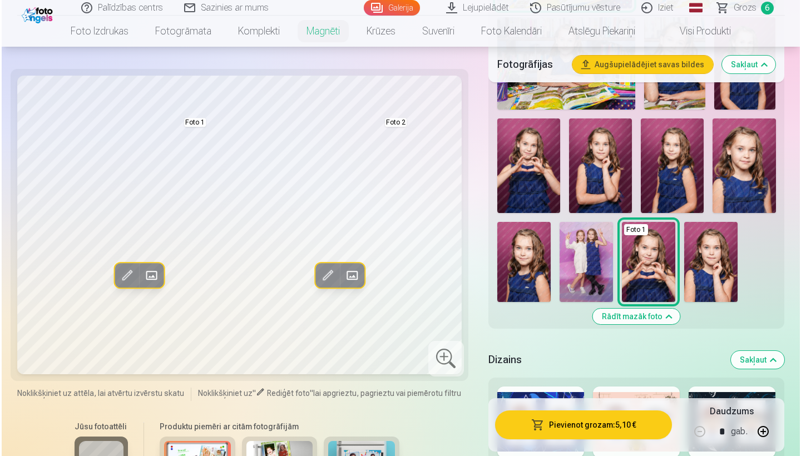
scroll to position [1295, 0]
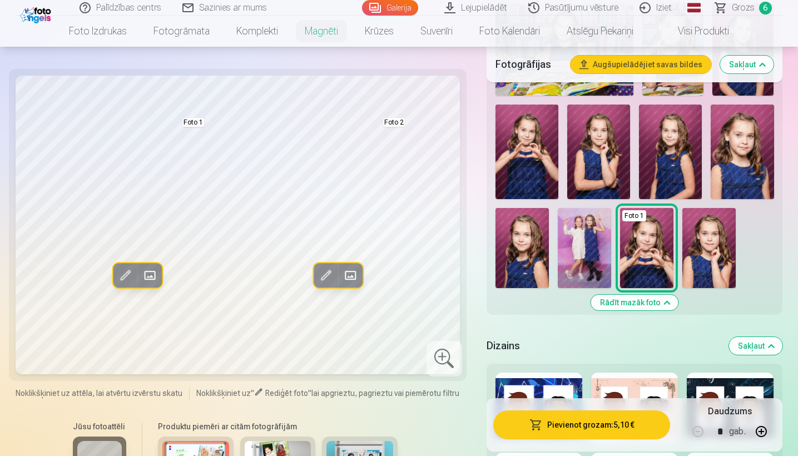
click at [454, 151] on img at bounding box center [527, 152] width 63 height 95
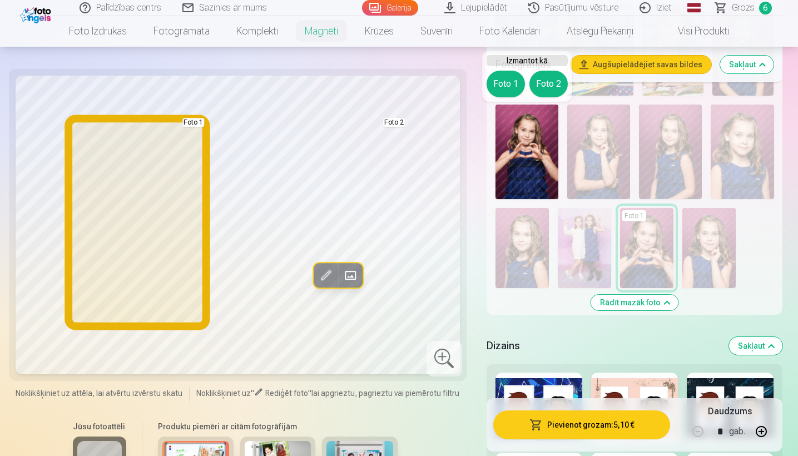
click at [454, 87] on button "Foto 1" at bounding box center [506, 84] width 38 height 27
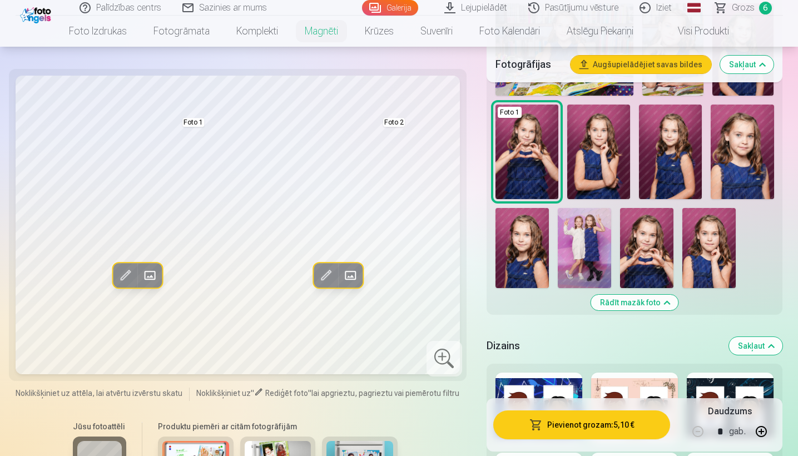
click at [454, 392] on button "Pievienot grozam : 5,10 €" at bounding box center [581, 424] width 177 height 29
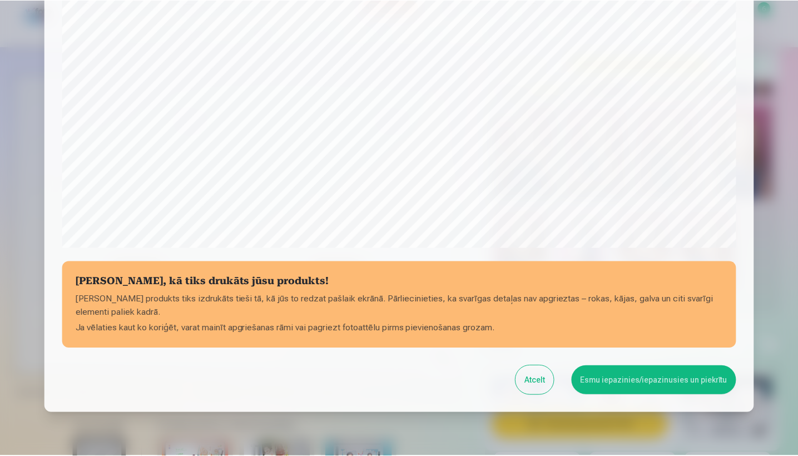
scroll to position [345, 0]
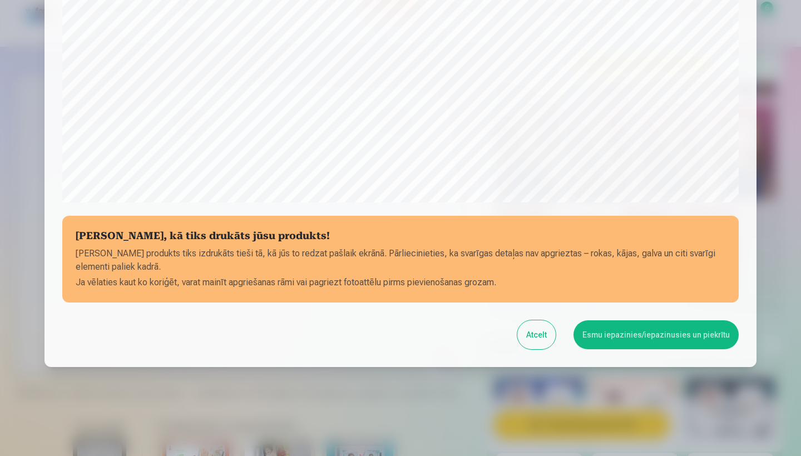
click at [454, 343] on button "Esmu iepazinies/iepazinusies un piekrītu" at bounding box center [655, 334] width 165 height 29
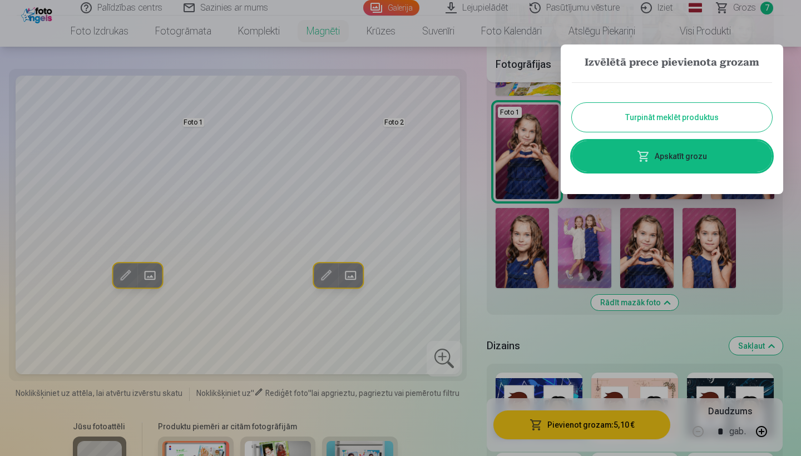
click at [454, 120] on button "Turpināt meklēt produktus" at bounding box center [672, 117] width 200 height 29
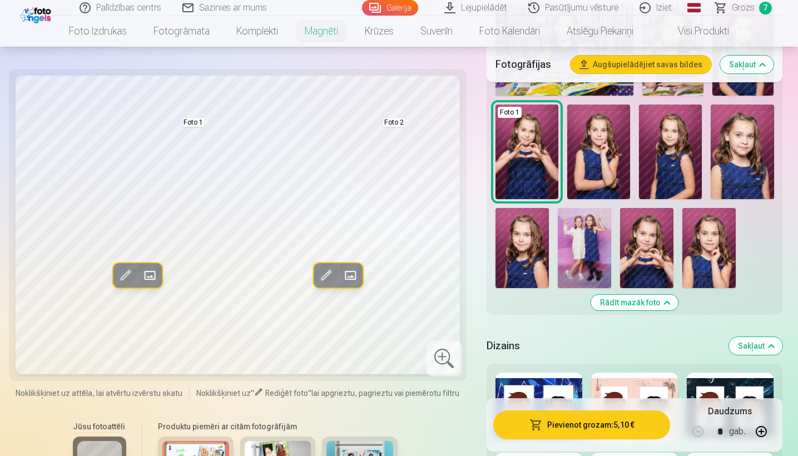
click at [454, 6] on span "Grozs" at bounding box center [743, 7] width 23 height 13
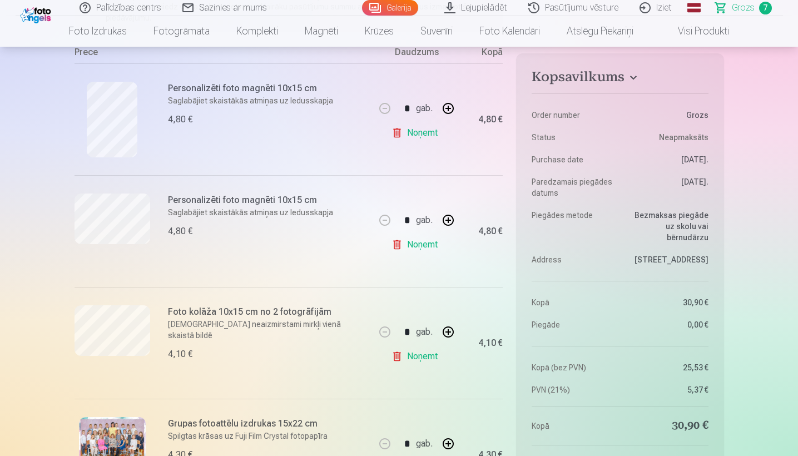
scroll to position [218, 0]
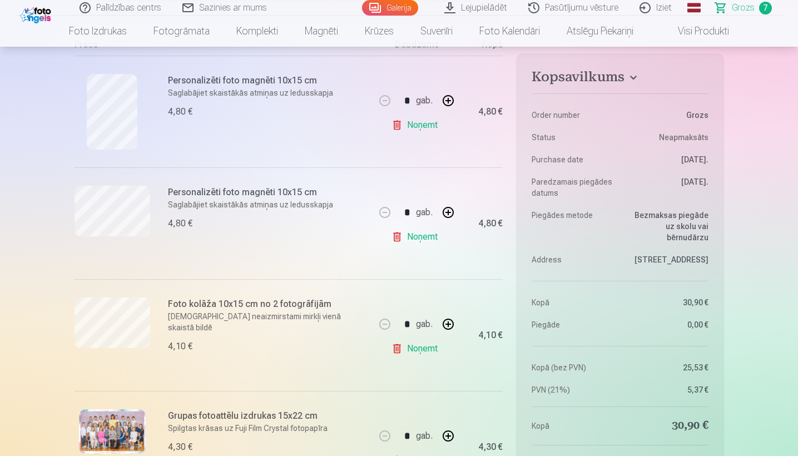
click at [430, 236] on link "Noņemt" at bounding box center [417, 237] width 51 height 22
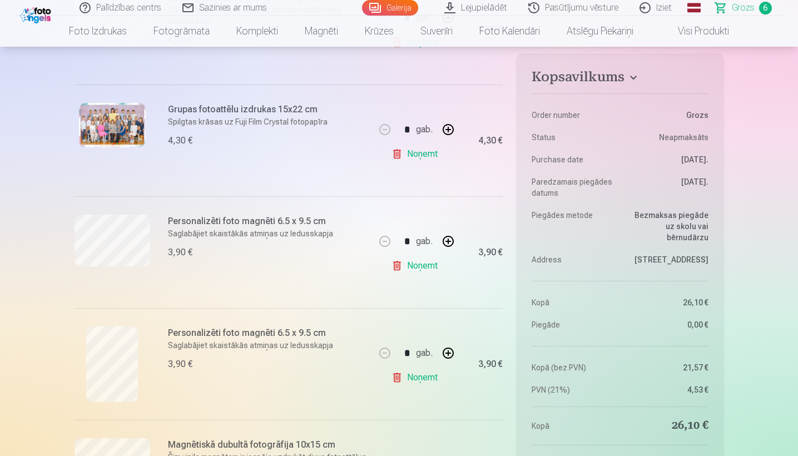
scroll to position [424, 0]
click at [422, 270] on link "Noņemt" at bounding box center [417, 265] width 51 height 22
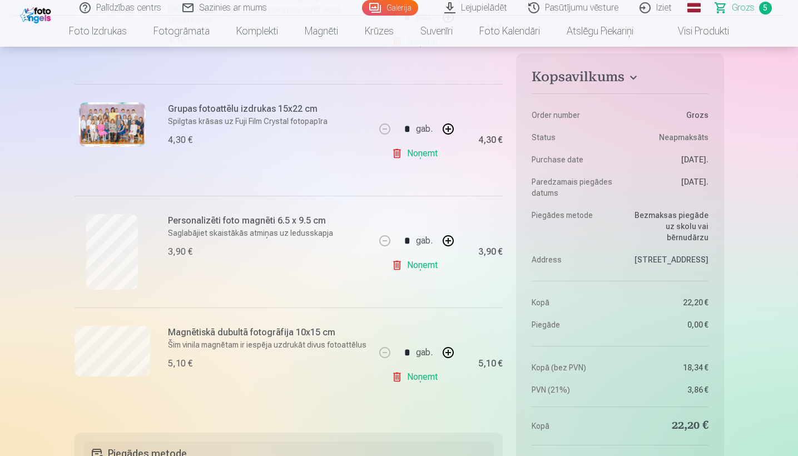
click at [417, 270] on link "Noņemt" at bounding box center [417, 265] width 51 height 22
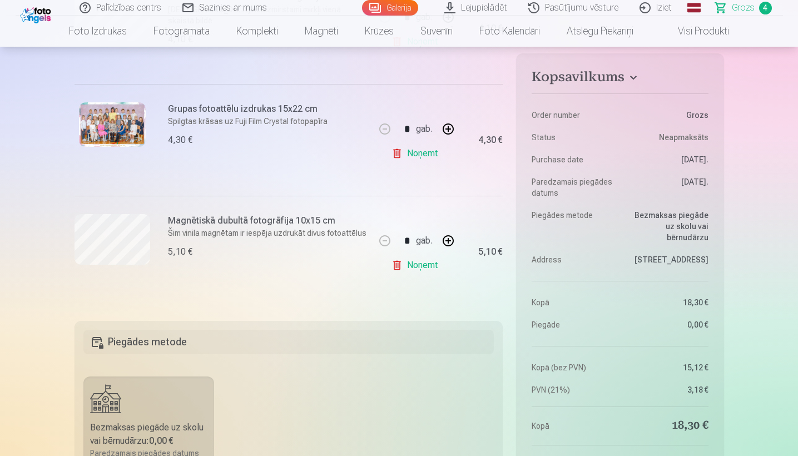
click at [444, 239] on button "button" at bounding box center [448, 240] width 27 height 27
click at [444, 241] on button "button" at bounding box center [448, 240] width 27 height 27
type input "*"
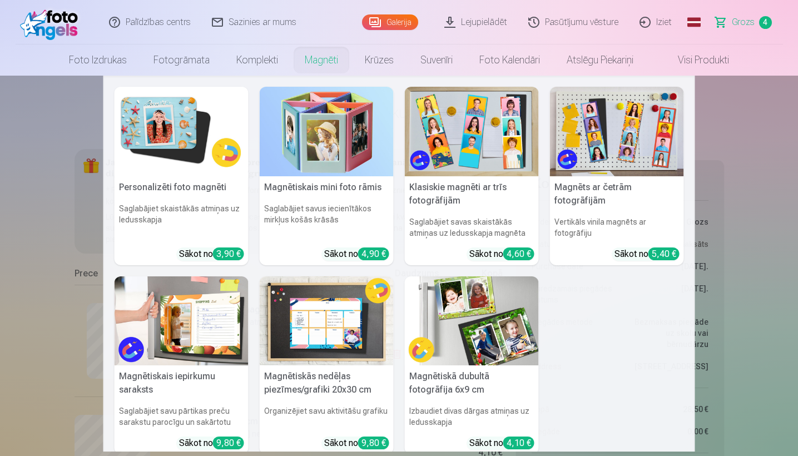
scroll to position [0, 0]
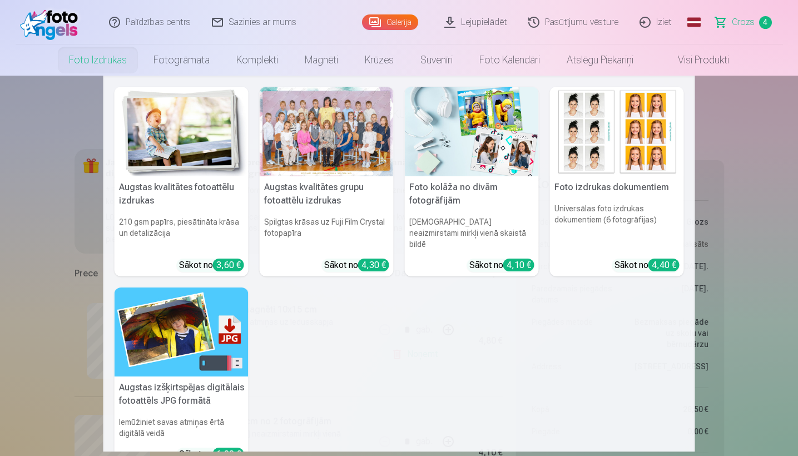
click at [181, 161] on img at bounding box center [182, 132] width 134 height 90
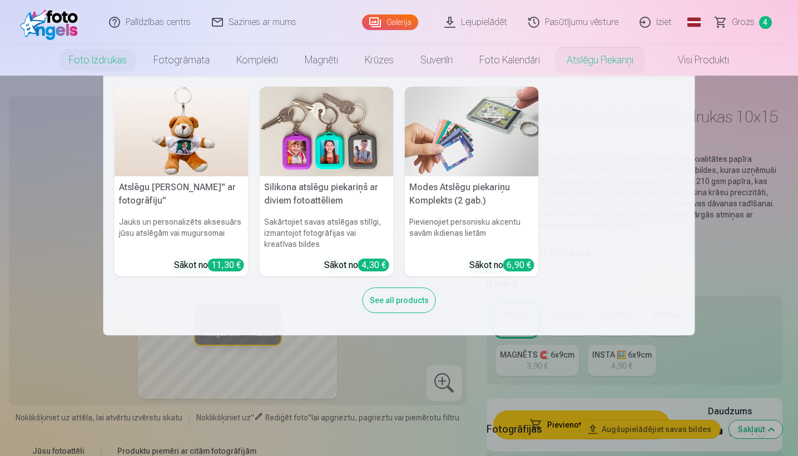
click at [454, 176] on h5 "Modes Atslēgu piekariņu Komplekts (2 gab.)" at bounding box center [472, 194] width 134 height 36
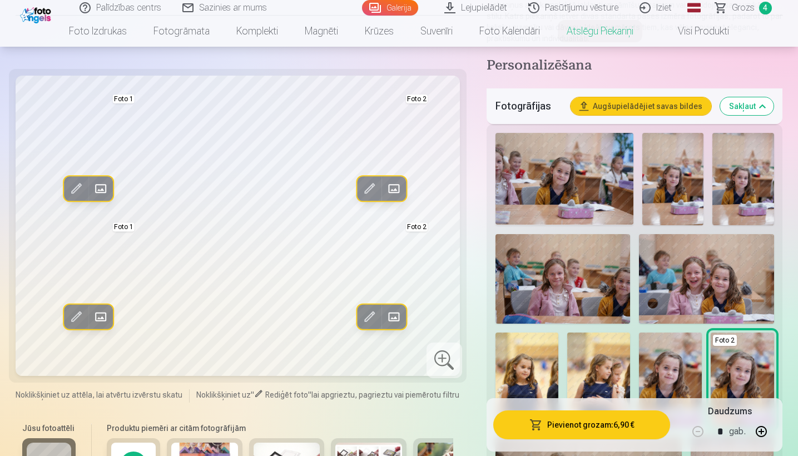
scroll to position [148, 0]
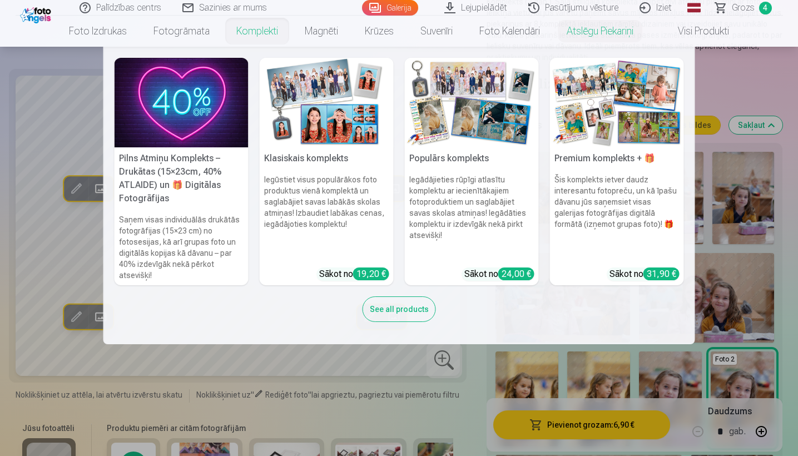
click at [251, 30] on link "Komplekti" at bounding box center [257, 31] width 68 height 31
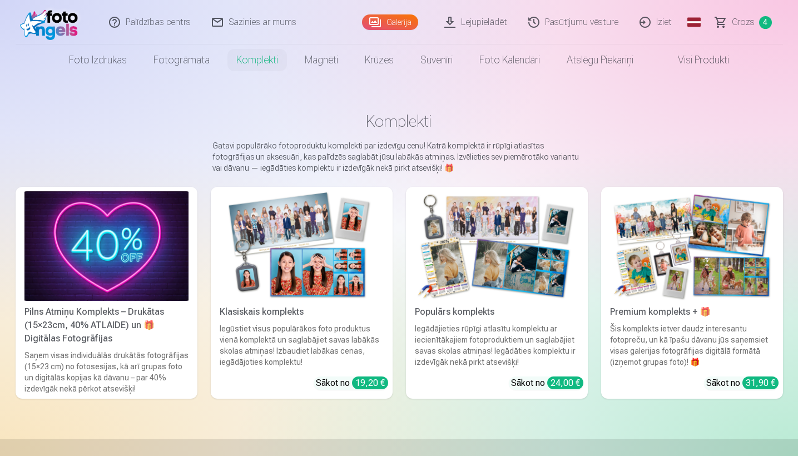
click at [454, 247] on img at bounding box center [692, 246] width 164 height 110
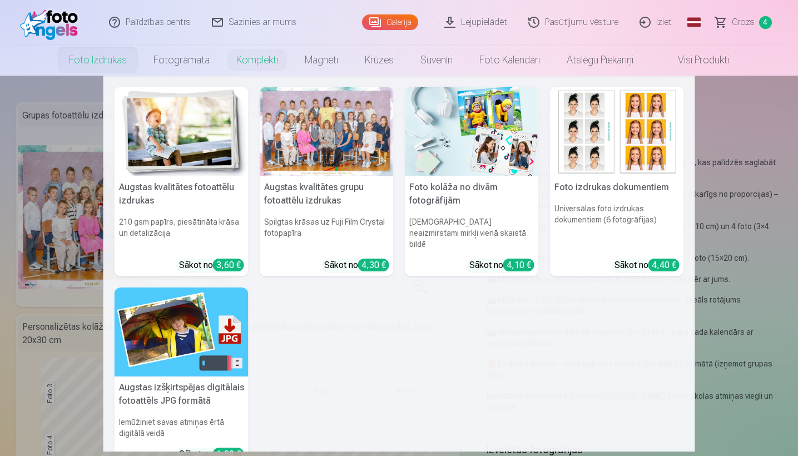
click at [414, 159] on img at bounding box center [472, 132] width 134 height 90
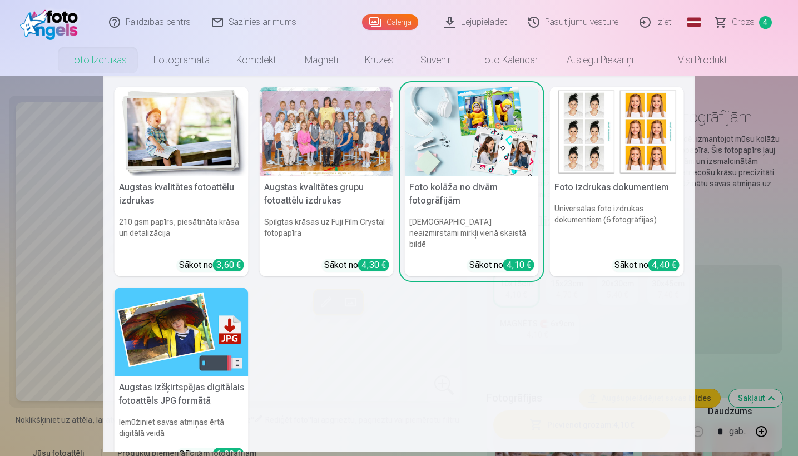
click at [187, 146] on img at bounding box center [182, 132] width 134 height 90
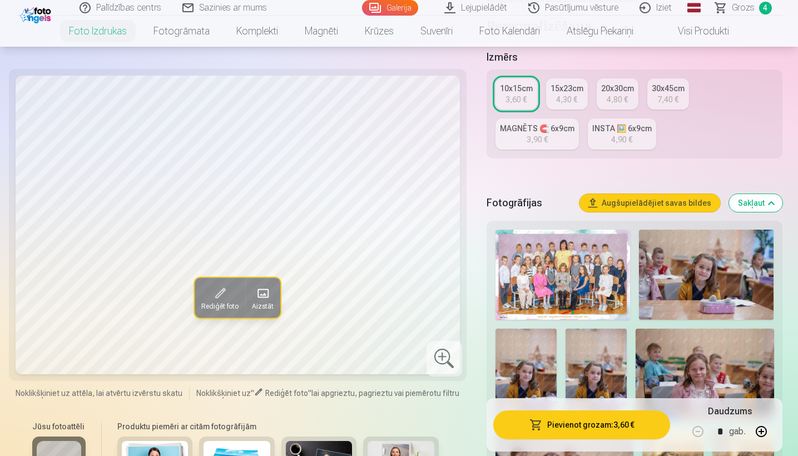
scroll to position [58, 0]
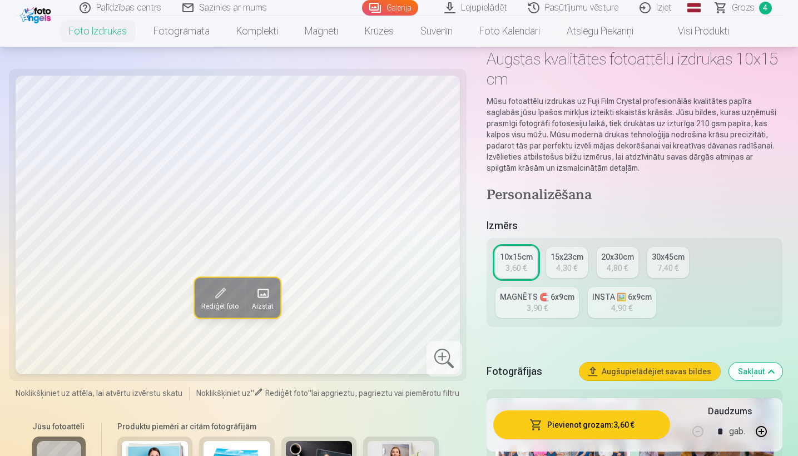
click at [454, 266] on div "4,30 €" at bounding box center [566, 268] width 21 height 11
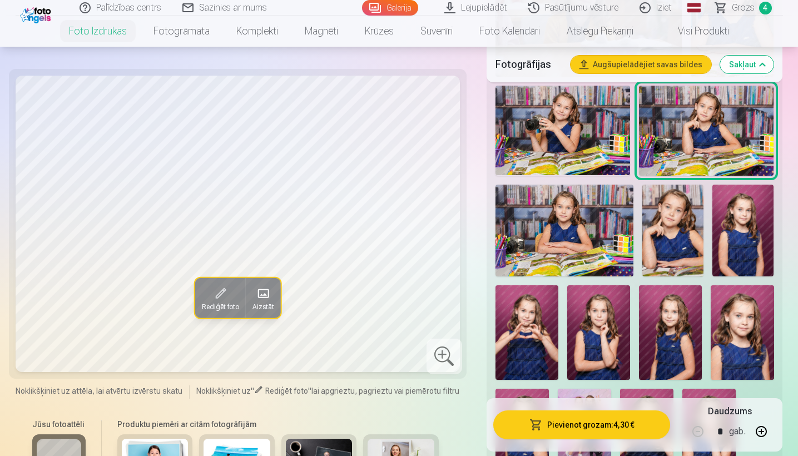
scroll to position [1109, 0]
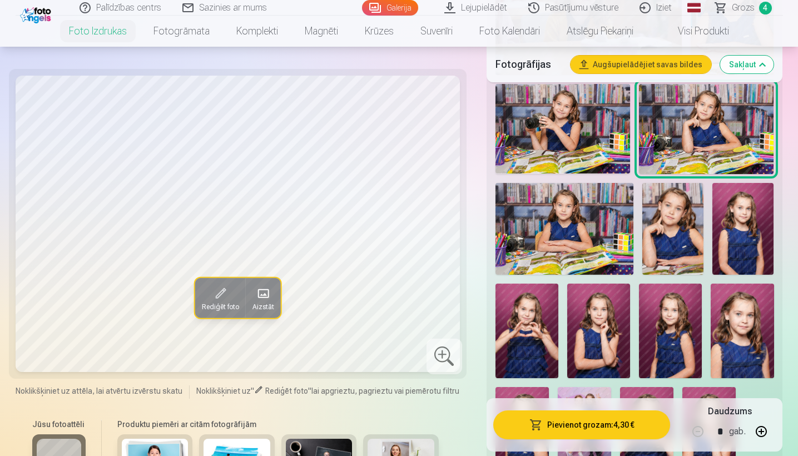
click at [454, 143] on img at bounding box center [563, 129] width 135 height 90
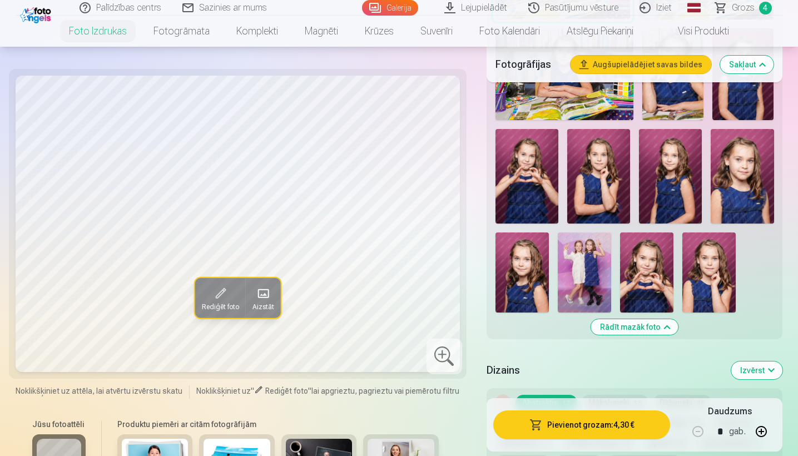
scroll to position [1268, 0]
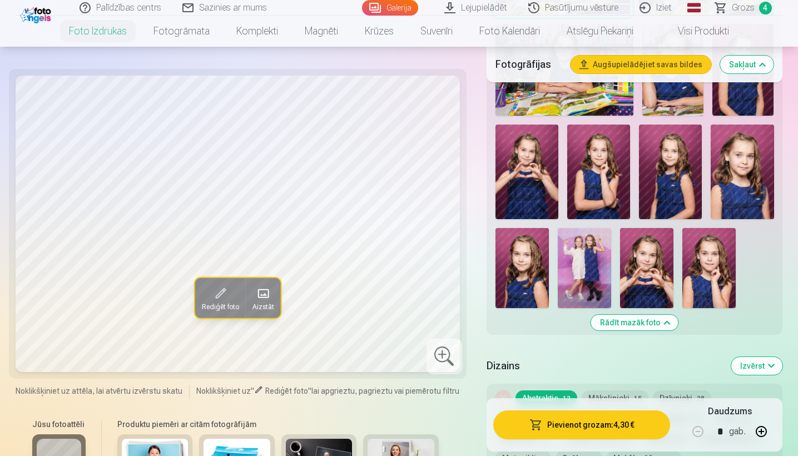
click at [454, 182] on img at bounding box center [527, 172] width 63 height 95
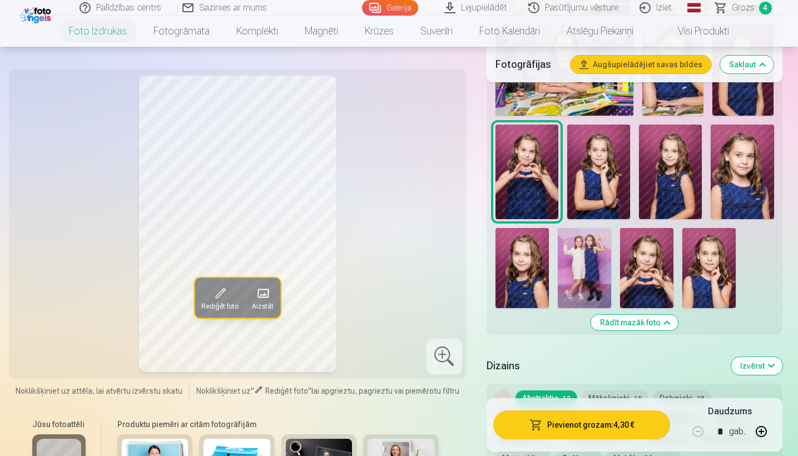
click at [454, 214] on img at bounding box center [670, 172] width 63 height 95
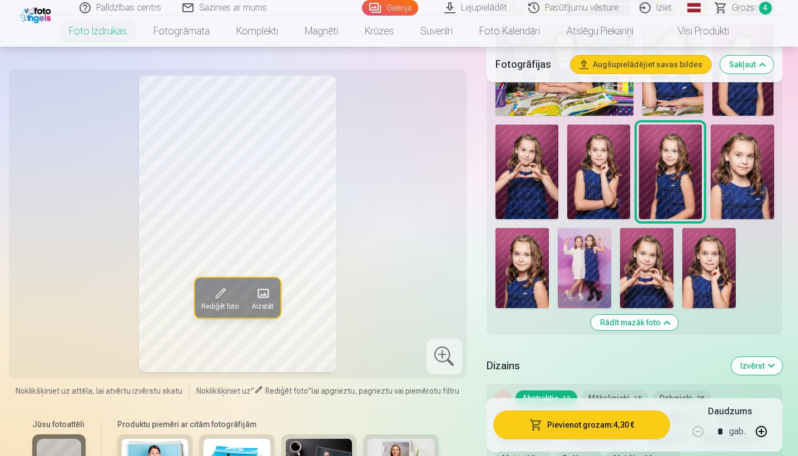
click at [454, 189] on img at bounding box center [527, 172] width 63 height 95
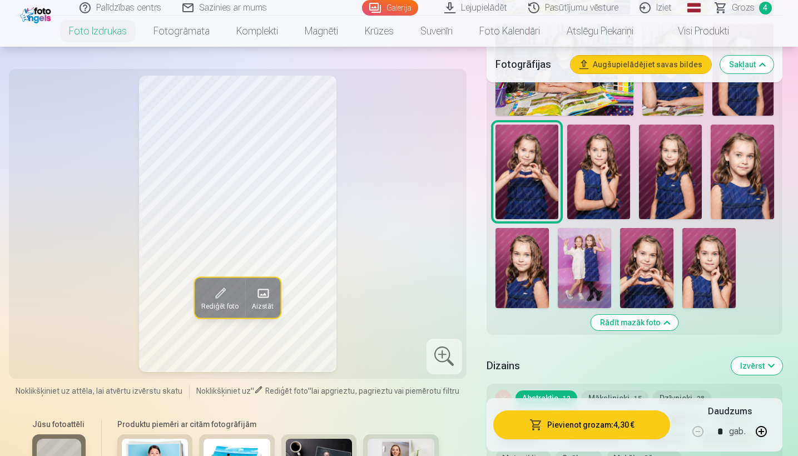
scroll to position [1262, 0]
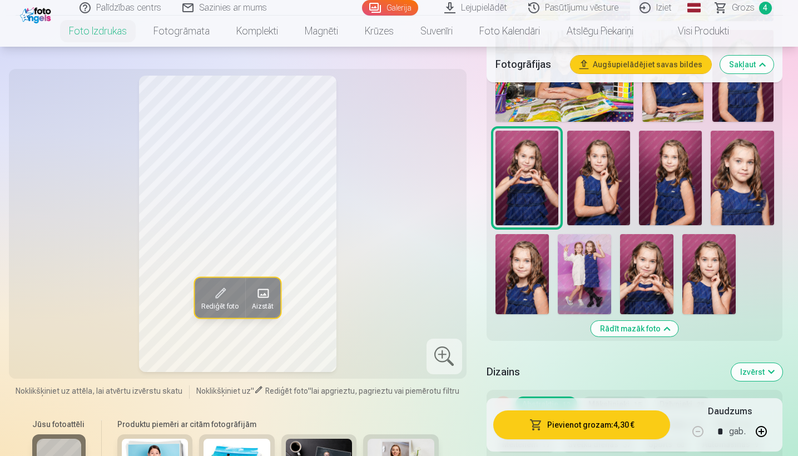
click at [454, 265] on img at bounding box center [522, 274] width 53 height 80
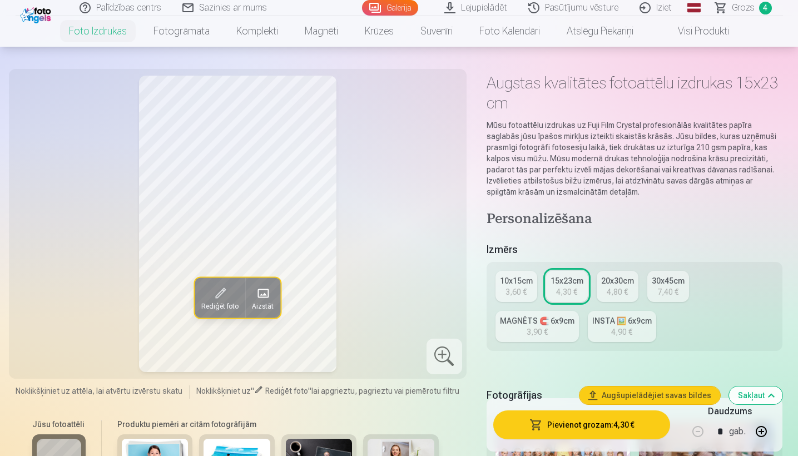
scroll to position [32, 0]
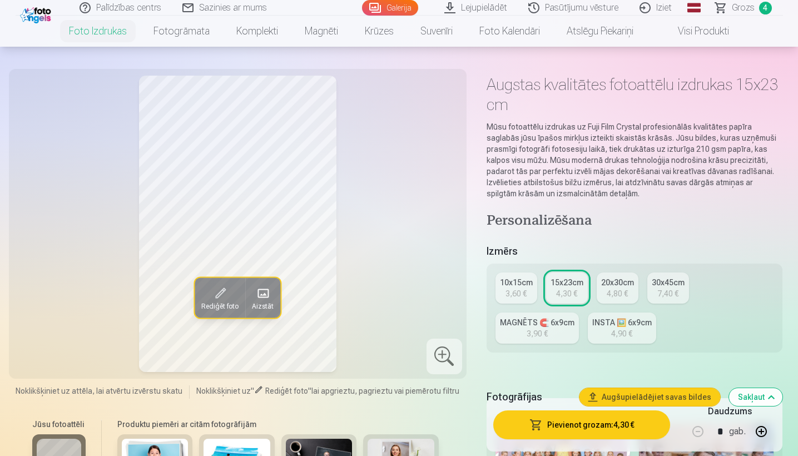
click at [454, 289] on link "10x15cm 3,60 €" at bounding box center [517, 288] width 42 height 31
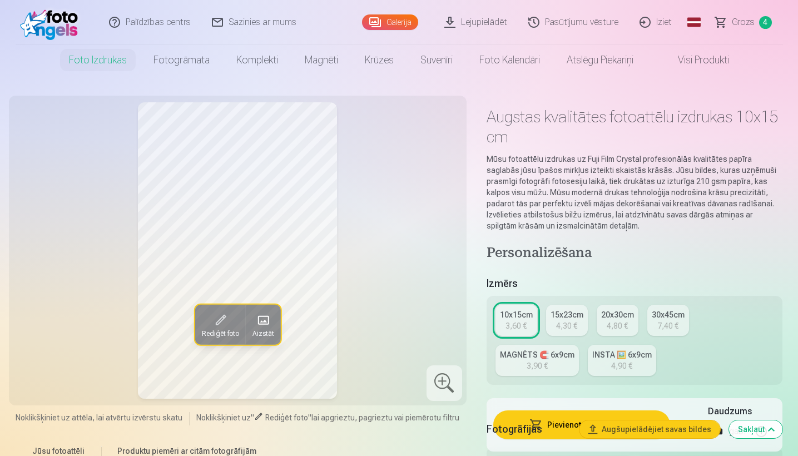
click at [454, 392] on h5 "Fotogrāfijas" at bounding box center [529, 430] width 85 height 16
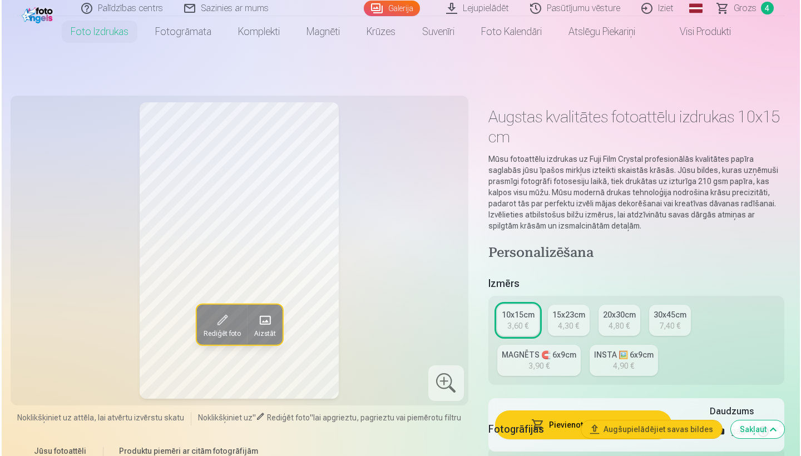
scroll to position [88, 0]
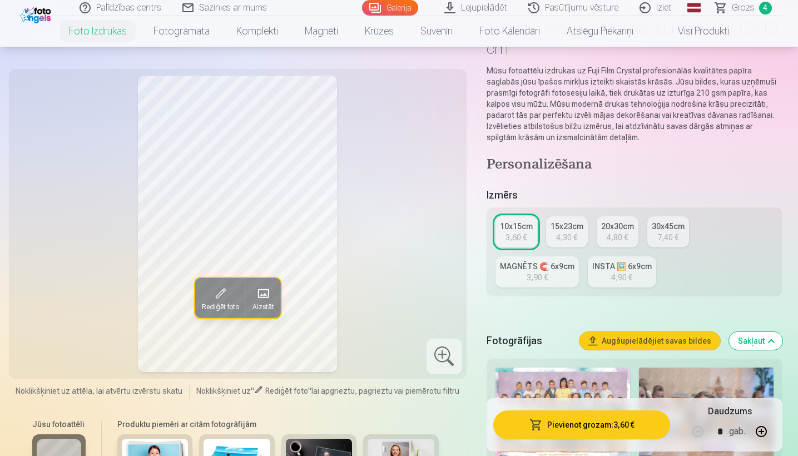
click at [454, 392] on button "Pievienot grozam : 3,60 €" at bounding box center [581, 424] width 177 height 29
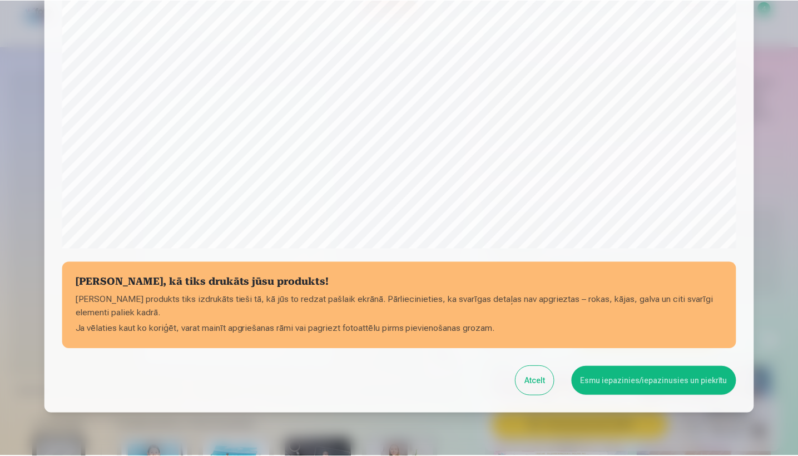
scroll to position [345, 0]
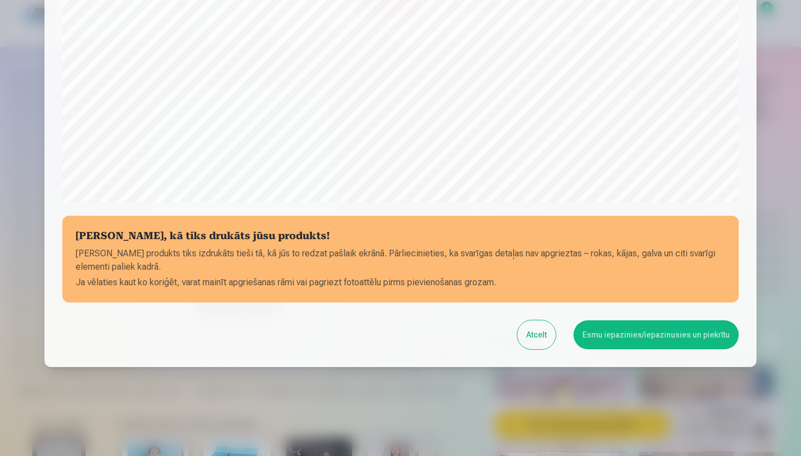
click at [454, 333] on button "Esmu iepazinies/iepazinusies un piekrītu" at bounding box center [655, 334] width 165 height 29
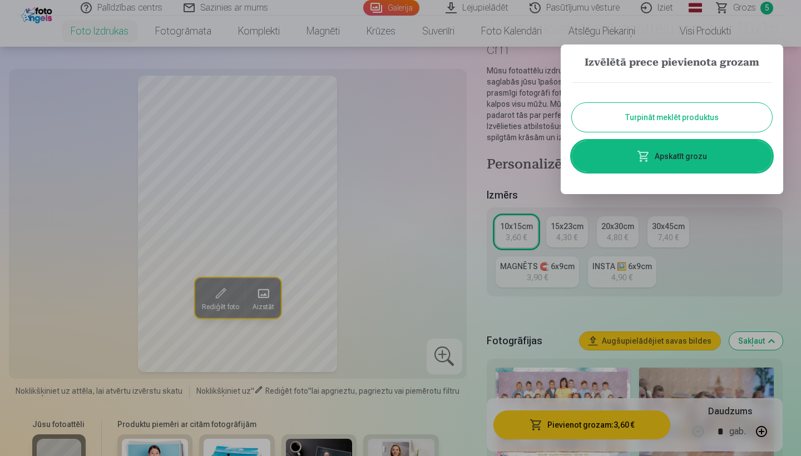
click at [454, 12] on div at bounding box center [400, 228] width 801 height 456
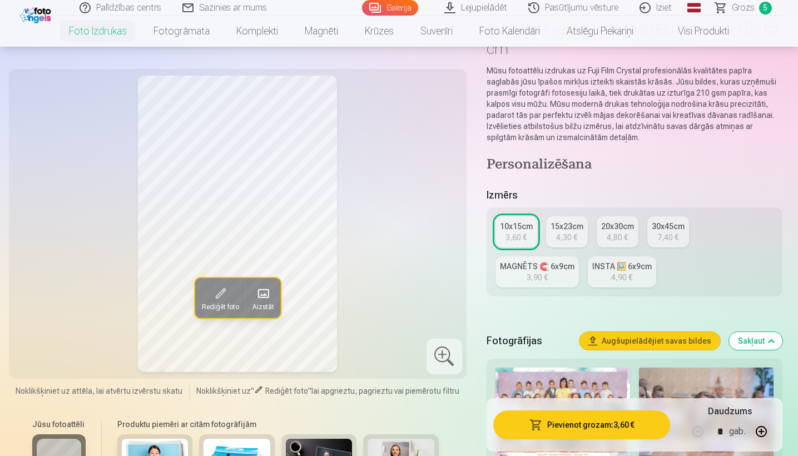
click at [454, 8] on span "Grozs" at bounding box center [743, 7] width 23 height 13
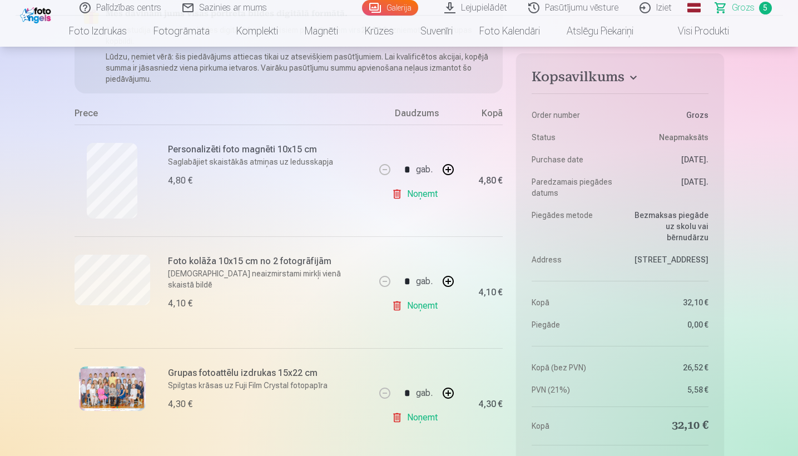
scroll to position [150, 0]
click at [420, 197] on link "Noņemt" at bounding box center [417, 193] width 51 height 22
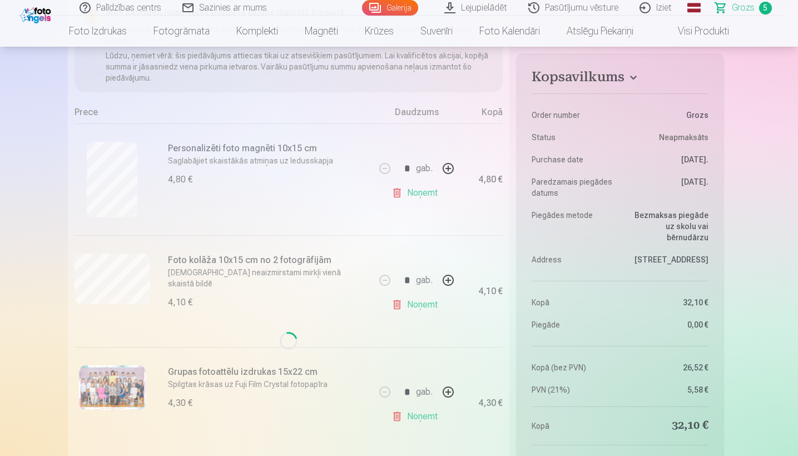
type input "*"
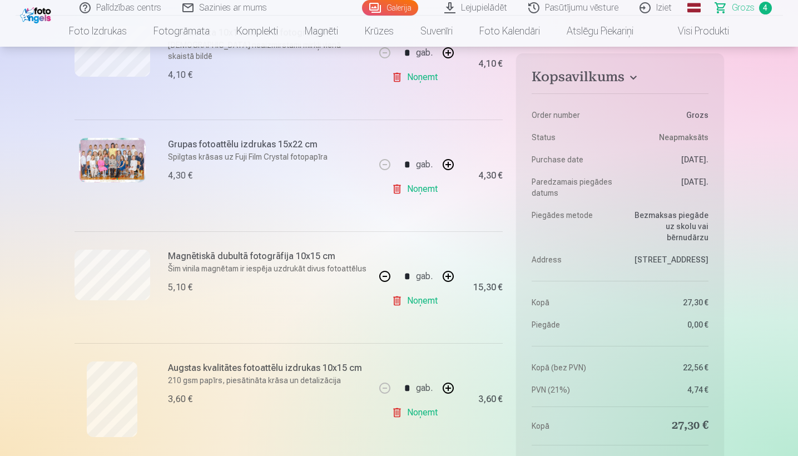
scroll to position [315, 0]
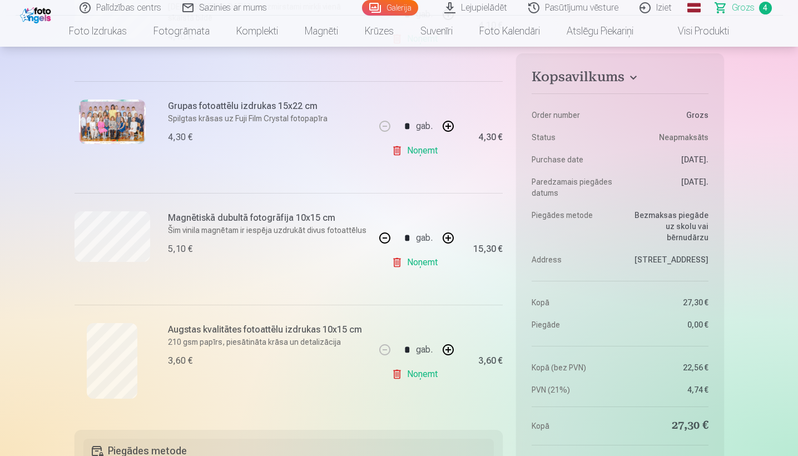
click at [447, 241] on button "button" at bounding box center [448, 238] width 27 height 27
type input "*"
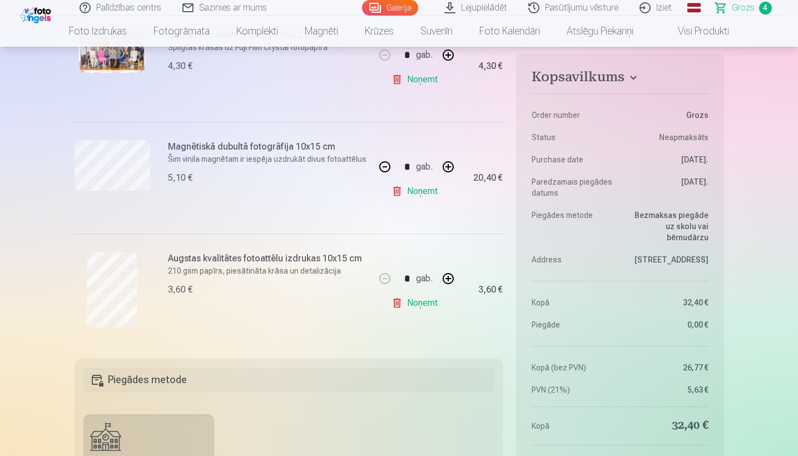
scroll to position [381, 0]
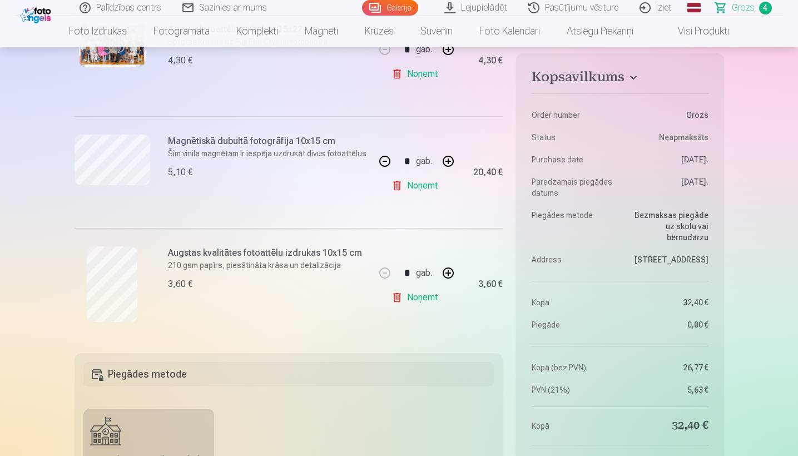
click at [423, 298] on link "Noņemt" at bounding box center [417, 297] width 51 height 22
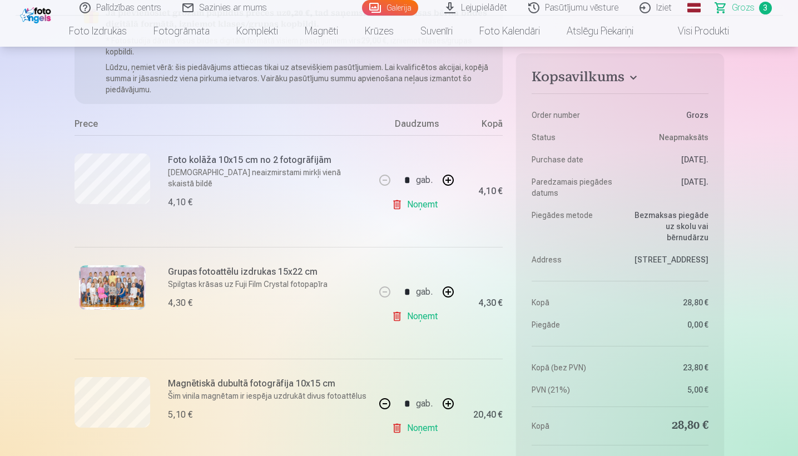
scroll to position [152, 0]
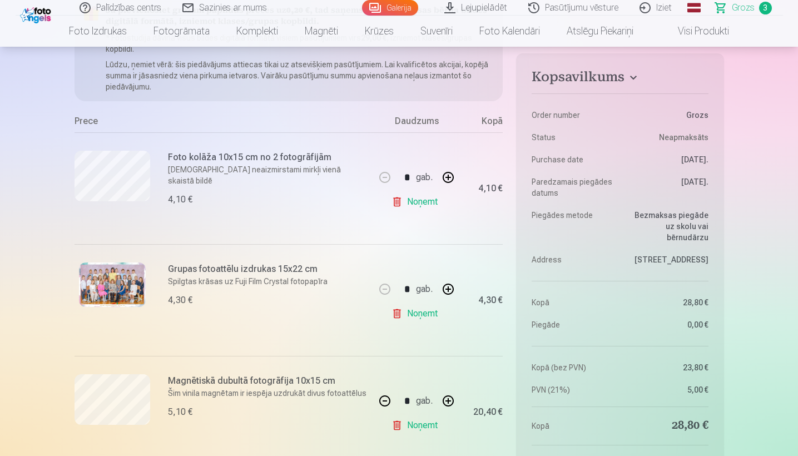
click at [224, 152] on h6 "Foto kolāža 10x15 cm no 2 fotogrāfijām" at bounding box center [268, 157] width 201 height 13
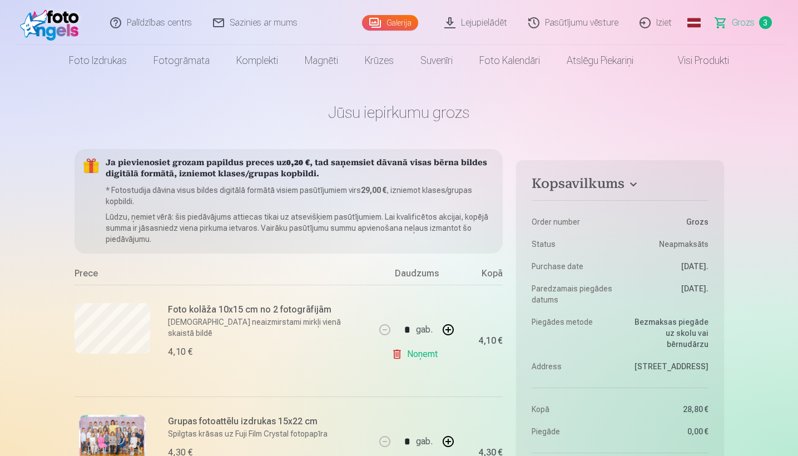
scroll to position [0, 0]
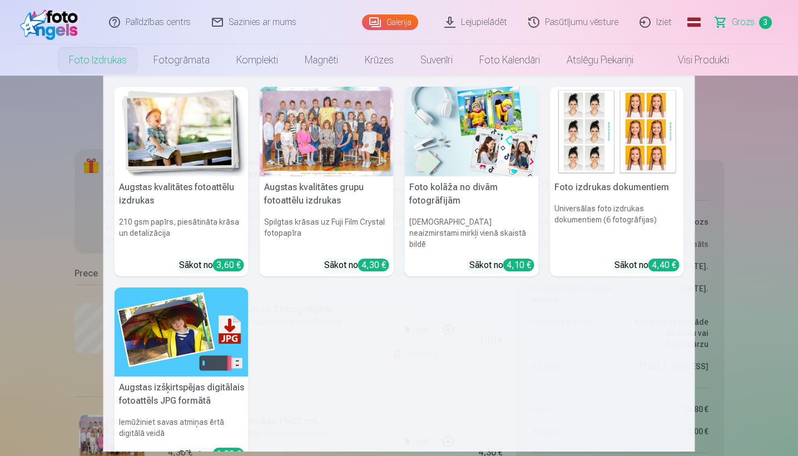
click at [454, 167] on img at bounding box center [472, 132] width 134 height 90
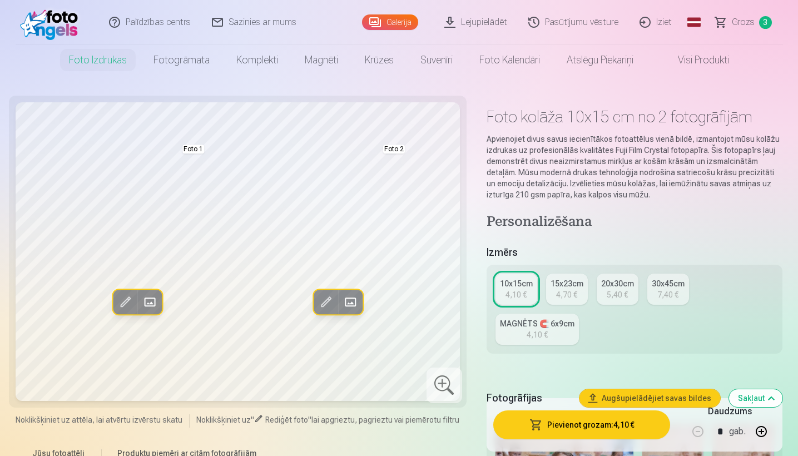
click at [454, 285] on div "15x23cm" at bounding box center [567, 283] width 33 height 11
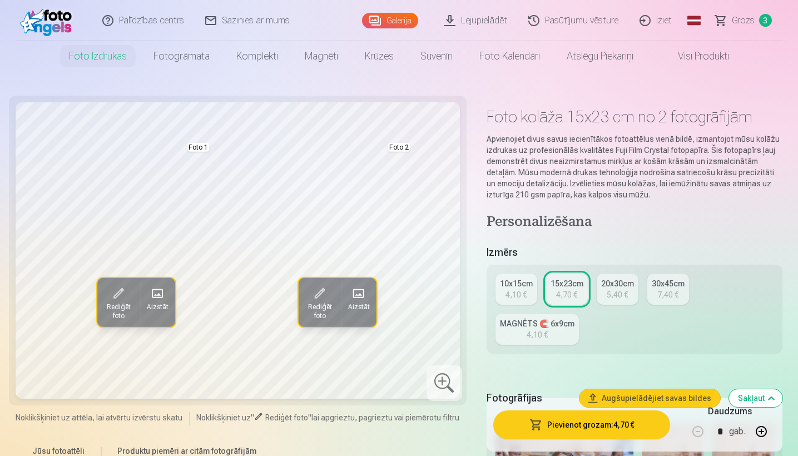
scroll to position [8, 0]
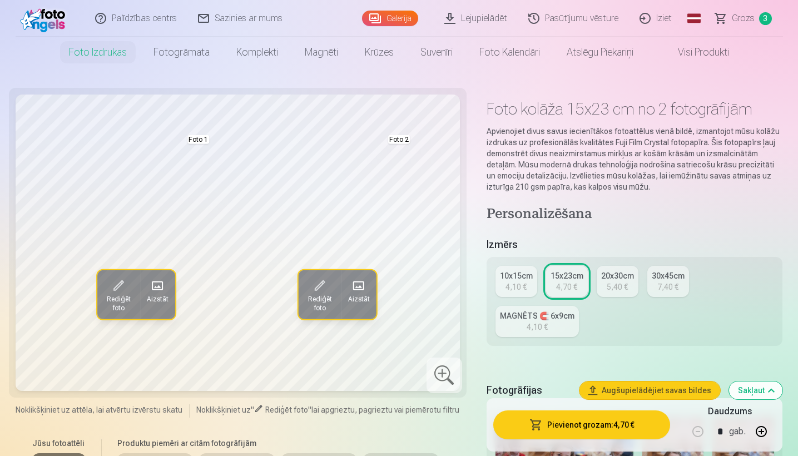
click at [454, 290] on div "4,10 €" at bounding box center [516, 286] width 21 height 11
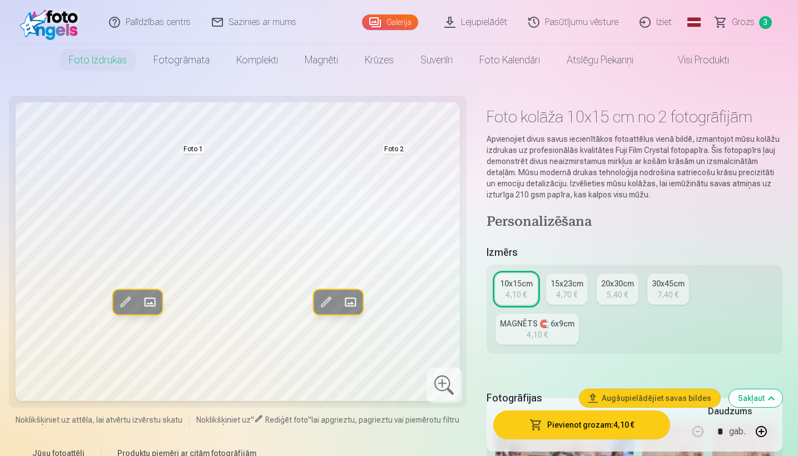
click at [454, 24] on span "Grozs" at bounding box center [743, 22] width 23 height 13
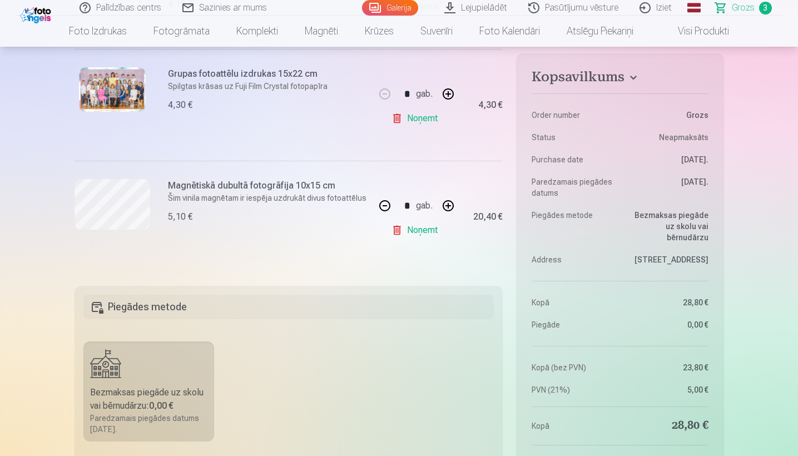
scroll to position [348, 0]
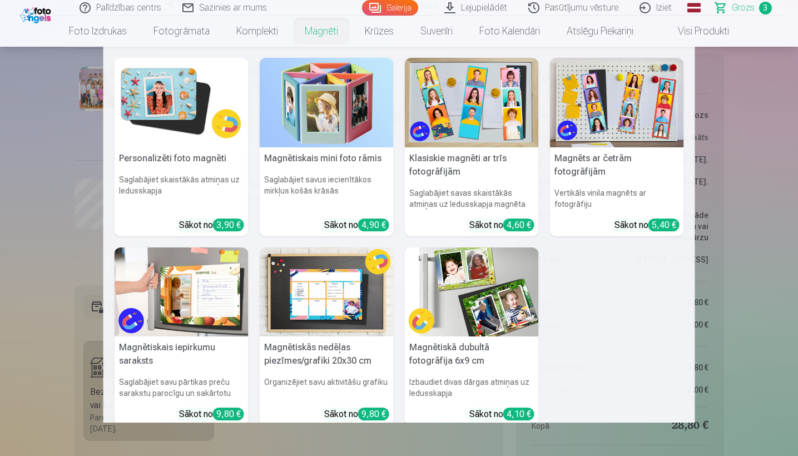
click at [454, 301] on img at bounding box center [472, 292] width 134 height 90
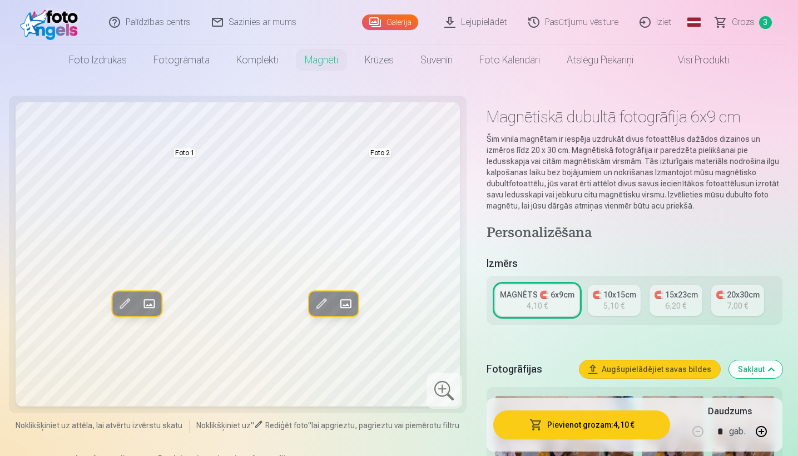
click at [454, 301] on div "5,10 €" at bounding box center [613, 305] width 21 height 11
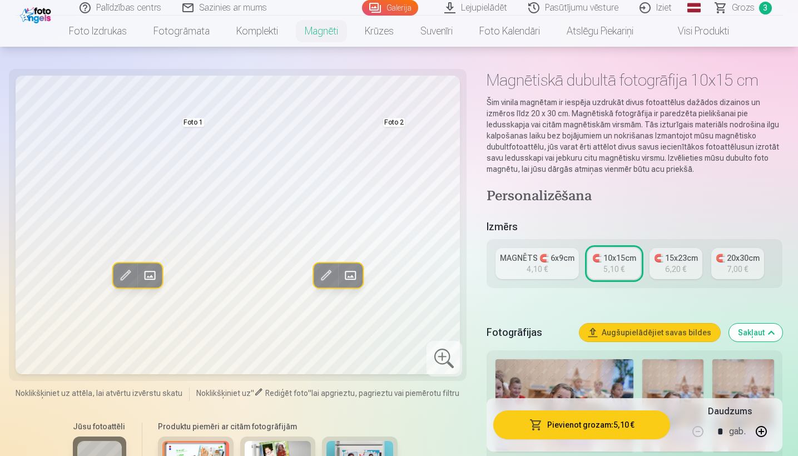
scroll to position [38, 0]
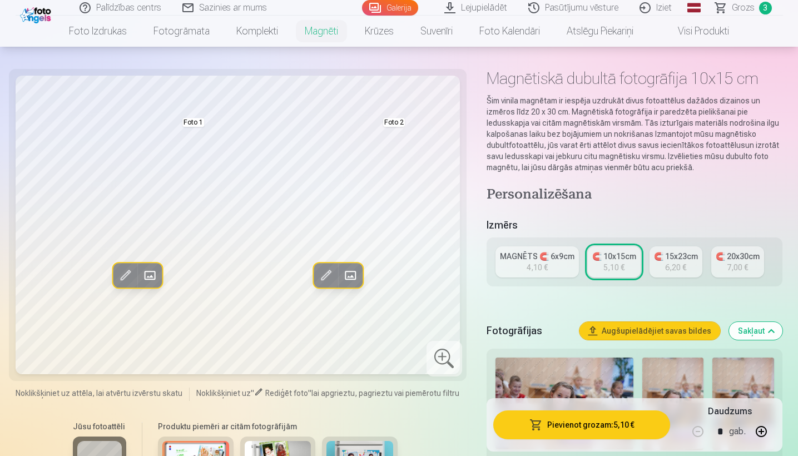
click at [454, 266] on div "6,20 €" at bounding box center [675, 267] width 21 height 11
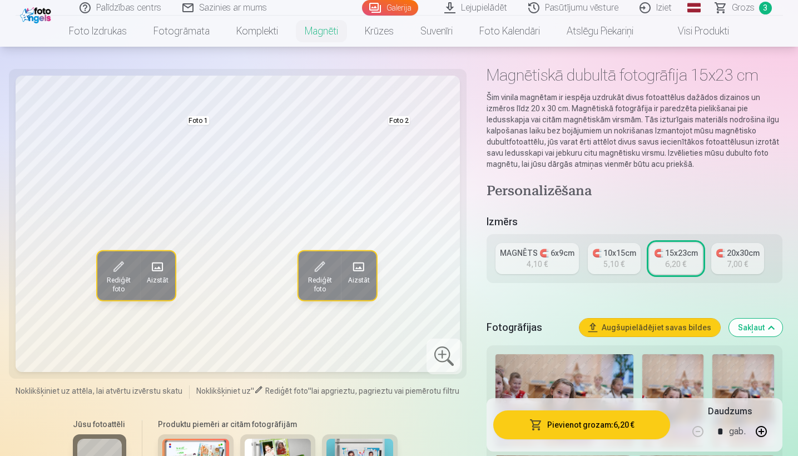
scroll to position [42, 0]
click at [454, 33] on link "Visi produkti" at bounding box center [695, 31] width 96 height 31
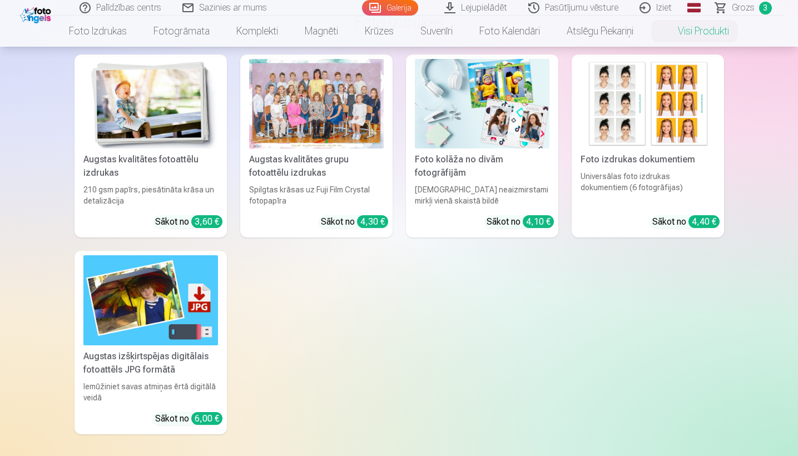
scroll to position [97, 0]
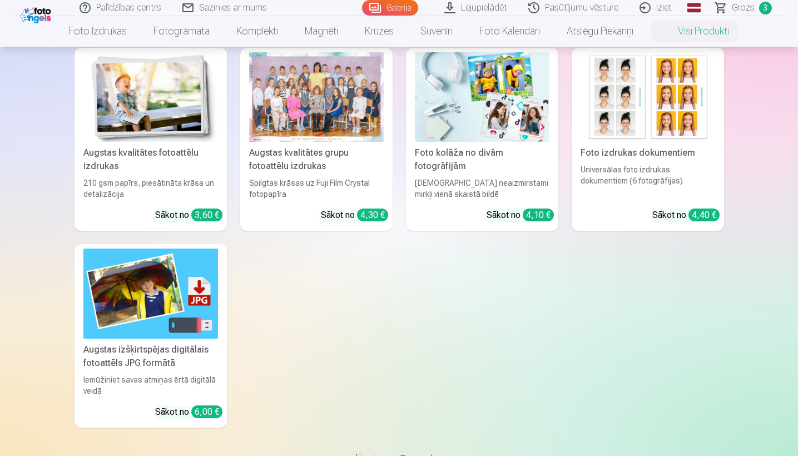
click at [179, 164] on div "Augstas kvalitātes fotoattēlu izdrukas" at bounding box center [150, 159] width 143 height 27
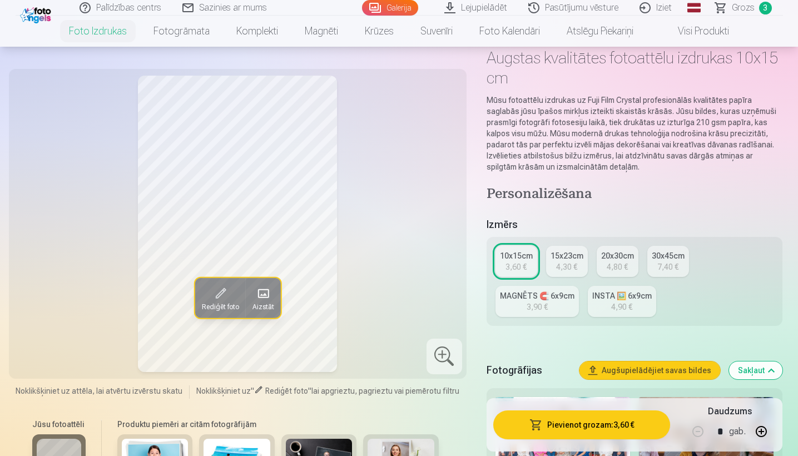
scroll to position [63, 0]
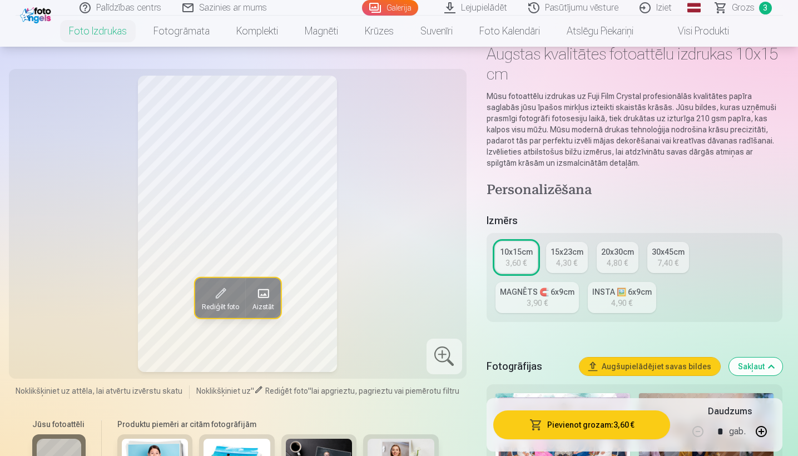
click at [454, 293] on div "INSTA 🖼️ 6x9cm" at bounding box center [622, 291] width 60 height 11
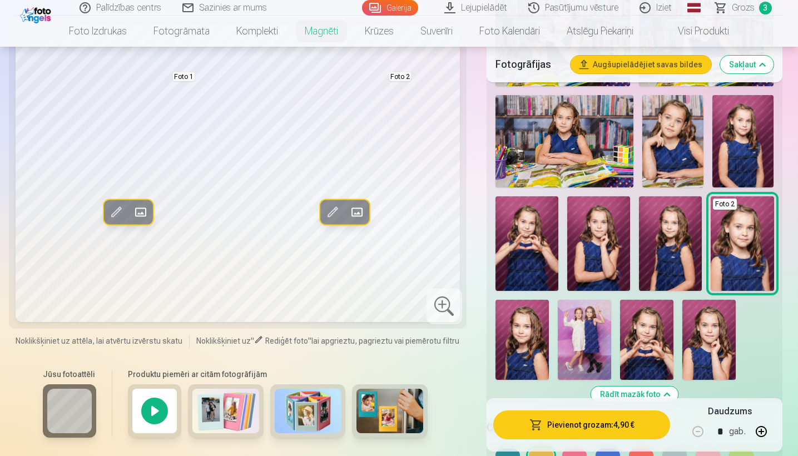
scroll to position [1181, 0]
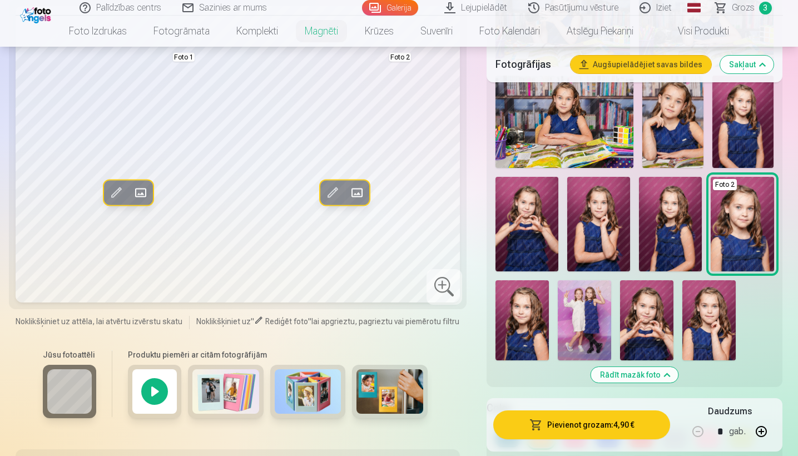
click at [454, 255] on img at bounding box center [527, 224] width 63 height 95
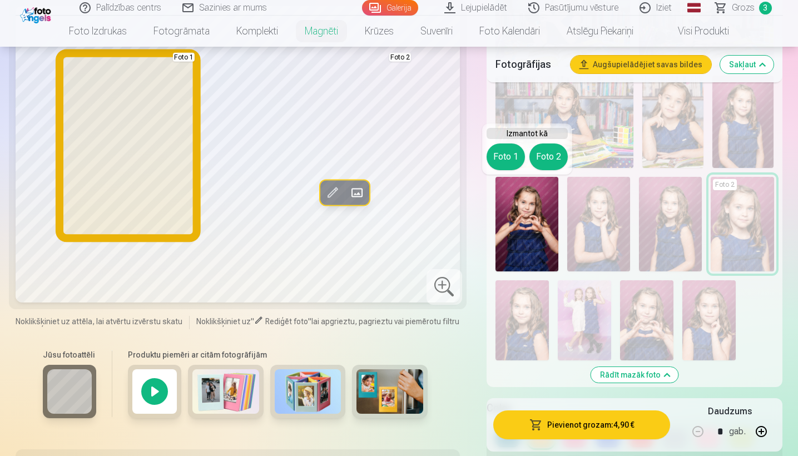
click at [454, 168] on button "Foto 1" at bounding box center [506, 156] width 38 height 27
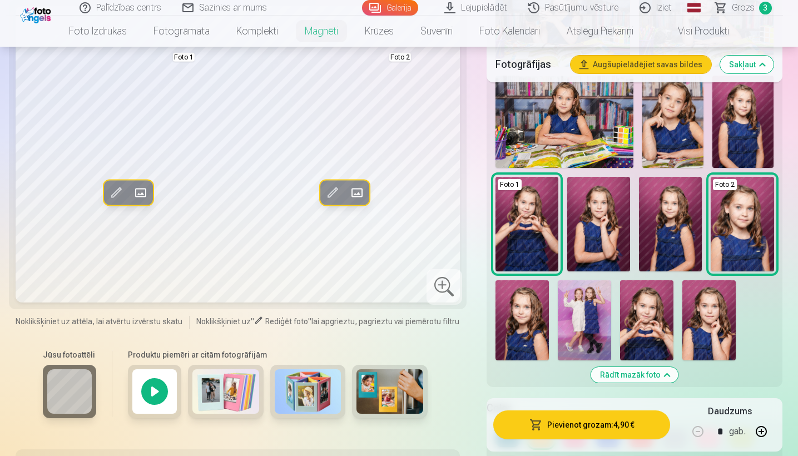
click at [454, 303] on img at bounding box center [522, 320] width 53 height 80
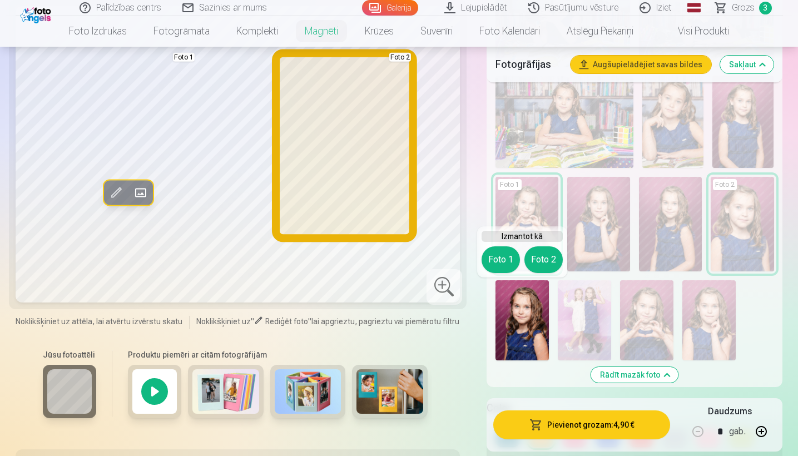
click at [454, 260] on button "Foto 2" at bounding box center [543, 259] width 38 height 27
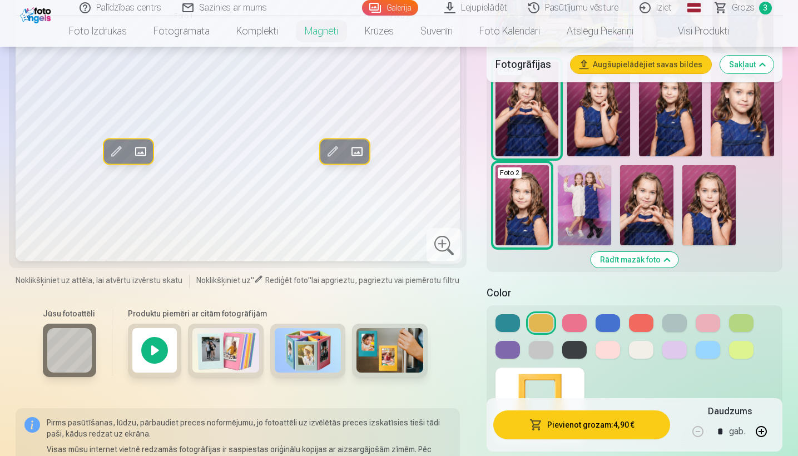
scroll to position [1300, 0]
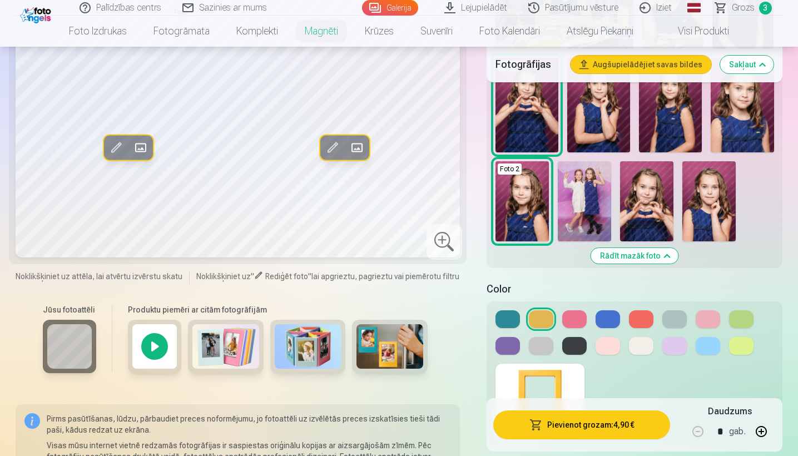
click at [454, 345] on button at bounding box center [608, 346] width 24 height 18
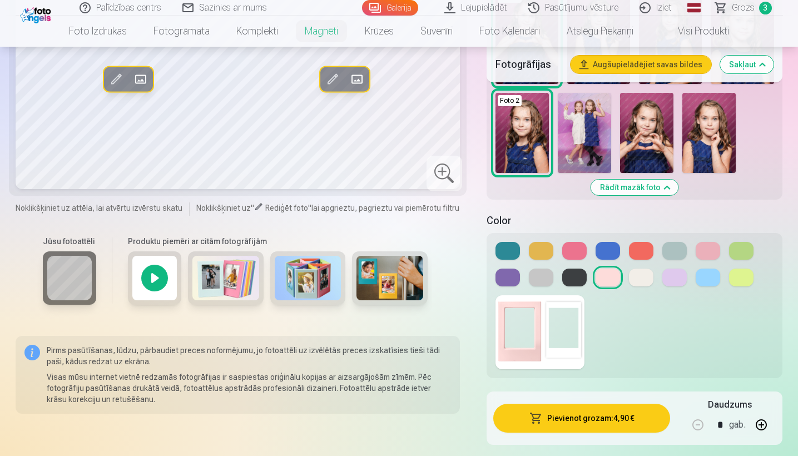
scroll to position [1371, 0]
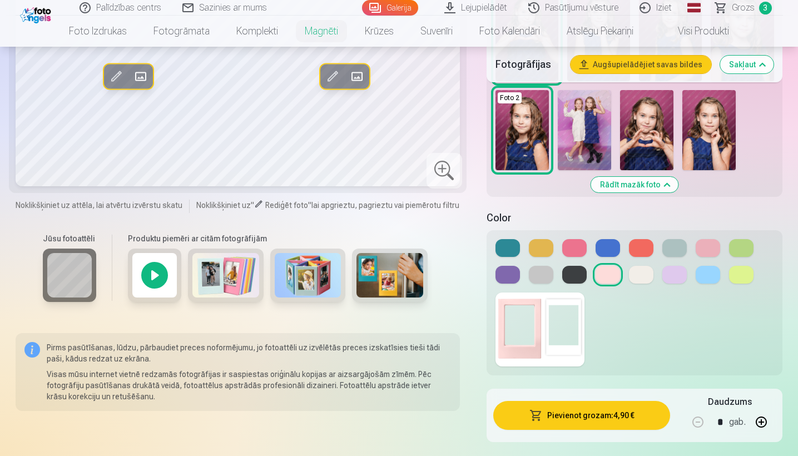
click at [454, 338] on img at bounding box center [540, 330] width 89 height 74
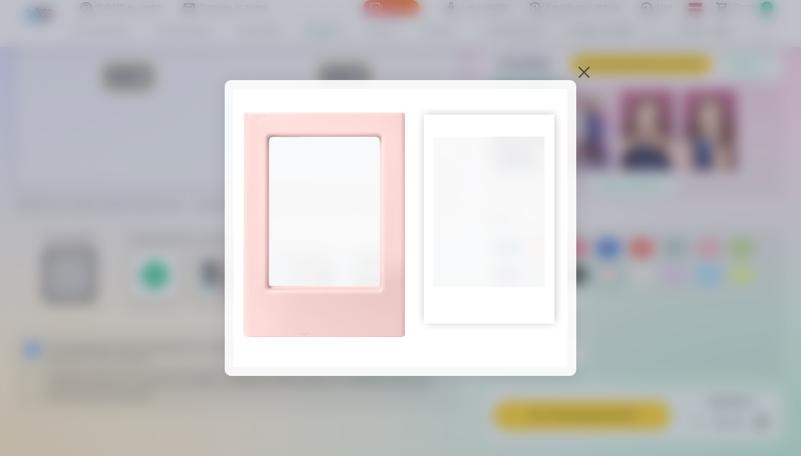
click at [454, 251] on img at bounding box center [401, 228] width 334 height 278
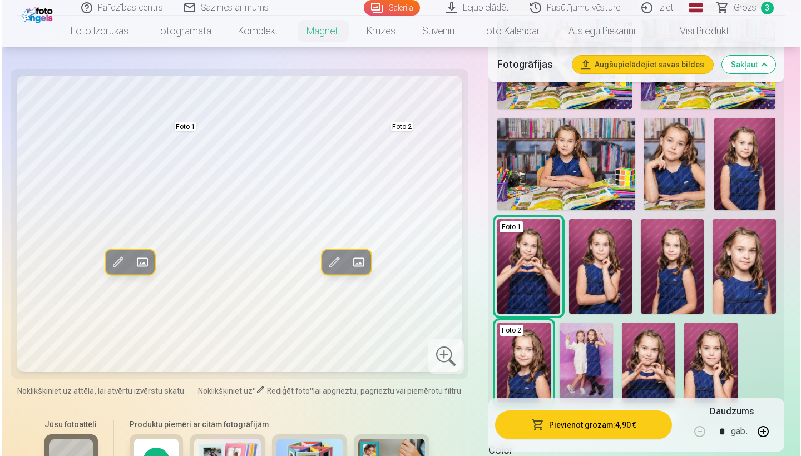
scroll to position [1127, 0]
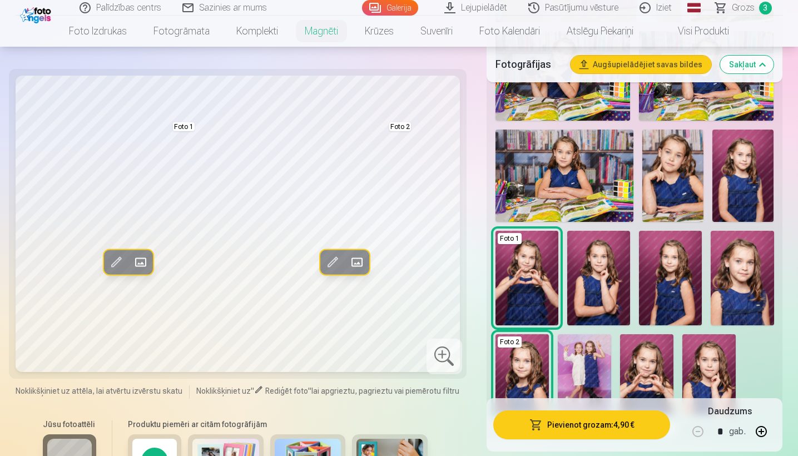
click at [454, 392] on button "Pievienot grozam : 4,90 €" at bounding box center [581, 424] width 177 height 29
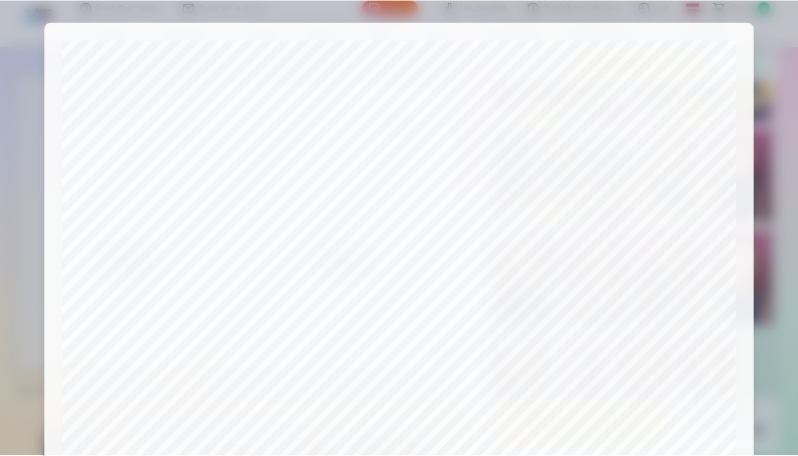
scroll to position [345, 0]
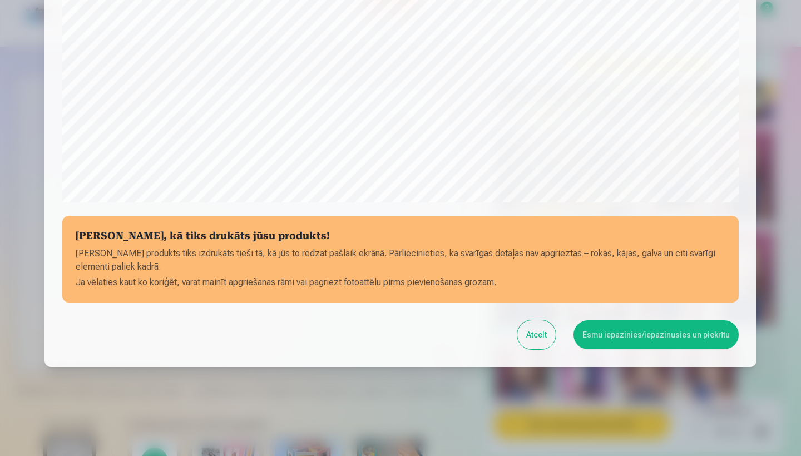
click at [454, 336] on button "Esmu iepazinies/iepazinusies un piekrītu" at bounding box center [655, 334] width 165 height 29
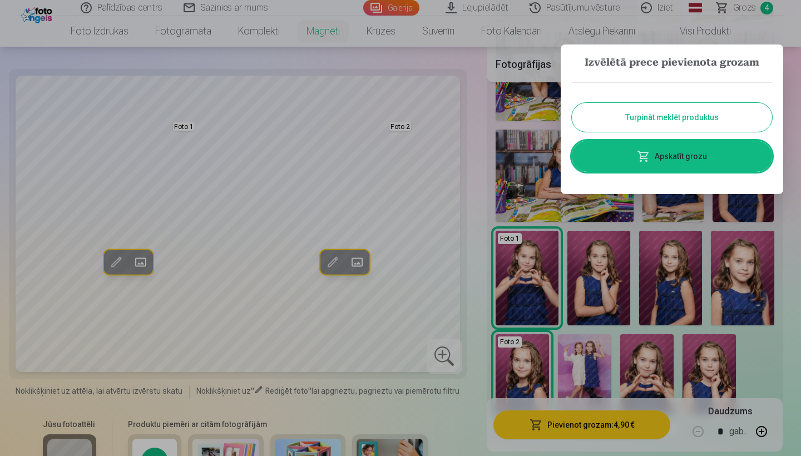
click at [454, 2] on div at bounding box center [400, 228] width 801 height 456
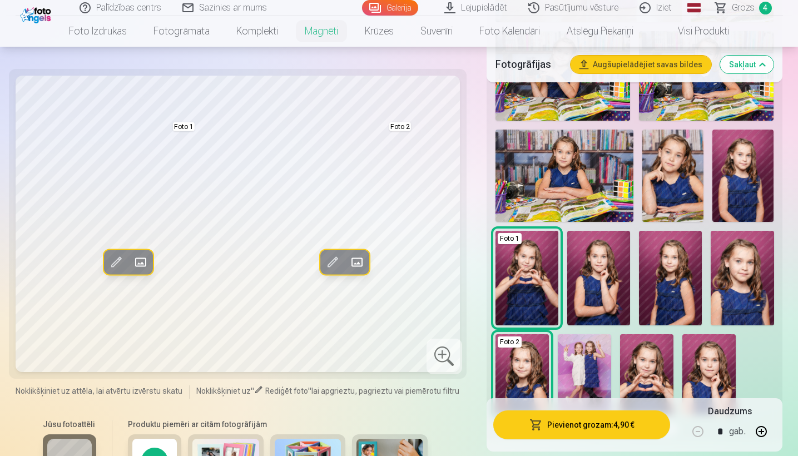
click at [454, 7] on span "Grozs" at bounding box center [743, 7] width 23 height 13
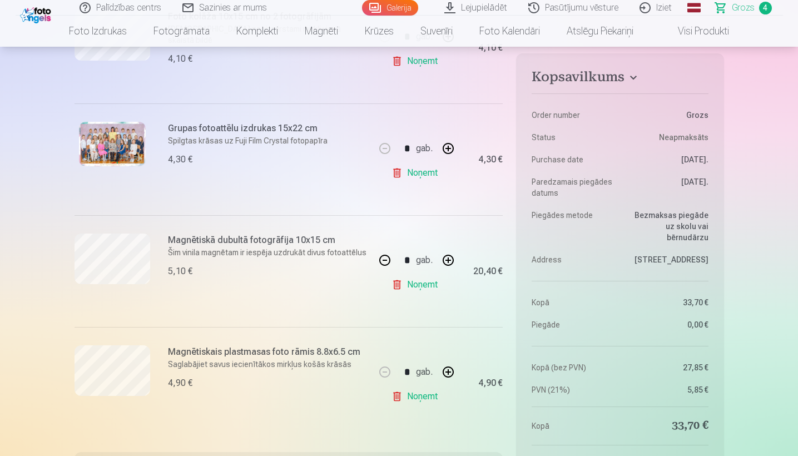
scroll to position [285, 0]
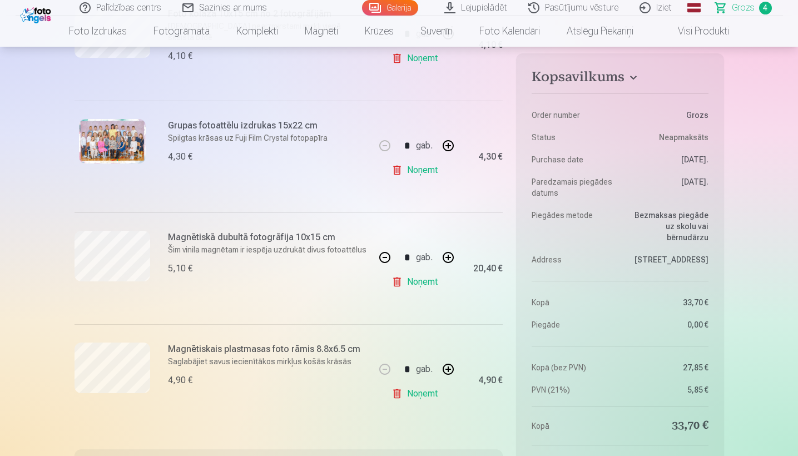
click at [387, 260] on button "button" at bounding box center [385, 257] width 27 height 27
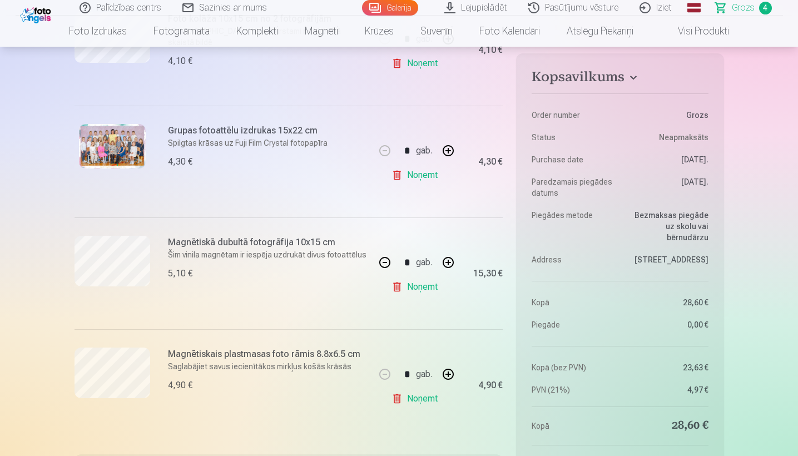
click at [453, 264] on button "button" at bounding box center [448, 262] width 27 height 27
type input "*"
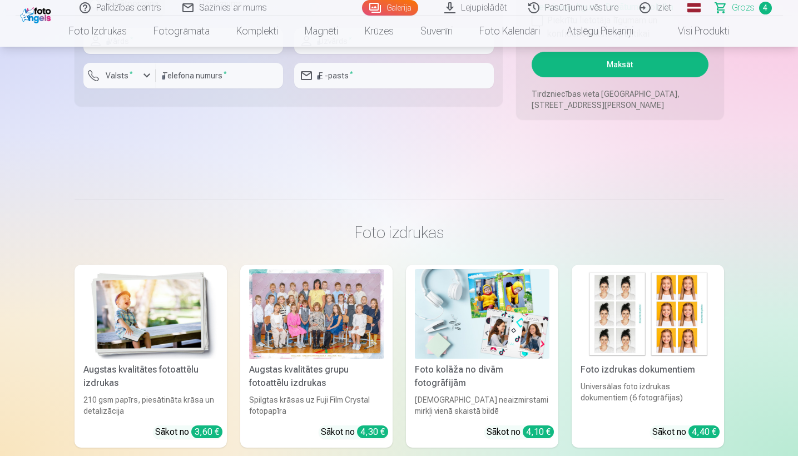
scroll to position [1077, 0]
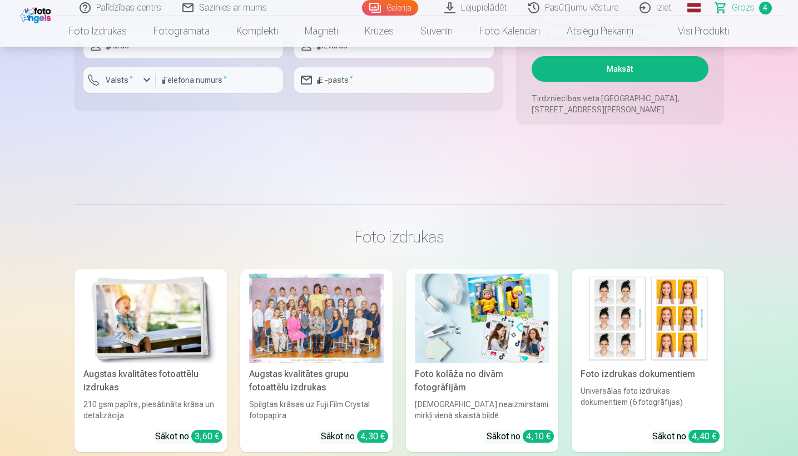
click at [454, 75] on button "Maksāt" at bounding box center [620, 69] width 176 height 26
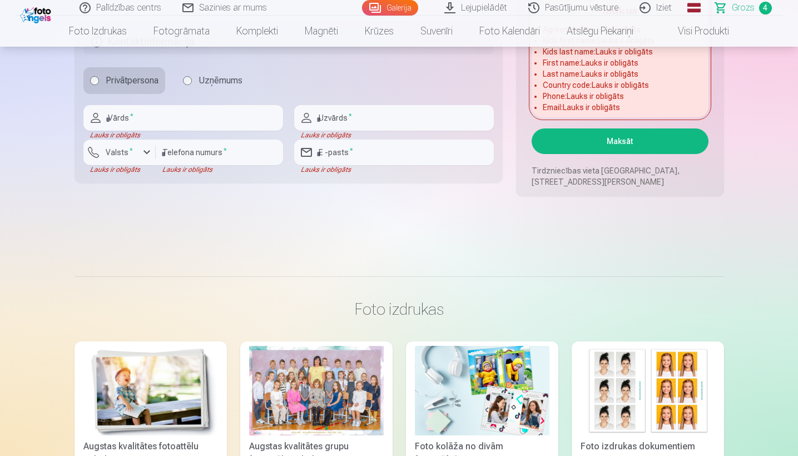
scroll to position [993, 0]
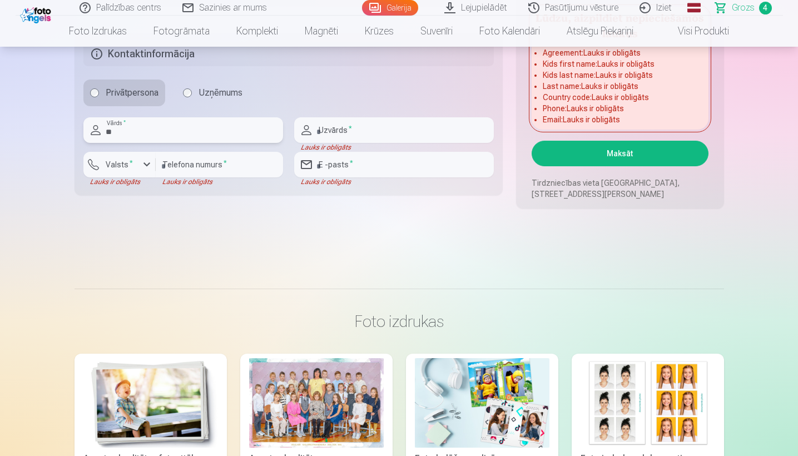
type input "*"
type input "******"
type input "*********"
click at [194, 159] on input "number" at bounding box center [219, 165] width 127 height 26
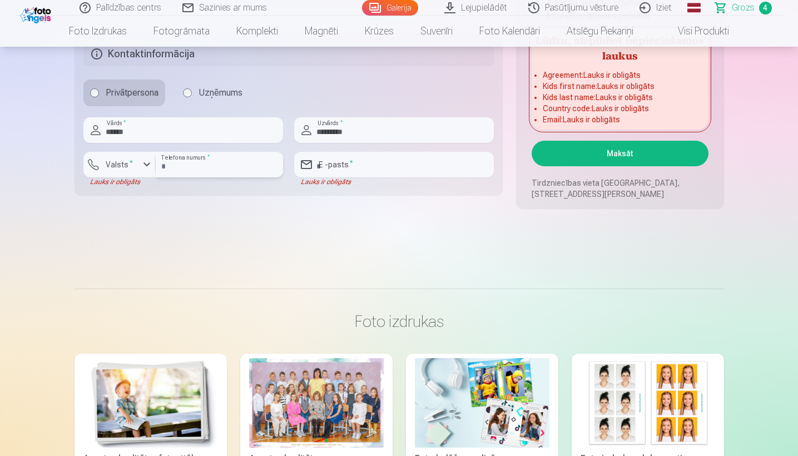
type input "********"
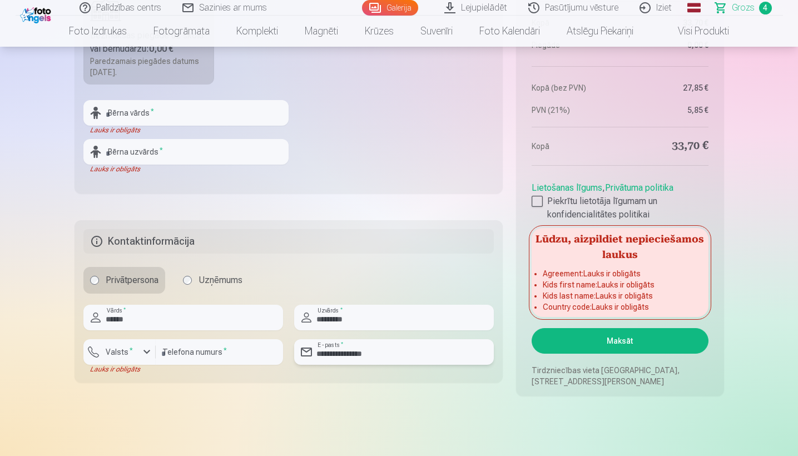
scroll to position [803, 0]
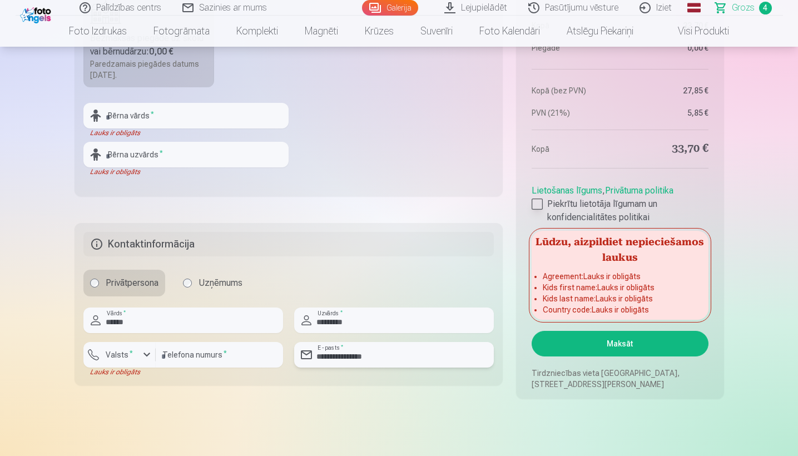
type input "**********"
click at [454, 203] on div at bounding box center [537, 204] width 11 height 11
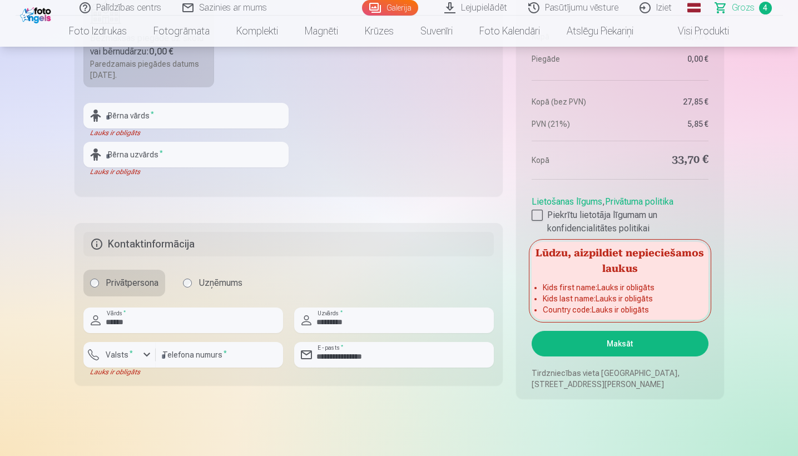
click at [454, 343] on button "Maksāt" at bounding box center [620, 344] width 176 height 26
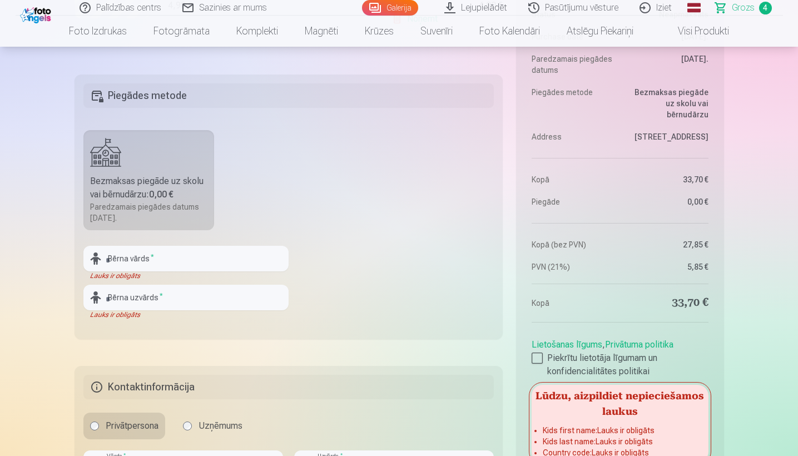
scroll to position [660, 0]
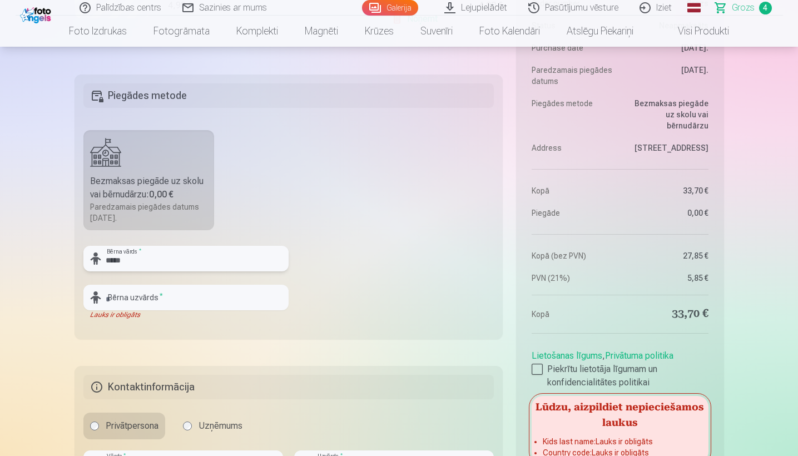
type input "*****"
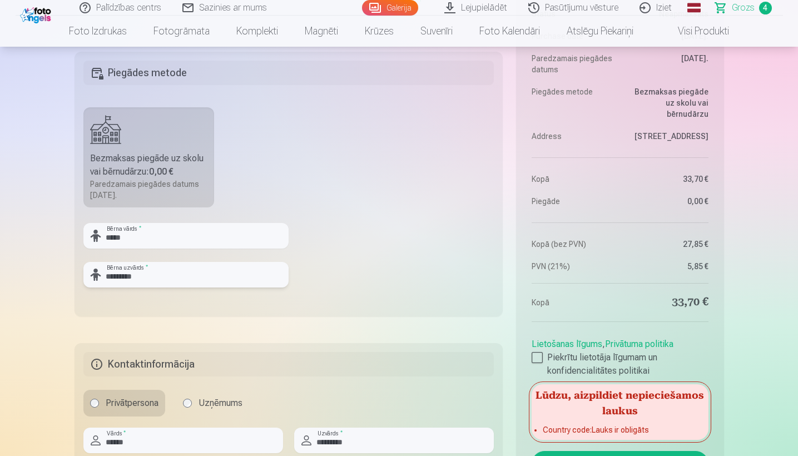
scroll to position [685, 0]
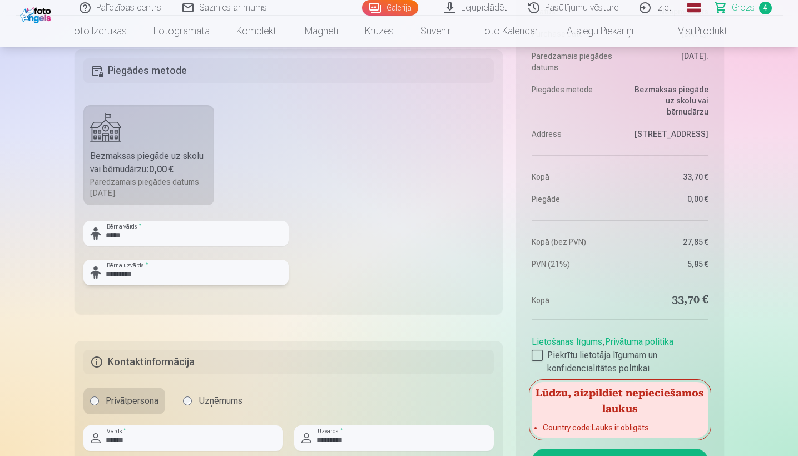
type input "*********"
click at [385, 301] on fieldset "Piegādes metode Bezmaksas piegāde uz skolu vai bērnudārzu : 0,00 € Paredzamais …" at bounding box center [289, 181] width 429 height 265
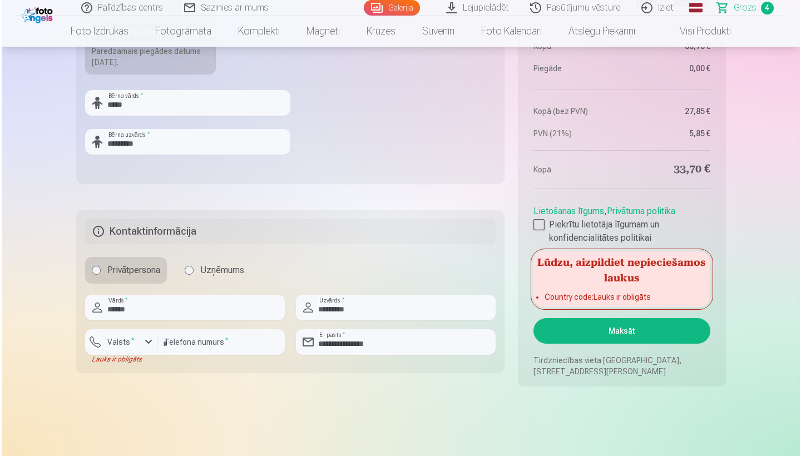
scroll to position [879, 0]
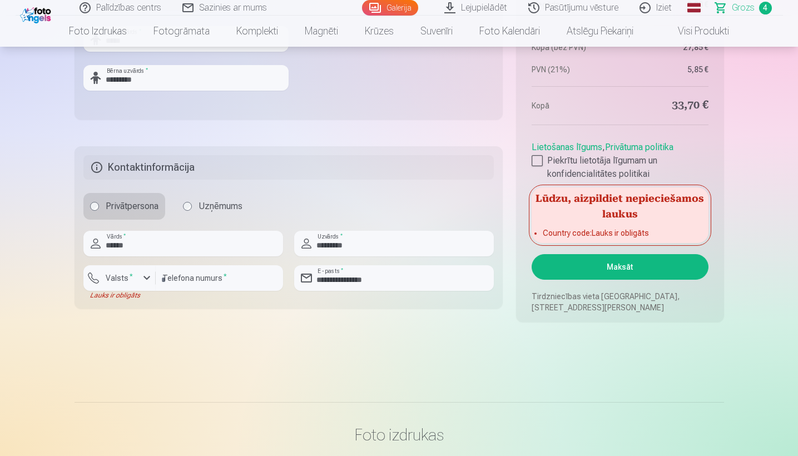
click at [143, 280] on div "button" at bounding box center [146, 277] width 13 height 13
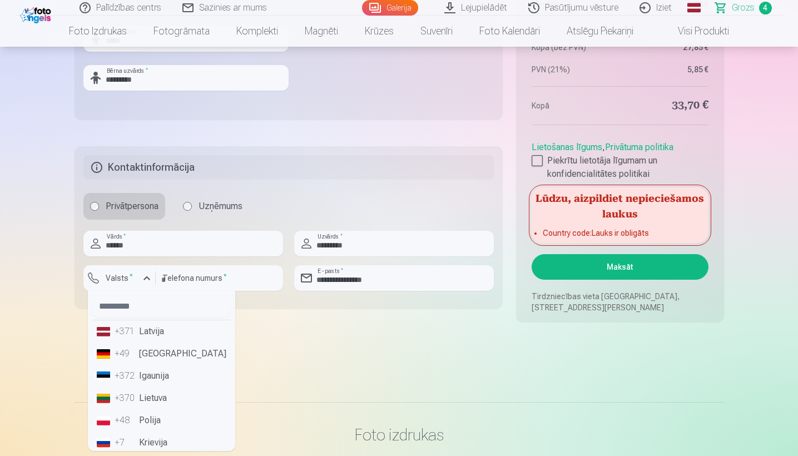
click at [155, 343] on ul "+371 [GEOGRAPHIC_DATA] +49 [GEOGRAPHIC_DATA] +372 [GEOGRAPHIC_DATA] +370 [GEOGR…" at bounding box center [161, 371] width 147 height 160
click at [155, 336] on li "+371 Latvija" at bounding box center [161, 331] width 138 height 22
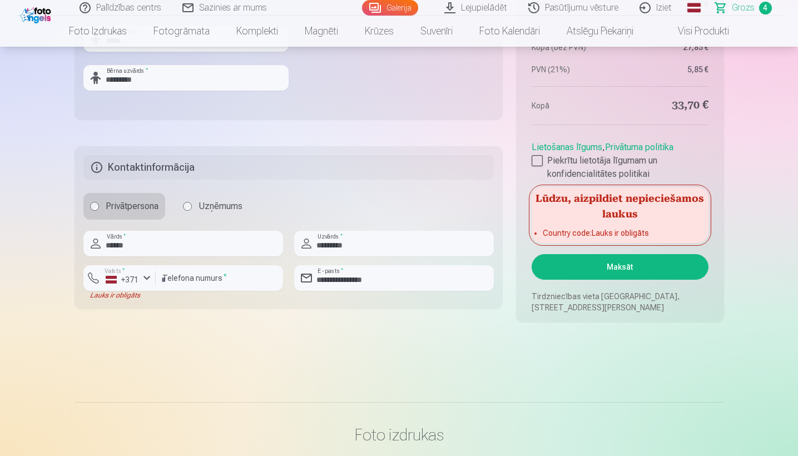
click at [454, 264] on button "Maksāt" at bounding box center [620, 267] width 176 height 26
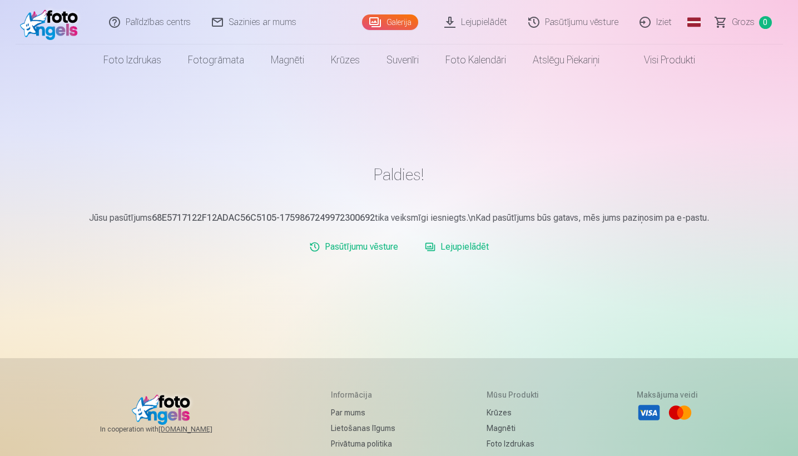
click at [479, 17] on link "Lejupielādēt" at bounding box center [476, 22] width 84 height 44
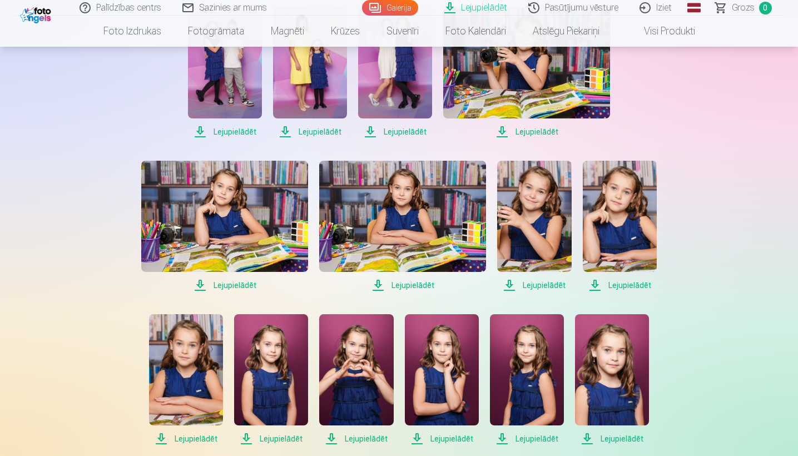
scroll to position [353, 0]
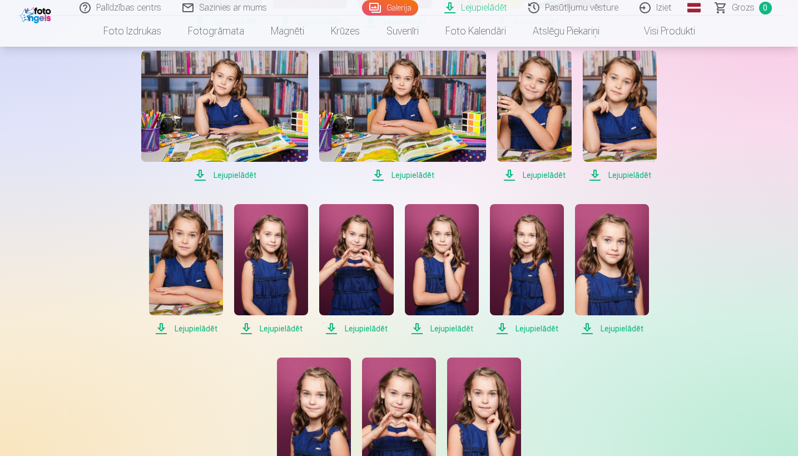
scroll to position [467, 0]
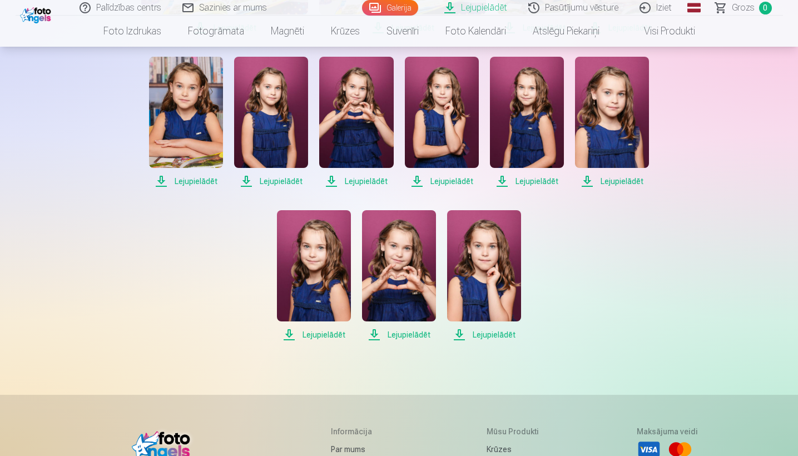
scroll to position [620, 0]
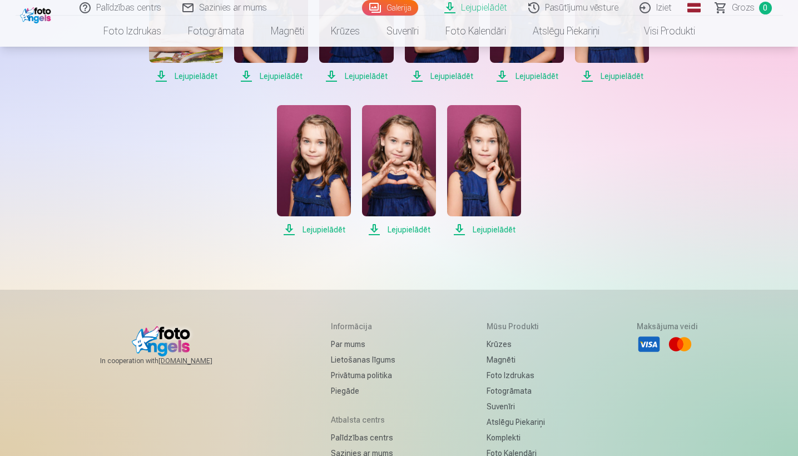
scroll to position [727, 0]
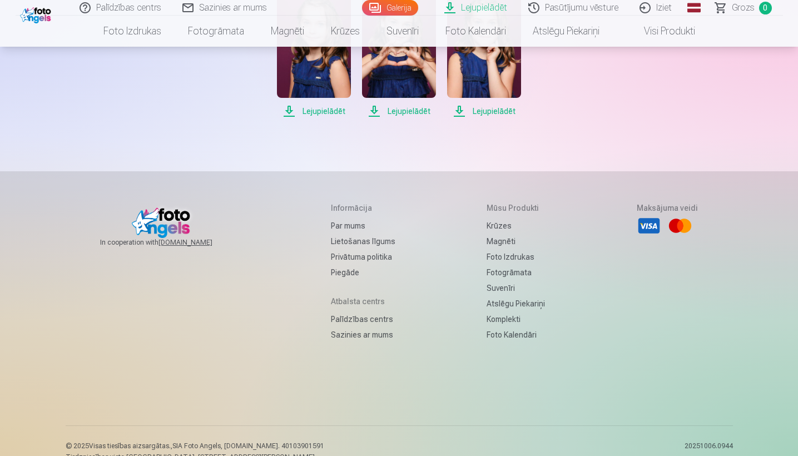
scroll to position [851, 0]
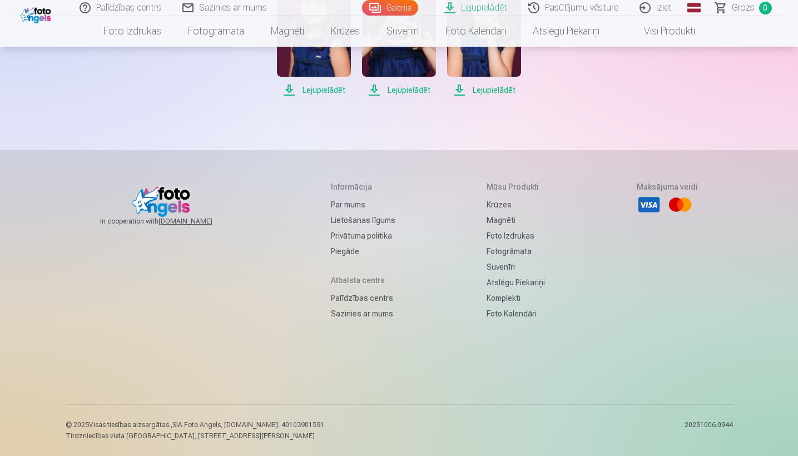
scroll to position [987, 0]
click at [436, 97] on span "Lejupielādēt" at bounding box center [399, 89] width 74 height 13
click at [351, 97] on span "Lejupielādēt" at bounding box center [314, 89] width 74 height 13
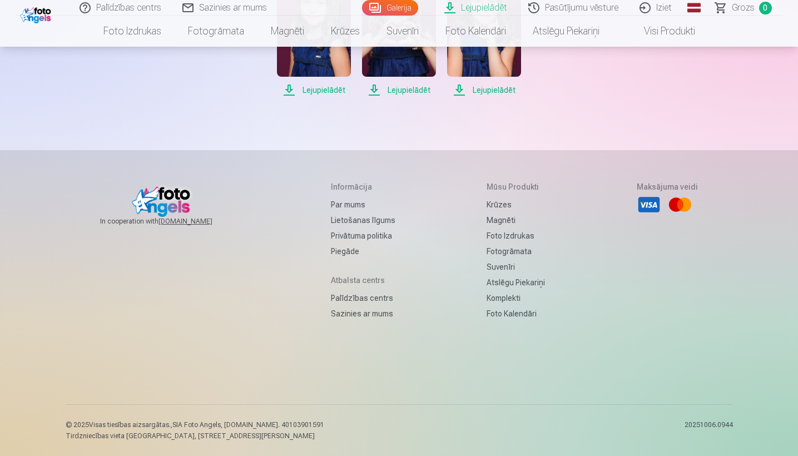
click at [447, 97] on span "Lejupielādēt" at bounding box center [484, 89] width 74 height 13
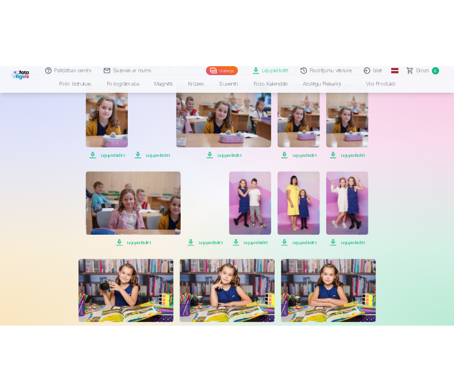
scroll to position [289, 0]
